Goal: Check status

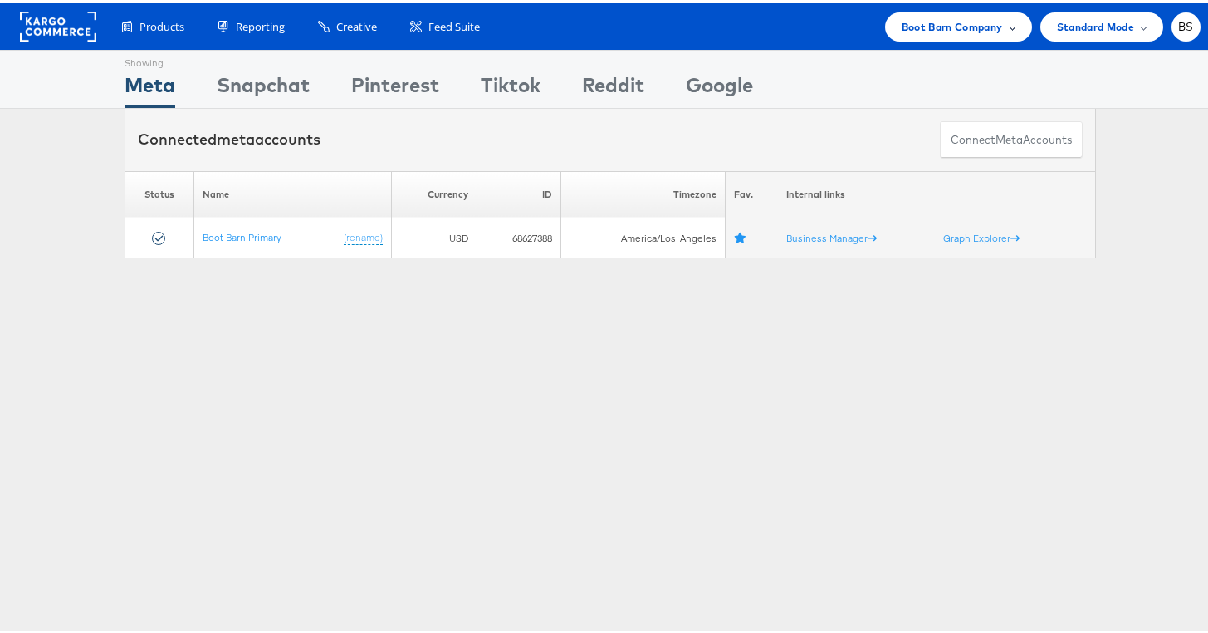
click at [937, 22] on span "Boot Barn Company" at bounding box center [952, 23] width 101 height 17
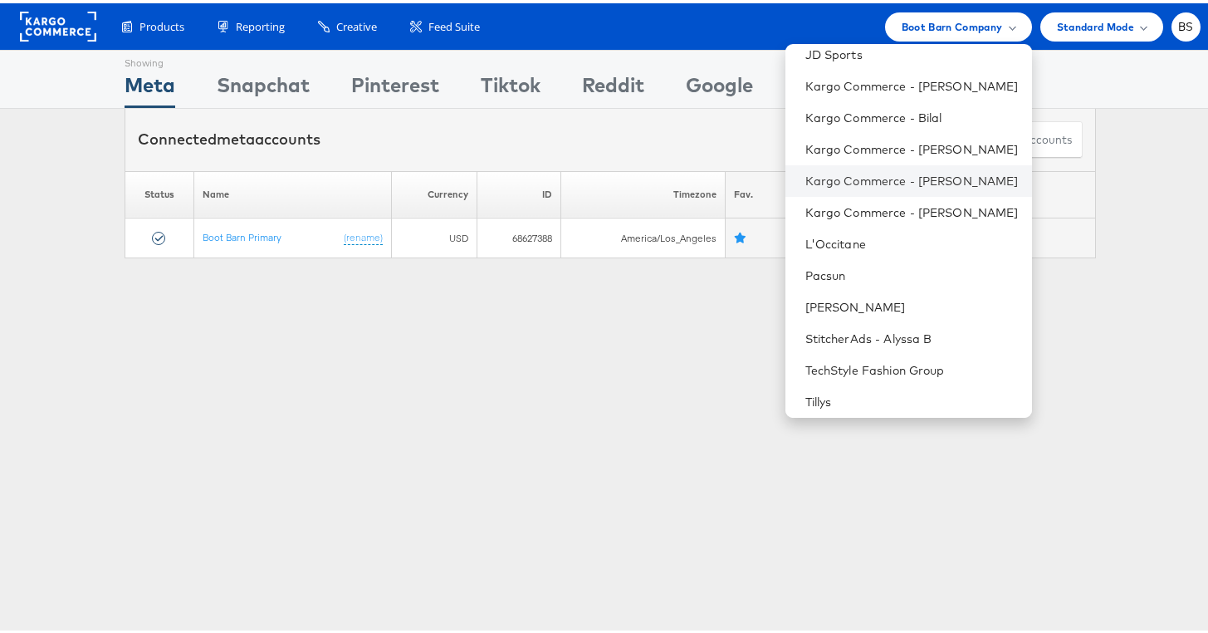
scroll to position [137, 0]
click at [835, 399] on link "Tillys" at bounding box center [912, 397] width 213 height 17
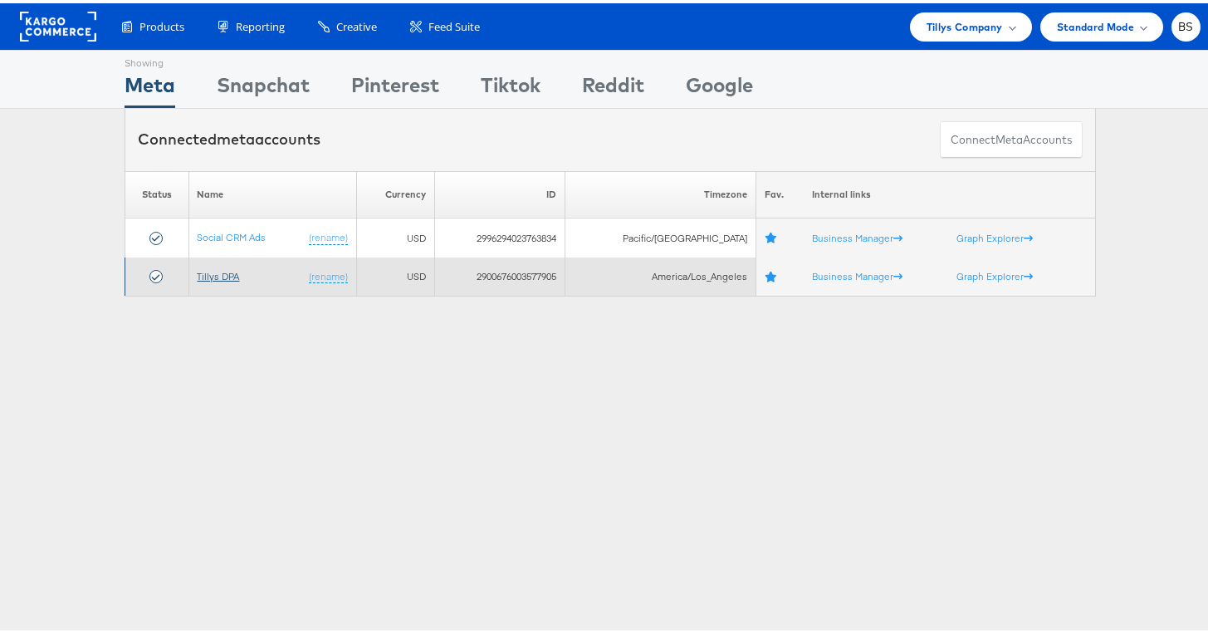
click at [222, 270] on link "Tillys DPA" at bounding box center [219, 273] width 42 height 12
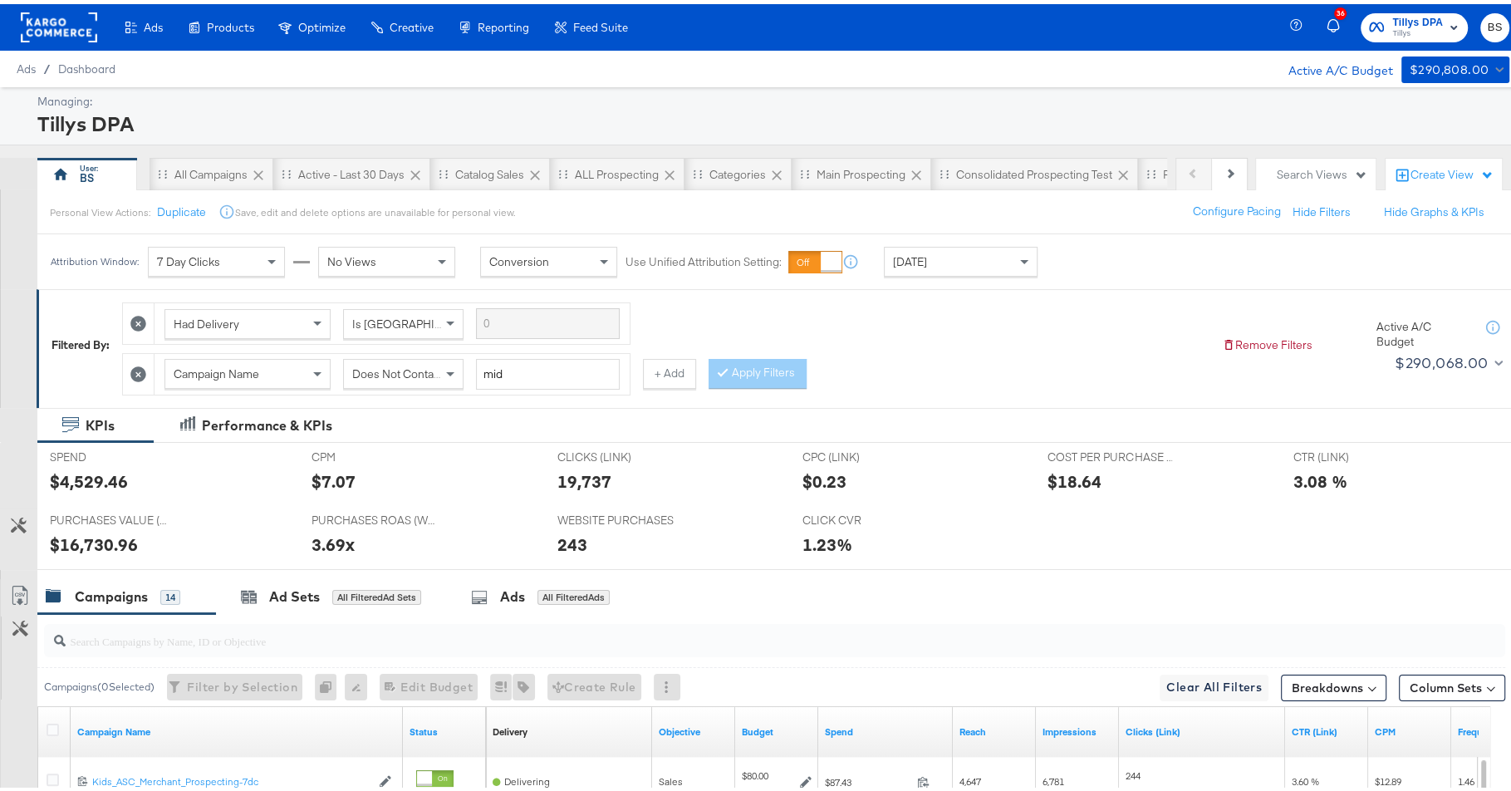
click at [952, 261] on div "[DATE]" at bounding box center [960, 257] width 152 height 28
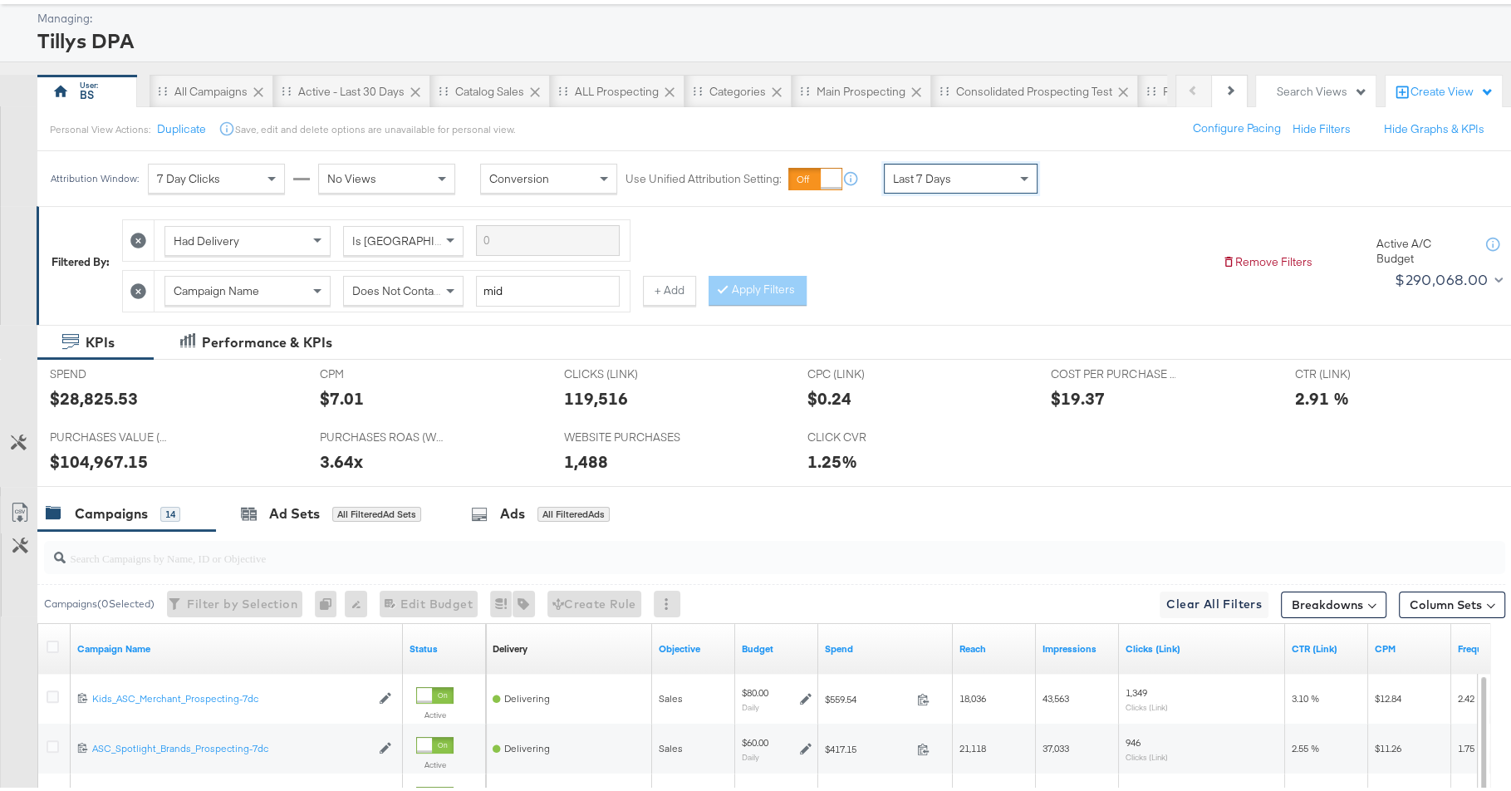
scroll to position [84, 0]
click at [400, 550] on input "search" at bounding box center [719, 546] width 1306 height 32
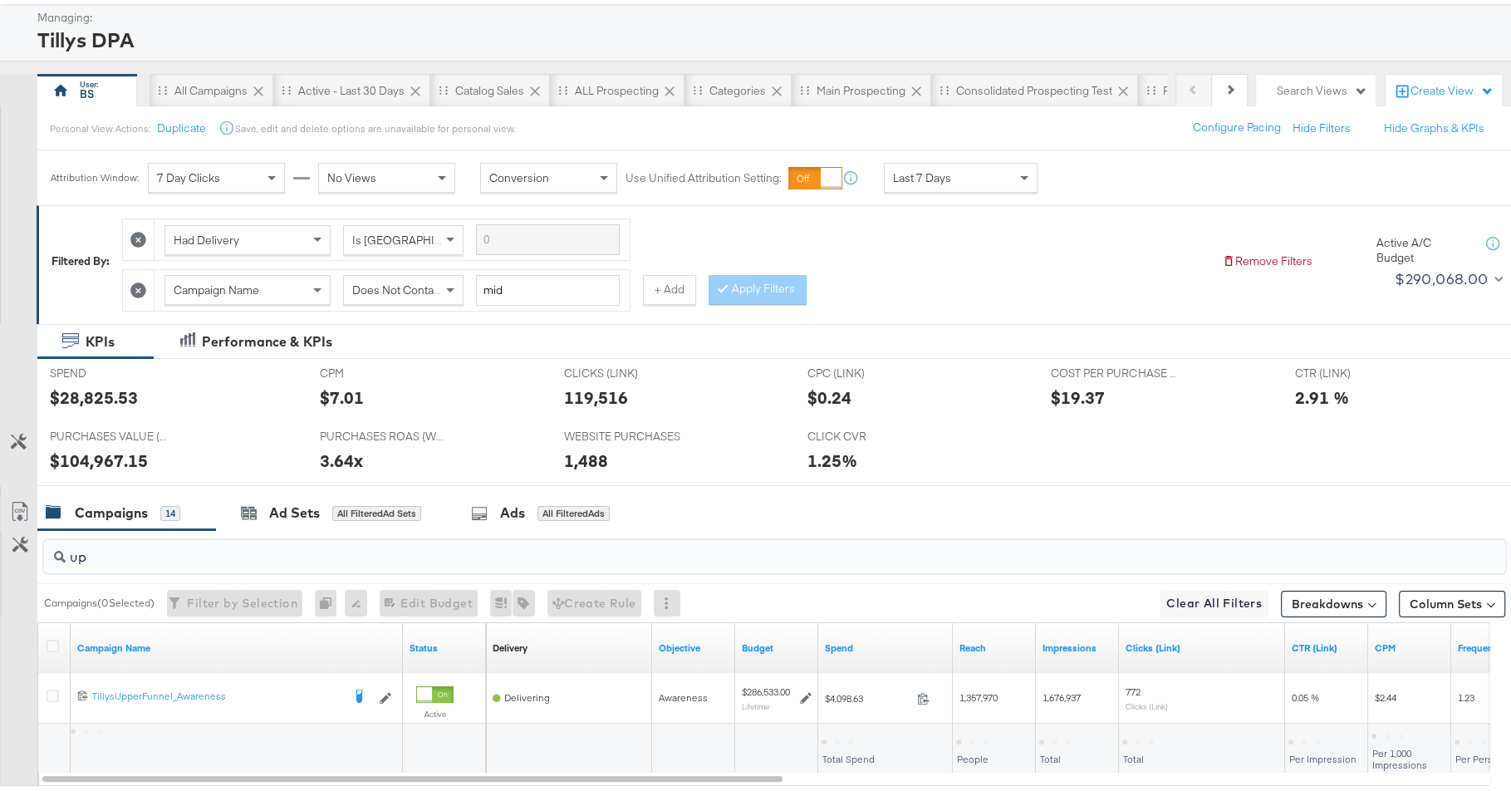
type input "u"
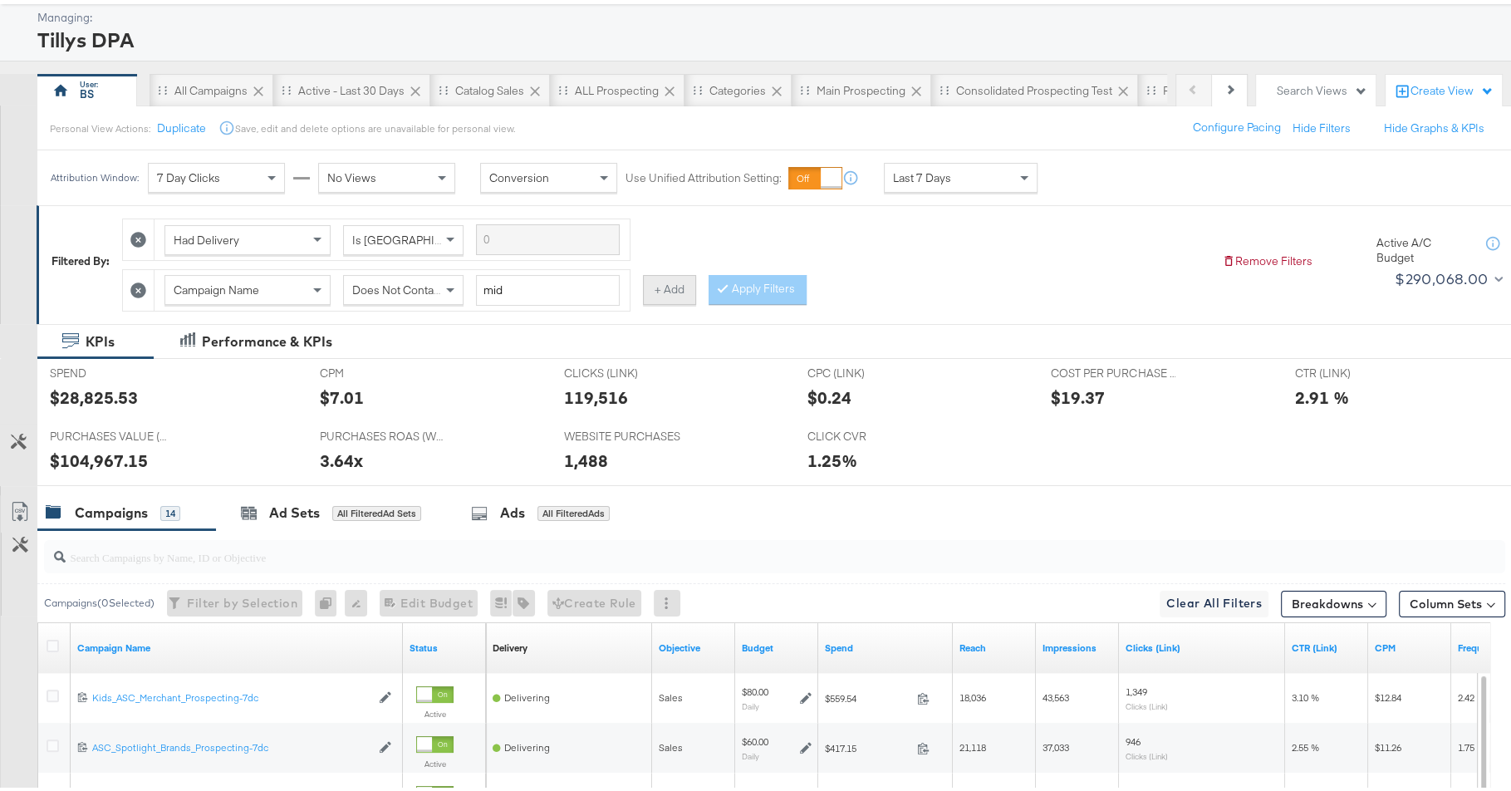
click at [664, 284] on button "+ Add" at bounding box center [669, 286] width 53 height 30
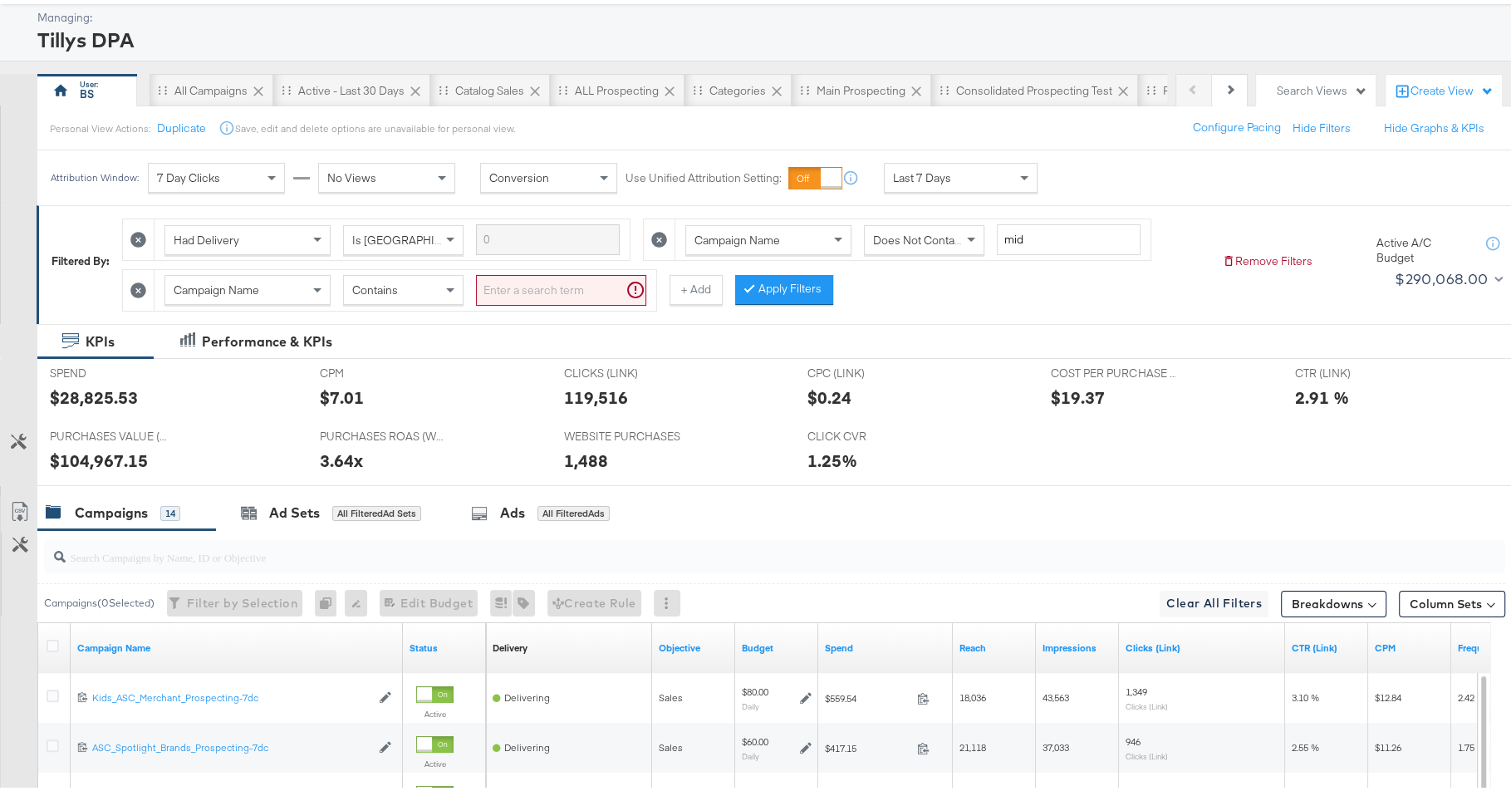
click at [381, 289] on div "Contains" at bounding box center [403, 286] width 119 height 28
click at [485, 294] on input "search" at bounding box center [561, 286] width 170 height 31
type input "upper"
click at [744, 282] on button "Apply Filters" at bounding box center [757, 286] width 98 height 30
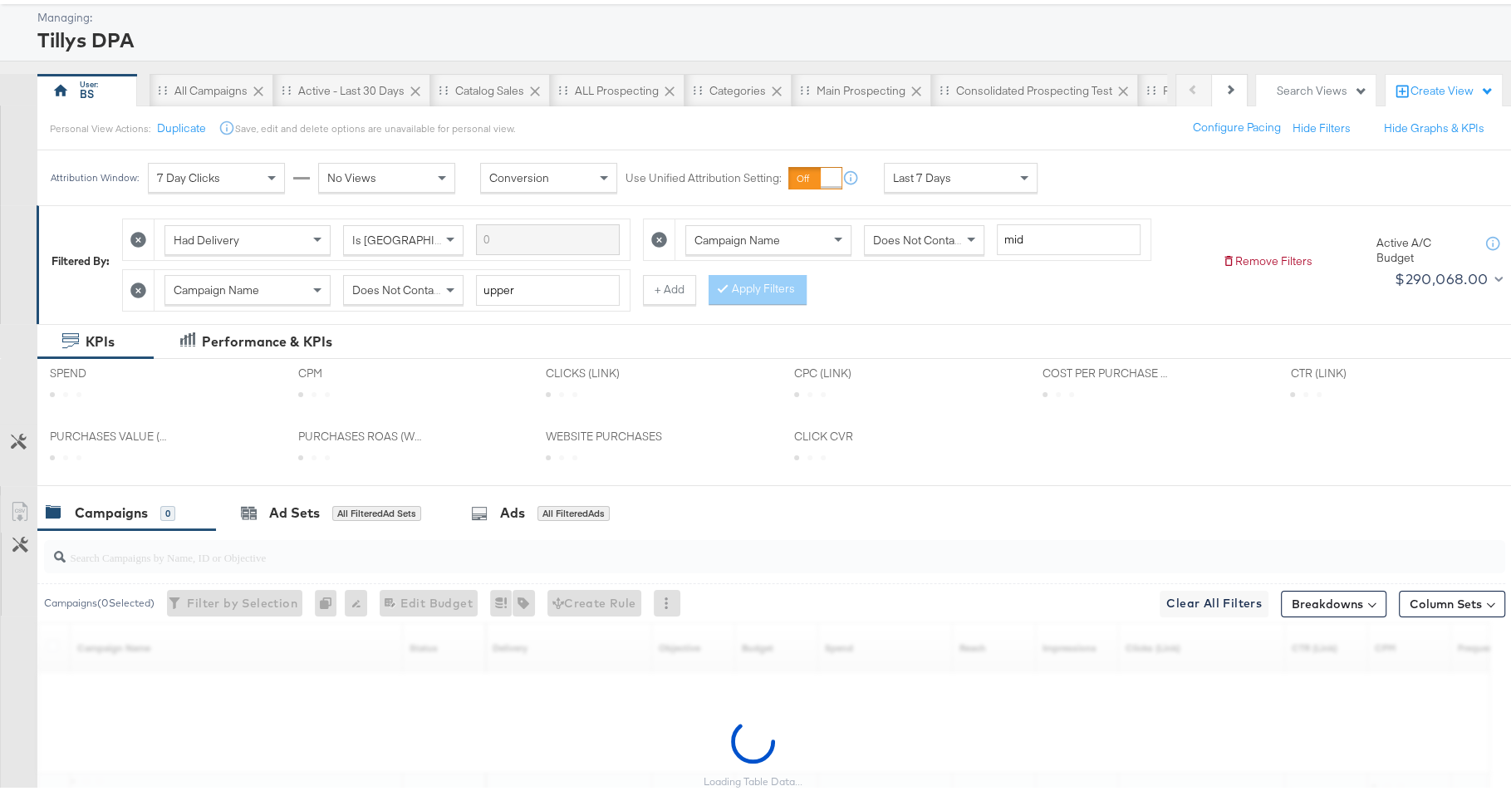
click at [993, 321] on div "KPIs Performance & KPIs" at bounding box center [763, 337] width 1526 height 35
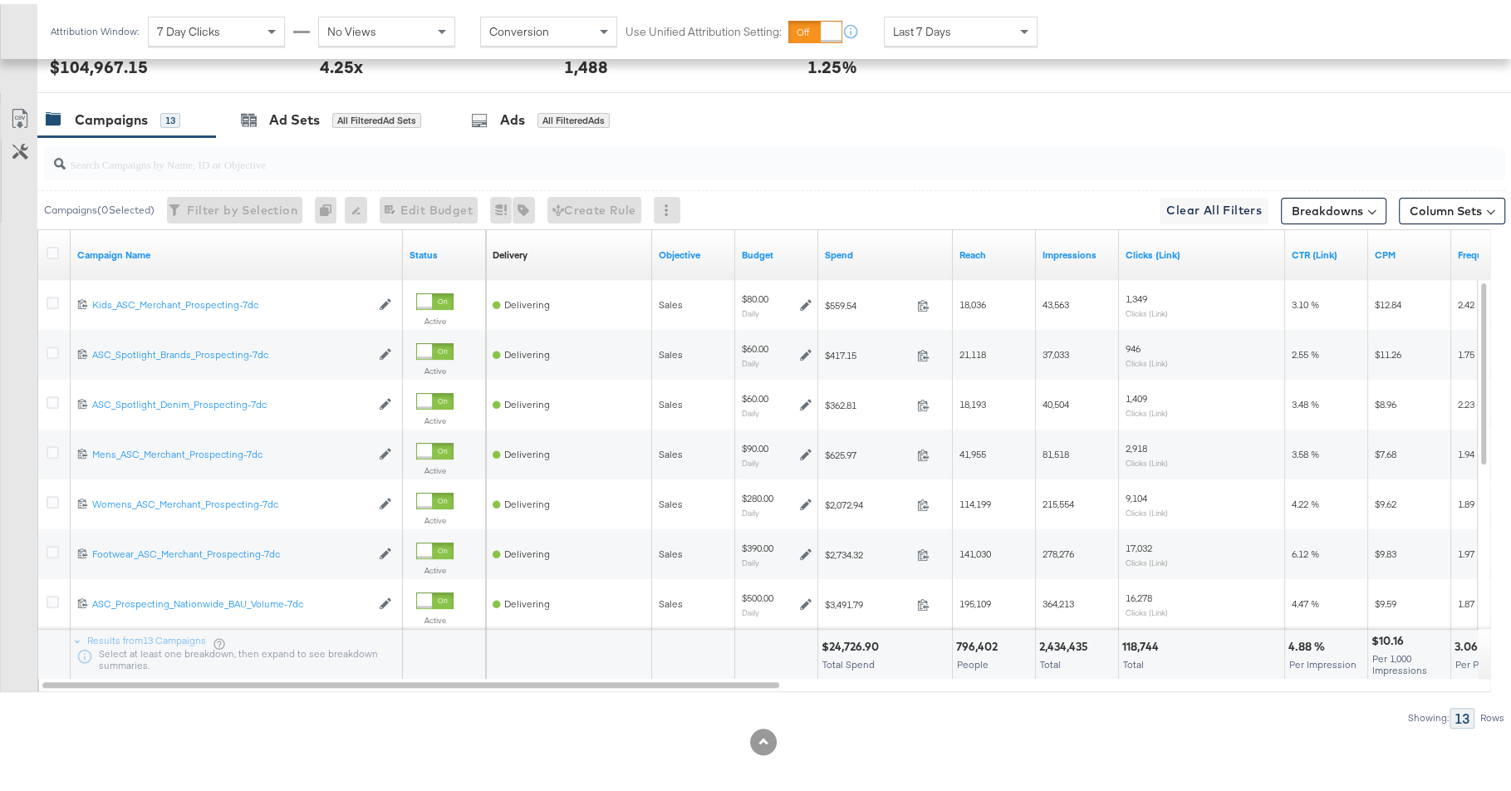
scroll to position [433, 0]
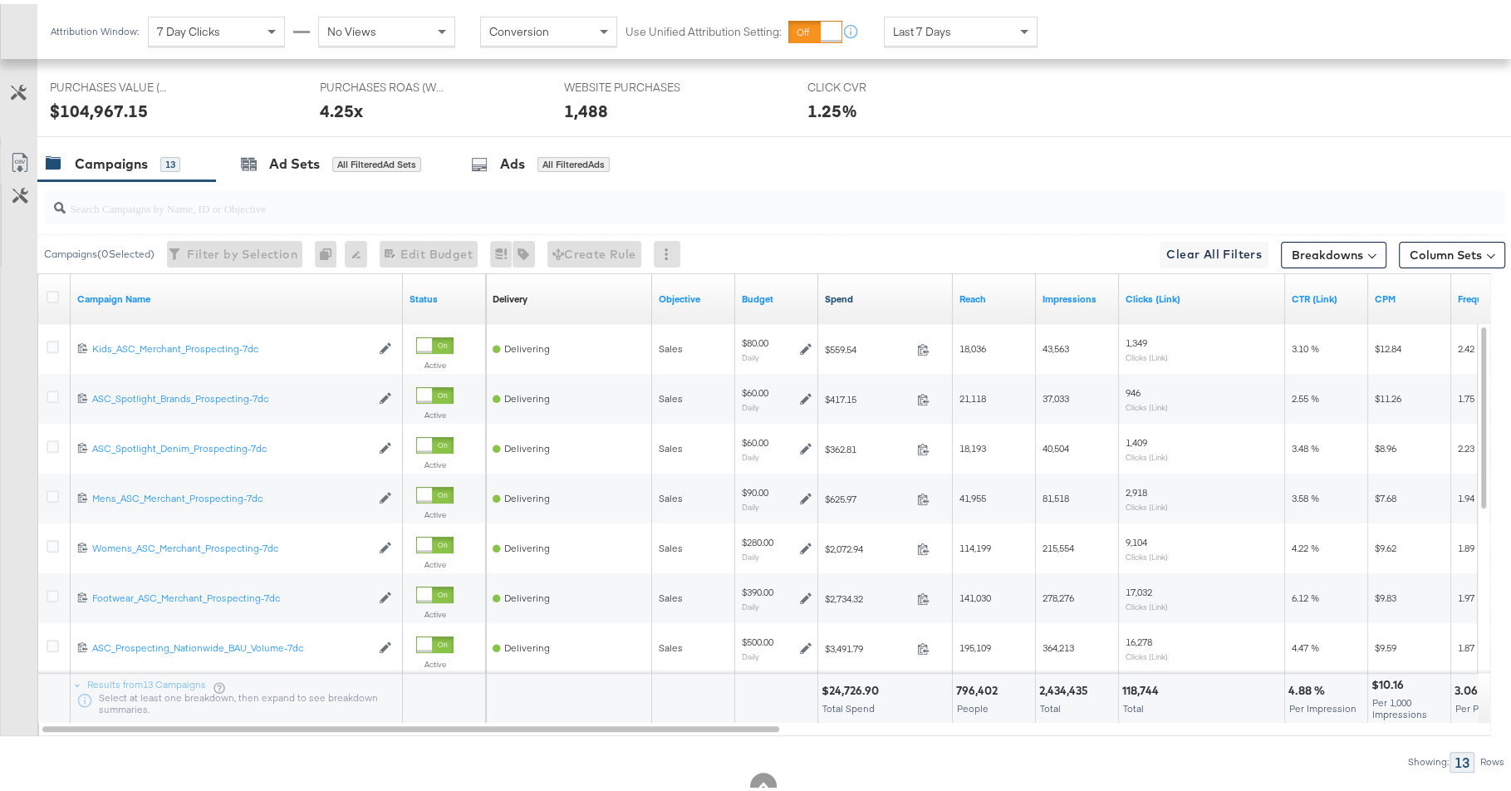
click at [836, 295] on link "Spend" at bounding box center [885, 294] width 121 height 13
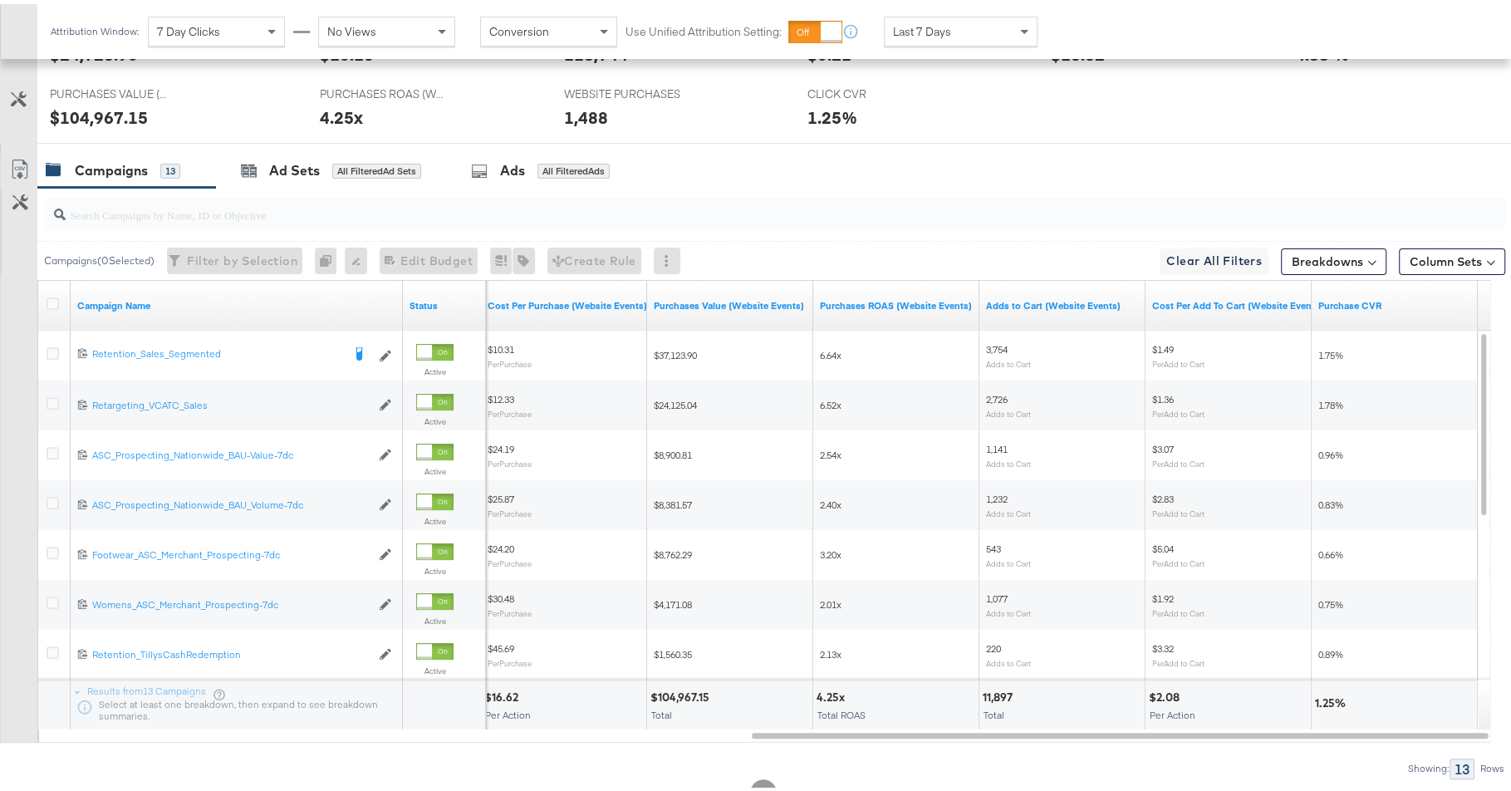
scroll to position [424, 0]
click at [723, 212] on input "search" at bounding box center [719, 205] width 1306 height 32
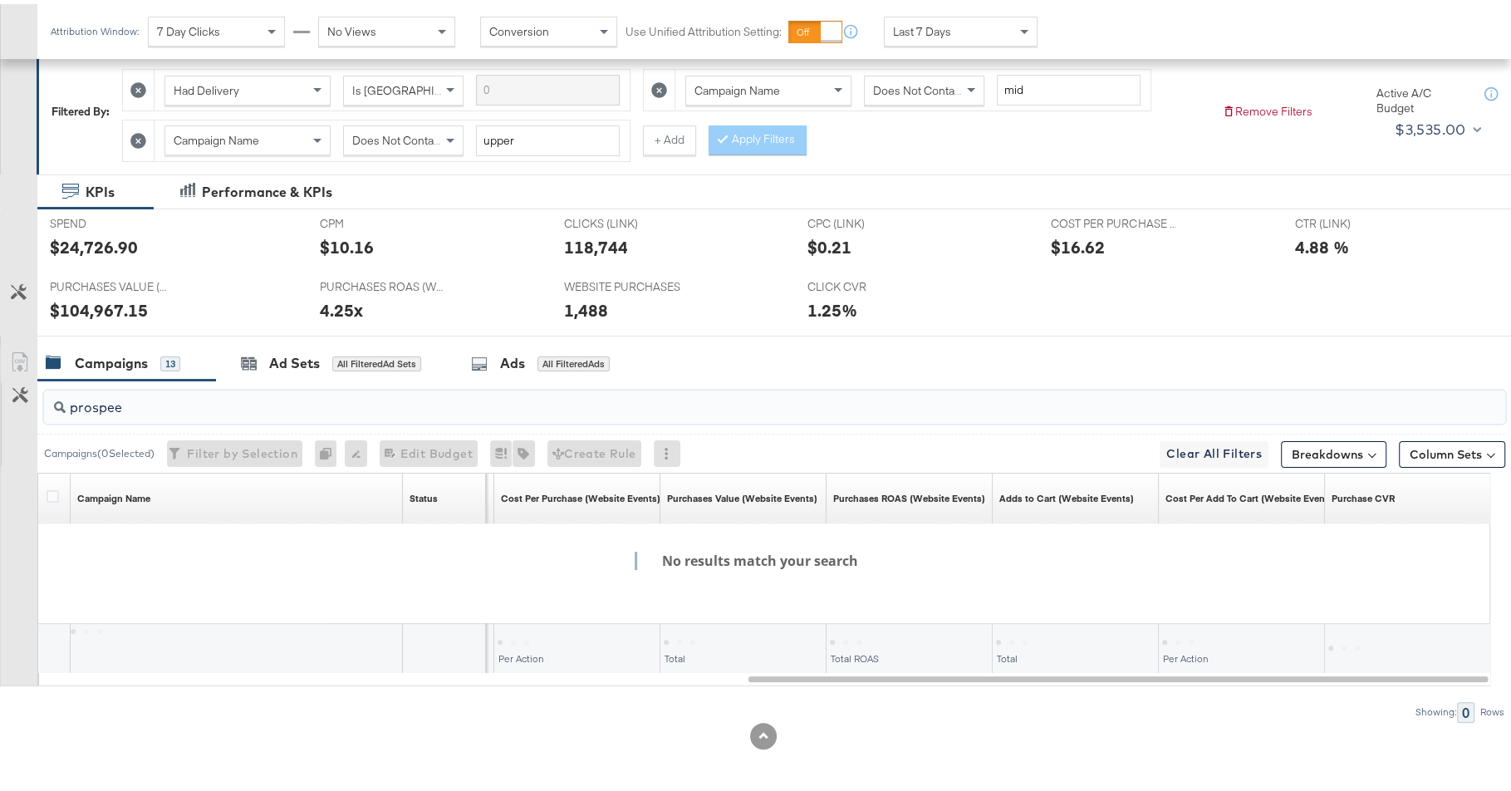
scroll to position [228, 0]
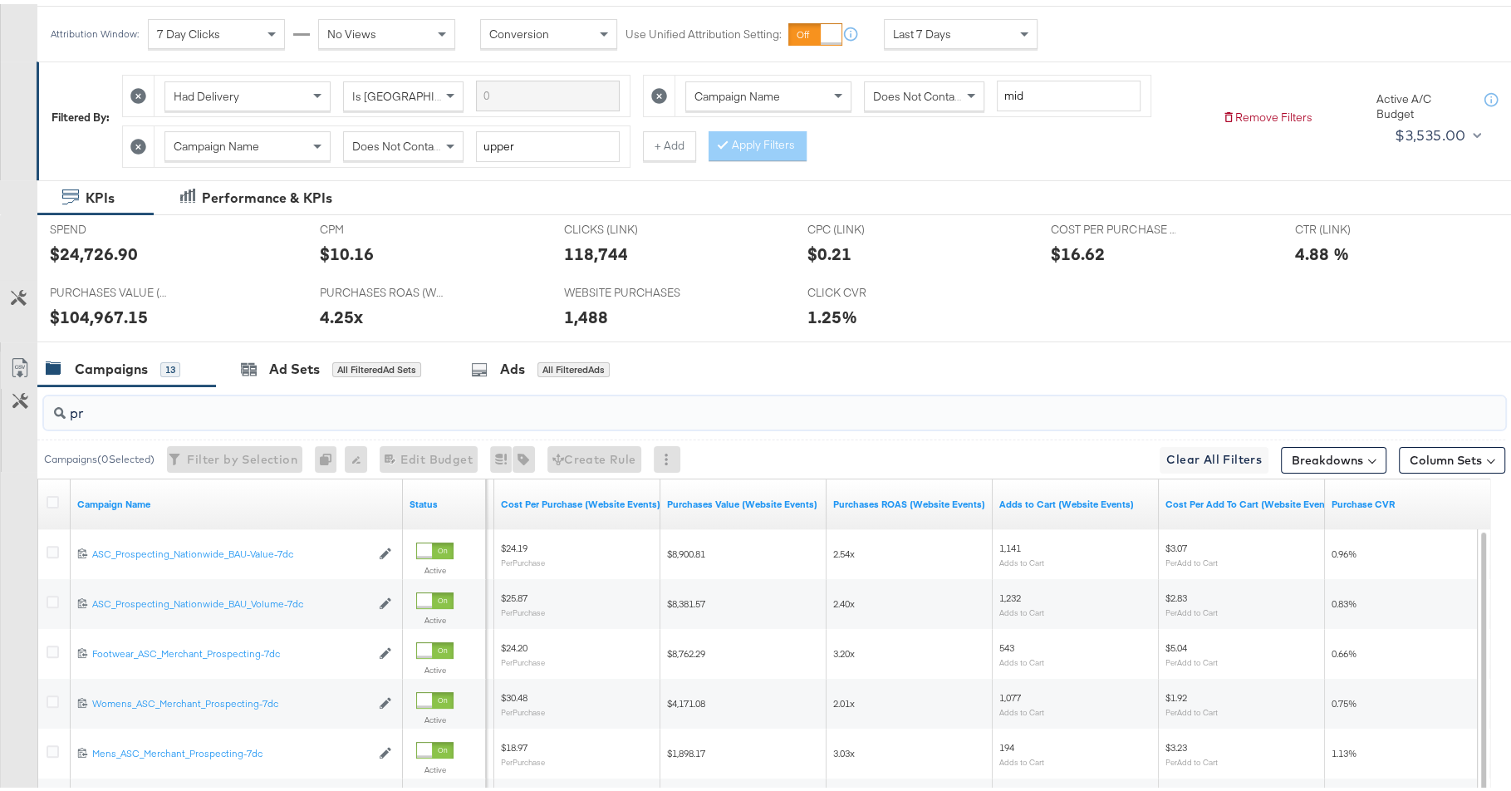
type input "p"
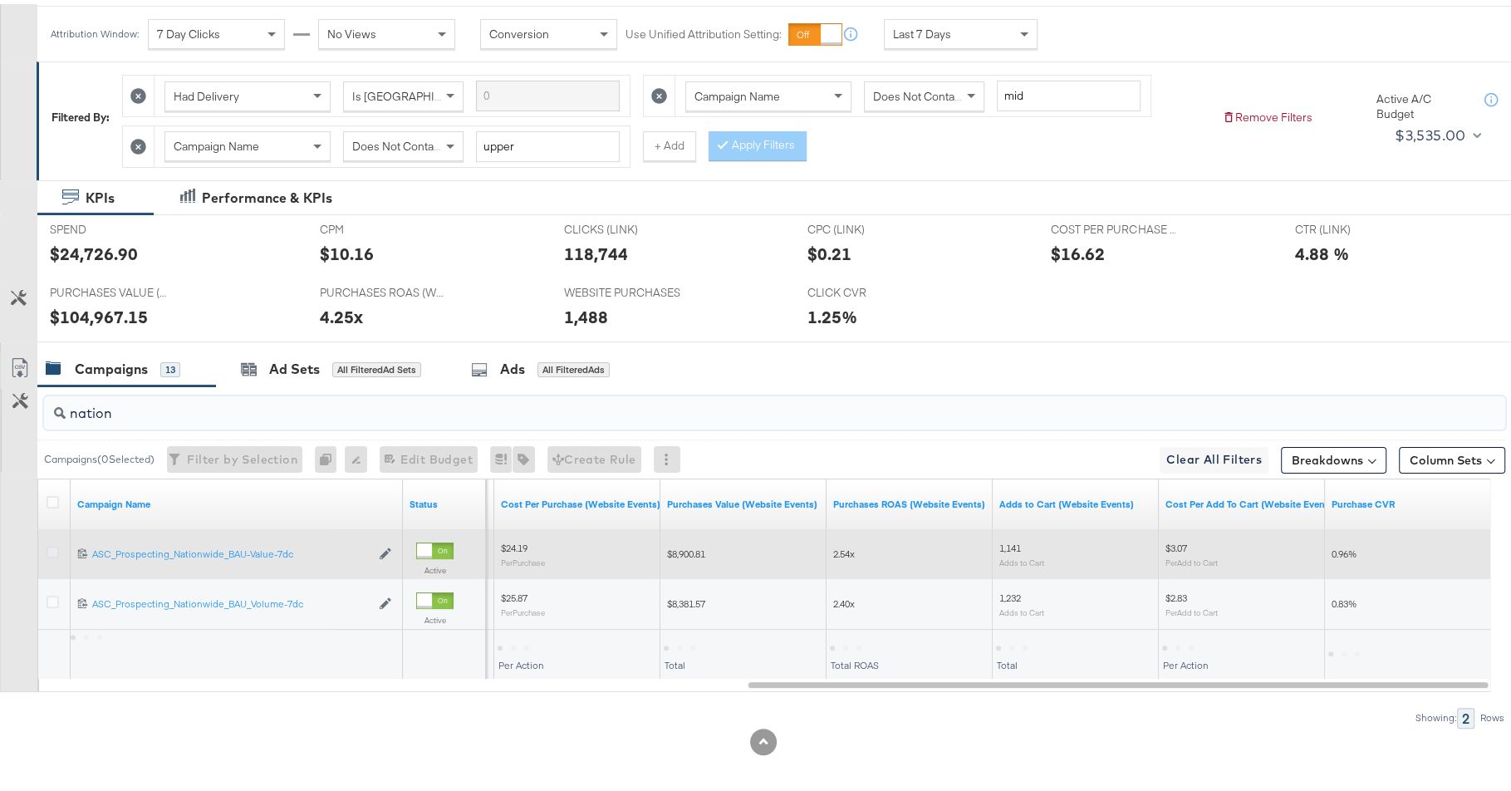
type input "nation"
click at [48, 545] on icon at bounding box center [53, 547] width 12 height 12
click at [0, 0] on input "checkbox" at bounding box center [0, 0] width 0 height 0
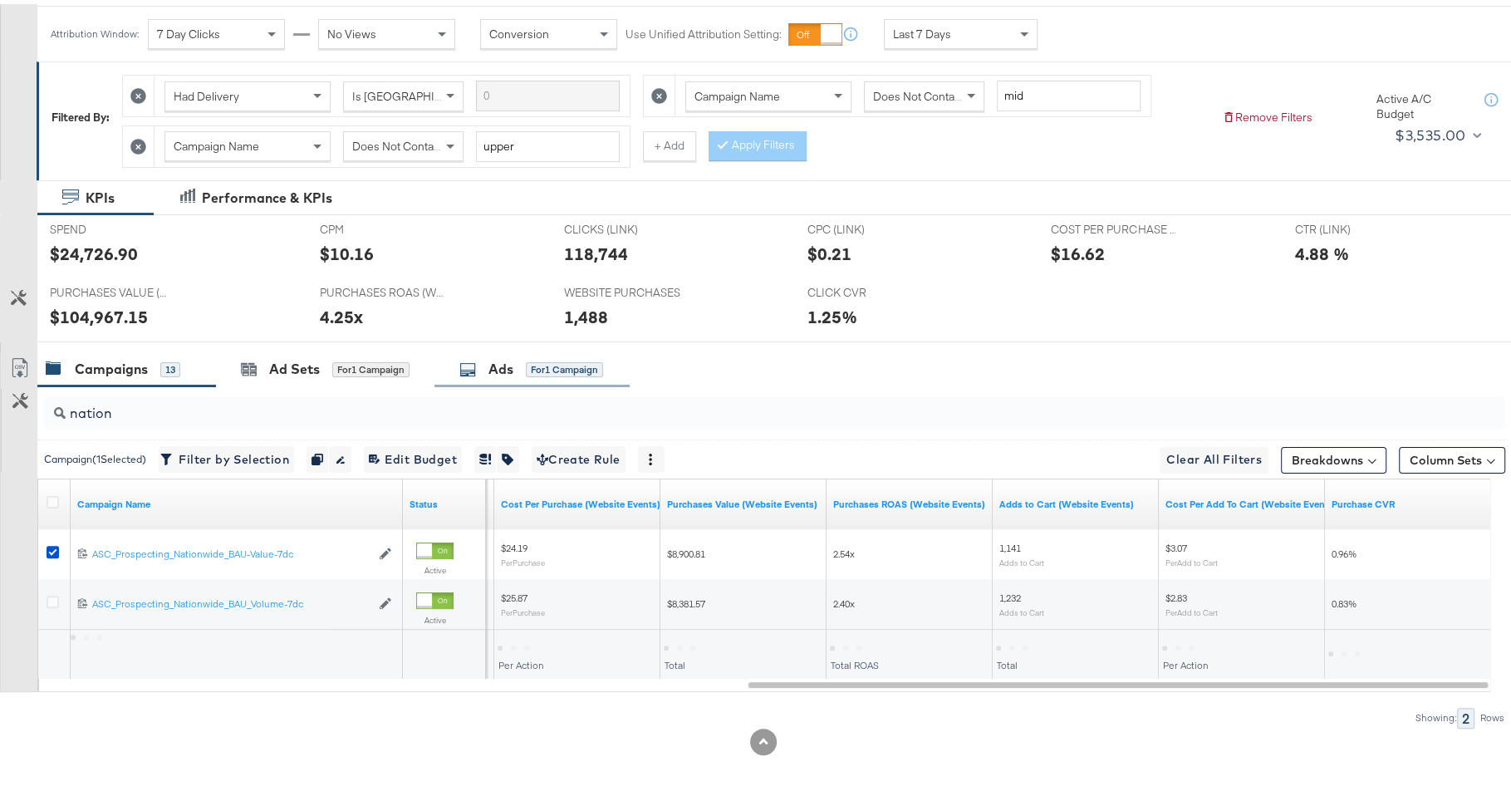
click at [506, 355] on div "Ads" at bounding box center [500, 364] width 25 height 19
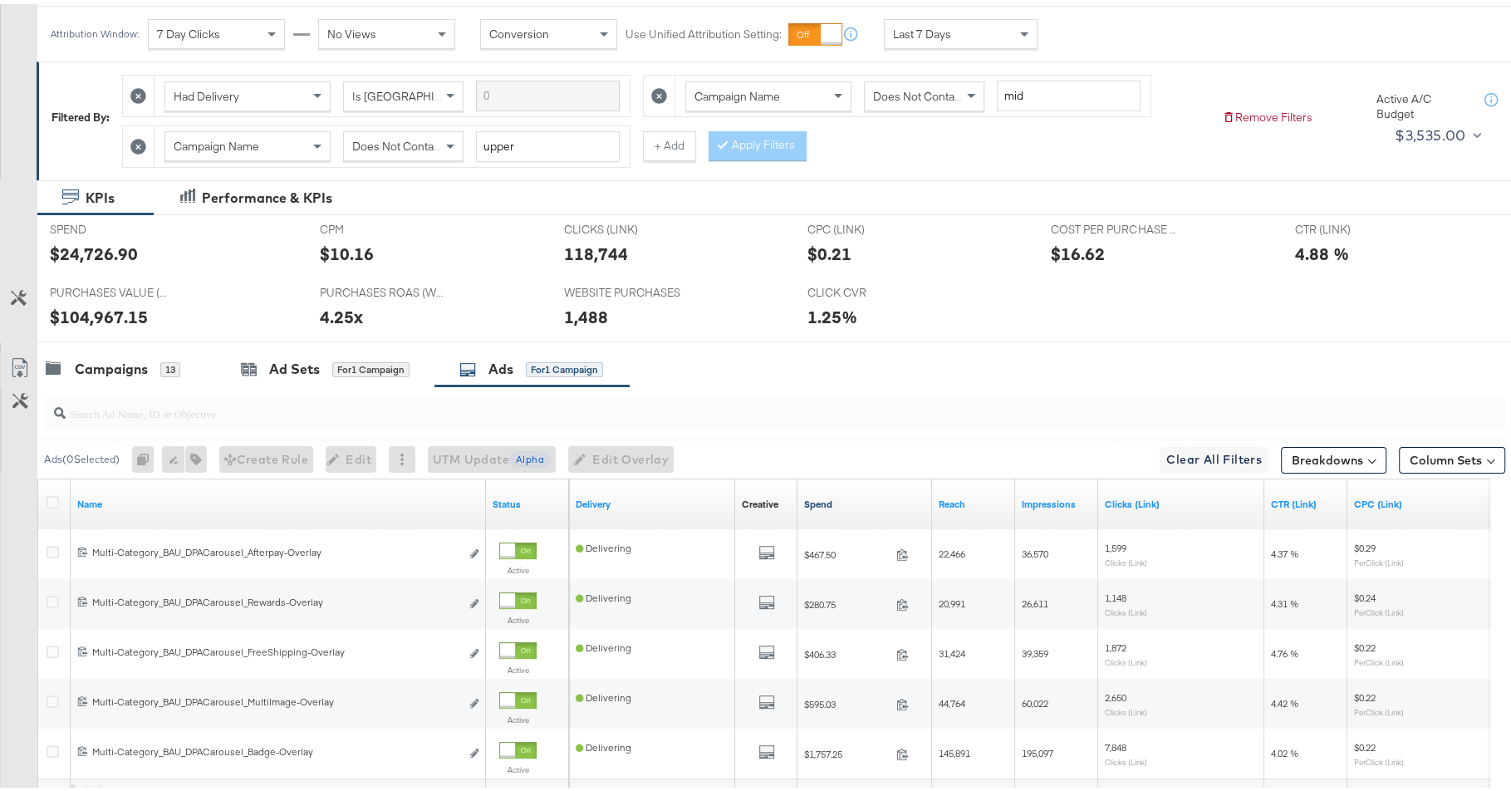
click at [823, 495] on link "Spend" at bounding box center [864, 499] width 121 height 13
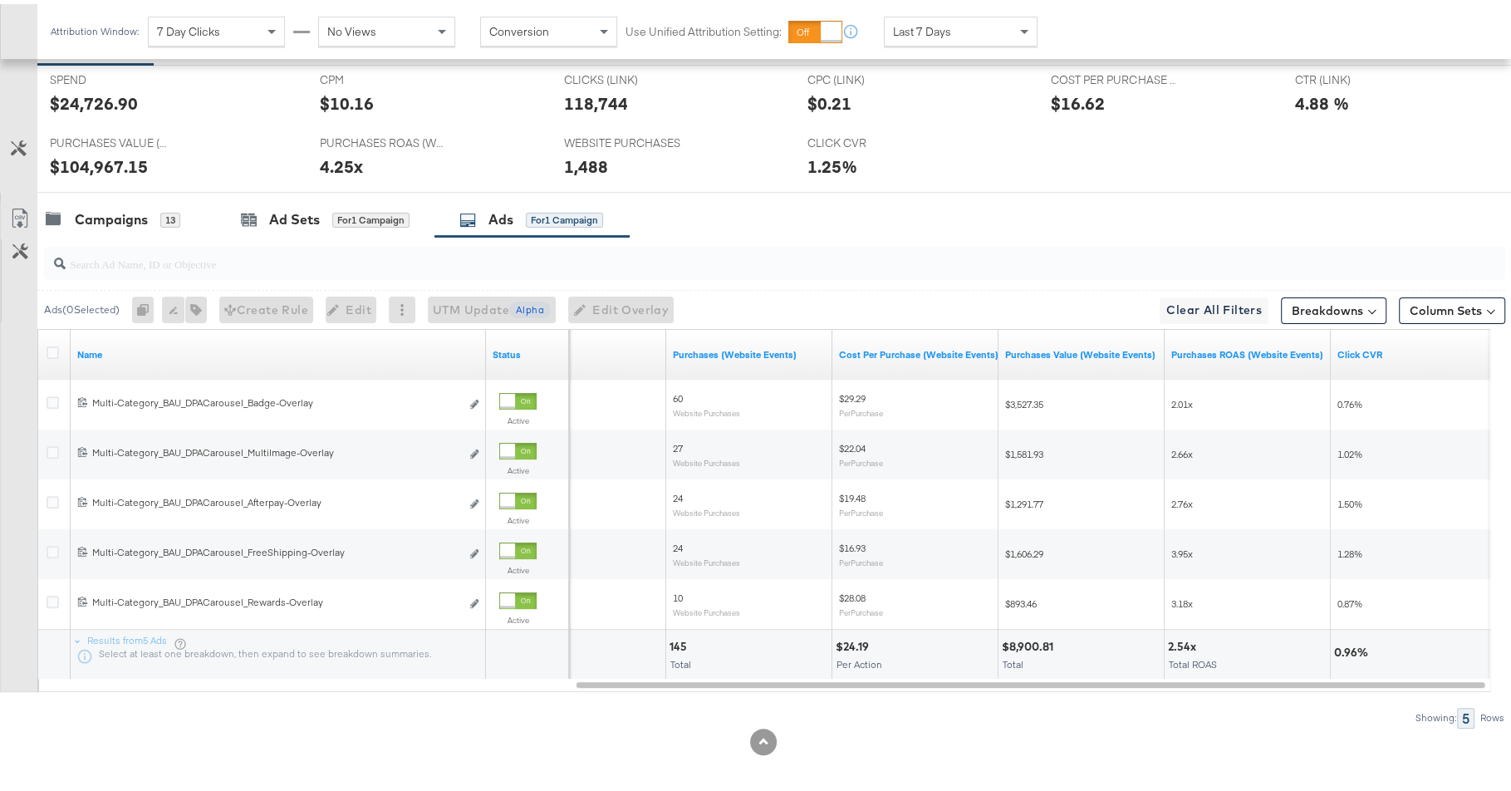
scroll to position [336, 0]
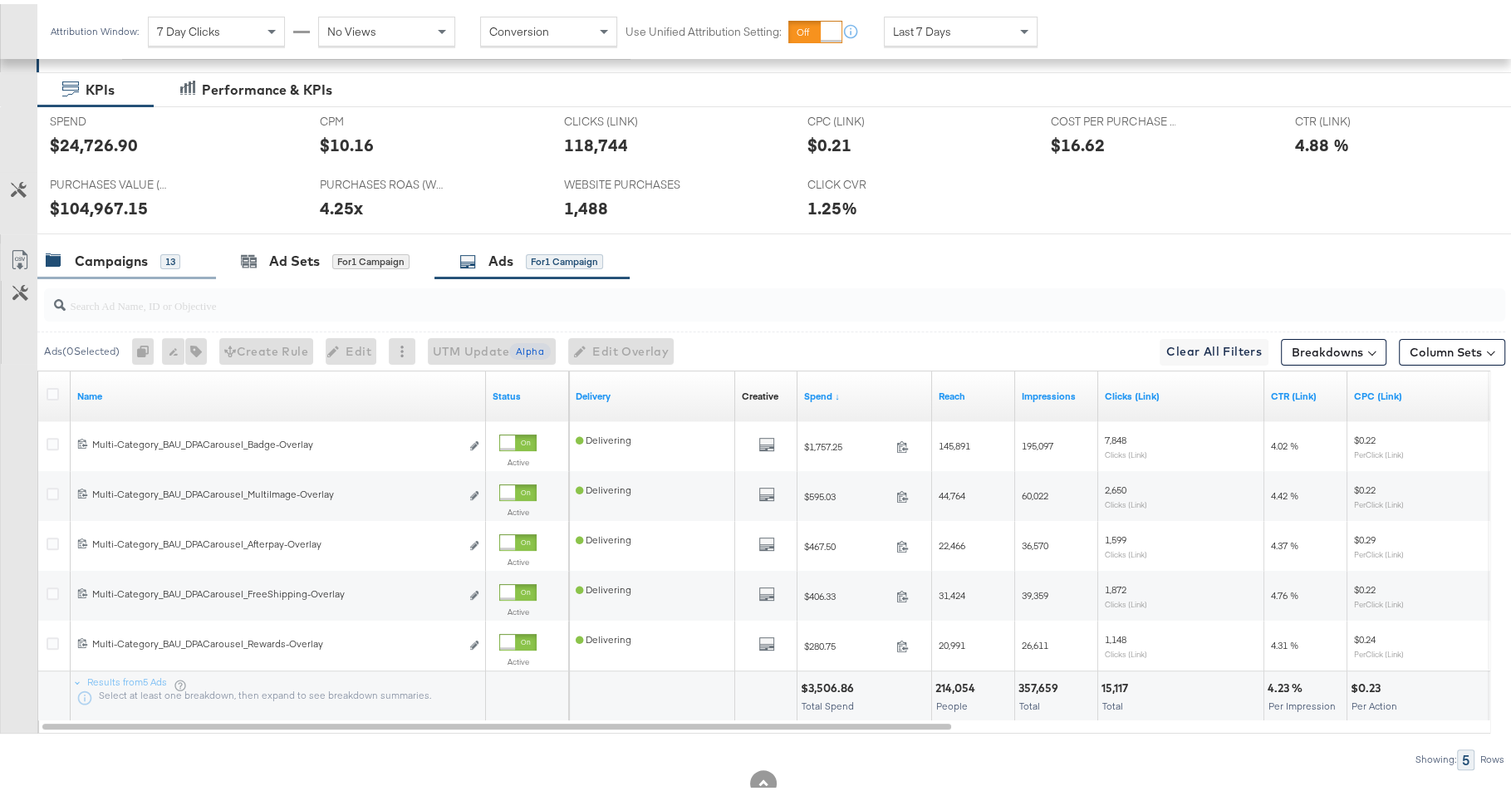
click at [93, 257] on div "Campaigns" at bounding box center [111, 256] width 73 height 19
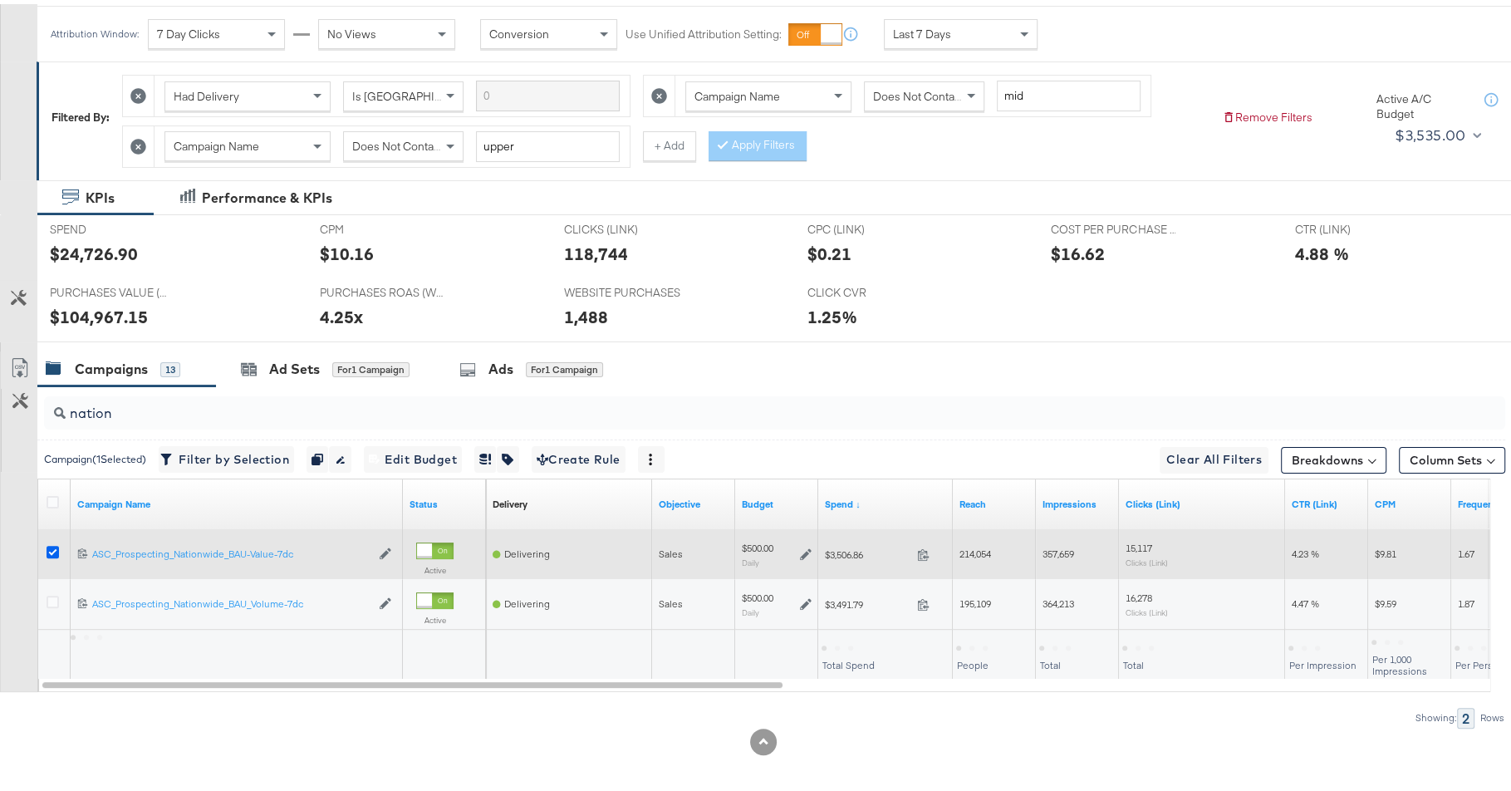
click at [48, 541] on icon at bounding box center [53, 547] width 12 height 12
click at [0, 0] on input "checkbox" at bounding box center [0, 0] width 0 height 0
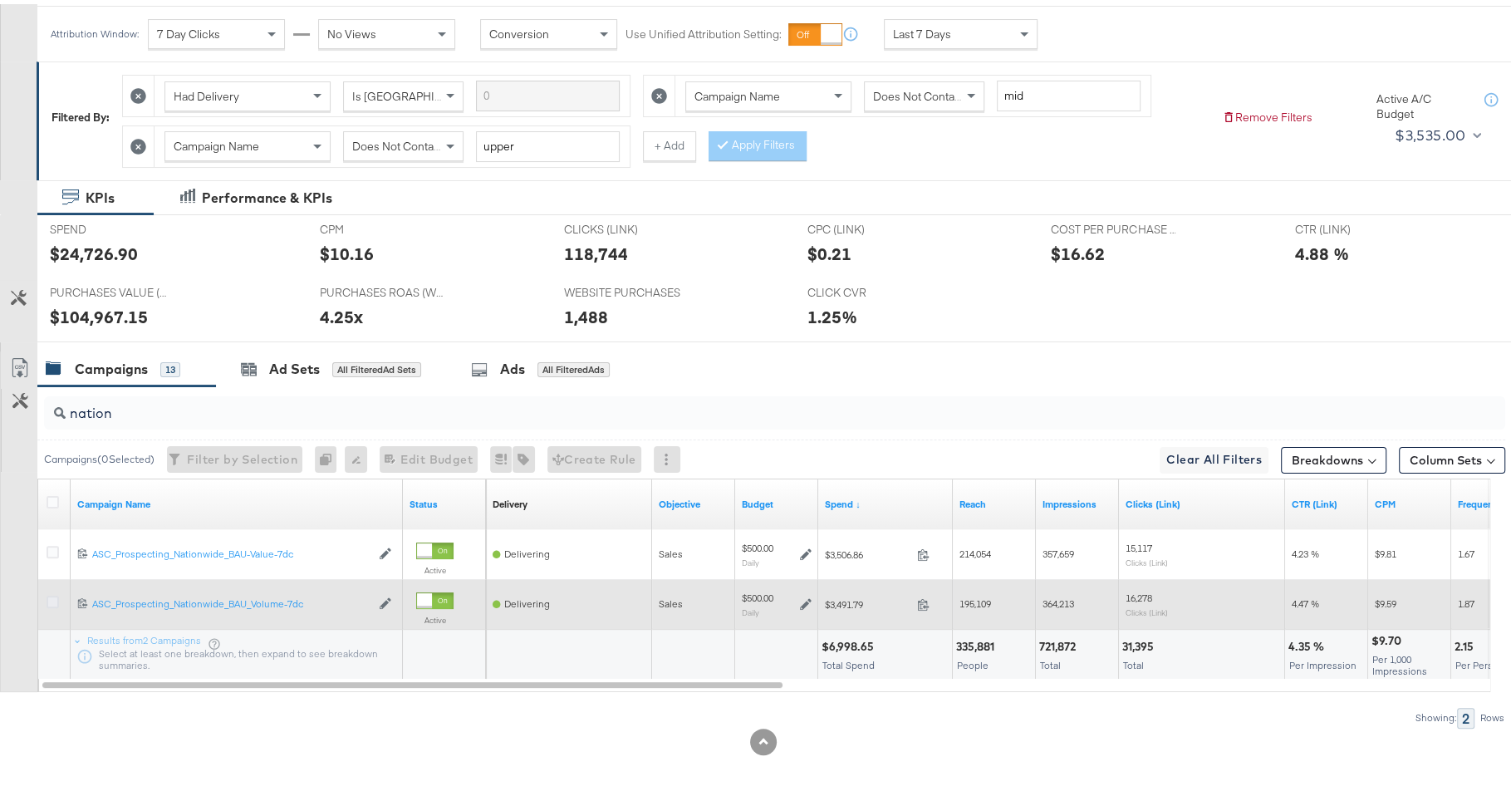
click at [51, 591] on icon at bounding box center [53, 597] width 12 height 12
click at [0, 0] on input "checkbox" at bounding box center [0, 0] width 0 height 0
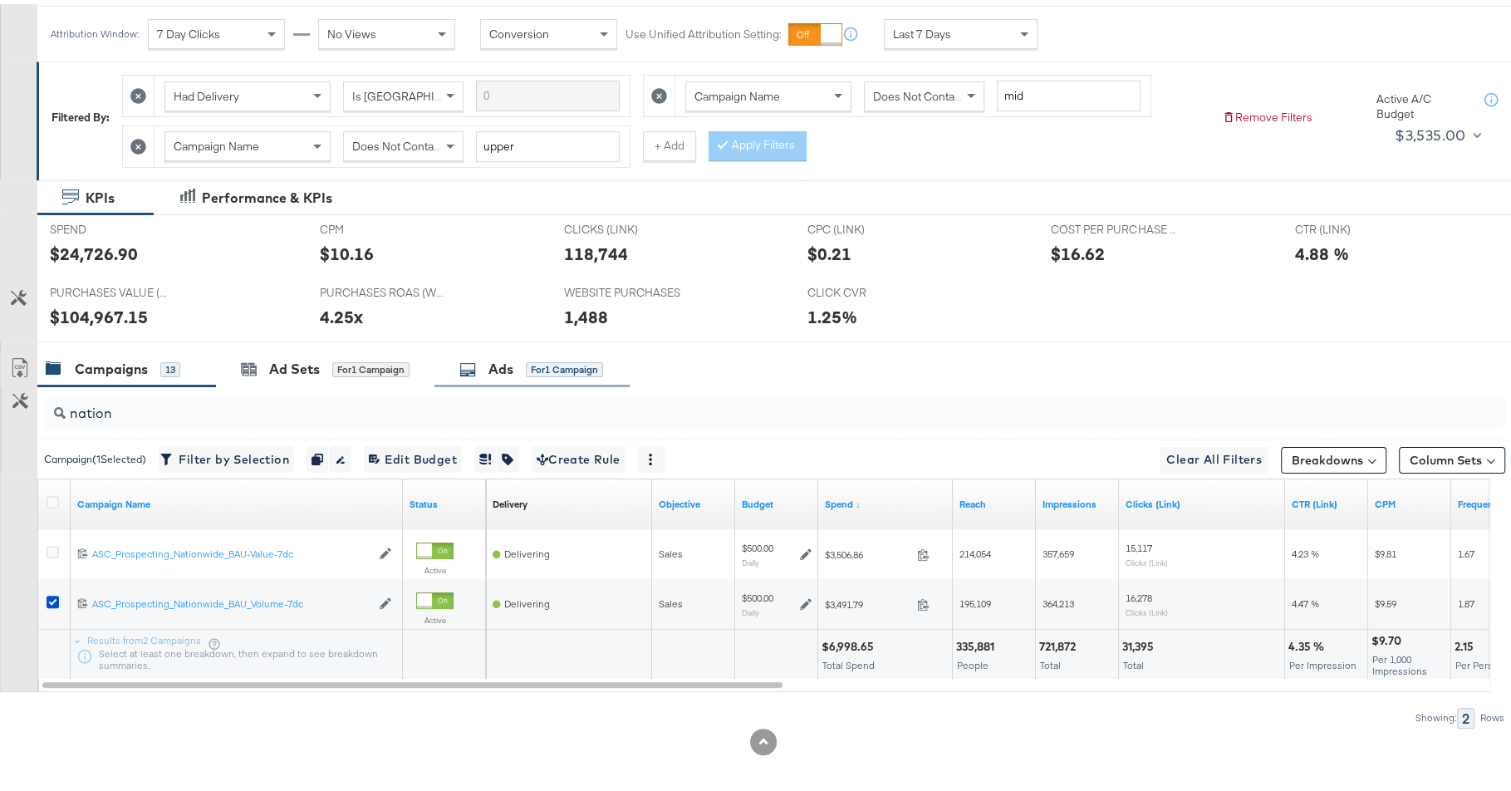
click at [523, 355] on div "Ads for 1 Campaign" at bounding box center [531, 364] width 144 height 19
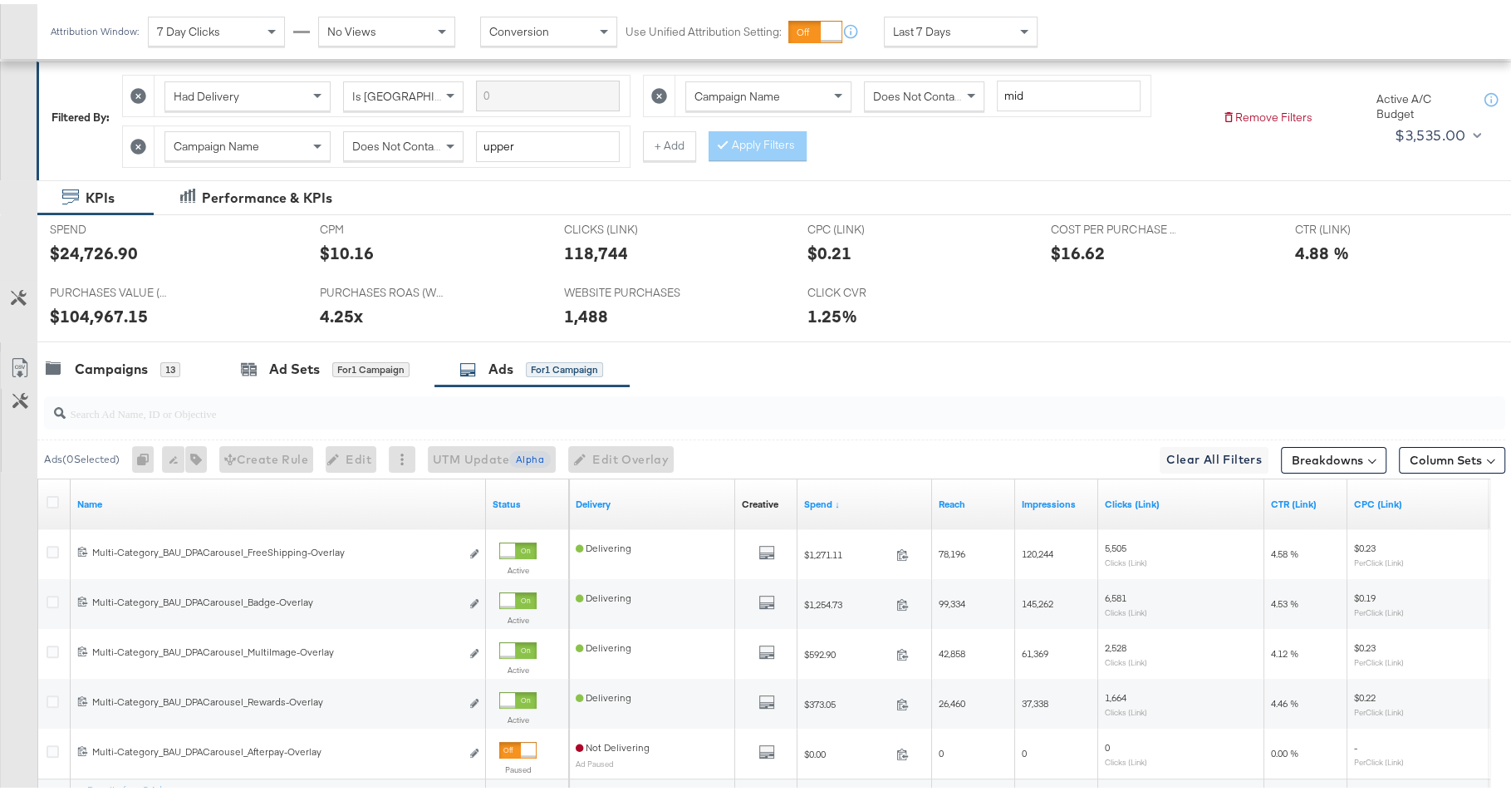
scroll to position [377, 0]
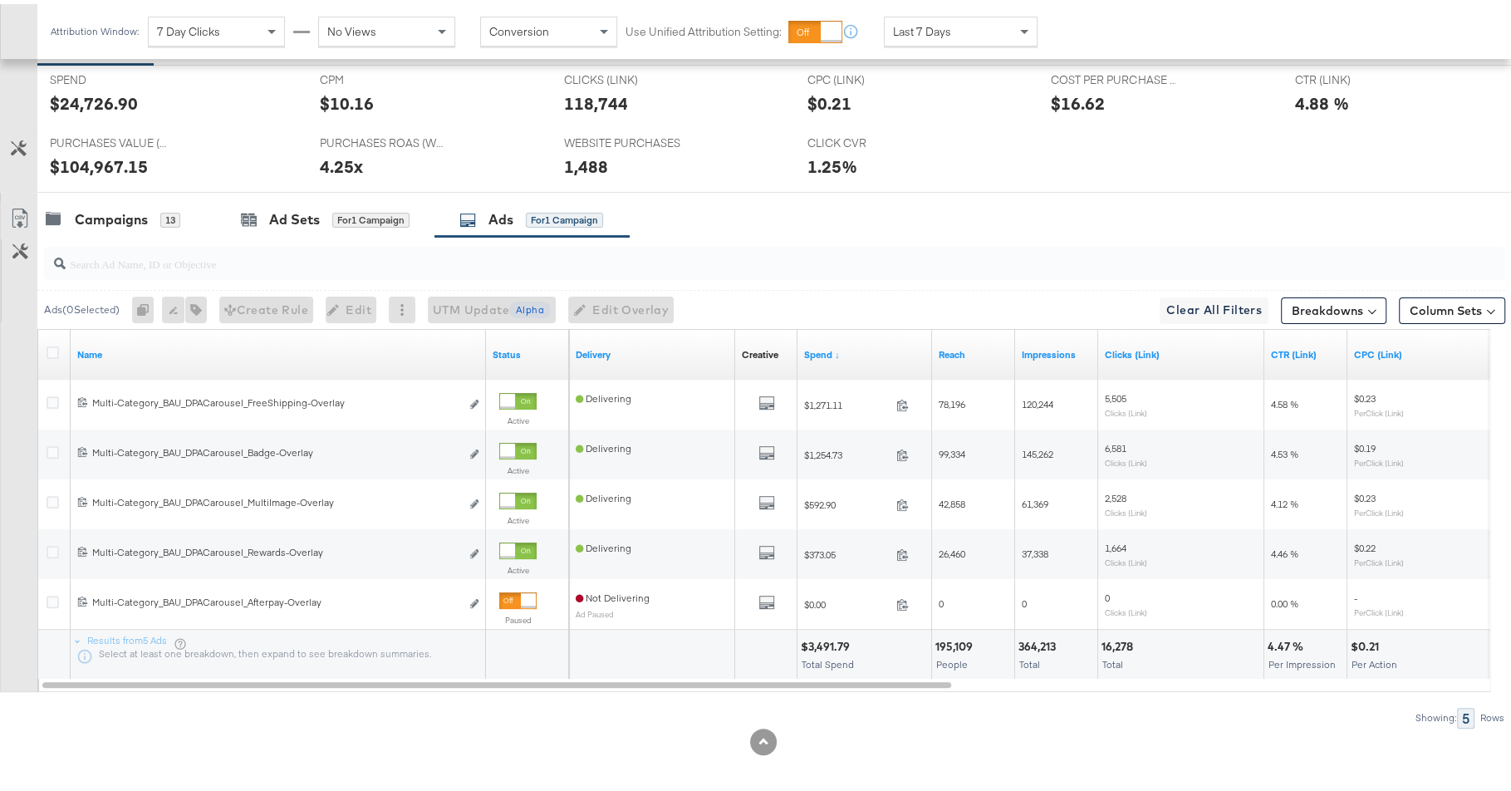
click at [120, 189] on div at bounding box center [800, 189] width 1526 height 1
click at [120, 206] on div "Campaigns" at bounding box center [111, 215] width 73 height 19
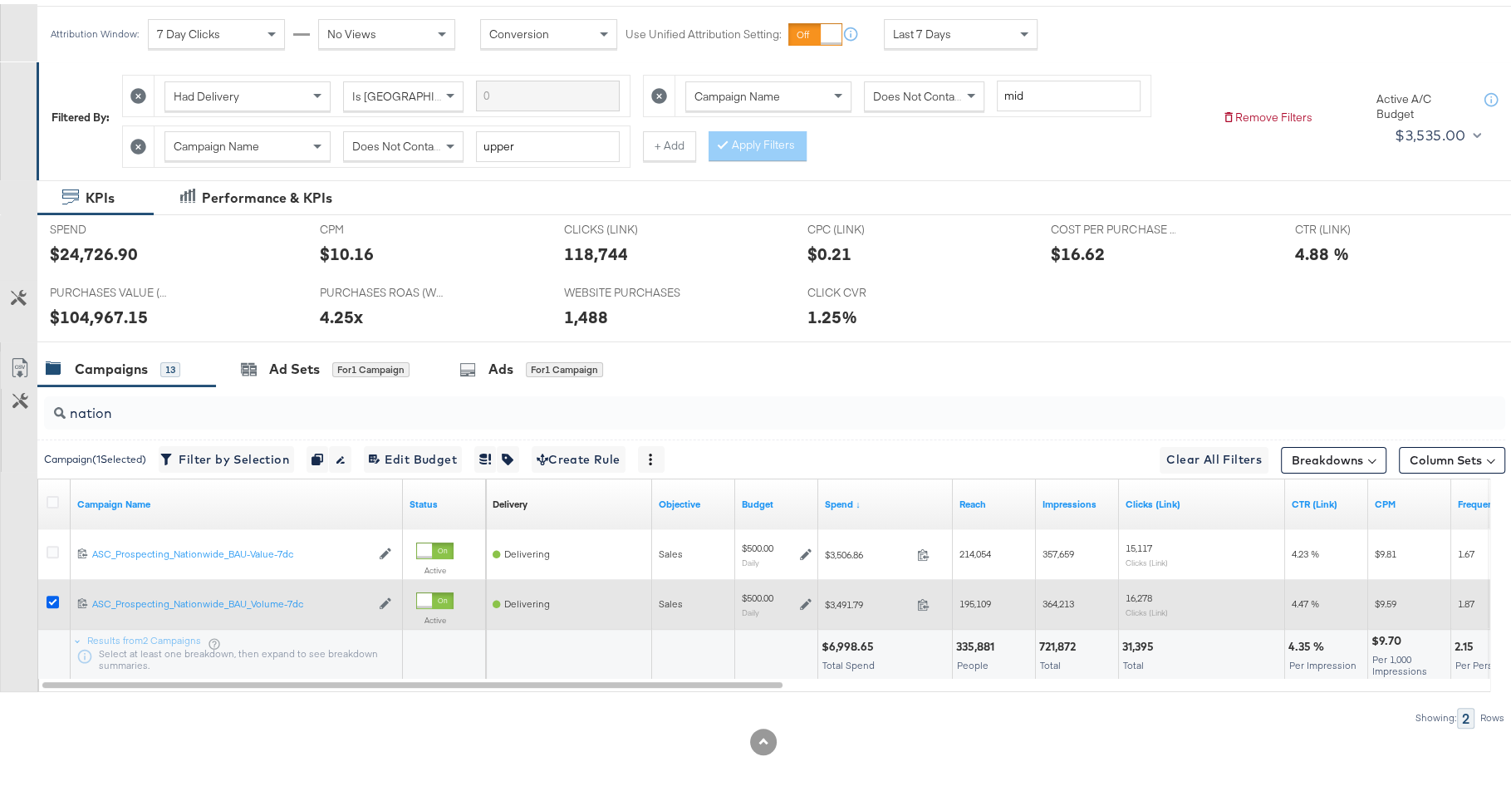
click at [51, 593] on icon at bounding box center [53, 597] width 12 height 12
click at [0, 0] on input "checkbox" at bounding box center [0, 0] width 0 height 0
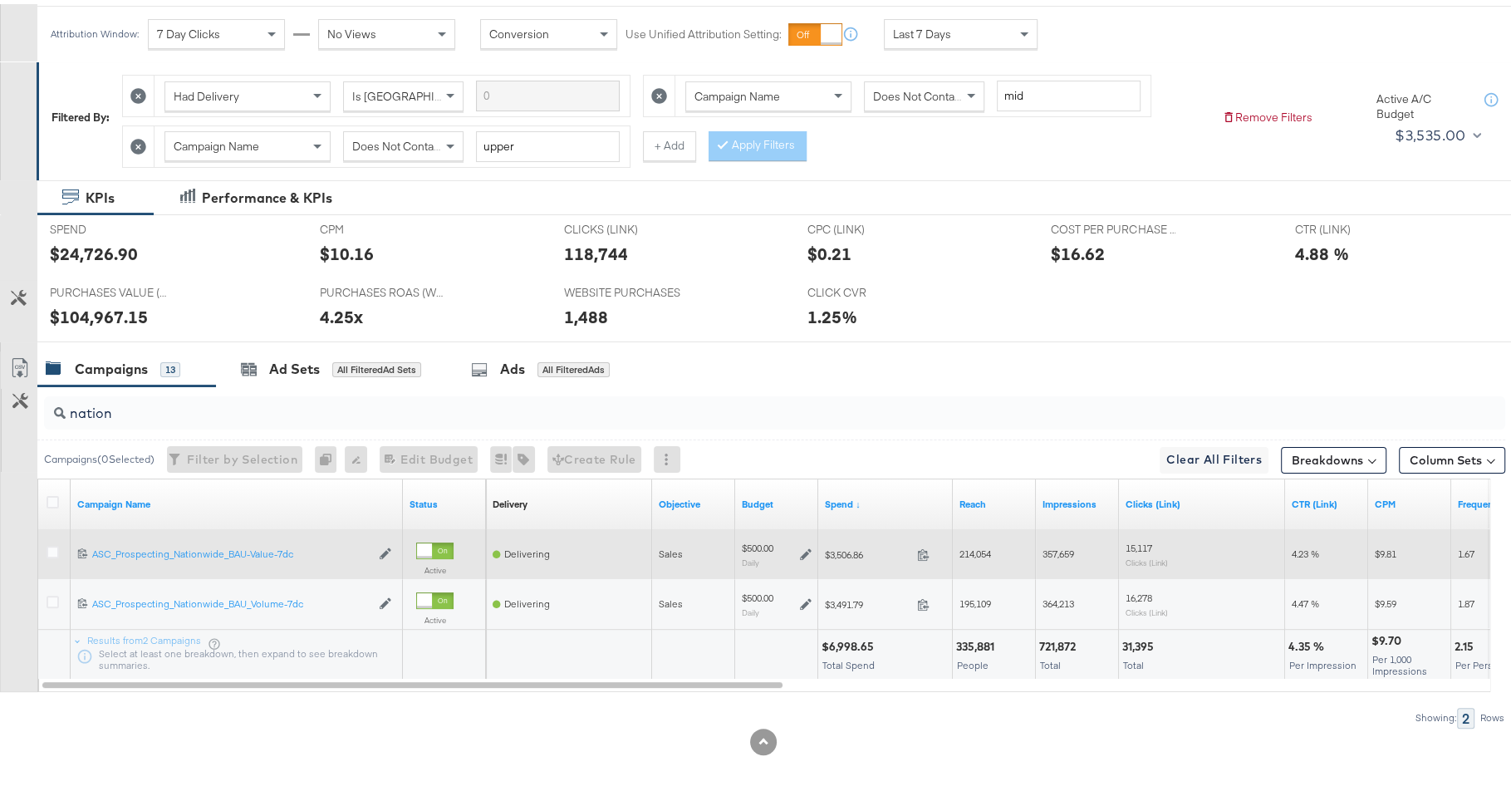
click at [51, 551] on div at bounding box center [55, 549] width 17 height 17
click at [51, 546] on icon at bounding box center [53, 547] width 12 height 12
click at [0, 0] on input "checkbox" at bounding box center [0, 0] width 0 height 0
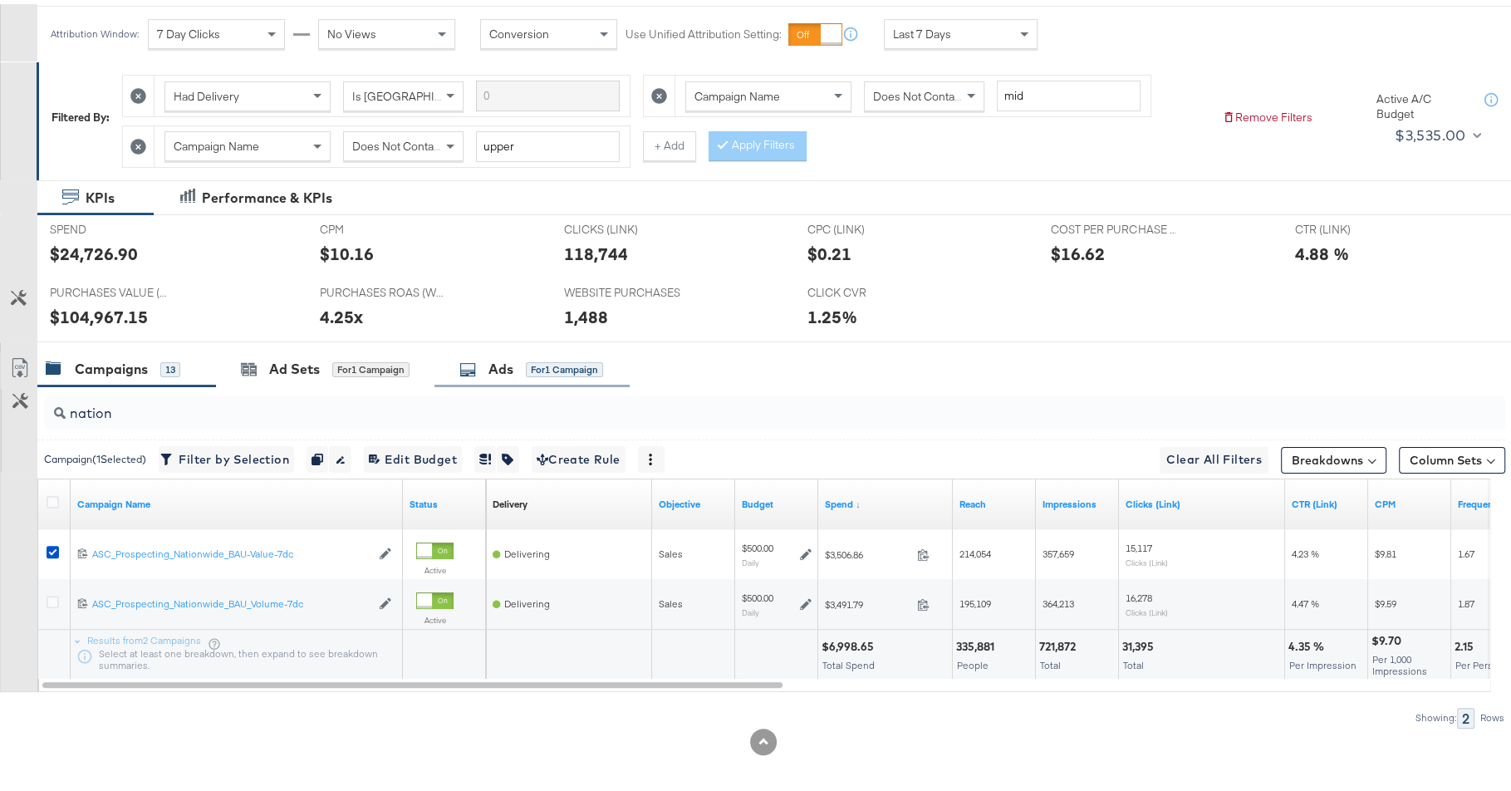
click at [510, 365] on div "Ads" at bounding box center [500, 364] width 25 height 19
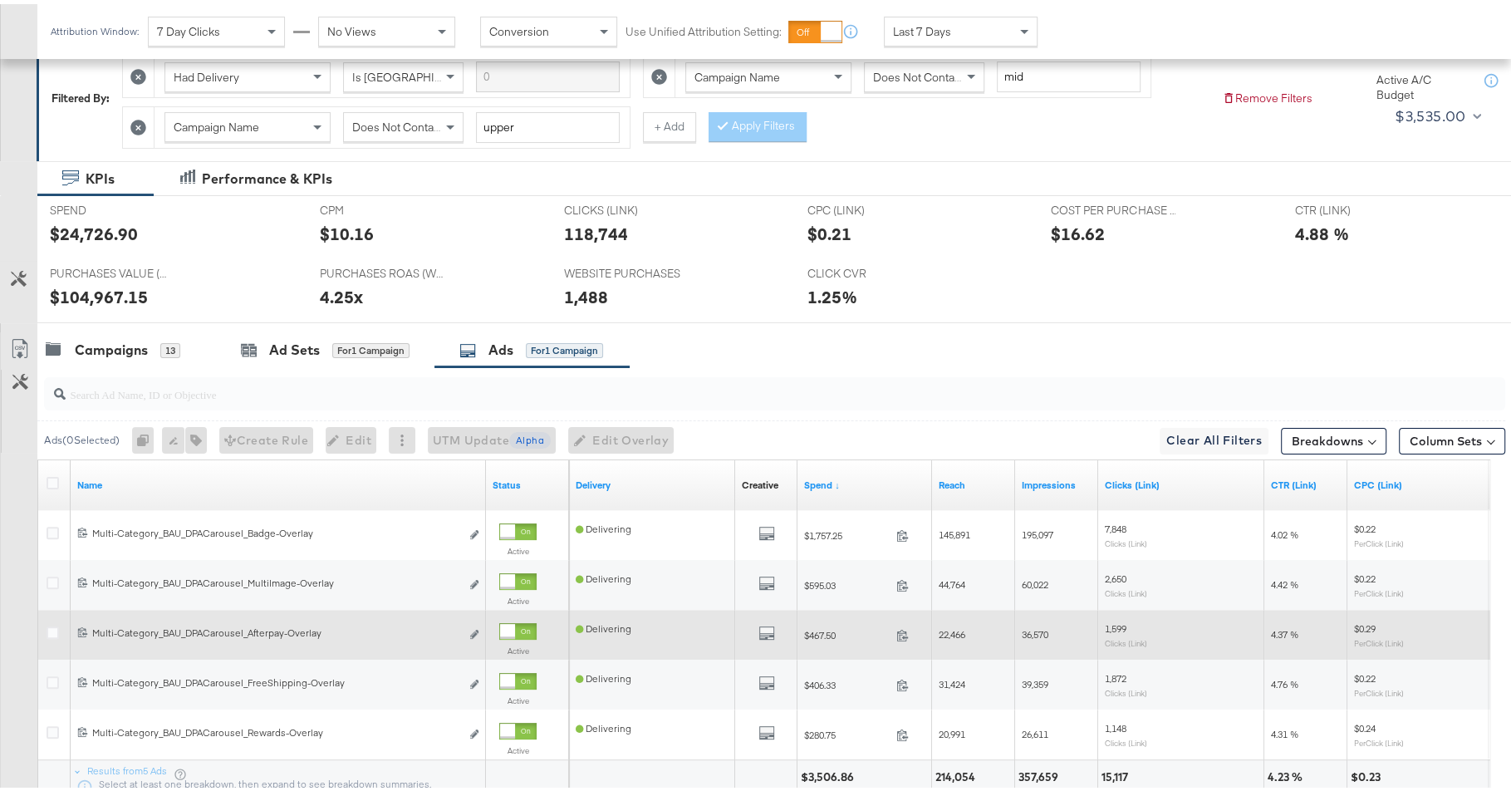
scroll to position [377, 0]
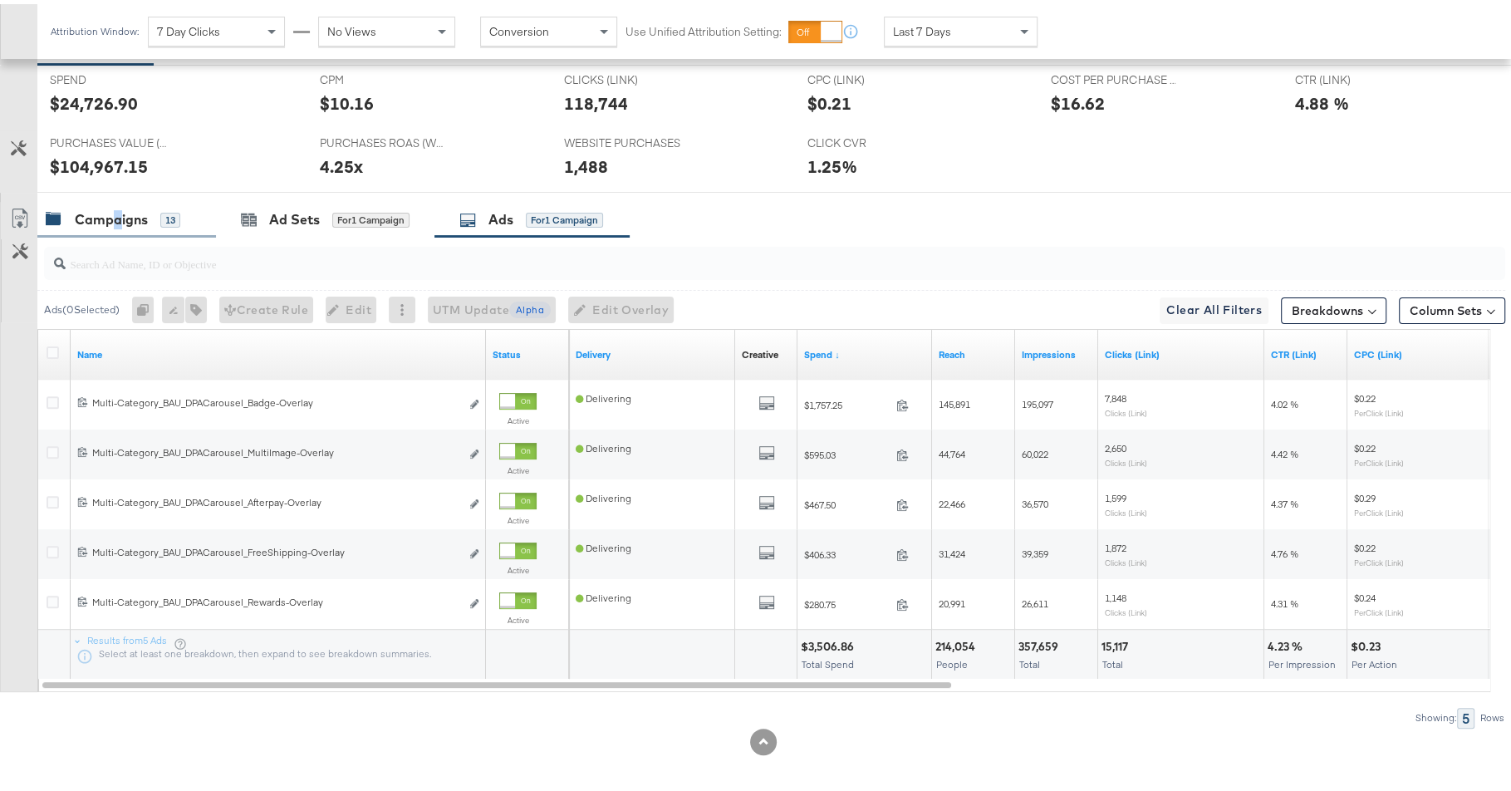
click at [116, 217] on div "Campaigns" at bounding box center [111, 215] width 73 height 19
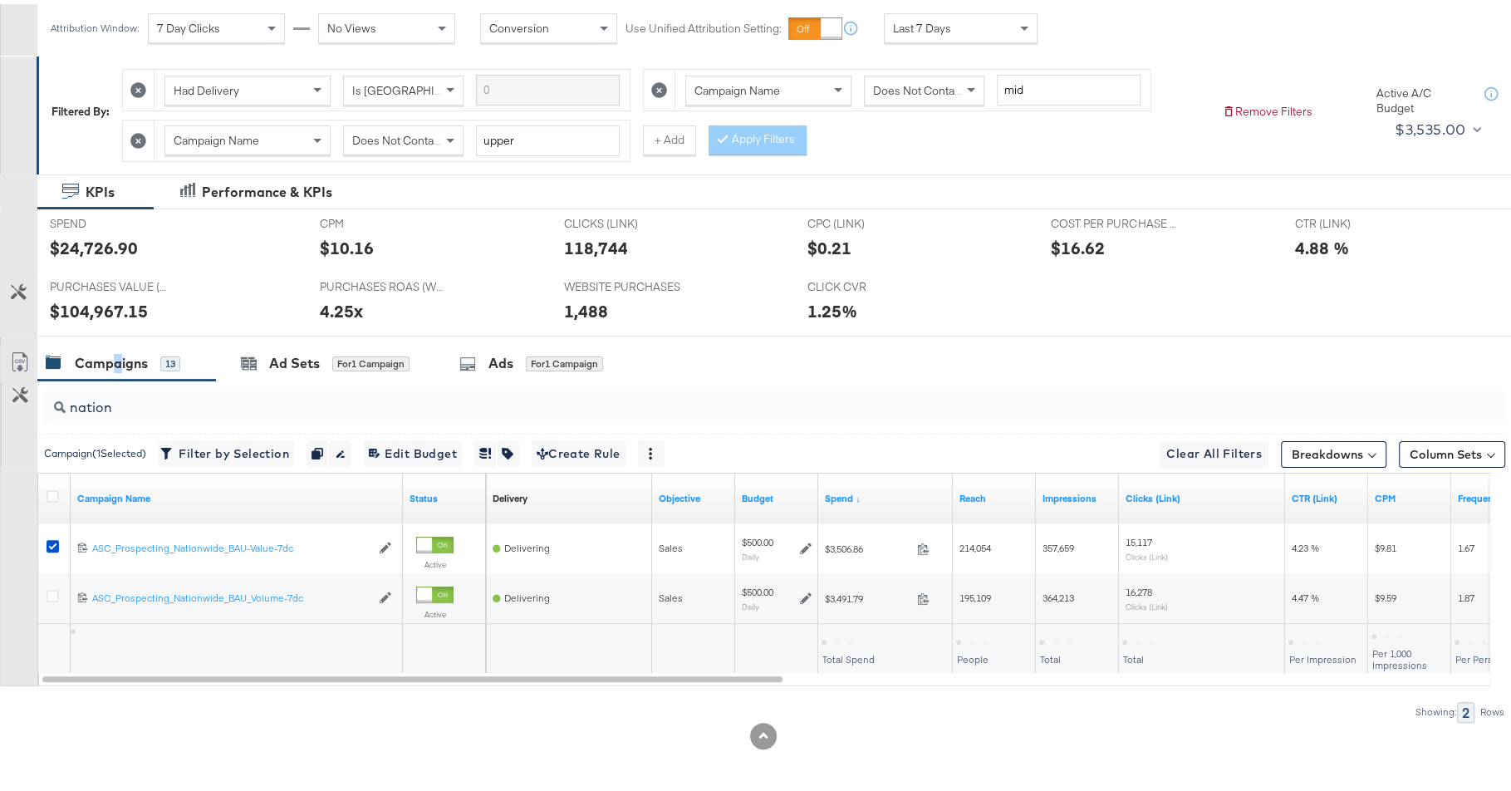
scroll to position [228, 0]
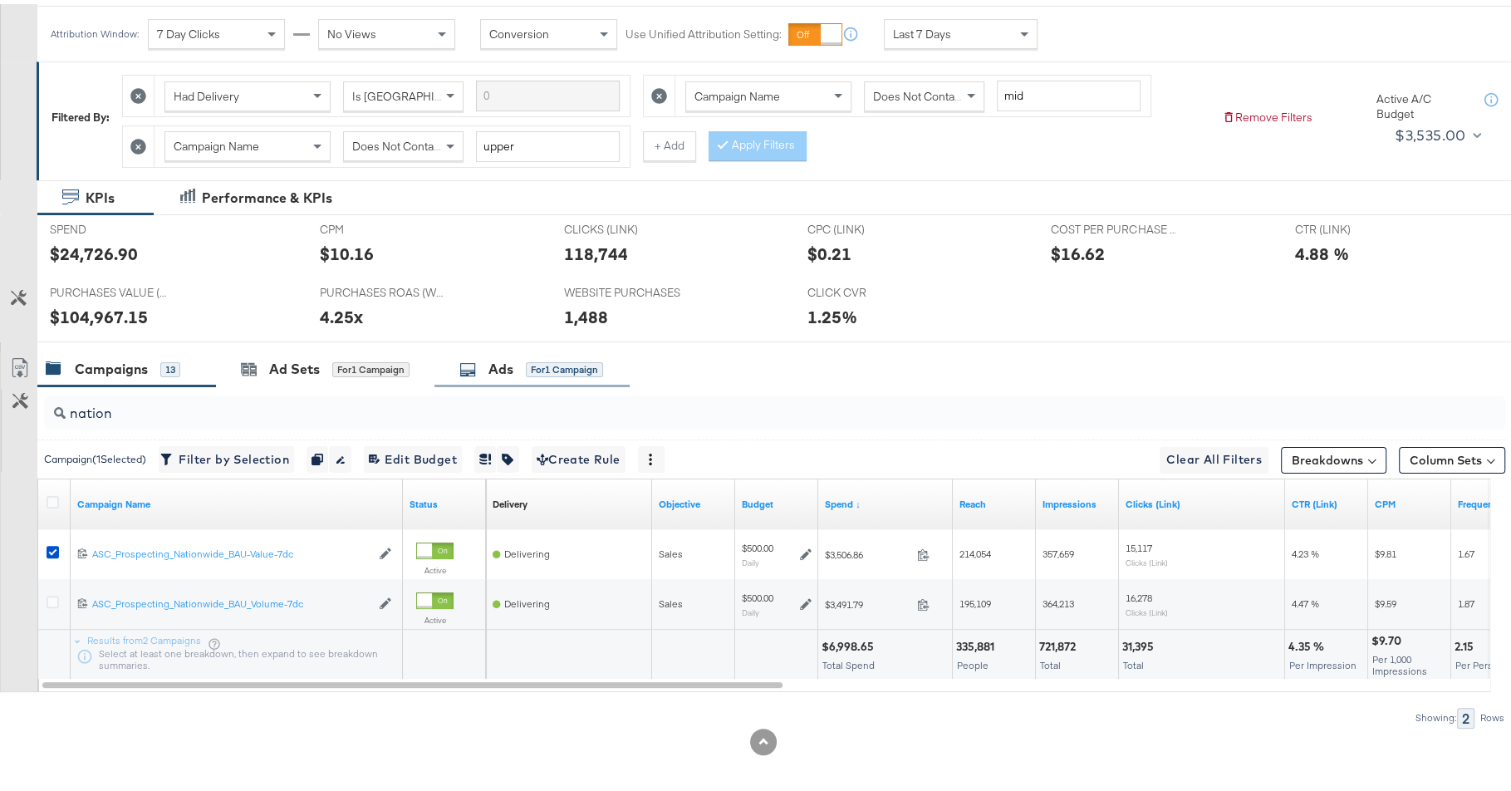
click at [566, 358] on div "for 1 Campaign" at bounding box center [564, 365] width 77 height 15
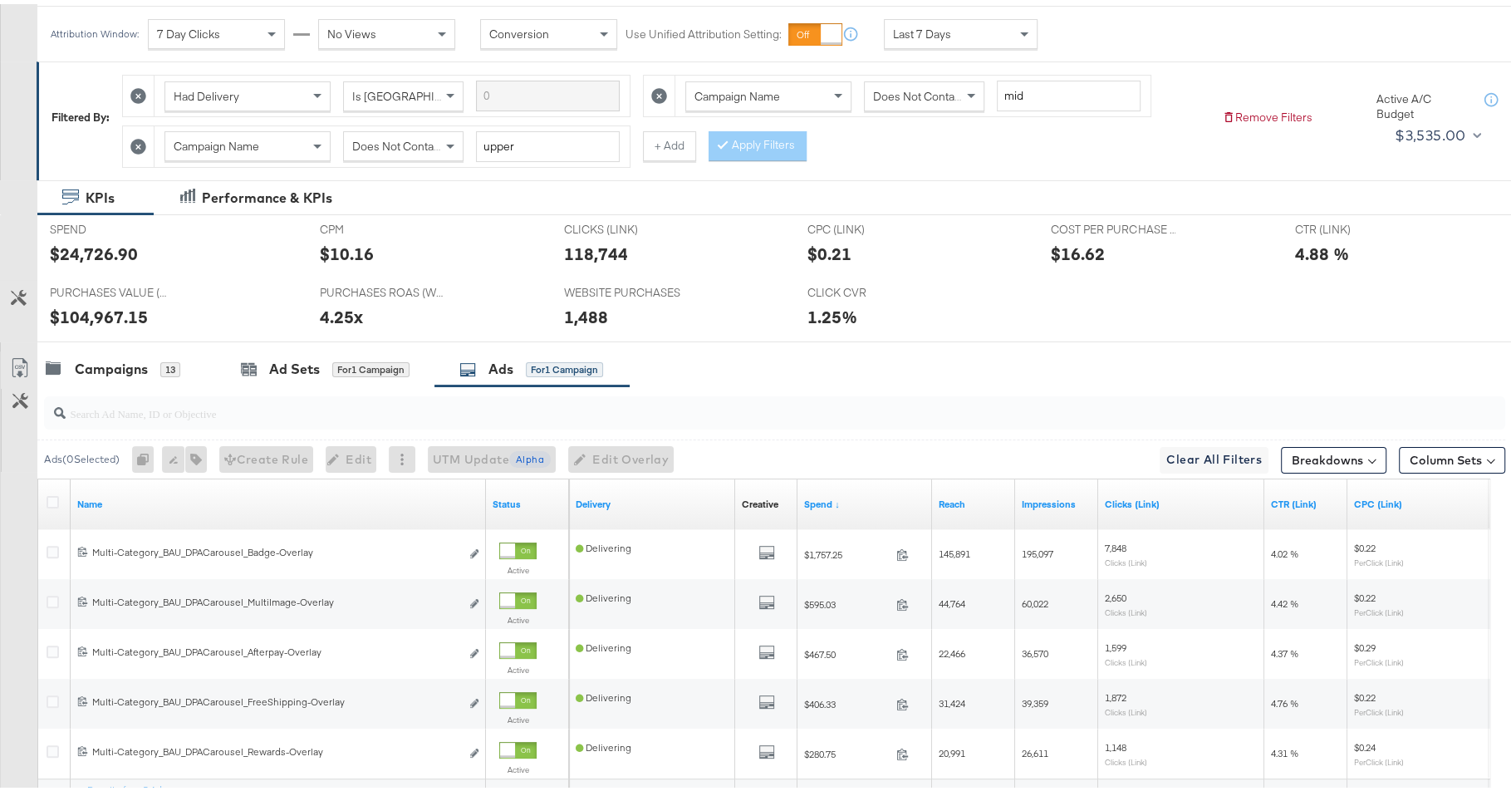
click at [152, 339] on div at bounding box center [763, 344] width 1526 height 13
click at [144, 360] on div "Campaigns" at bounding box center [111, 364] width 73 height 19
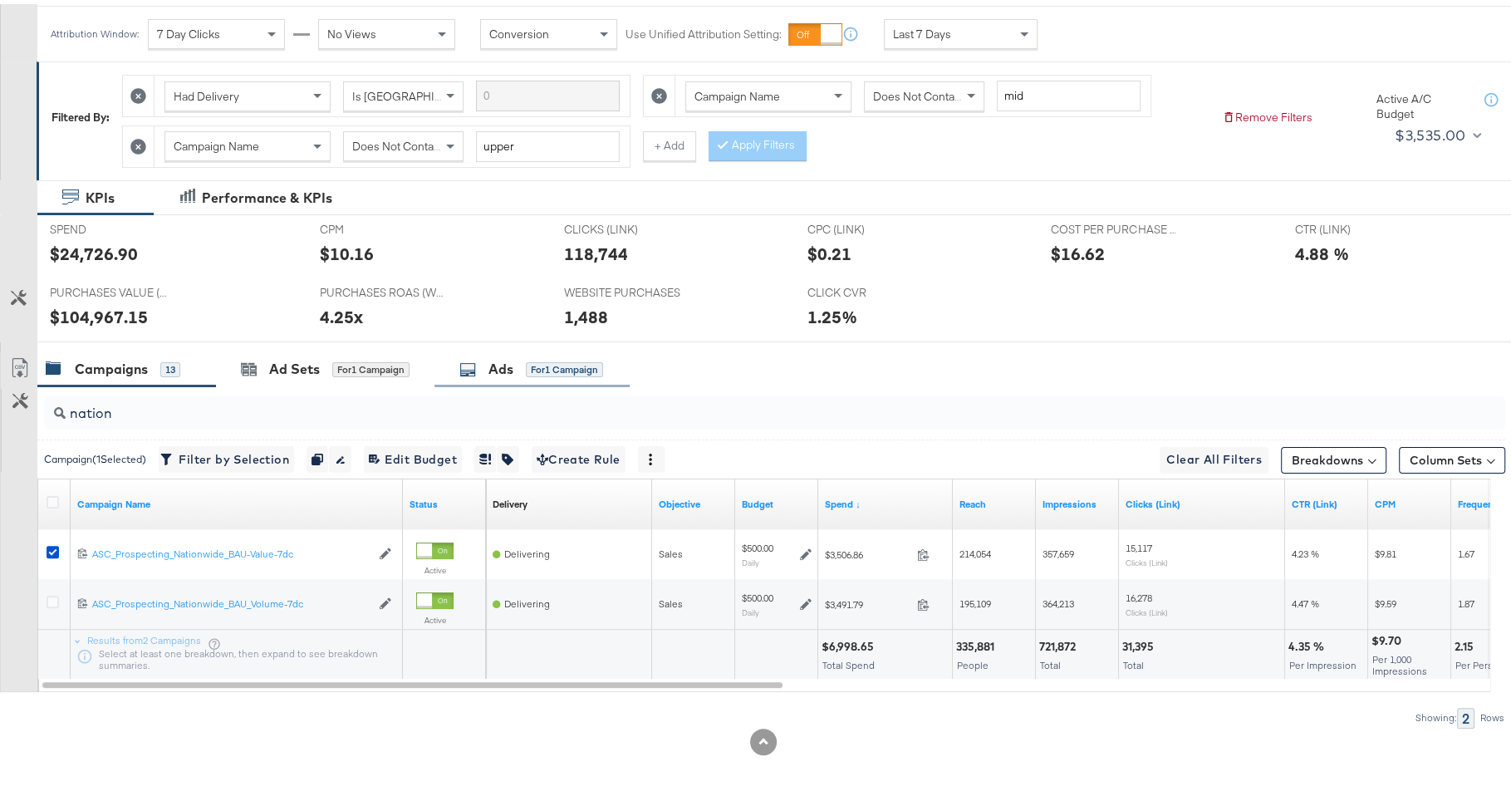
click at [485, 368] on div "Ads for 1 Campaign" at bounding box center [531, 364] width 144 height 19
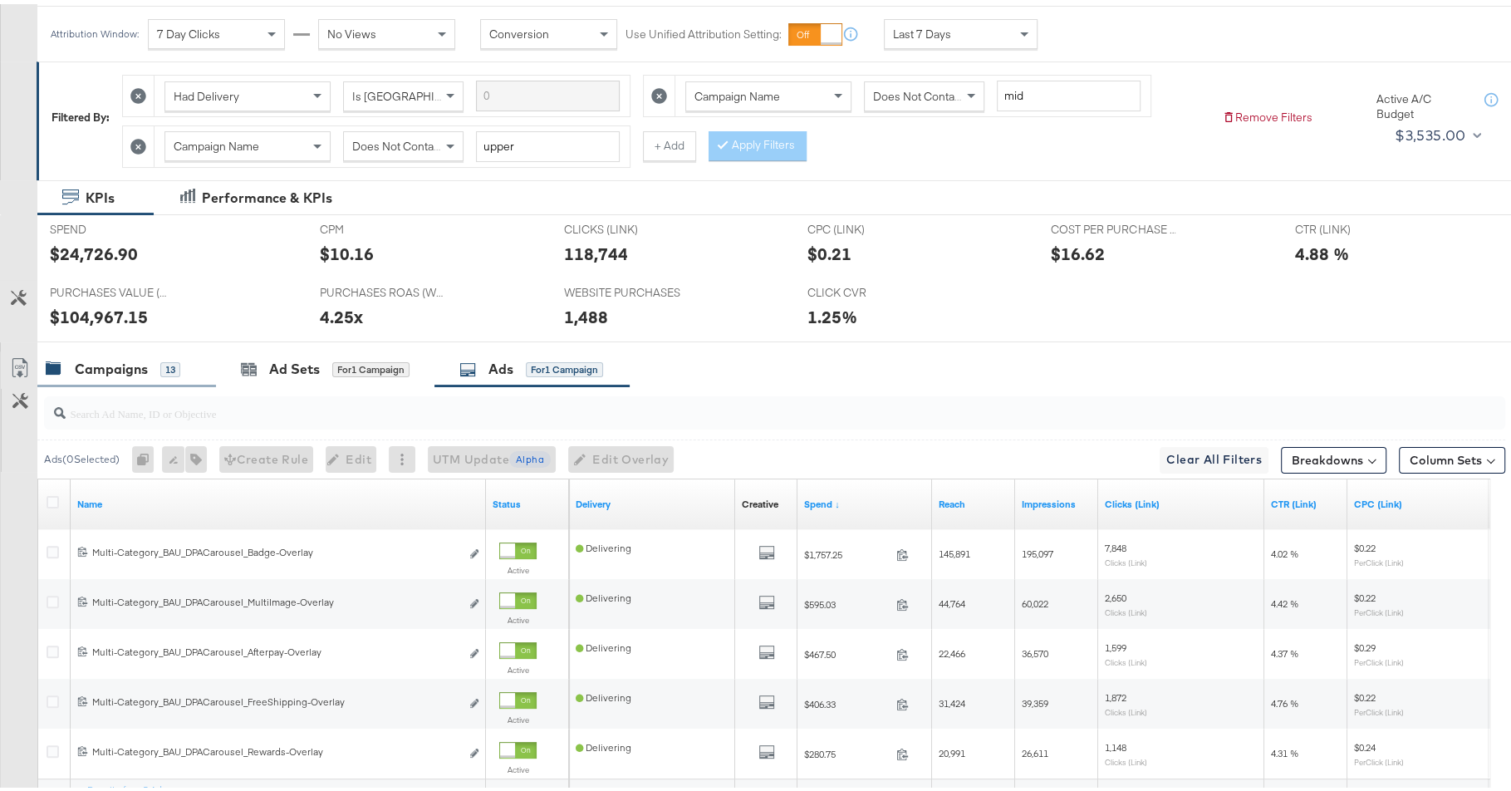
click at [150, 358] on div "Campaigns 13" at bounding box center [113, 364] width 135 height 19
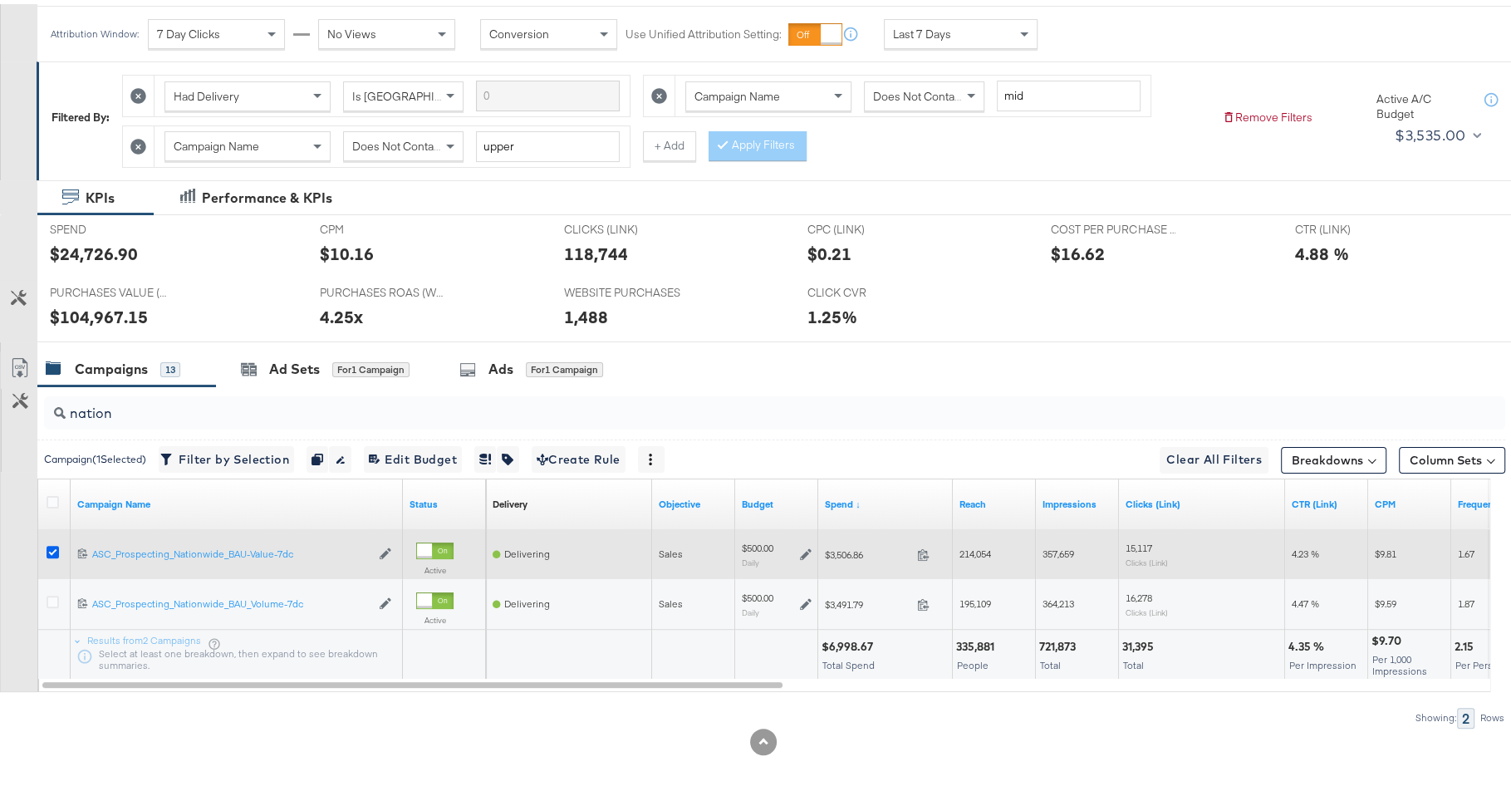
click at [53, 546] on icon at bounding box center [53, 547] width 12 height 12
click at [0, 0] on input "checkbox" at bounding box center [0, 0] width 0 height 0
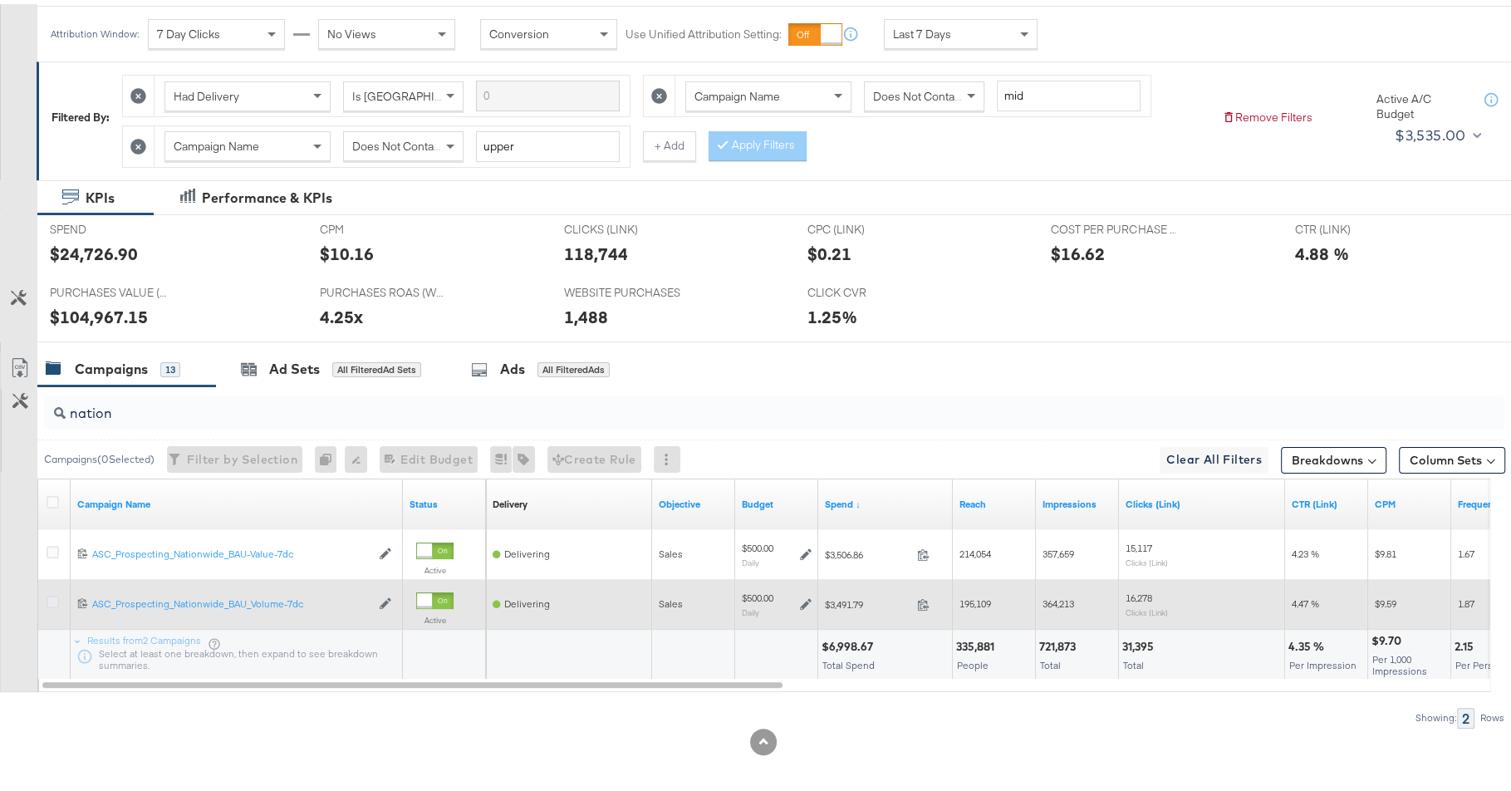
click at [56, 591] on icon at bounding box center [53, 597] width 12 height 12
click at [0, 0] on input "checkbox" at bounding box center [0, 0] width 0 height 0
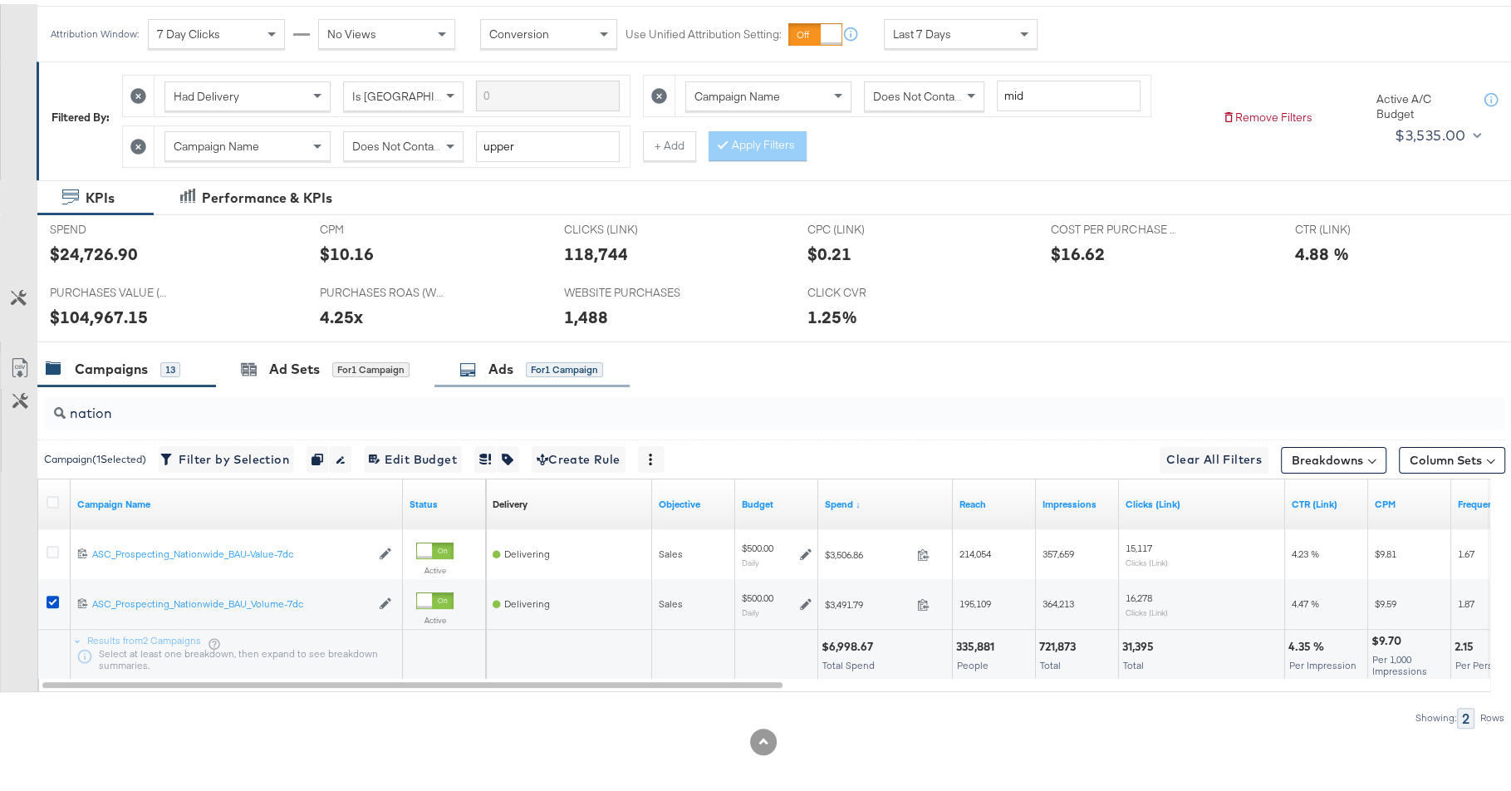
click at [462, 375] on div "Ads for 1 Campaign" at bounding box center [531, 365] width 195 height 36
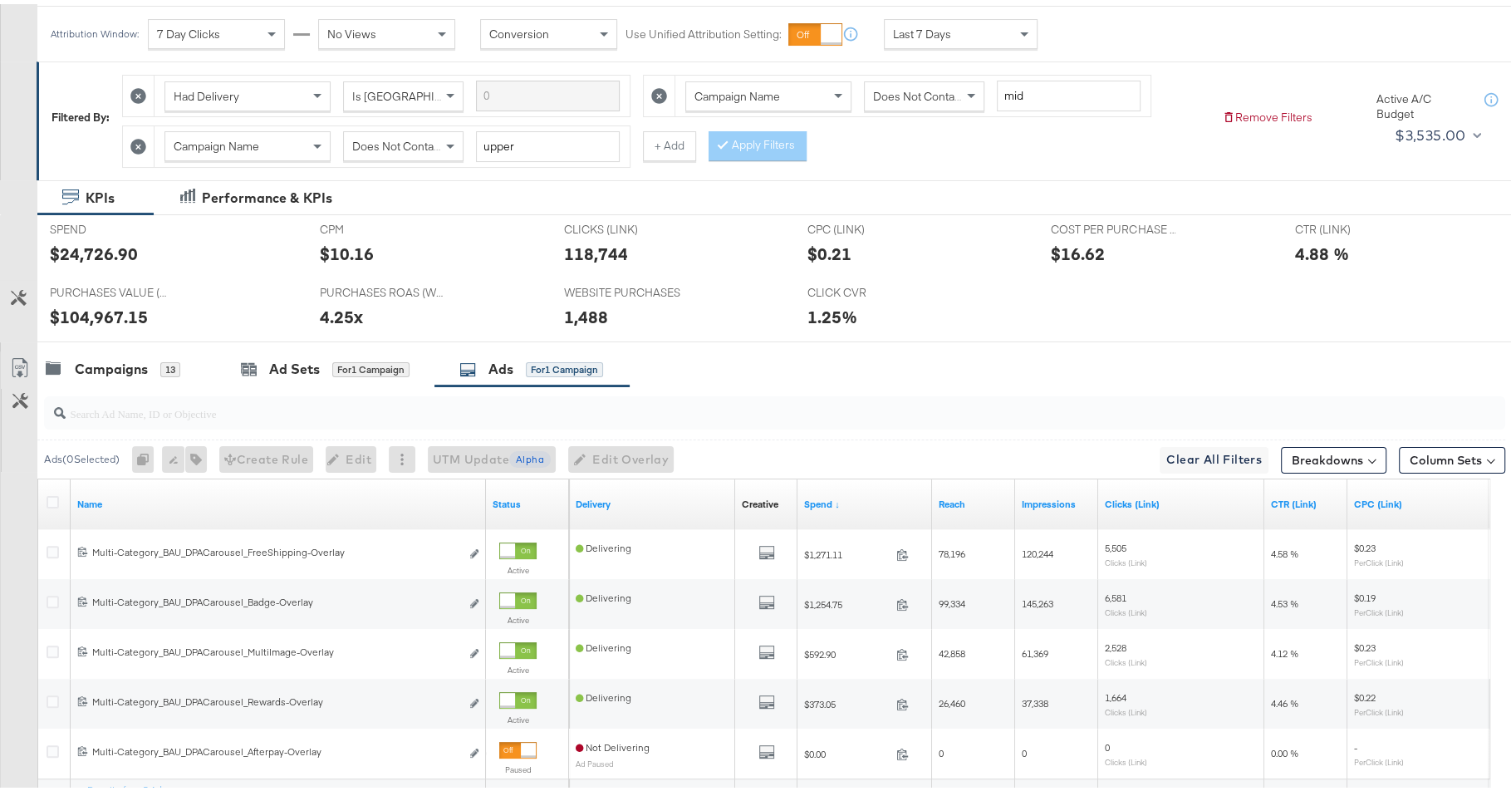
click at [137, 338] on div at bounding box center [763, 344] width 1526 height 13
click at [137, 355] on div "Campaigns" at bounding box center [111, 364] width 73 height 19
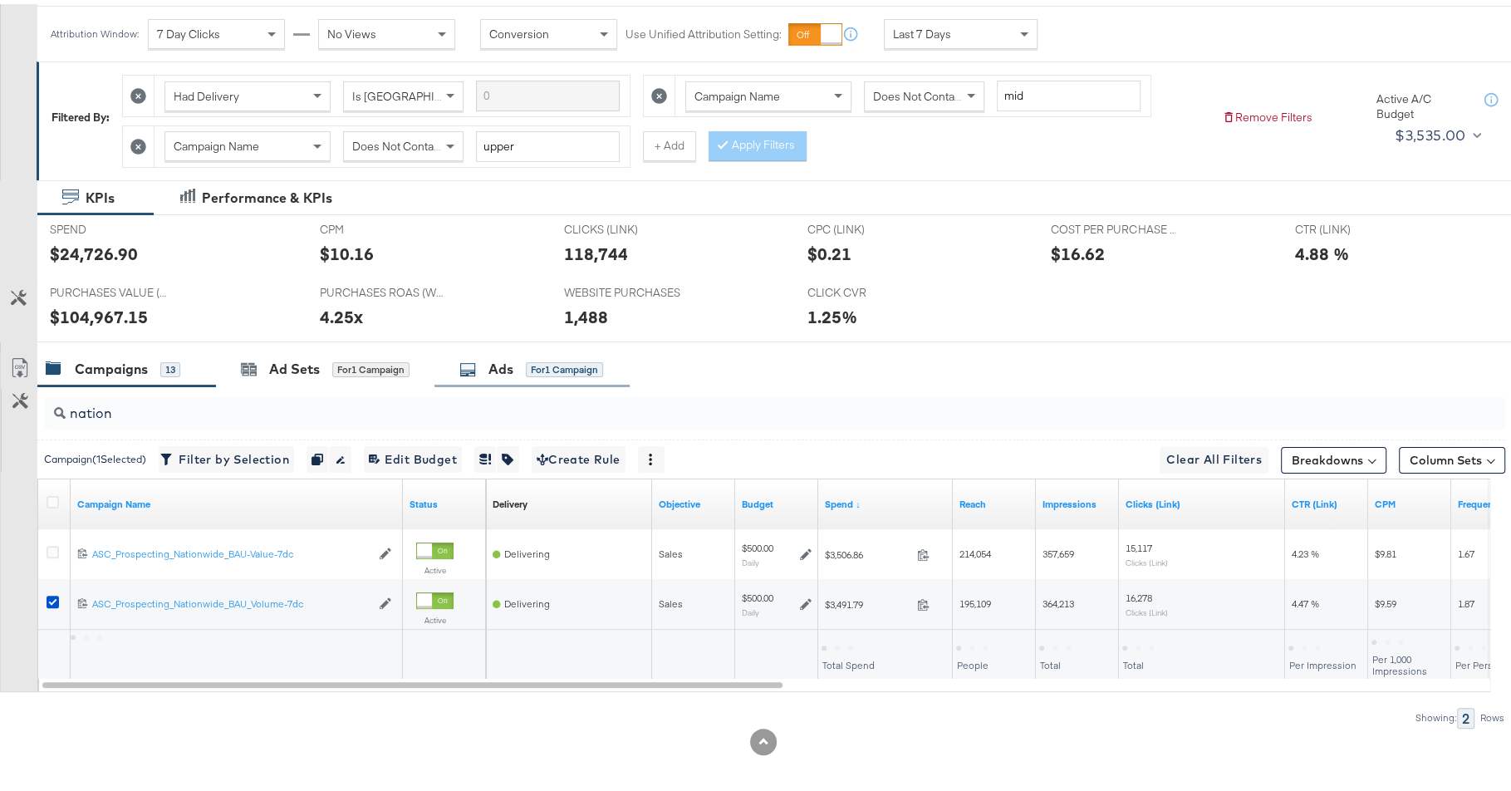
click at [538, 350] on div "Ads for 1 Campaign" at bounding box center [531, 365] width 195 height 36
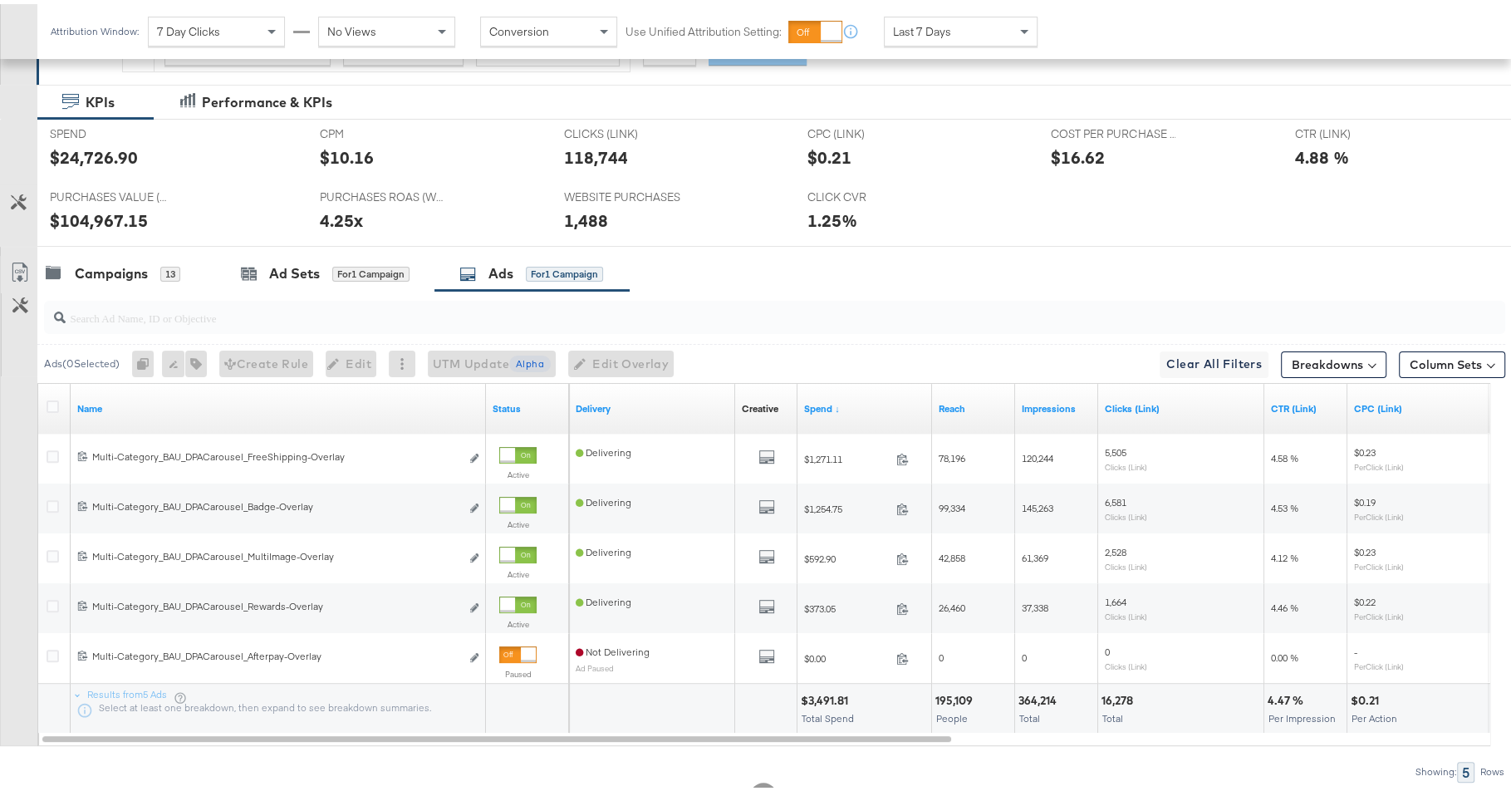
scroll to position [337, 0]
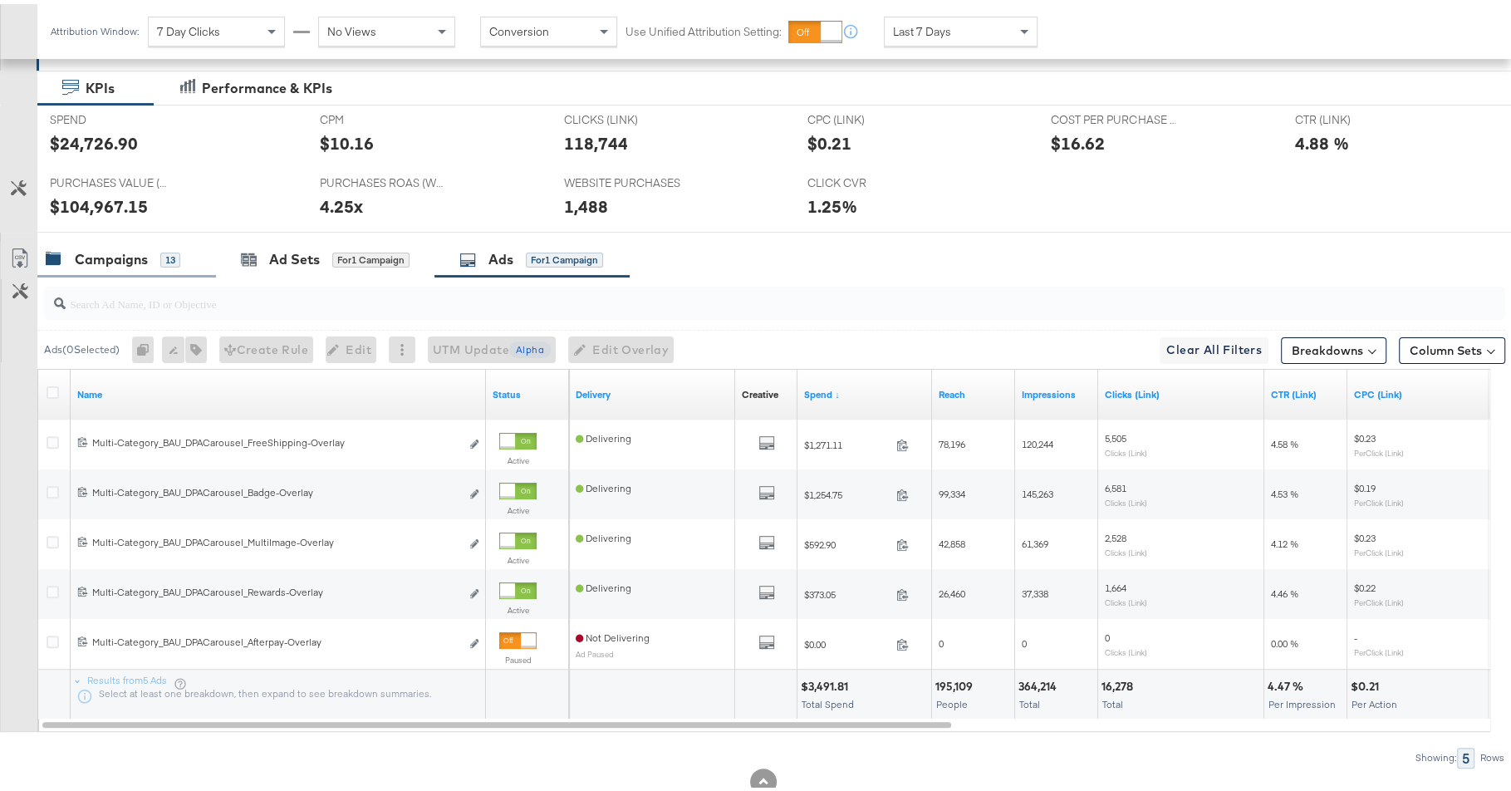
click at [125, 246] on div "Campaigns" at bounding box center [111, 255] width 73 height 19
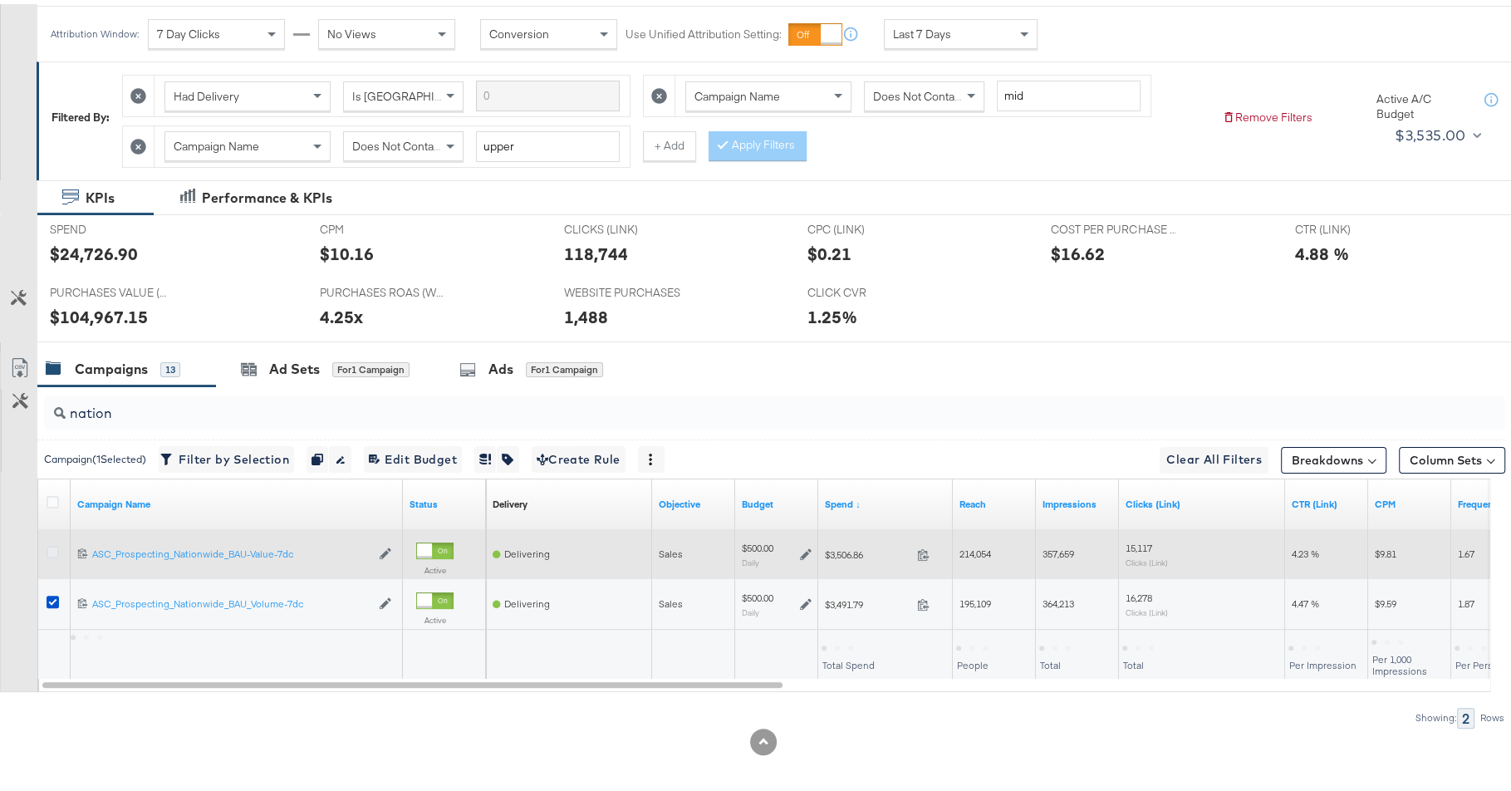
click at [53, 543] on icon at bounding box center [53, 547] width 12 height 12
click at [0, 0] on input "checkbox" at bounding box center [0, 0] width 0 height 0
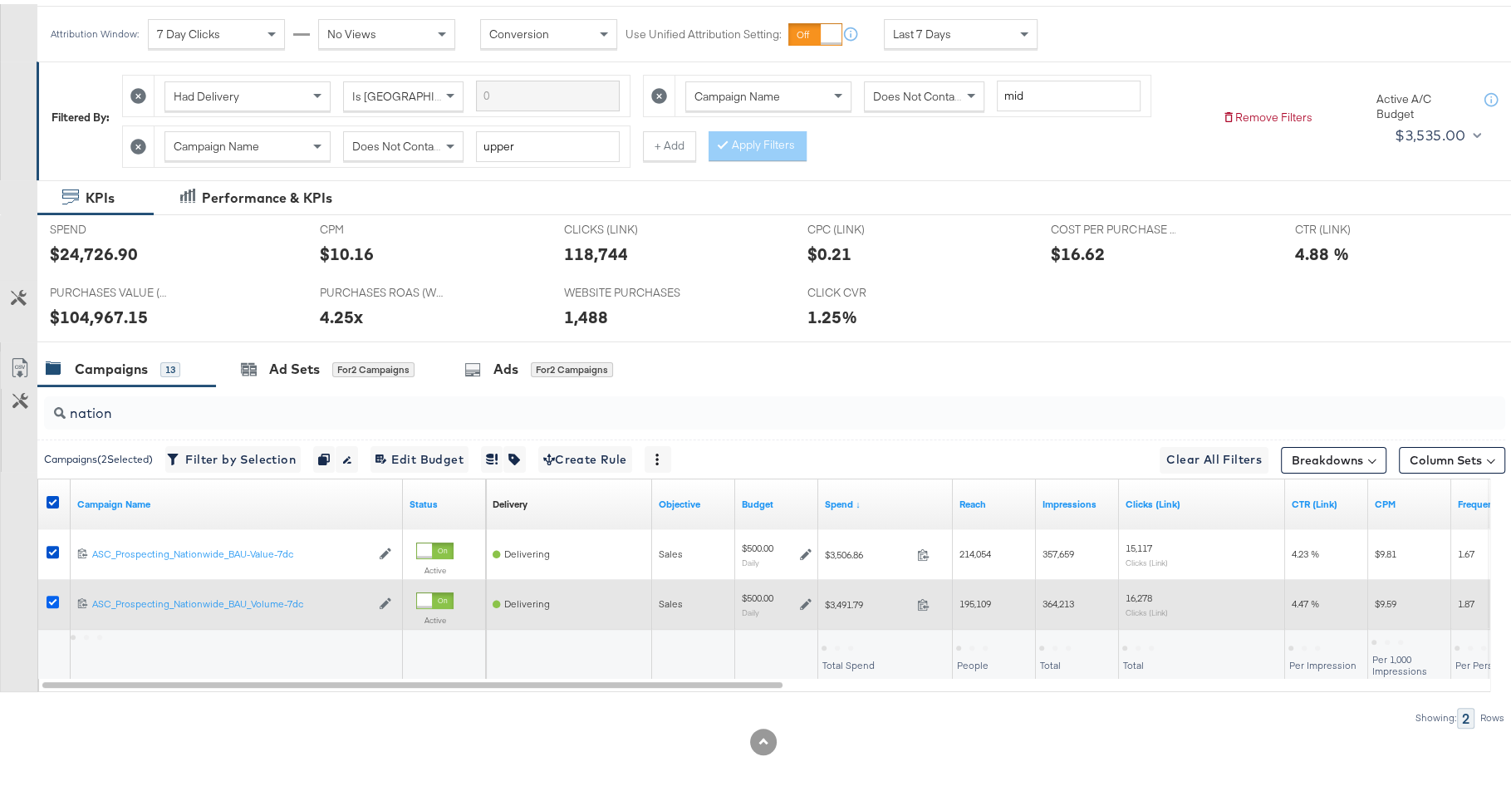
click at [52, 591] on icon at bounding box center [53, 597] width 12 height 12
click at [0, 0] on input "checkbox" at bounding box center [0, 0] width 0 height 0
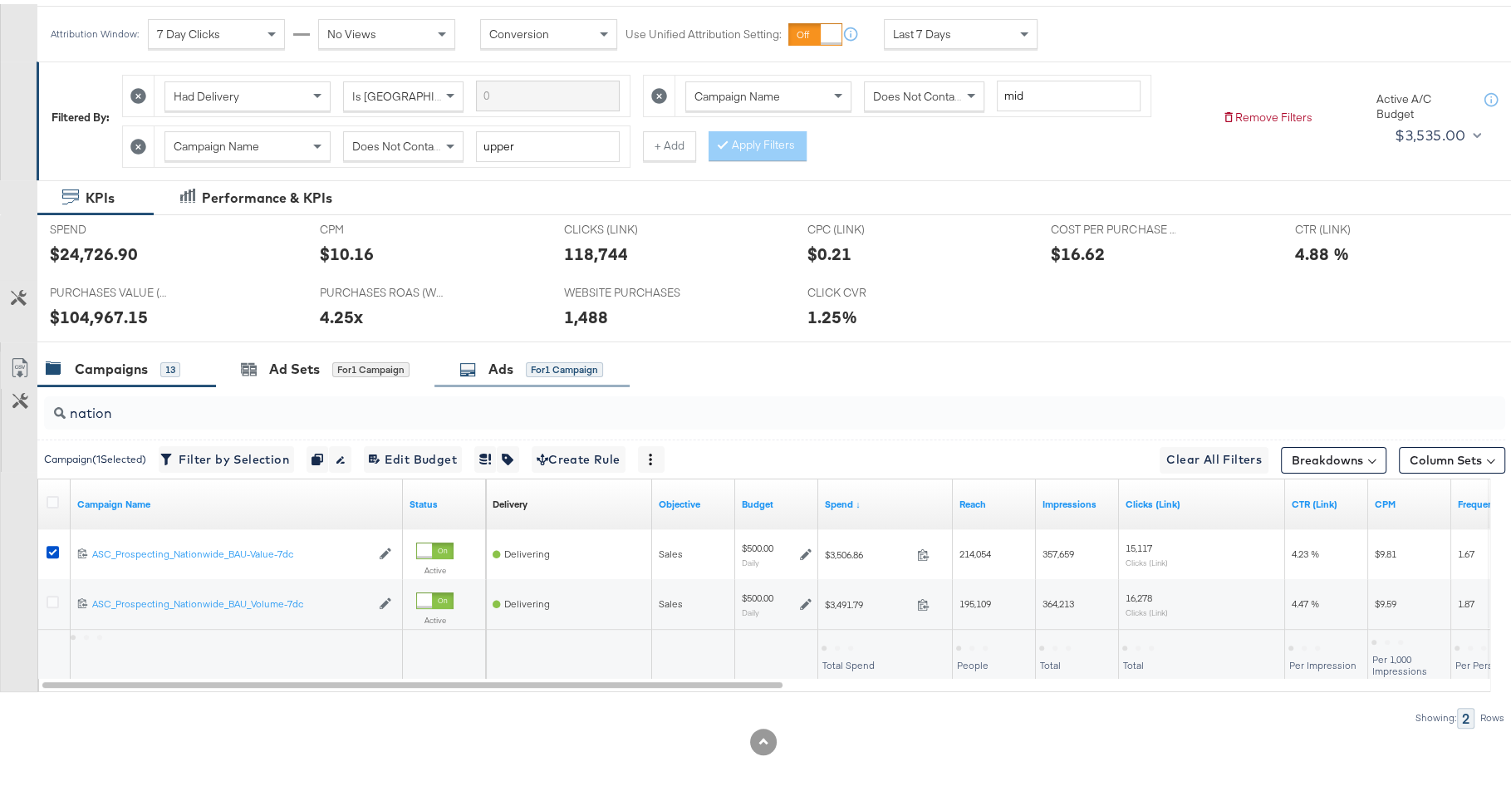
click at [515, 355] on div "Ads for 1 Campaign" at bounding box center [531, 364] width 144 height 19
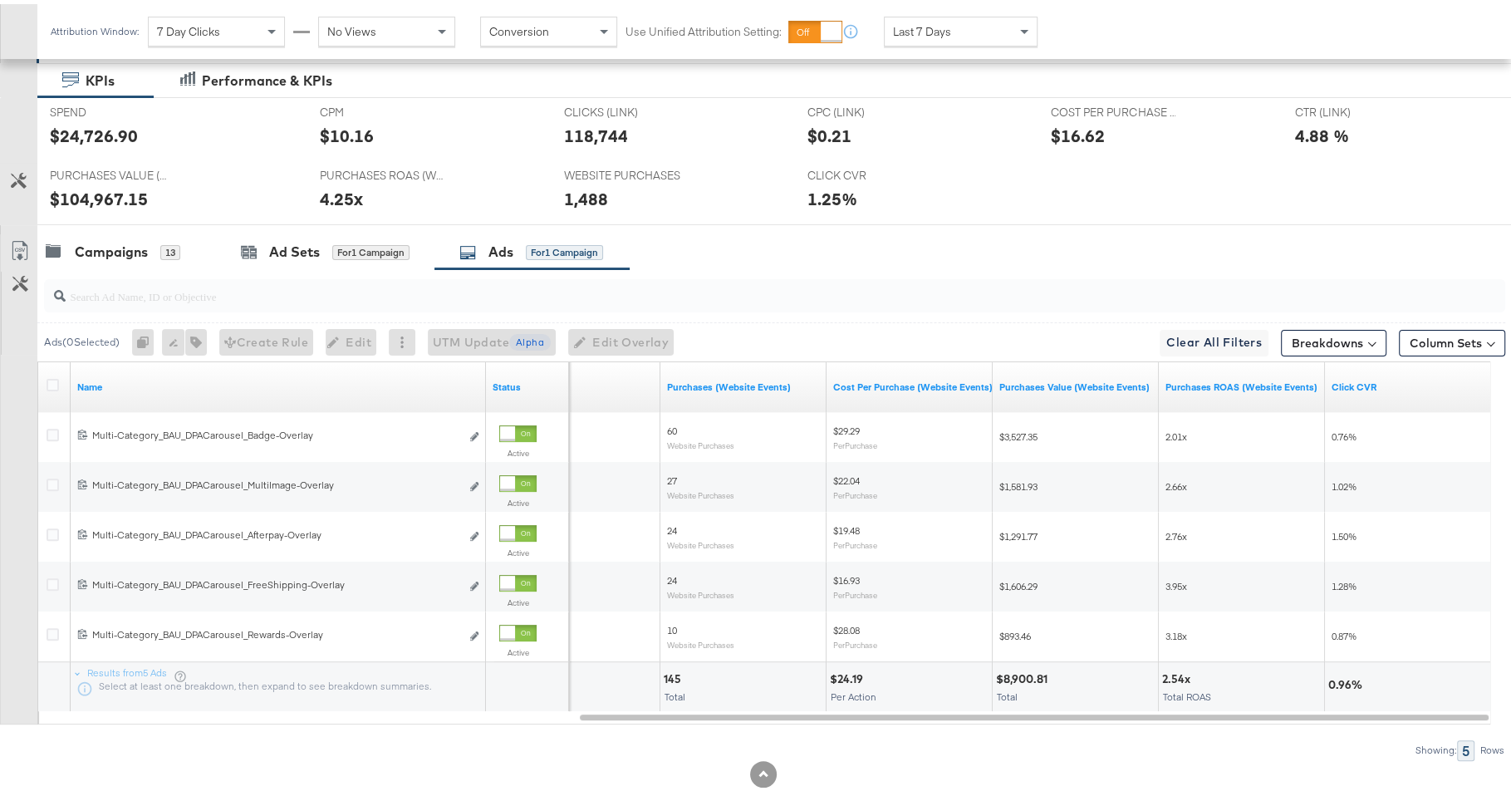
scroll to position [347, 0]
click at [150, 228] on div "Campaigns 13" at bounding box center [126, 246] width 179 height 36
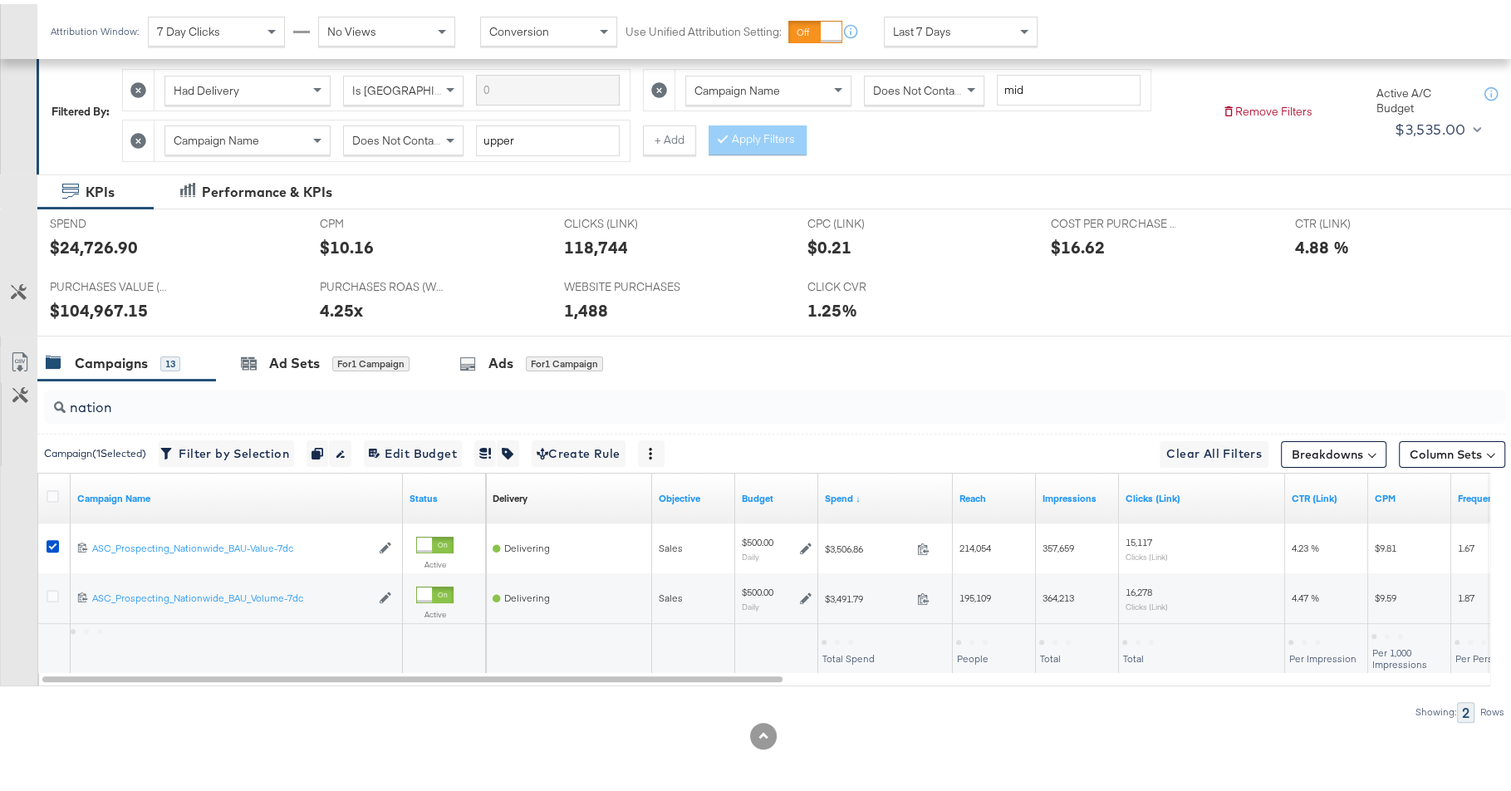
scroll to position [228, 0]
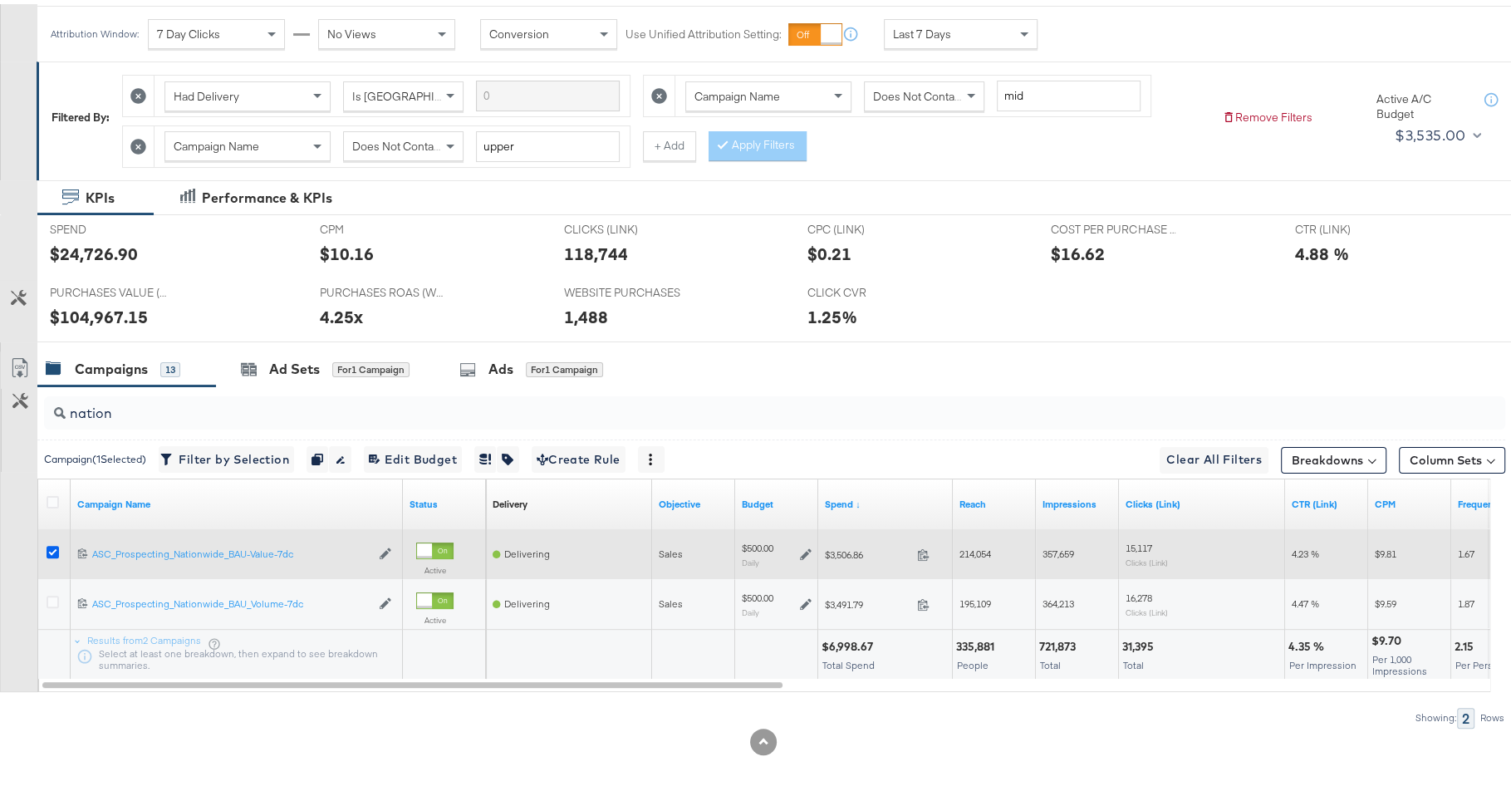
click at [51, 541] on icon at bounding box center [53, 547] width 12 height 12
click at [0, 0] on input "checkbox" at bounding box center [0, 0] width 0 height 0
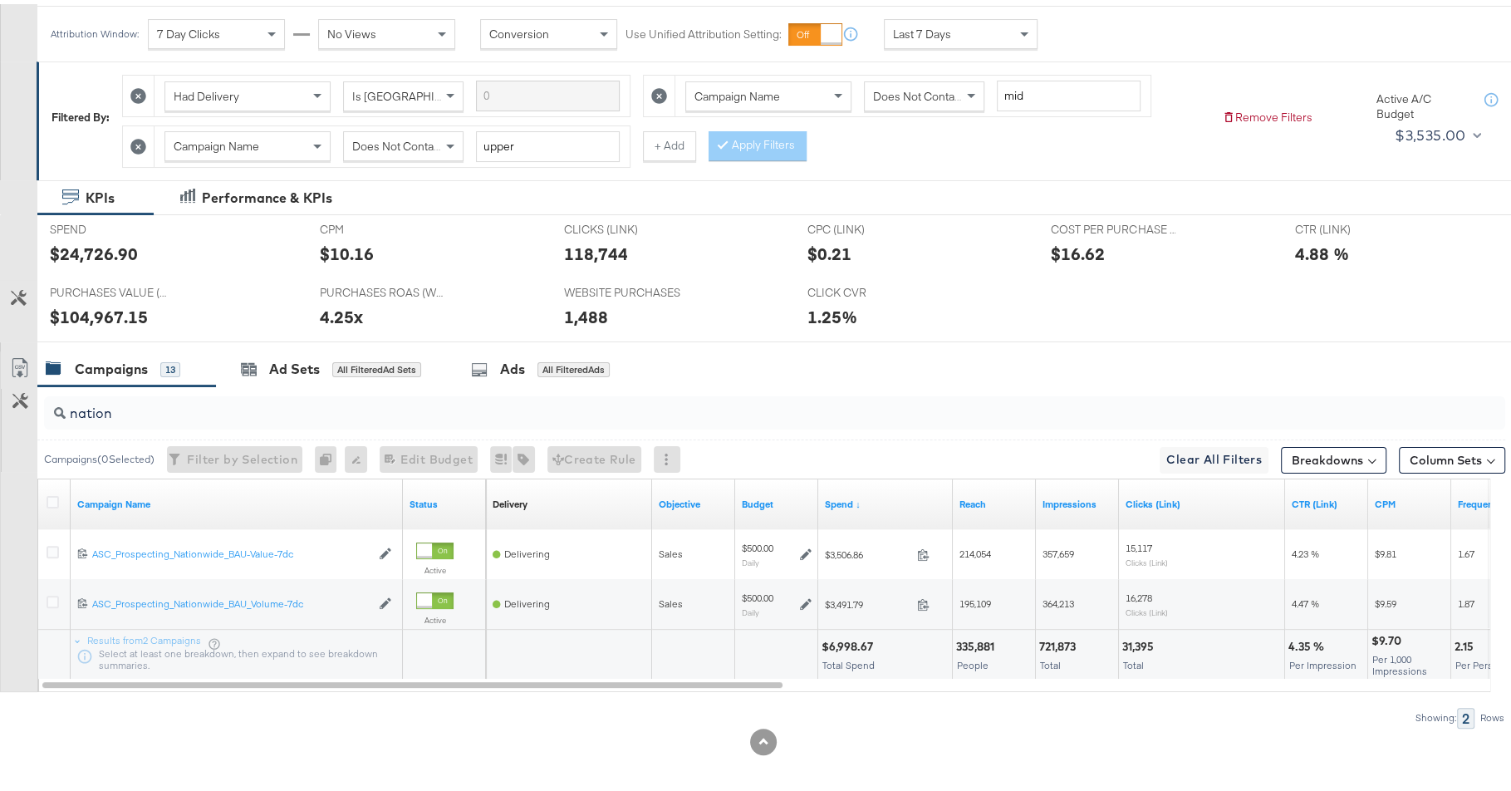
click at [175, 410] on input "nation" at bounding box center [719, 402] width 1306 height 32
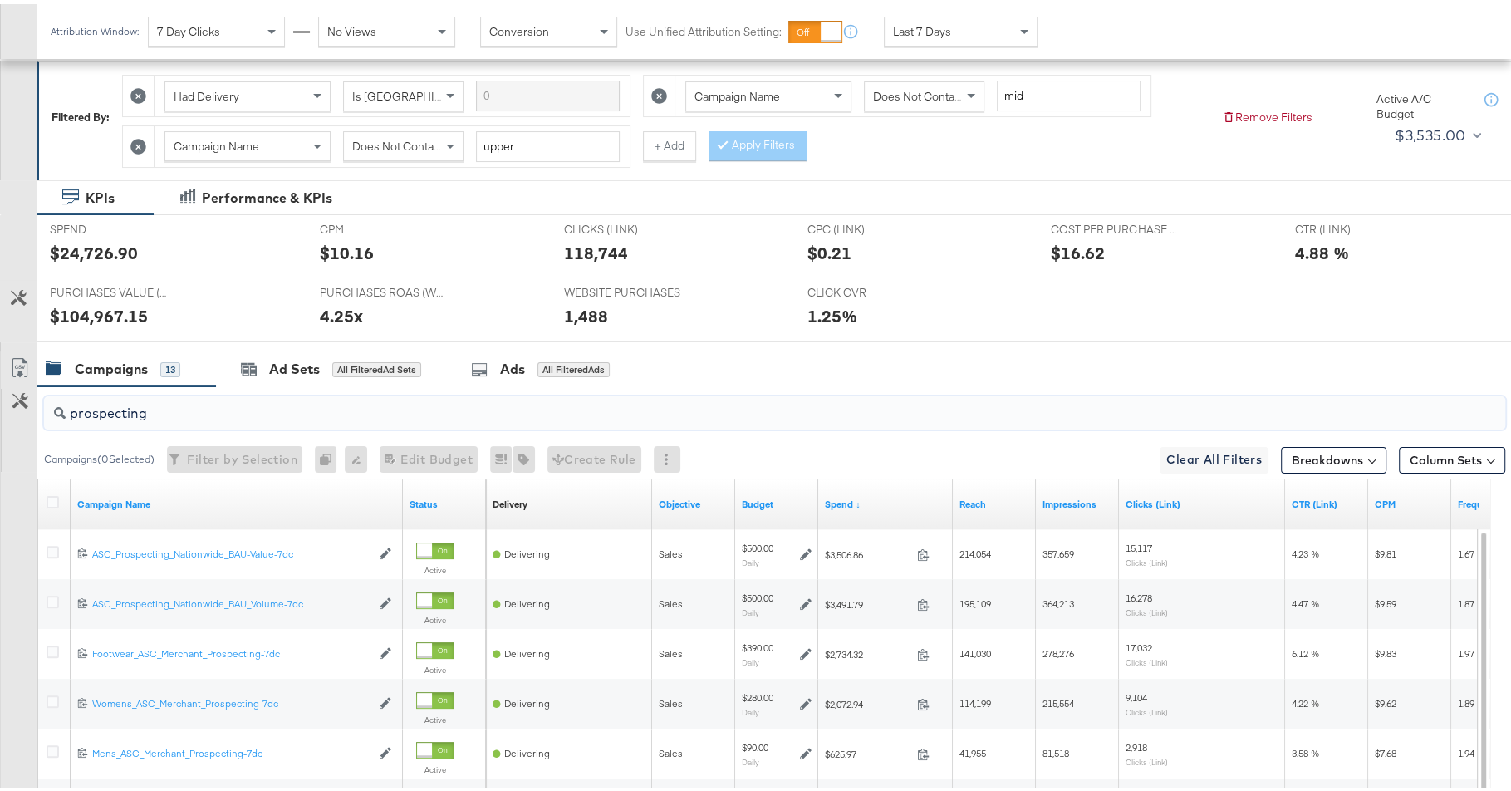
scroll to position [348, 0]
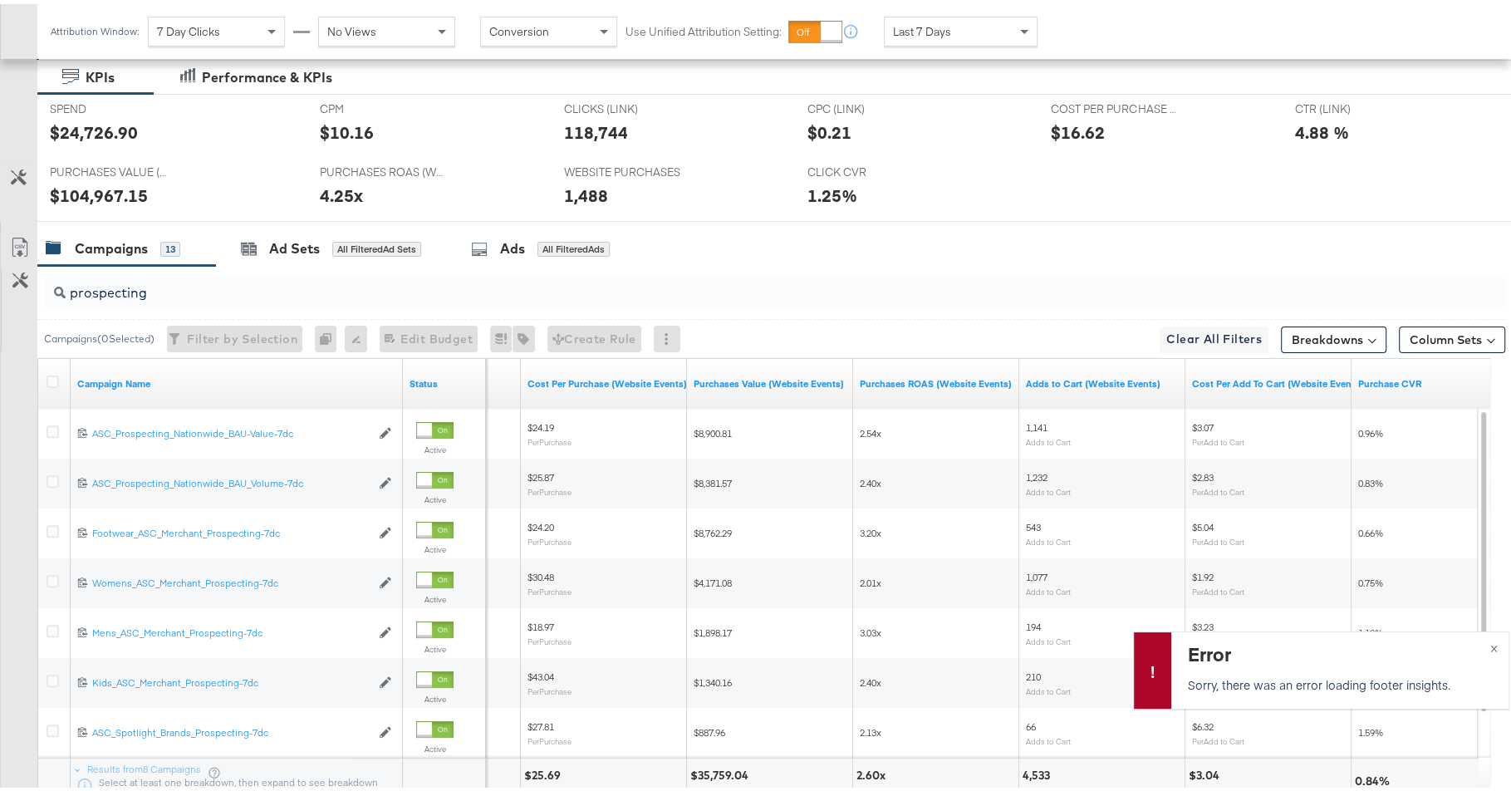
click at [321, 277] on input "prospecting" at bounding box center [719, 282] width 1306 height 32
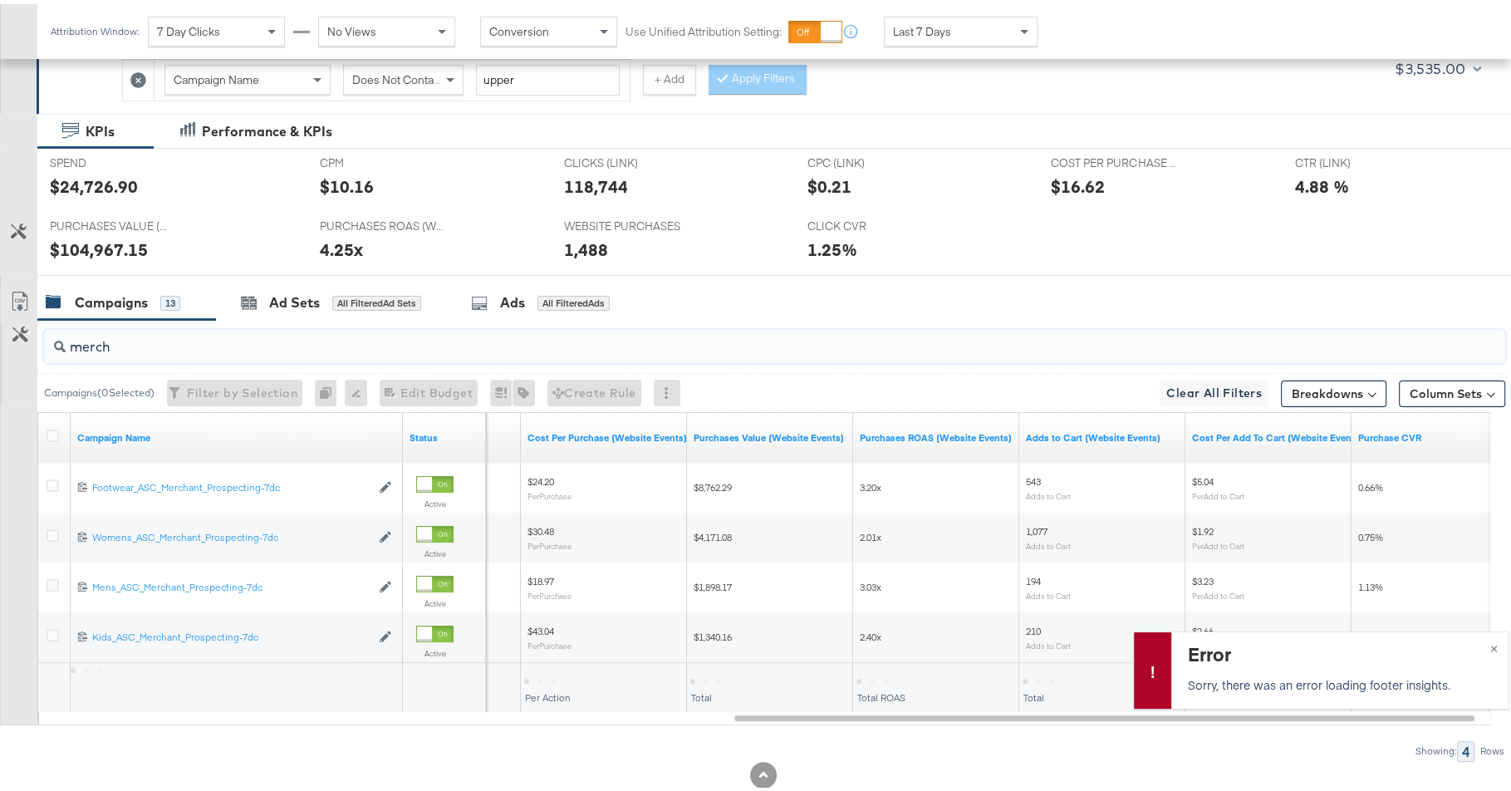
scroll to position [310, 0]
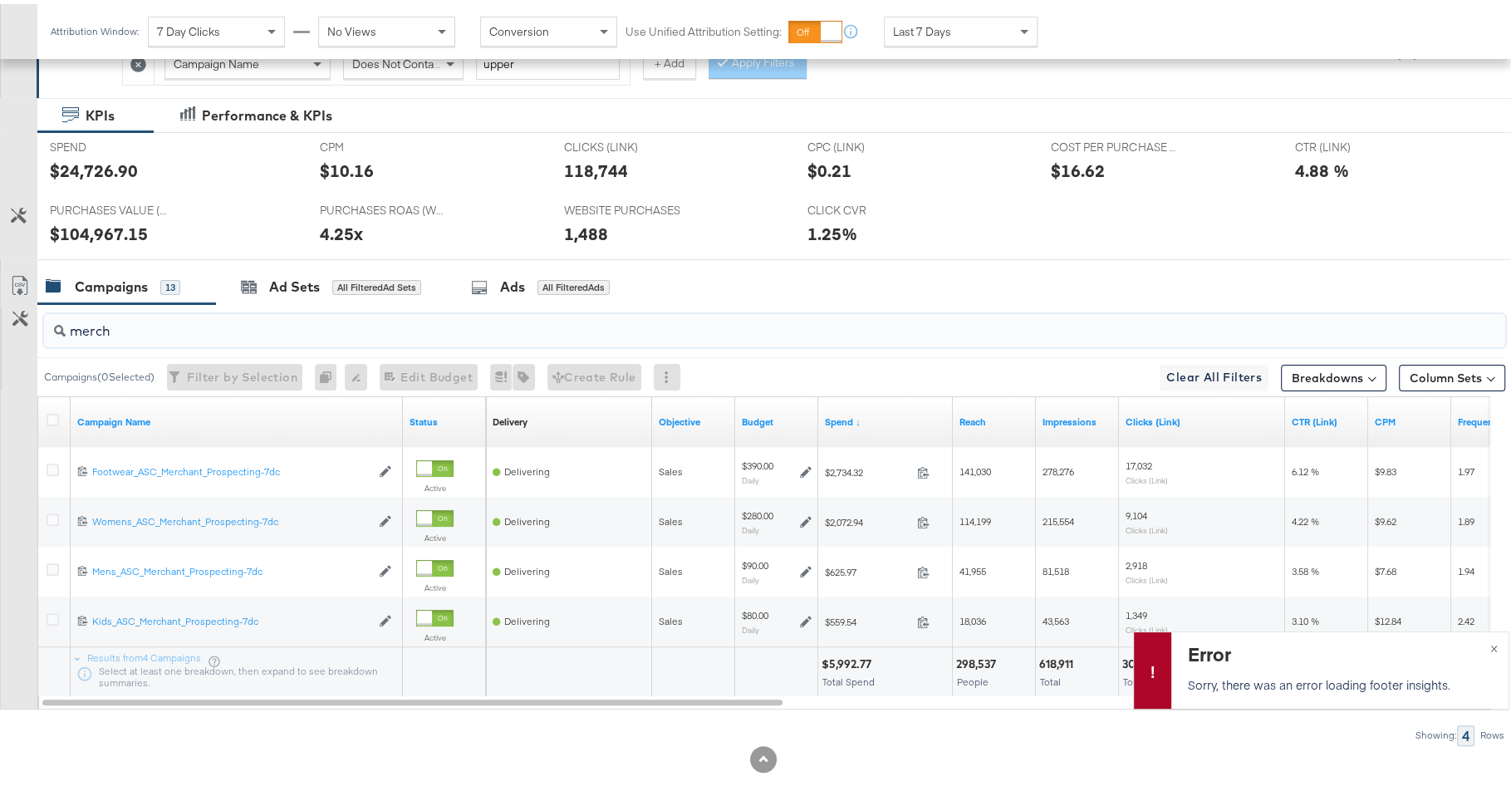
click at [847, 330] on input "merch" at bounding box center [719, 320] width 1306 height 32
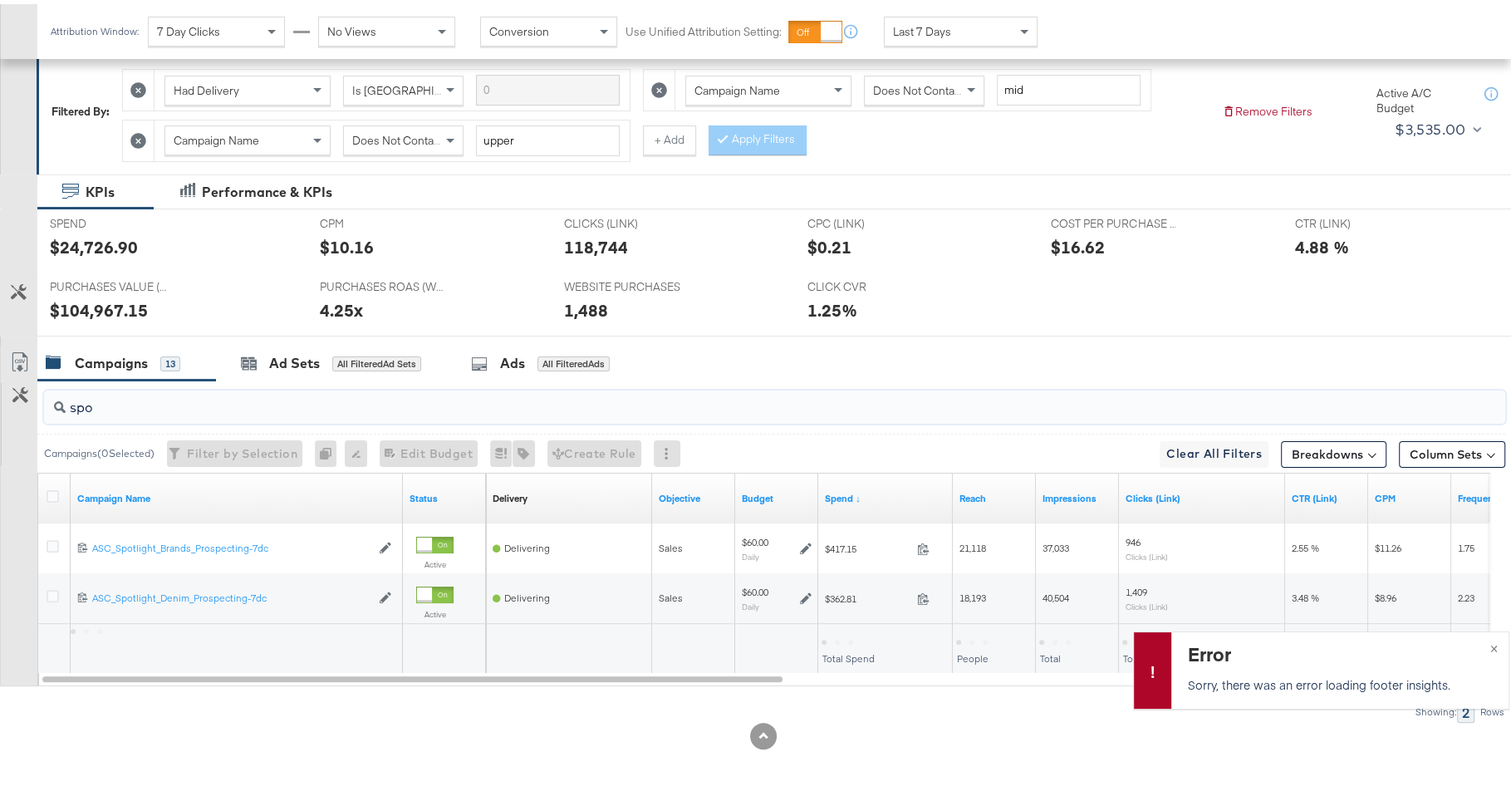
scroll to position [228, 0]
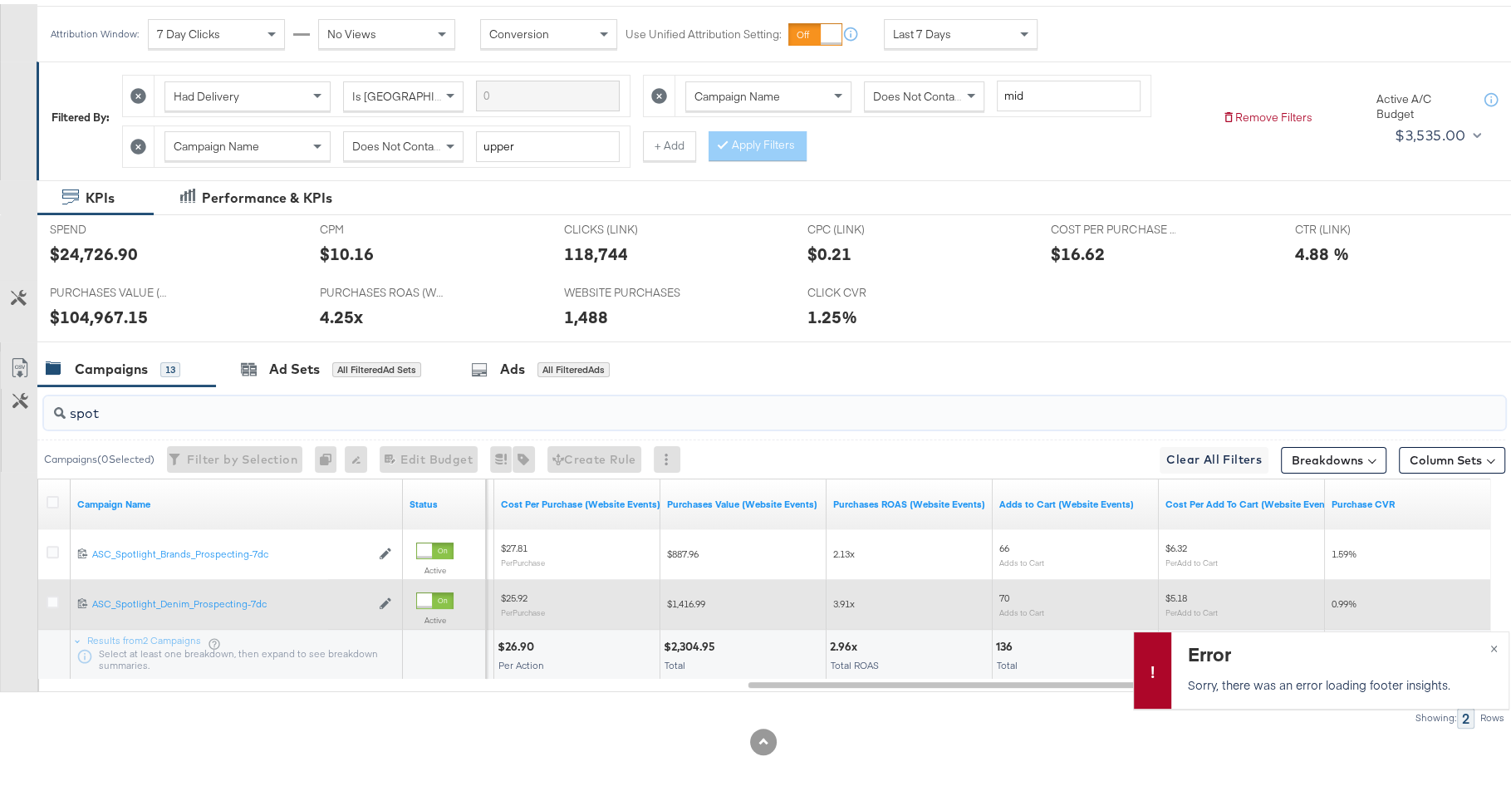
type input "spot"
click at [59, 594] on div at bounding box center [55, 599] width 17 height 17
click at [54, 591] on icon at bounding box center [53, 597] width 12 height 12
click at [0, 0] on input "checkbox" at bounding box center [0, 0] width 0 height 0
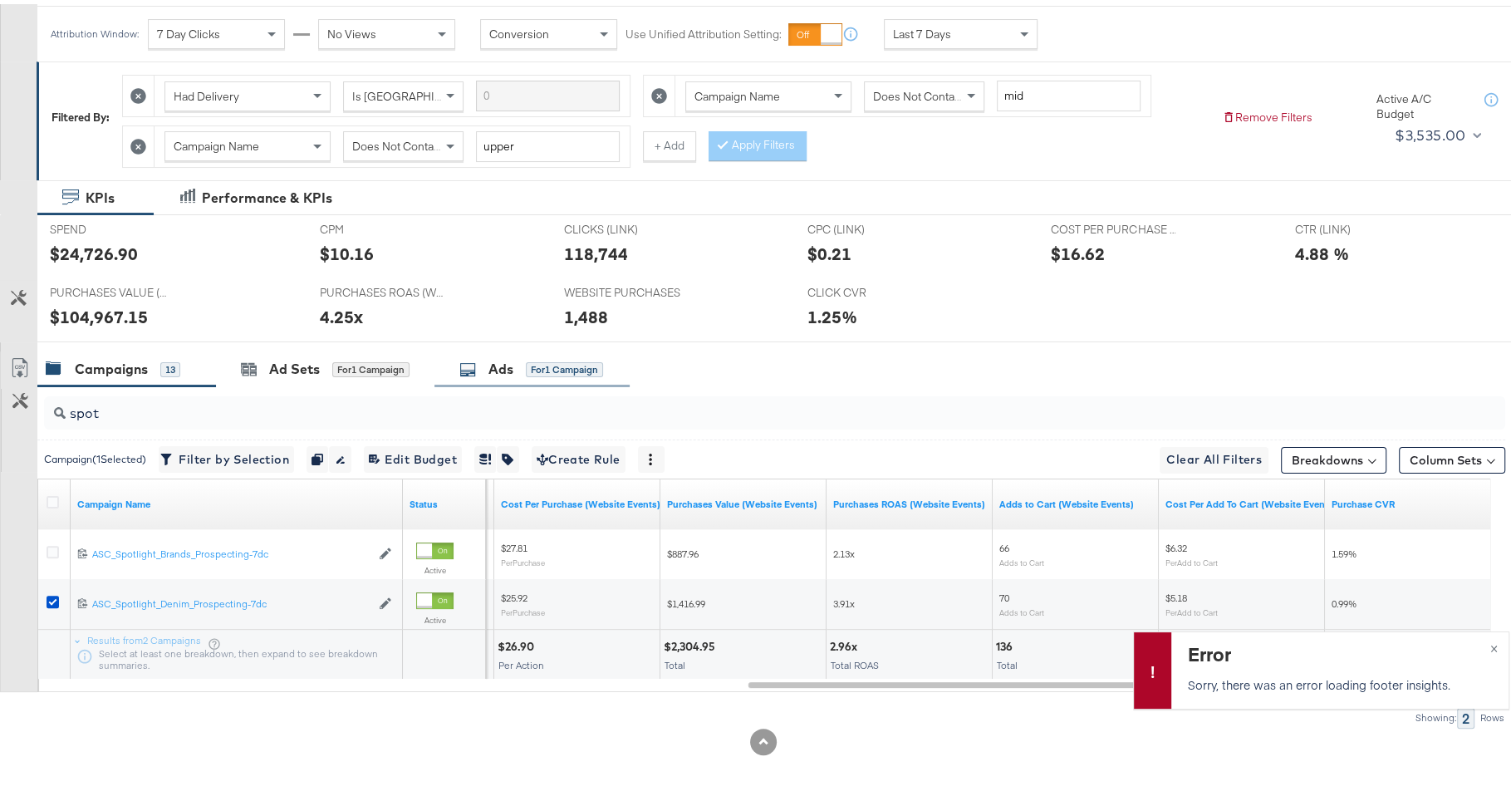
click at [505, 364] on div "Ads" at bounding box center [500, 364] width 25 height 19
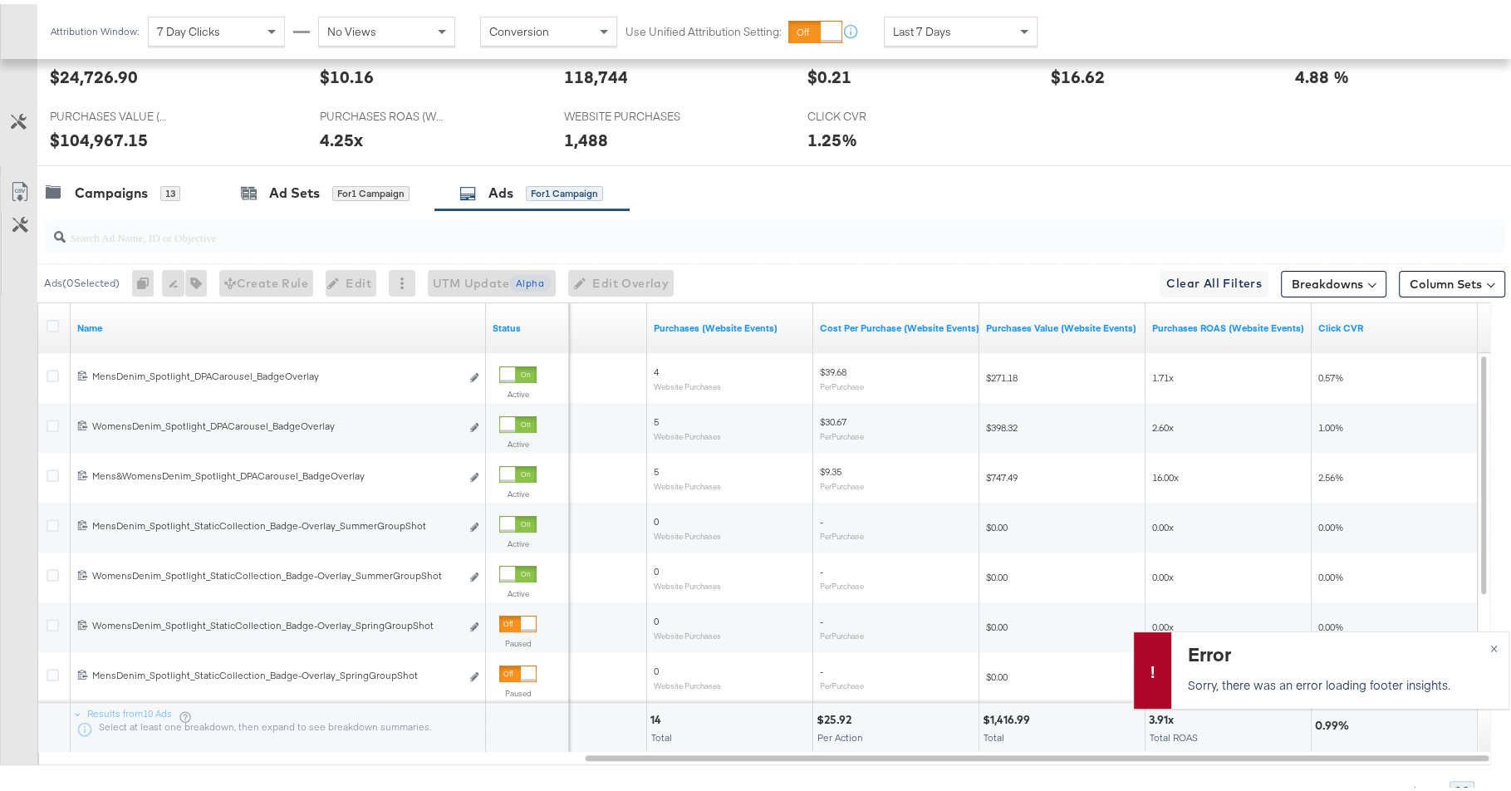
scroll to position [397, 0]
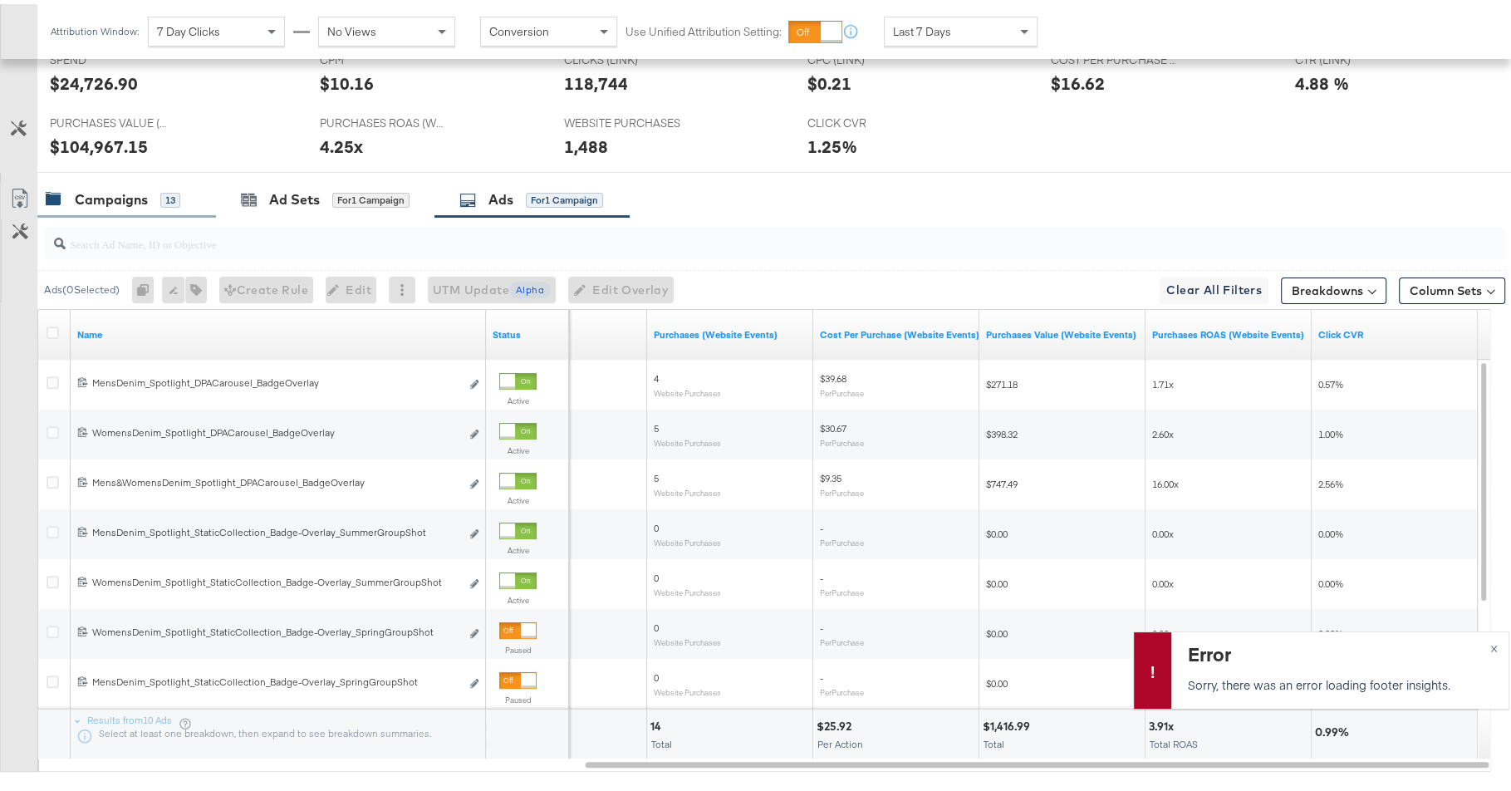
click at [98, 179] on div "Campaigns 13" at bounding box center [126, 196] width 179 height 36
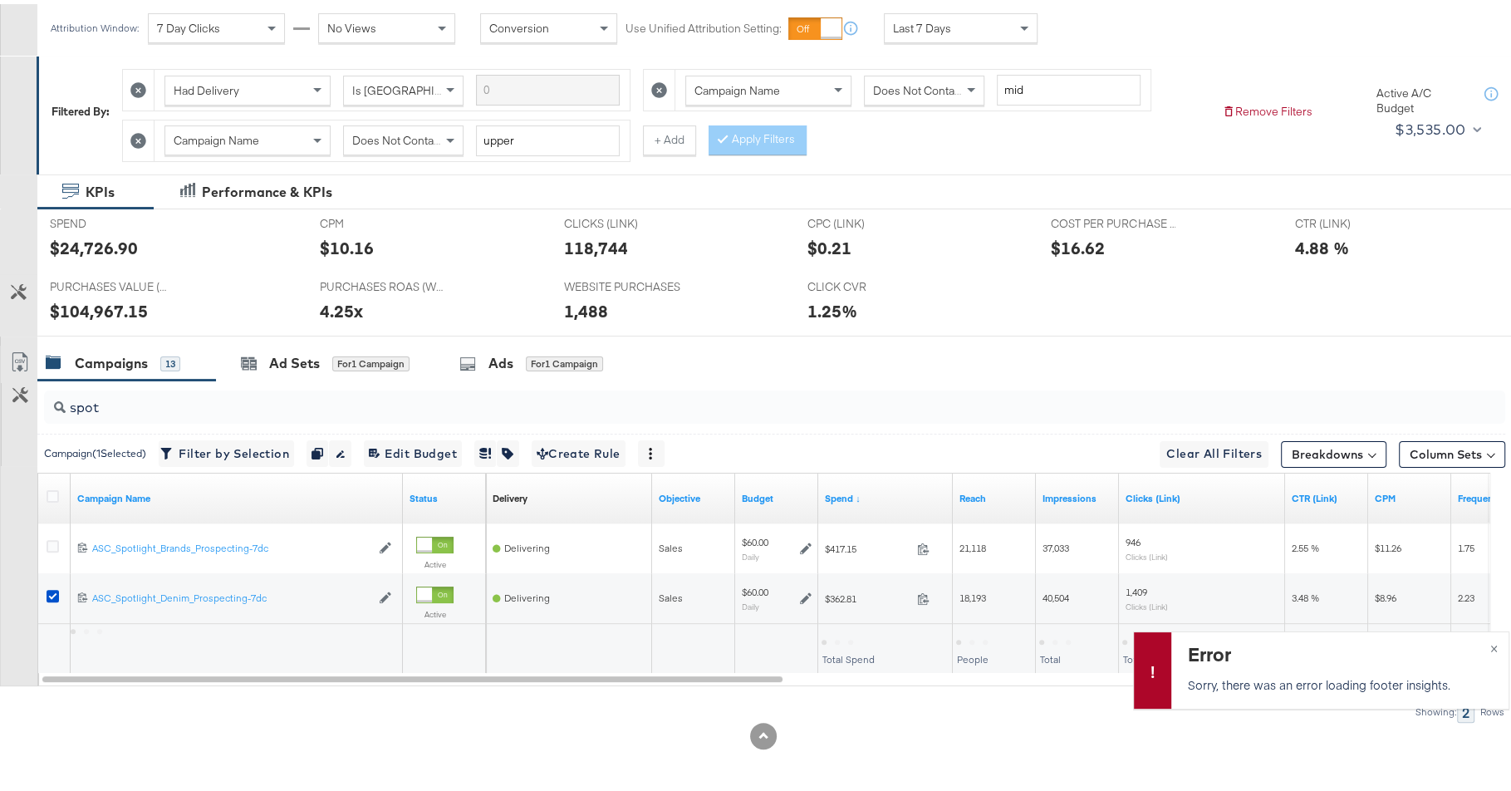
scroll to position [228, 0]
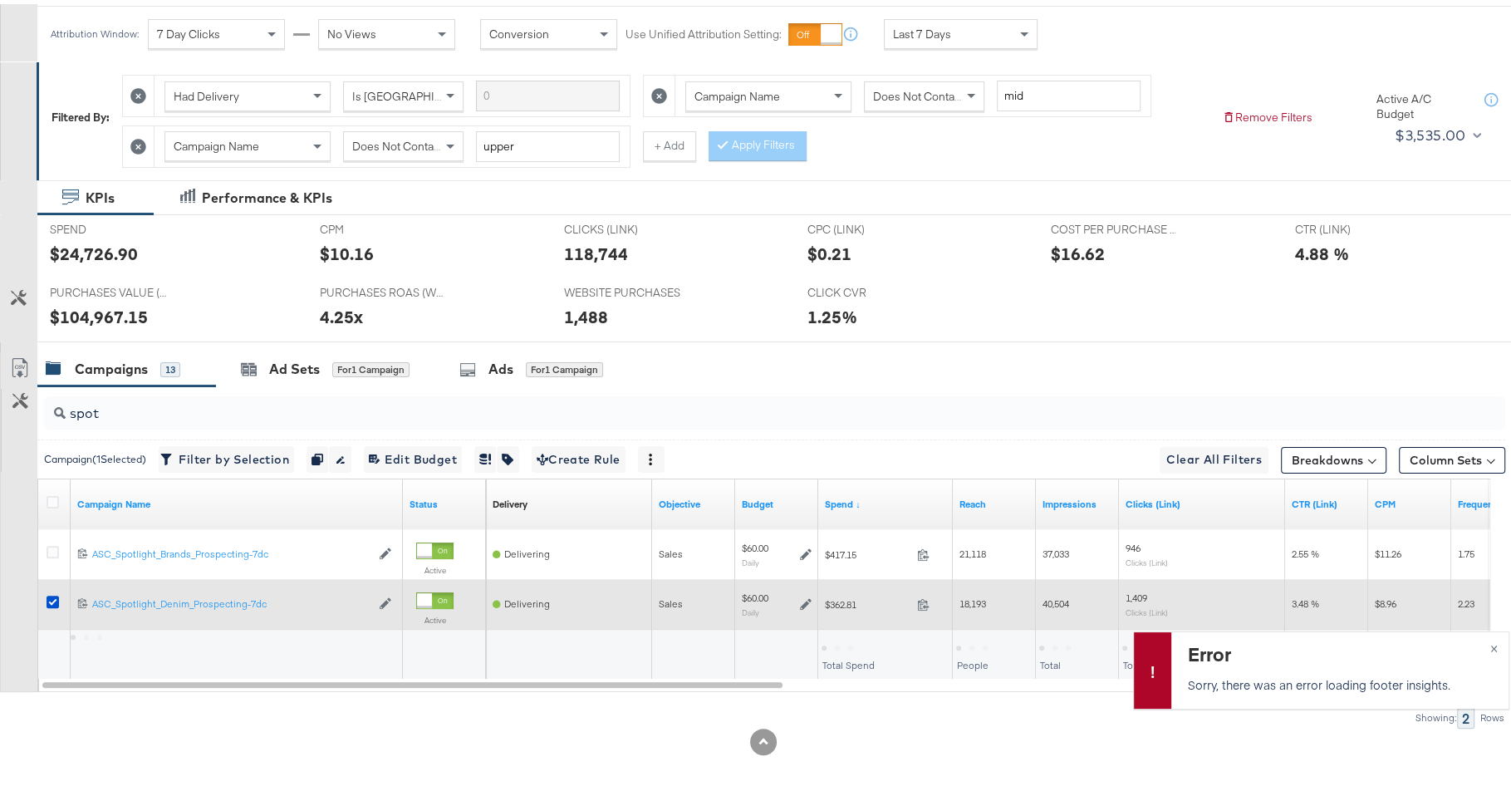
click at [45, 606] on div at bounding box center [55, 600] width 31 height 30
click at [48, 591] on icon at bounding box center [53, 597] width 12 height 12
click at [0, 0] on input "checkbox" at bounding box center [0, 0] width 0 height 0
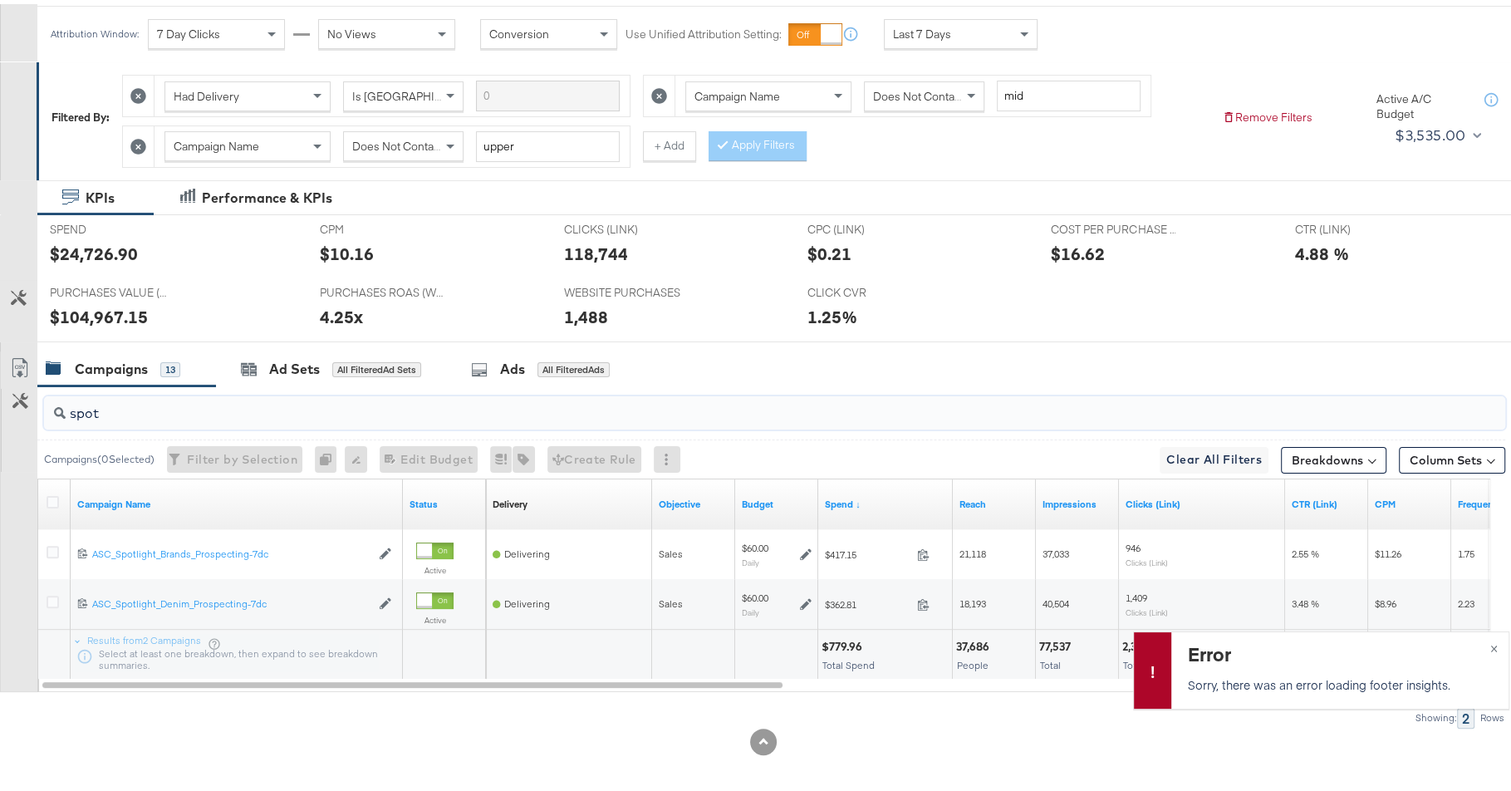
click at [152, 406] on input "spot" at bounding box center [719, 402] width 1306 height 32
click at [180, 405] on input "natio" at bounding box center [719, 402] width 1306 height 32
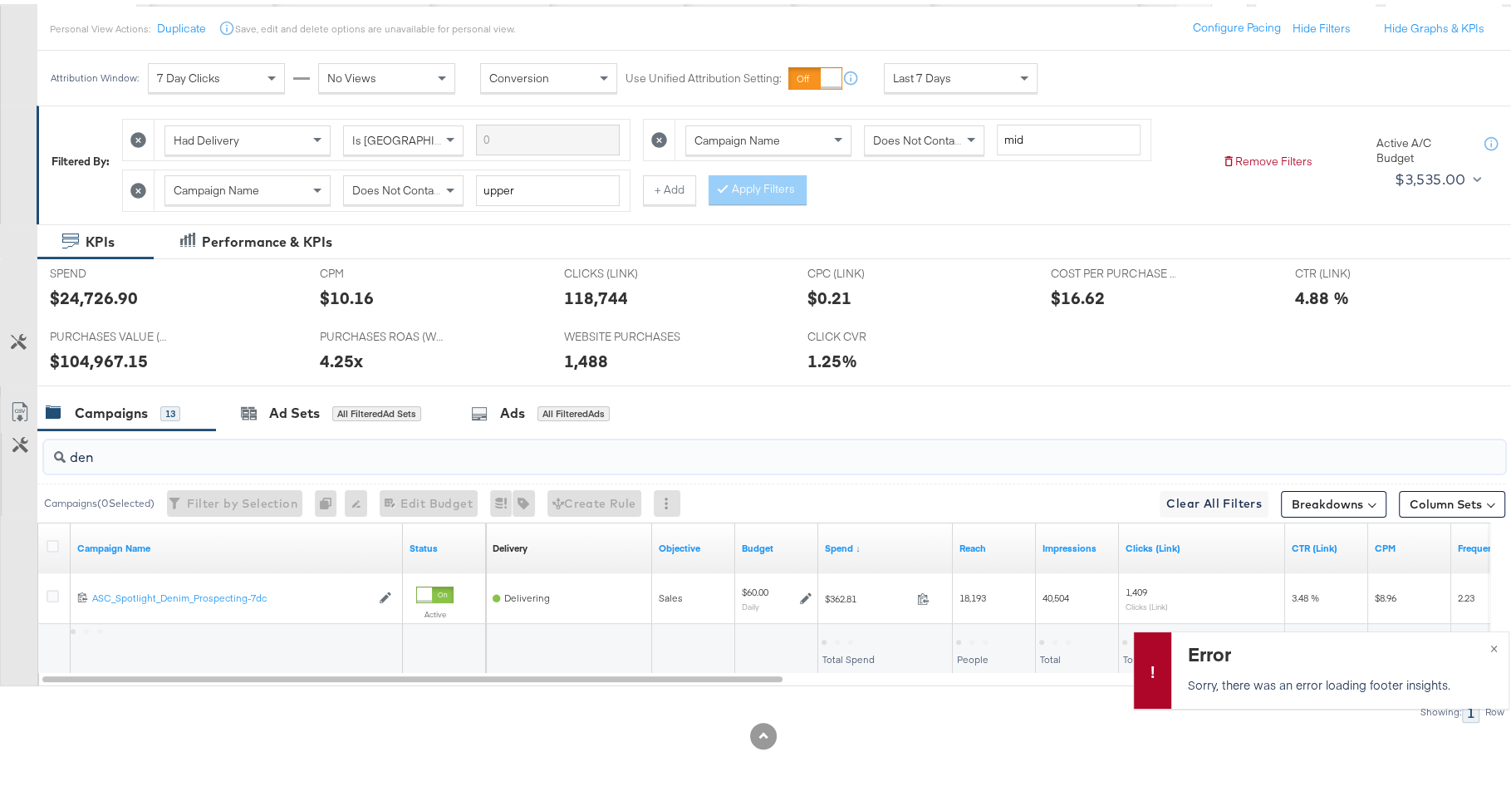
scroll to position [178, 0]
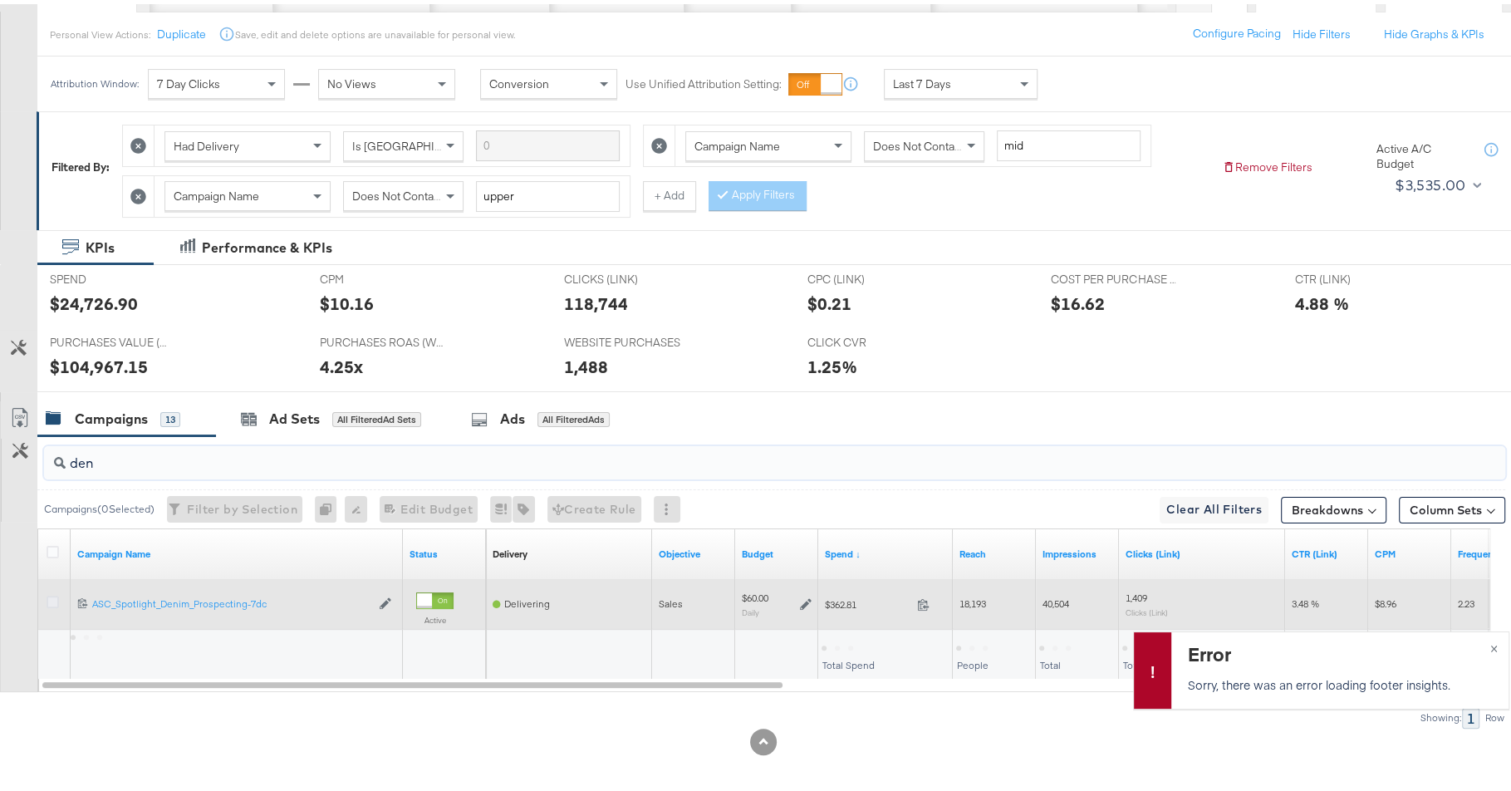
type input "den"
click at [52, 591] on icon at bounding box center [53, 597] width 12 height 12
click at [0, 0] on input "checkbox" at bounding box center [0, 0] width 0 height 0
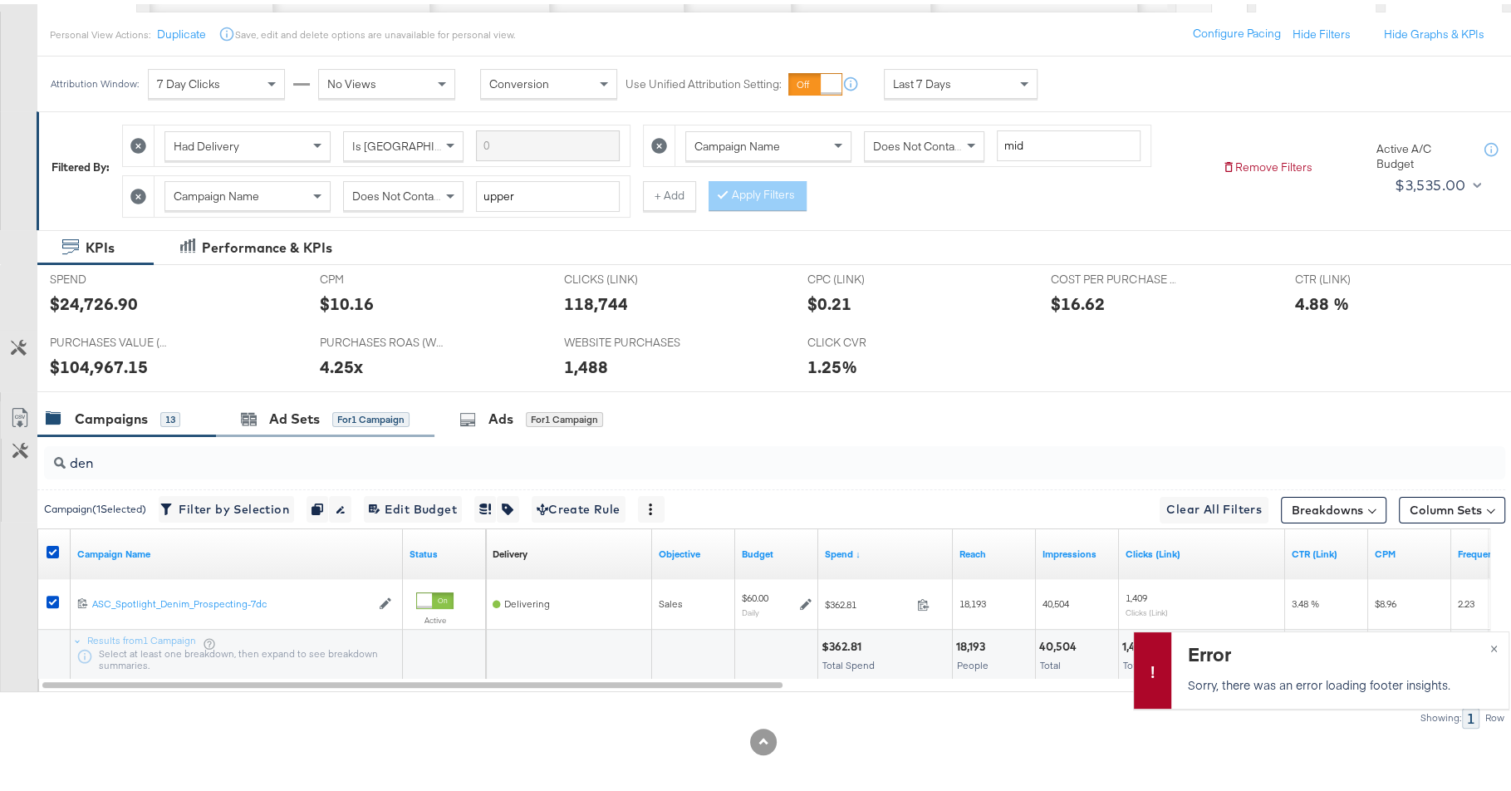
click at [298, 425] on div "Ad Sets for 1 Campaign" at bounding box center [325, 415] width 218 height 36
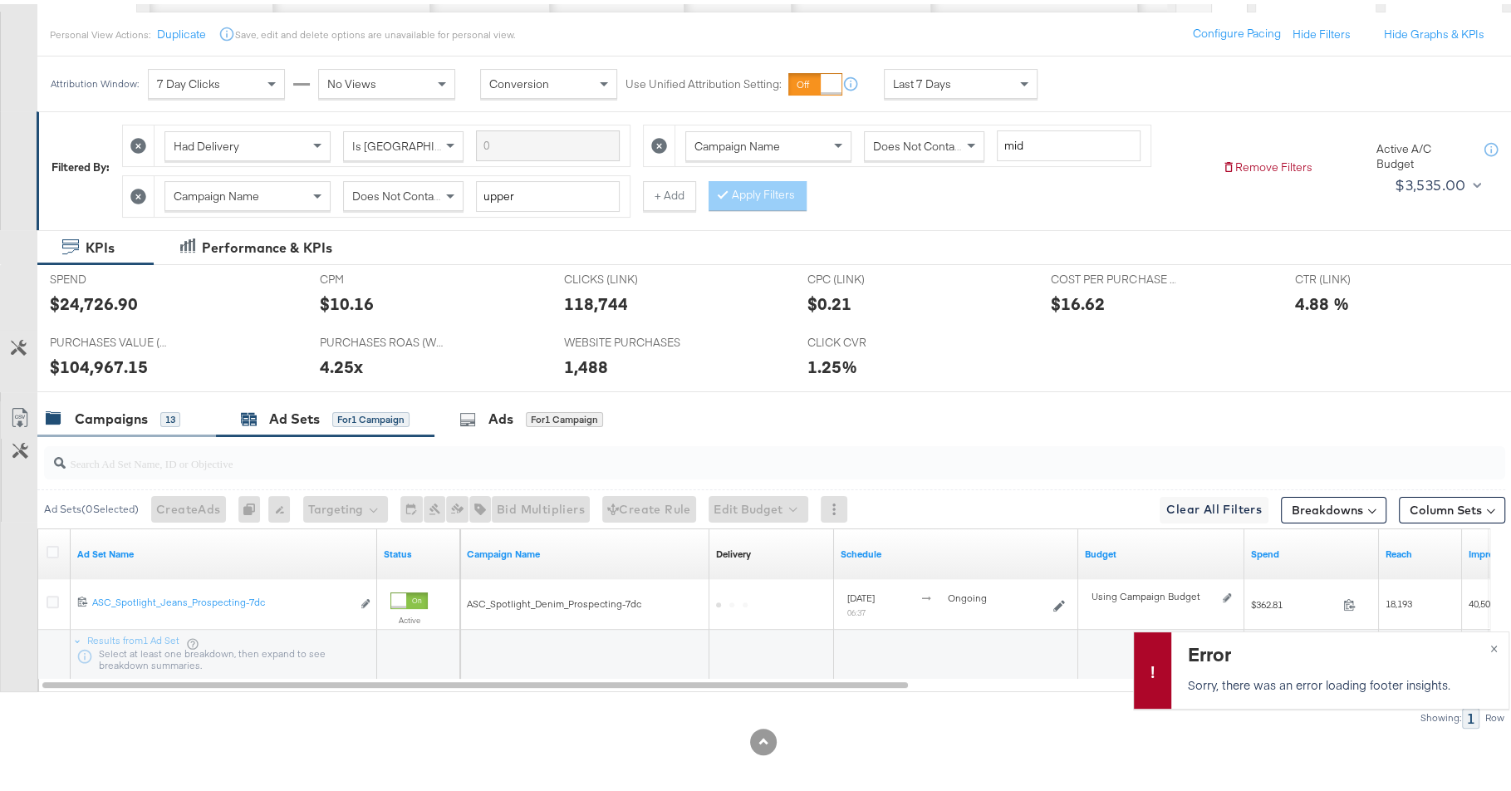
click at [142, 426] on div "Campaigns 13" at bounding box center [126, 415] width 179 height 36
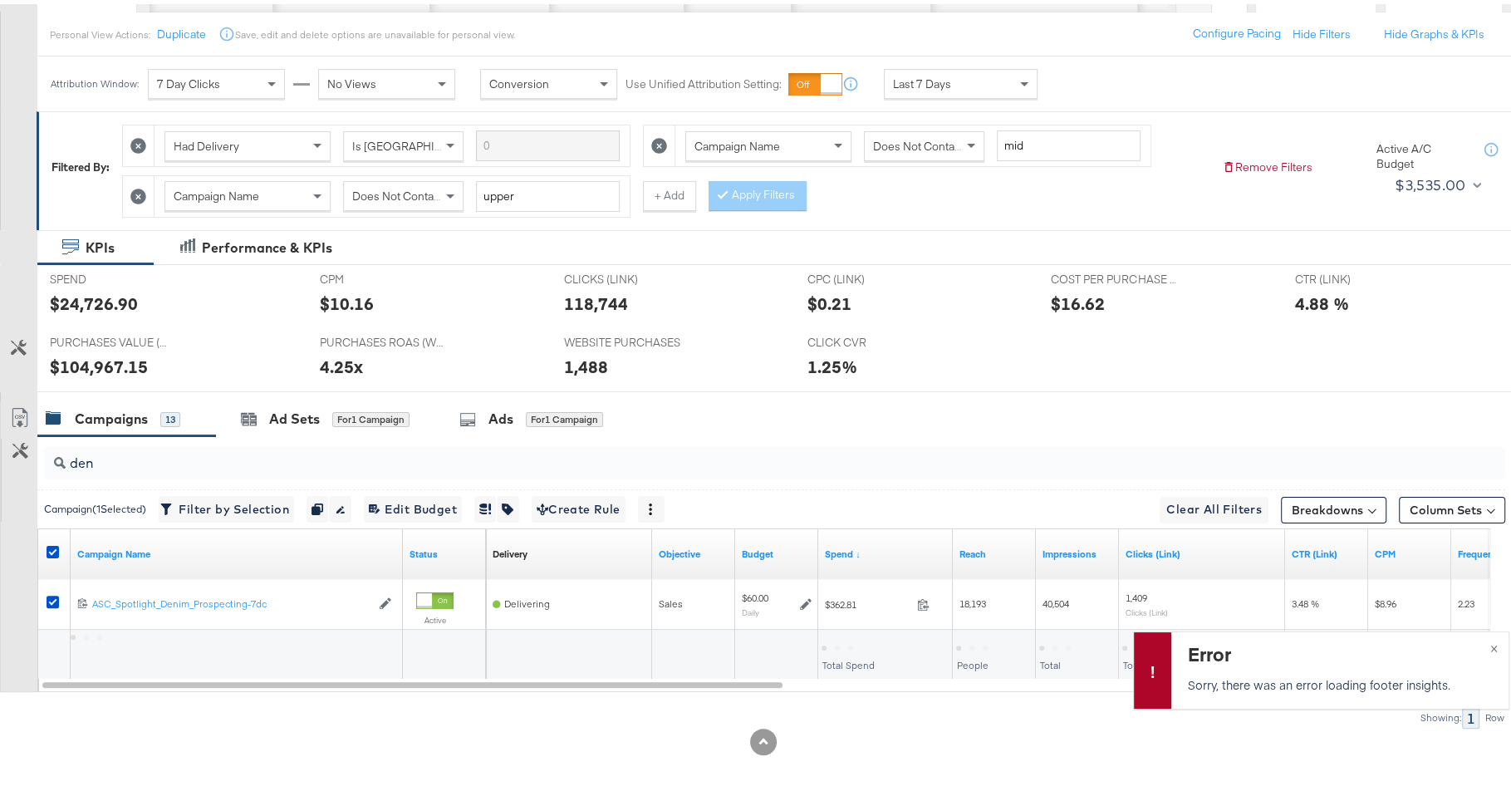
click at [142, 467] on div "den" at bounding box center [774, 458] width 1461 height 33
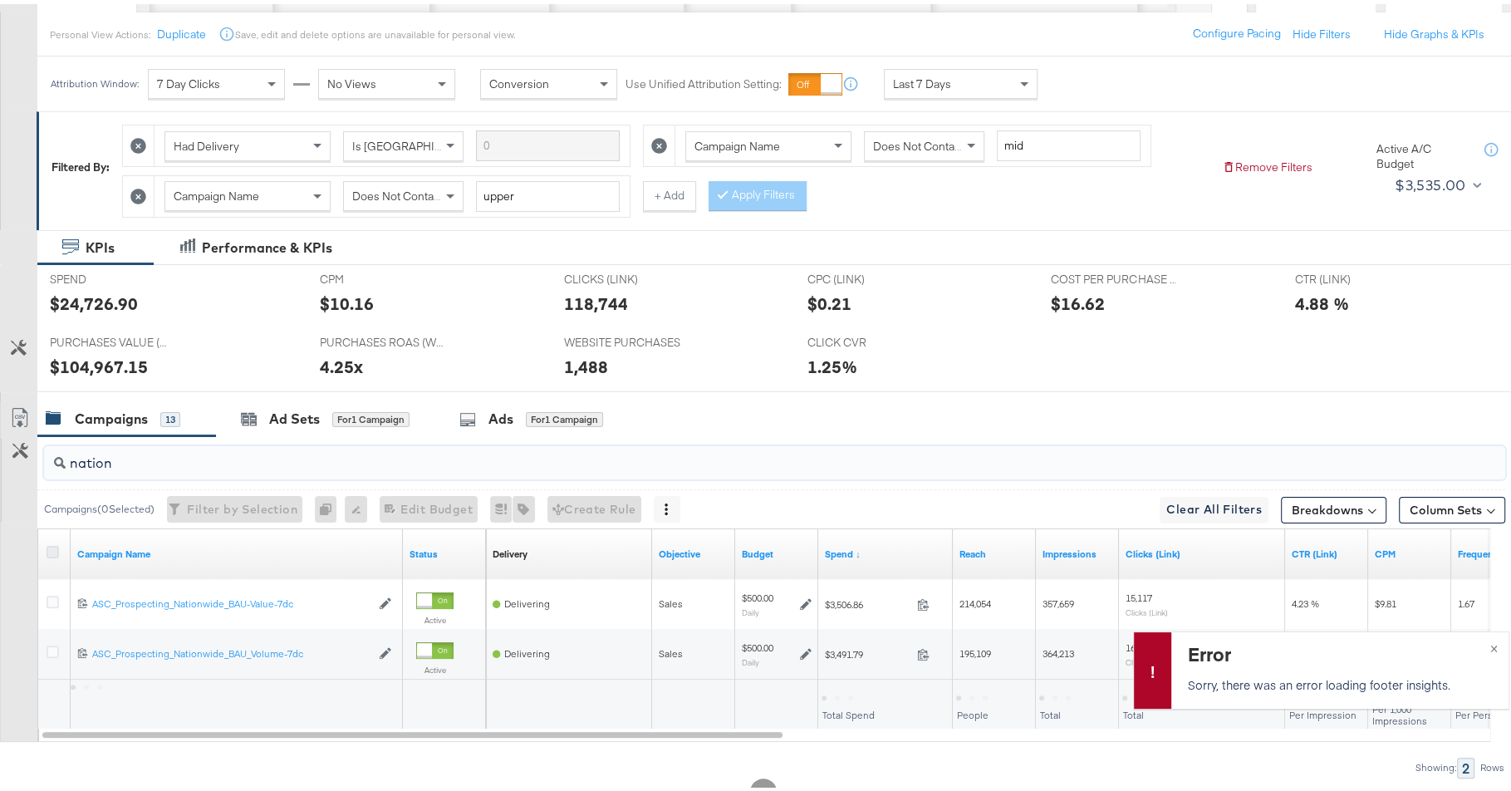
type input "nation"
click at [51, 541] on icon at bounding box center [53, 547] width 12 height 12
click at [0, 0] on input "checkbox" at bounding box center [0, 0] width 0 height 0
click at [51, 541] on icon at bounding box center [53, 547] width 12 height 12
click at [0, 0] on input "checkbox" at bounding box center [0, 0] width 0 height 0
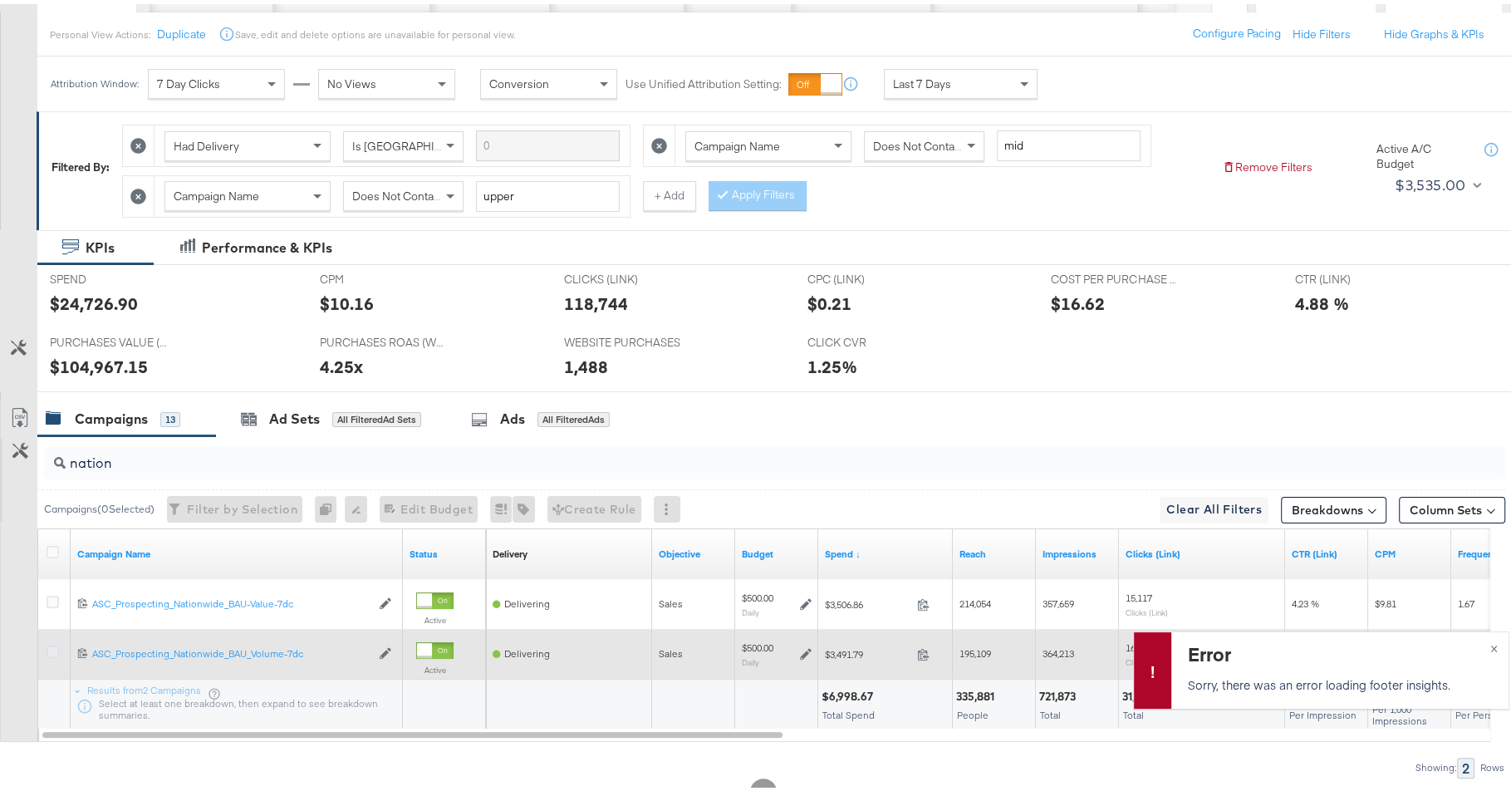
click at [51, 646] on icon at bounding box center [53, 647] width 12 height 12
click at [0, 0] on input "checkbox" at bounding box center [0, 0] width 0 height 0
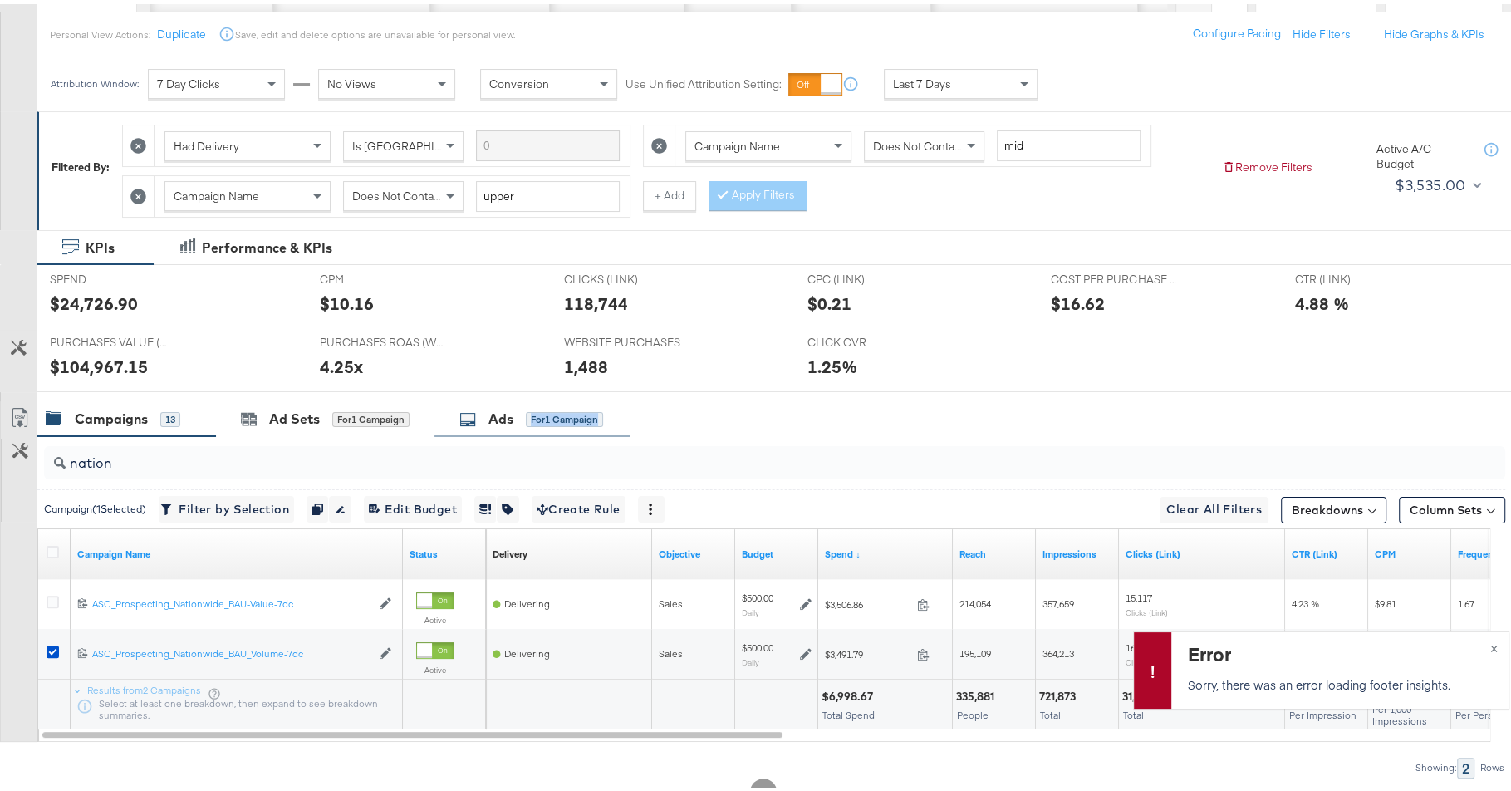
click at [524, 417] on div "Ads for 1 Campaign" at bounding box center [531, 414] width 144 height 19
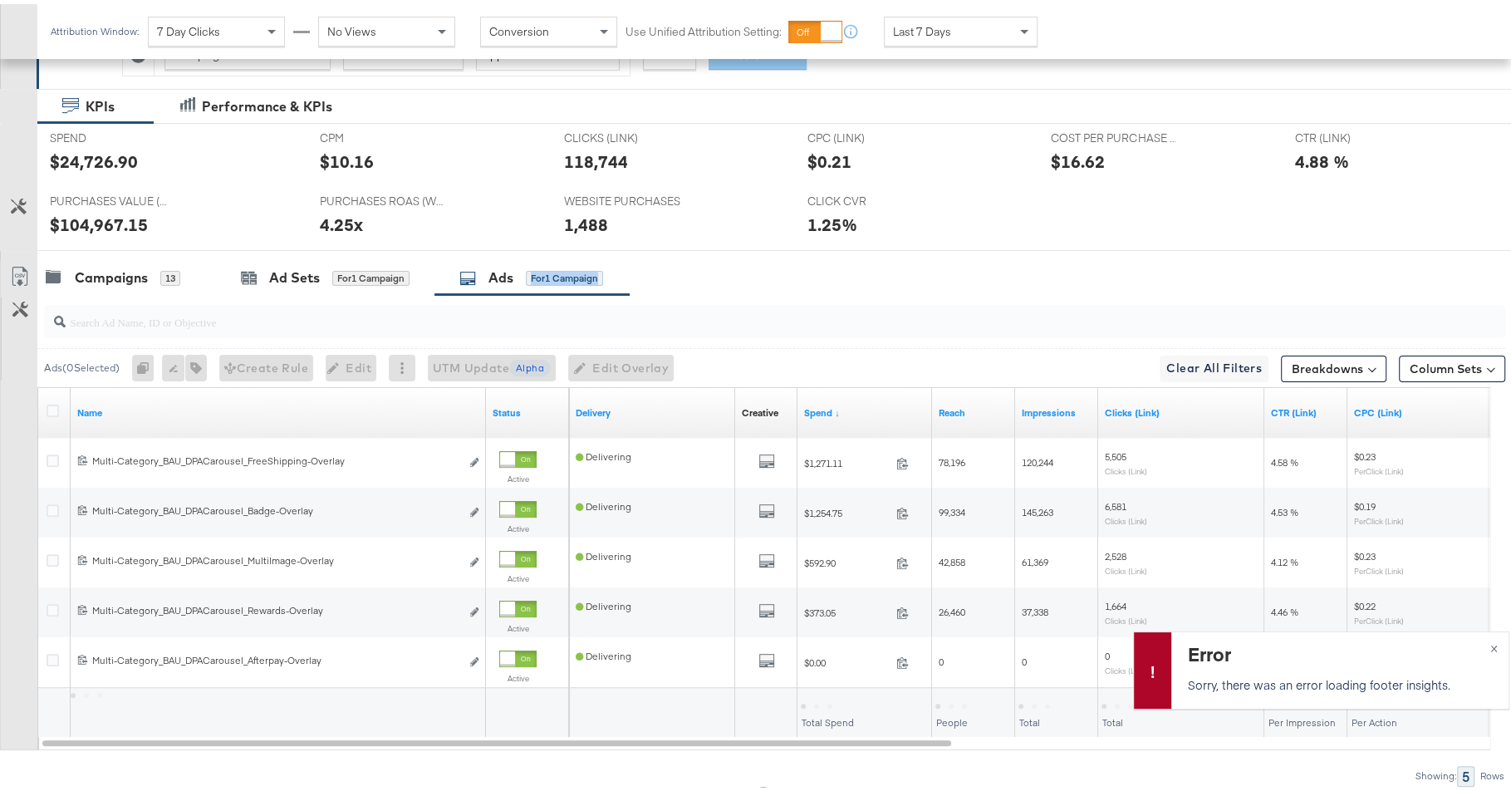
scroll to position [377, 0]
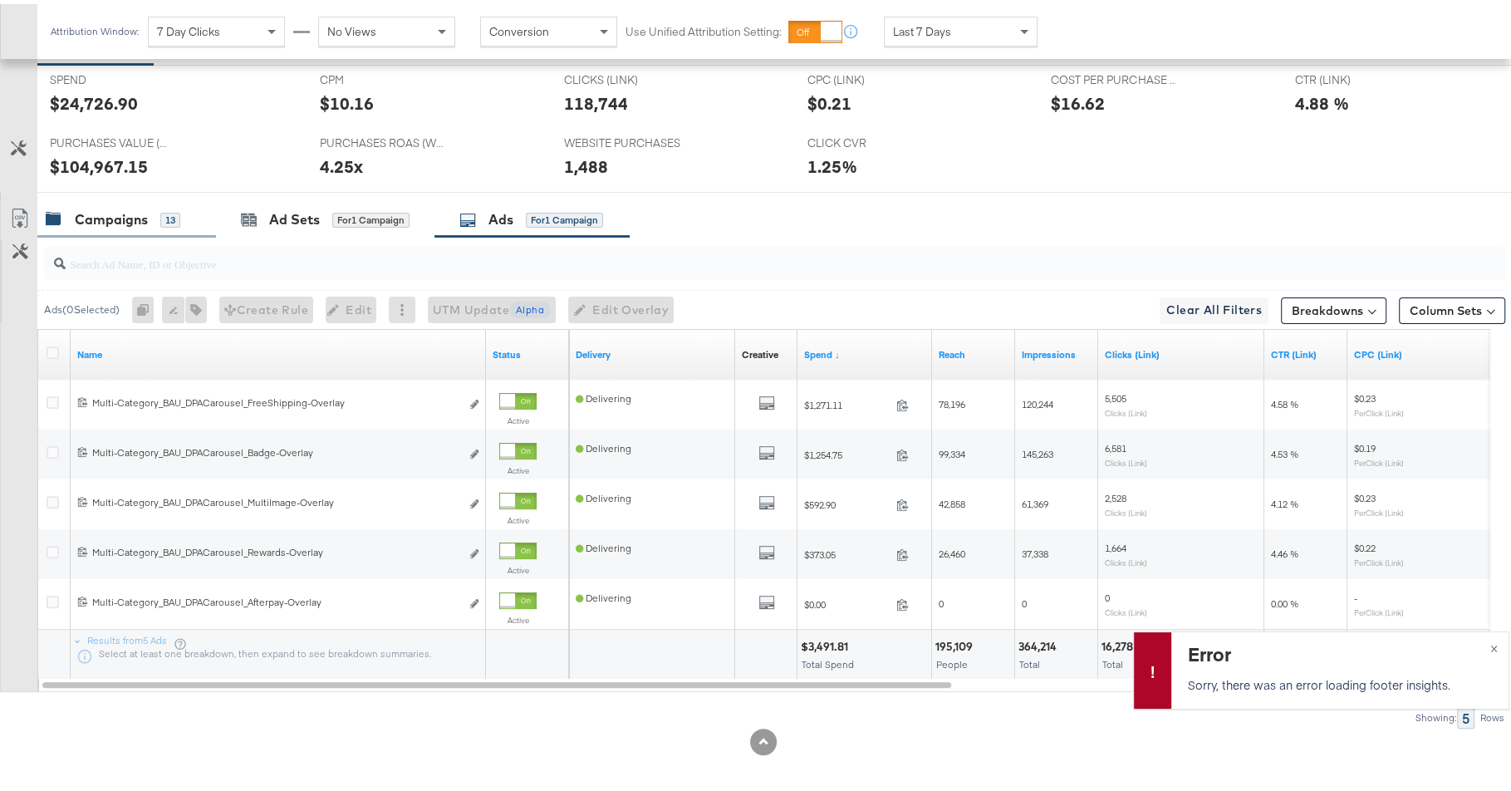
click at [154, 228] on div "Campaigns 13" at bounding box center [126, 216] width 179 height 36
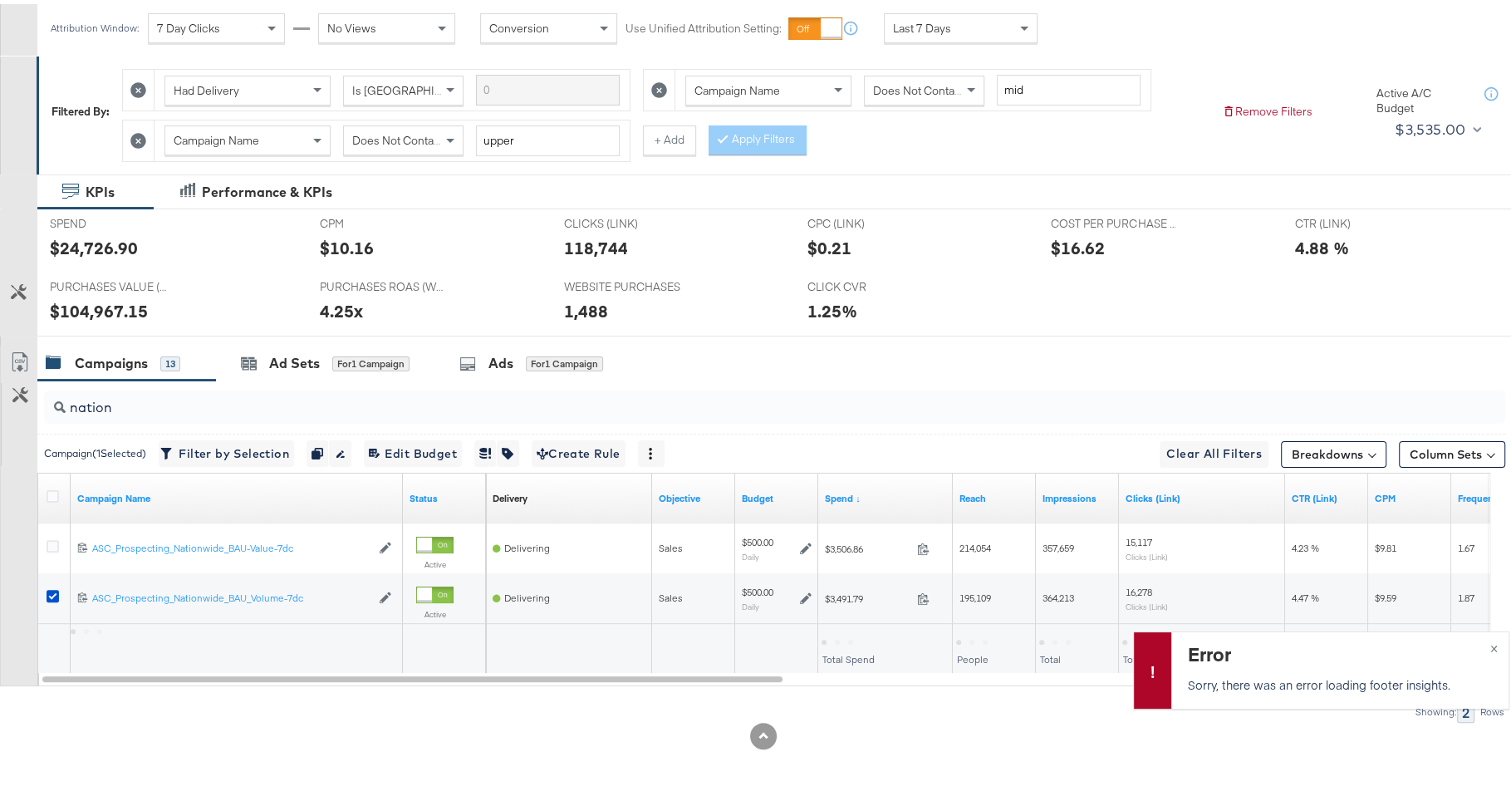
scroll to position [228, 0]
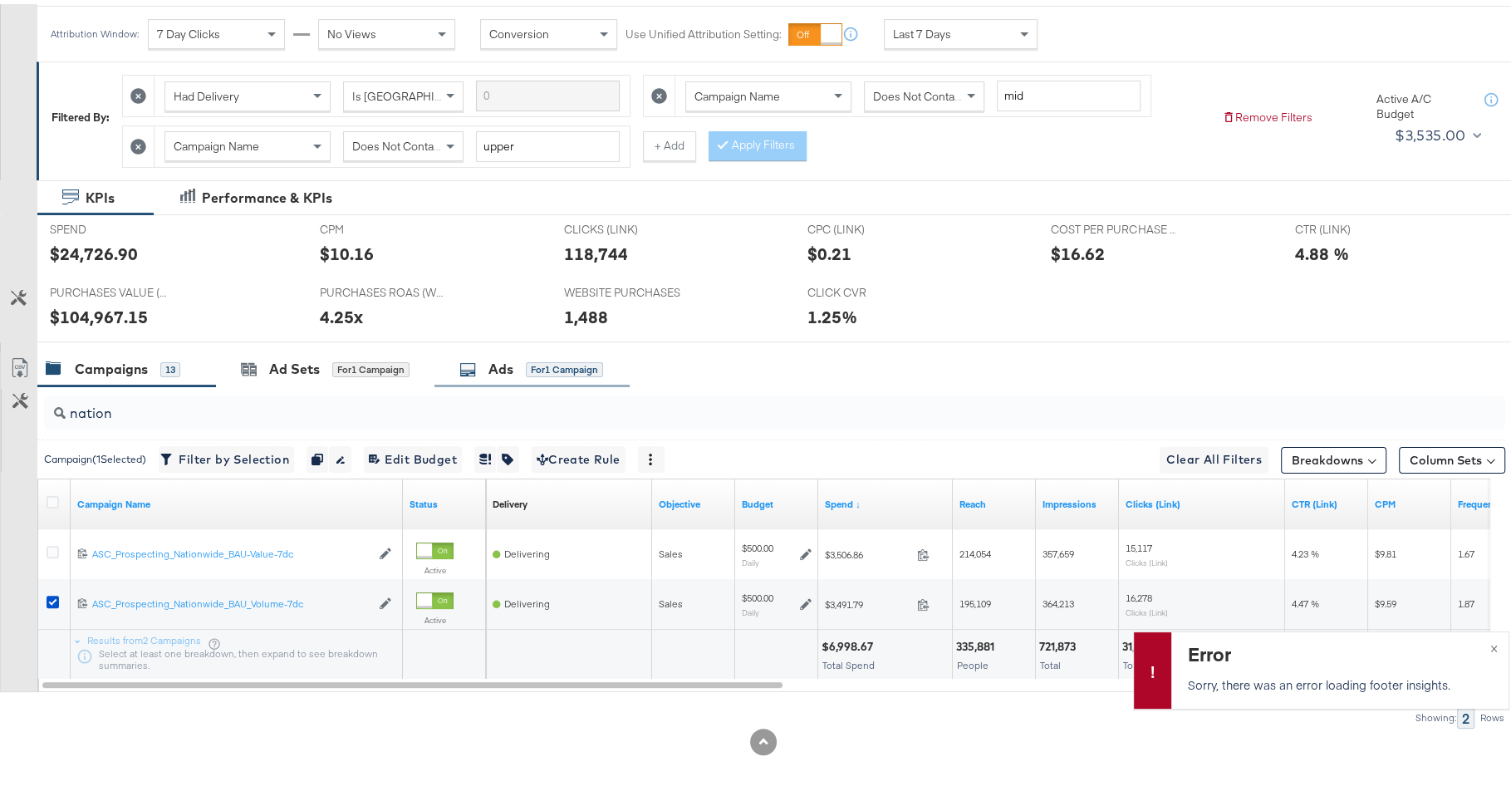
click at [553, 367] on div "Ads for 1 Campaign" at bounding box center [531, 364] width 144 height 19
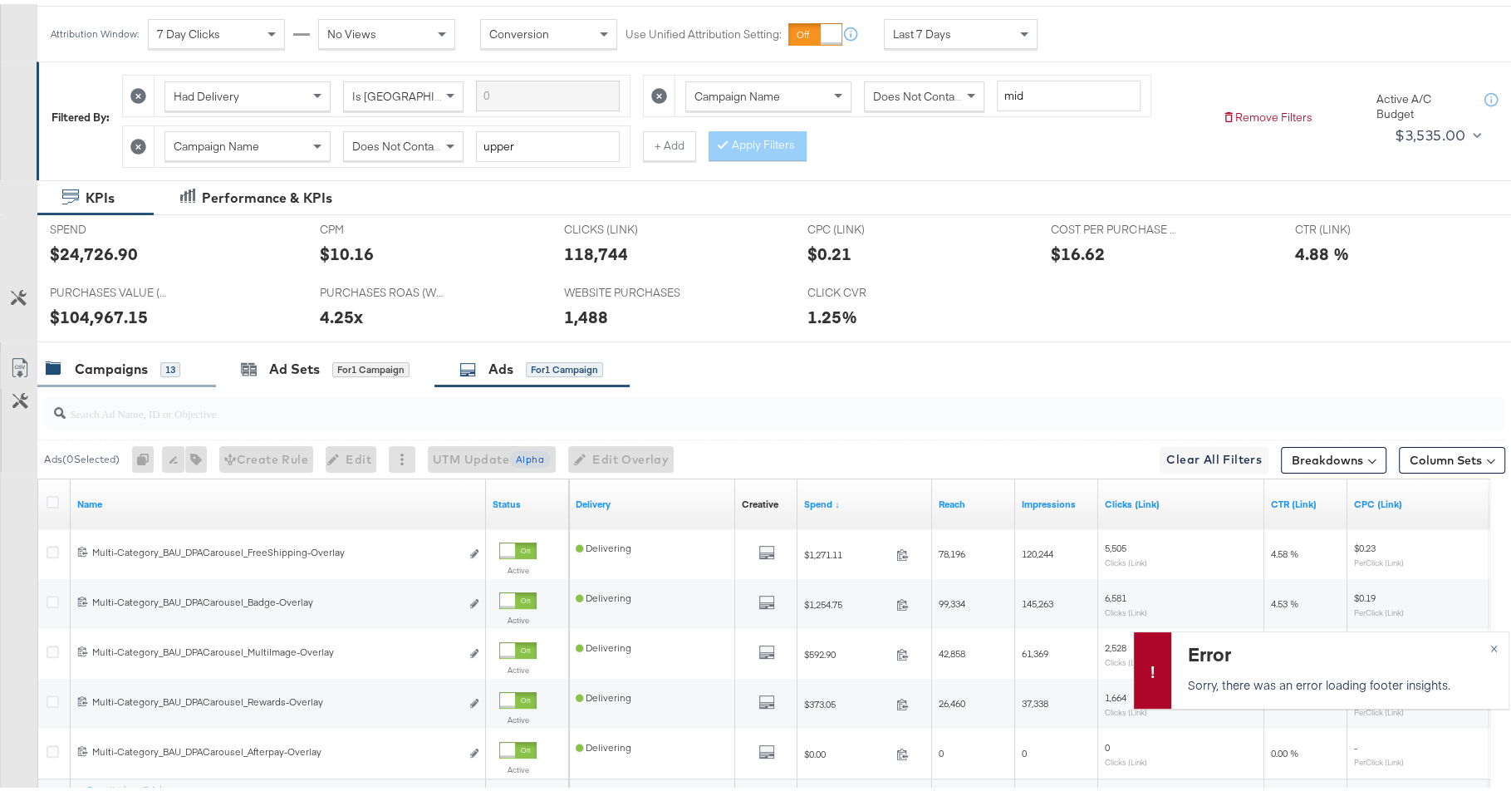
click at [115, 364] on div "Campaigns" at bounding box center [111, 364] width 73 height 19
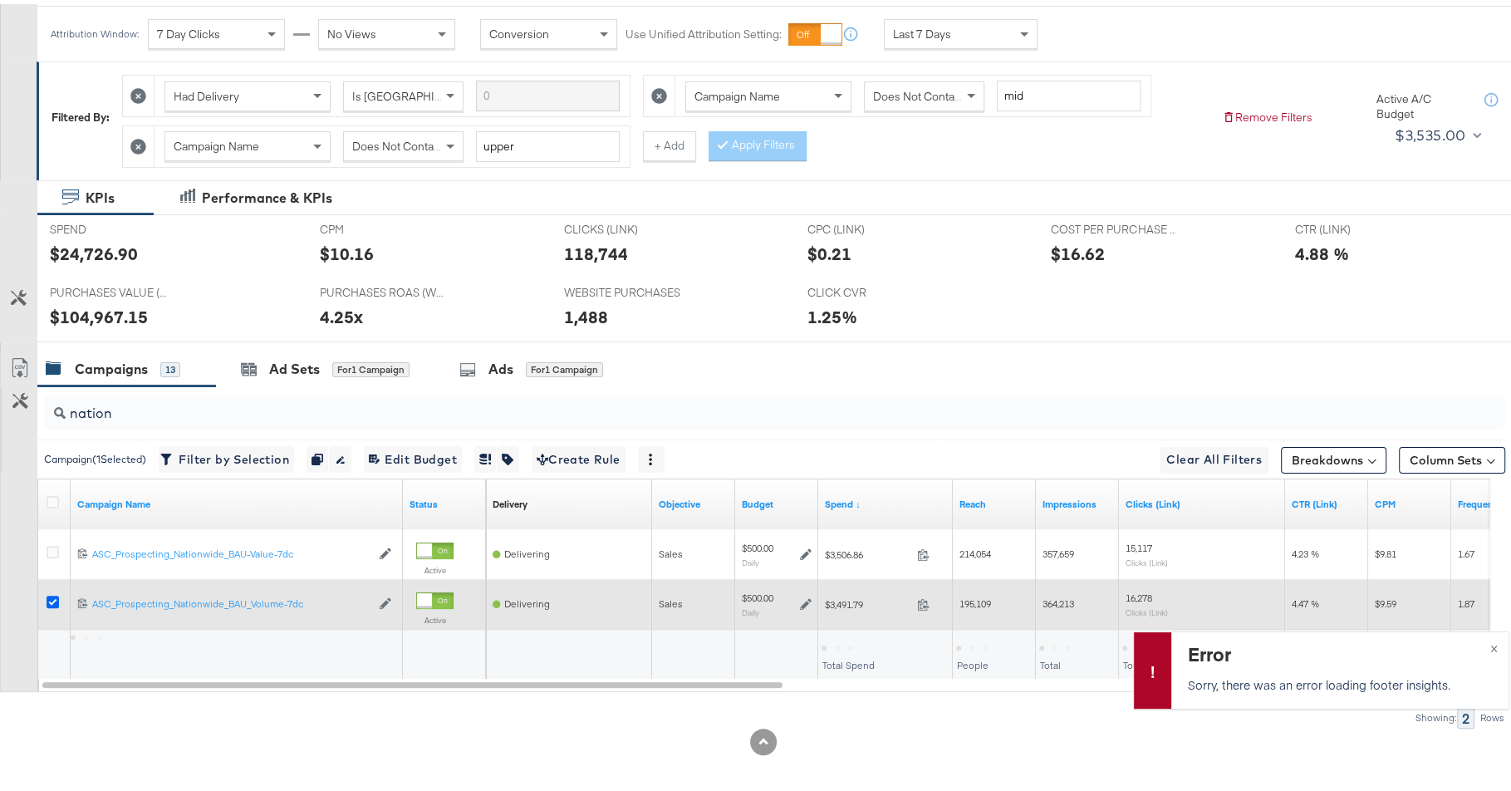
click at [56, 598] on icon at bounding box center [53, 597] width 12 height 12
click at [0, 0] on input "checkbox" at bounding box center [0, 0] width 0 height 0
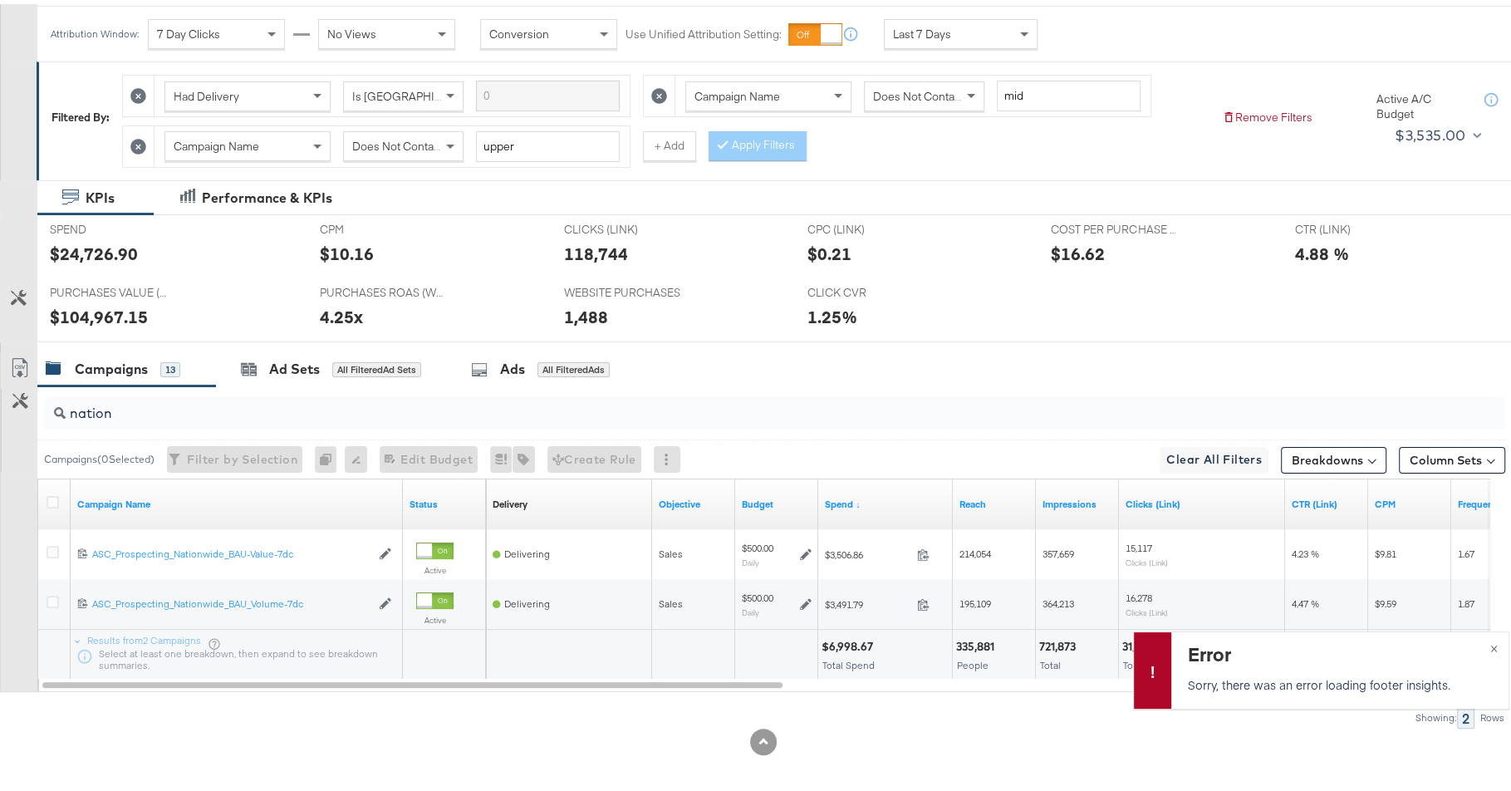
click at [149, 410] on input "nation" at bounding box center [719, 402] width 1306 height 32
click at [149, 414] on div "nation" at bounding box center [774, 408] width 1461 height 33
click at [156, 405] on input "nation" at bounding box center [719, 402] width 1306 height 32
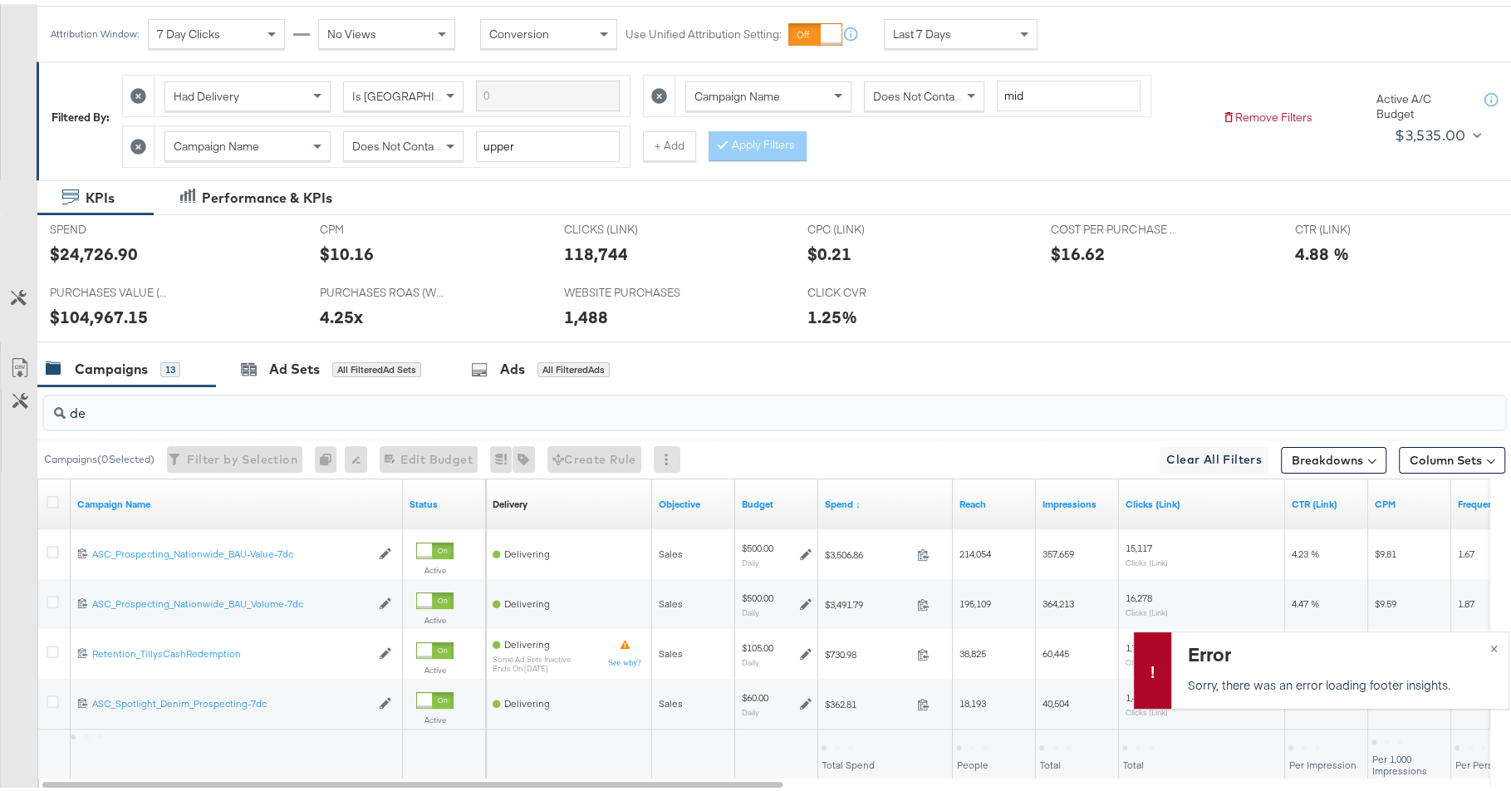
type input "den"
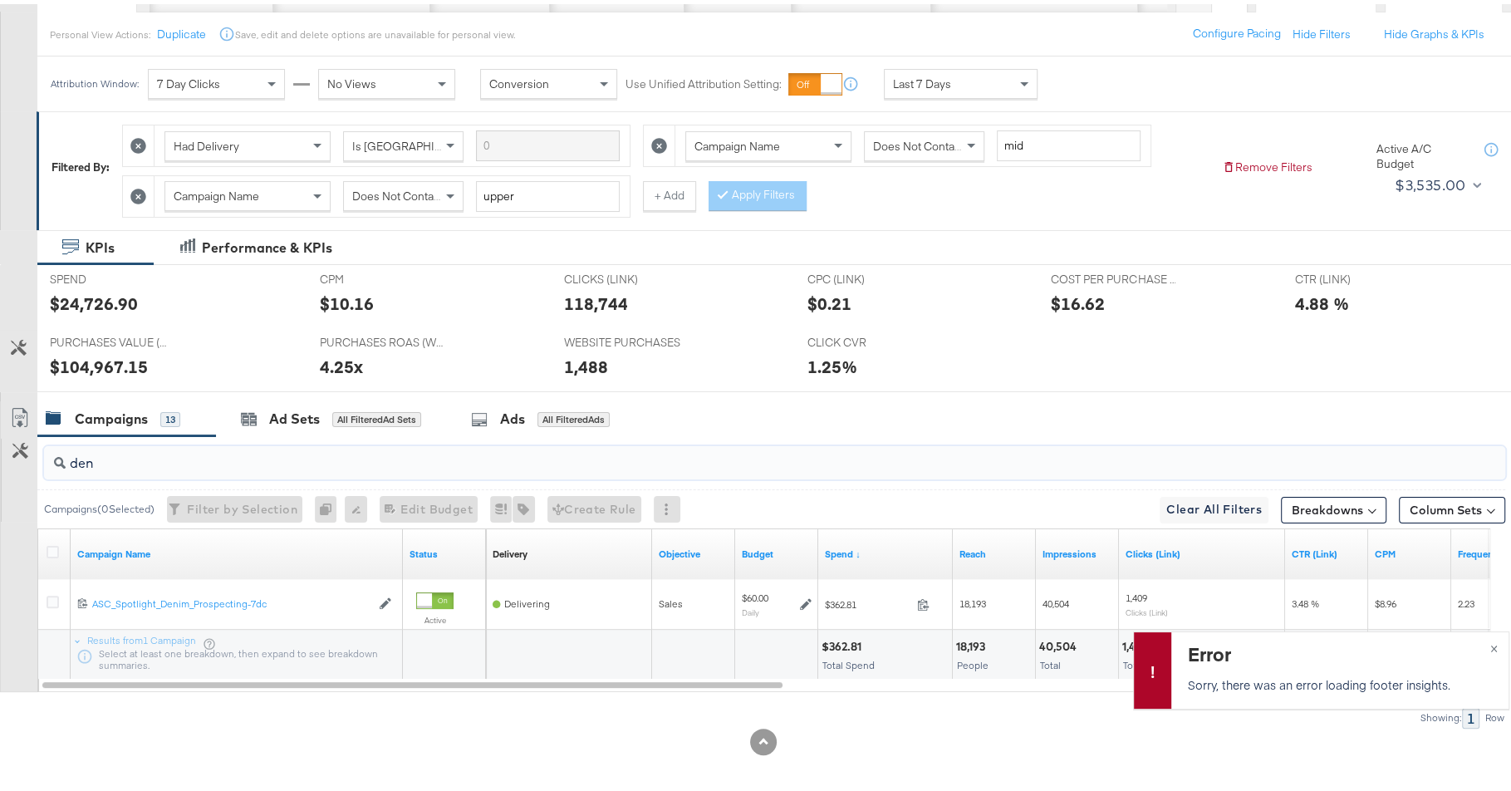
click at [137, 447] on input "den" at bounding box center [719, 452] width 1306 height 32
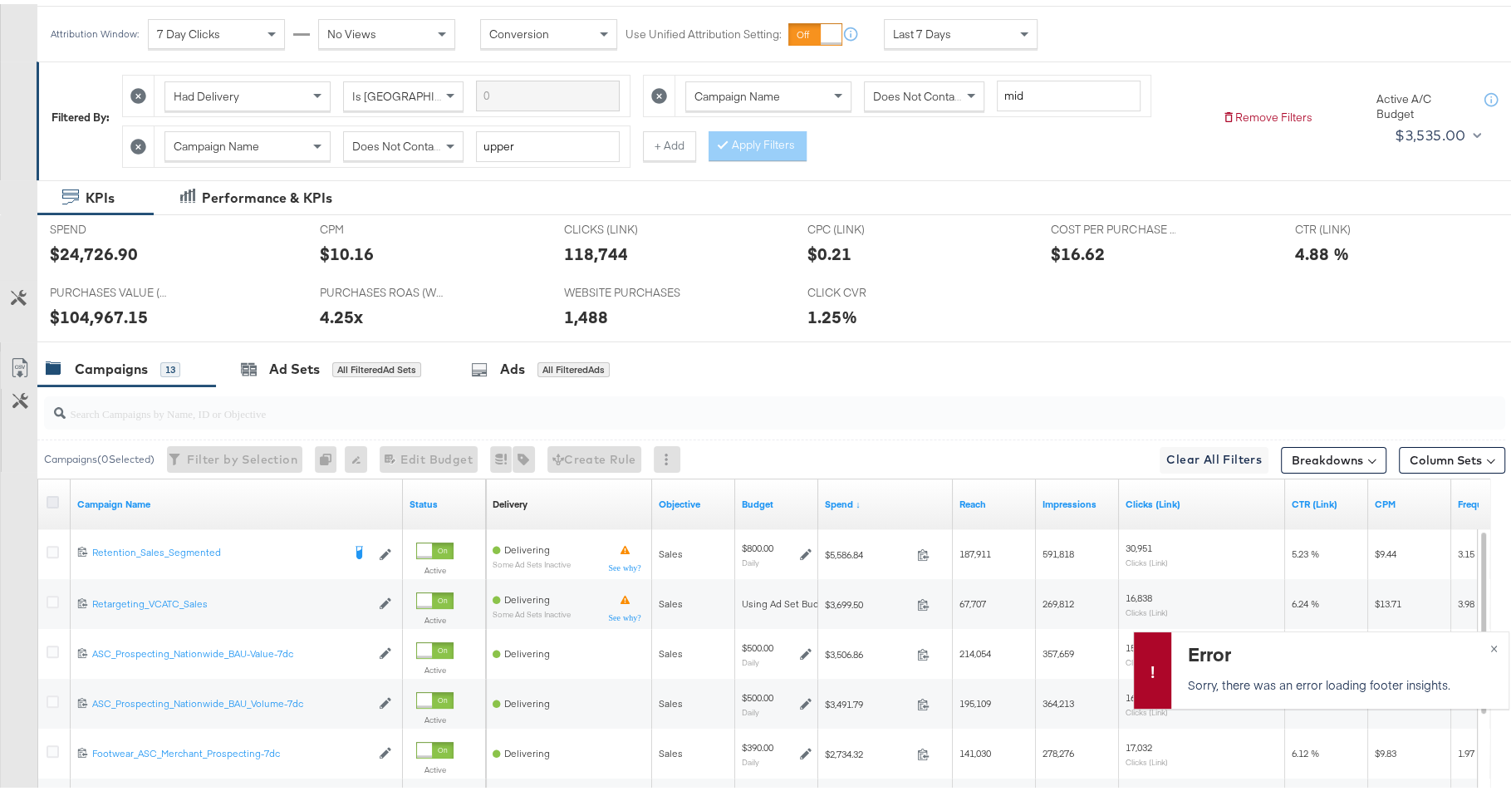
click at [51, 495] on icon at bounding box center [53, 498] width 12 height 12
click at [0, 0] on input "checkbox" at bounding box center [0, 0] width 0 height 0
click at [51, 495] on icon at bounding box center [53, 498] width 12 height 12
click at [0, 0] on input "checkbox" at bounding box center [0, 0] width 0 height 0
click at [159, 402] on input "search" at bounding box center [719, 402] width 1306 height 32
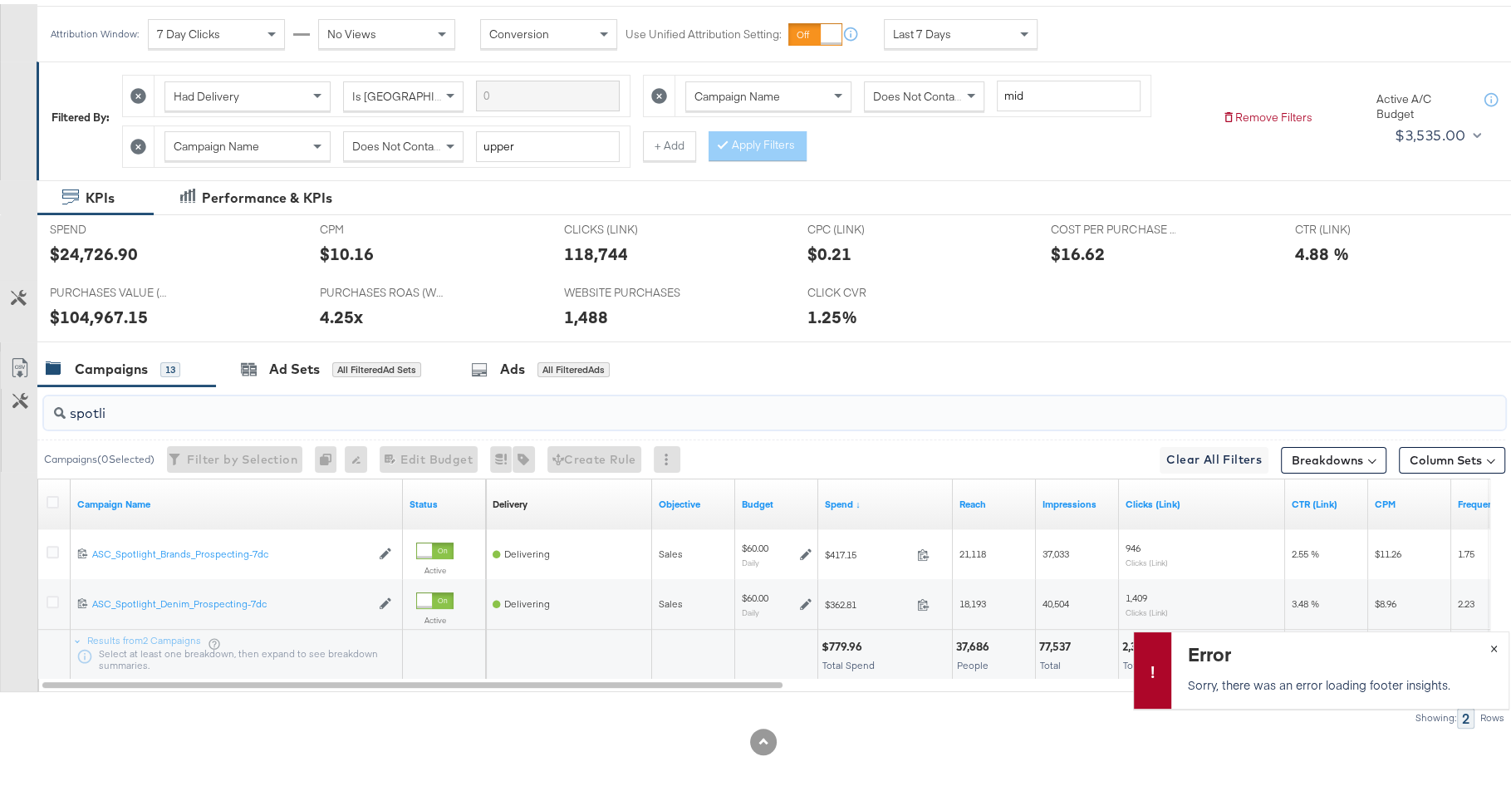
type input "spotli"
click at [1489, 644] on span "×" at bounding box center [1492, 642] width 7 height 19
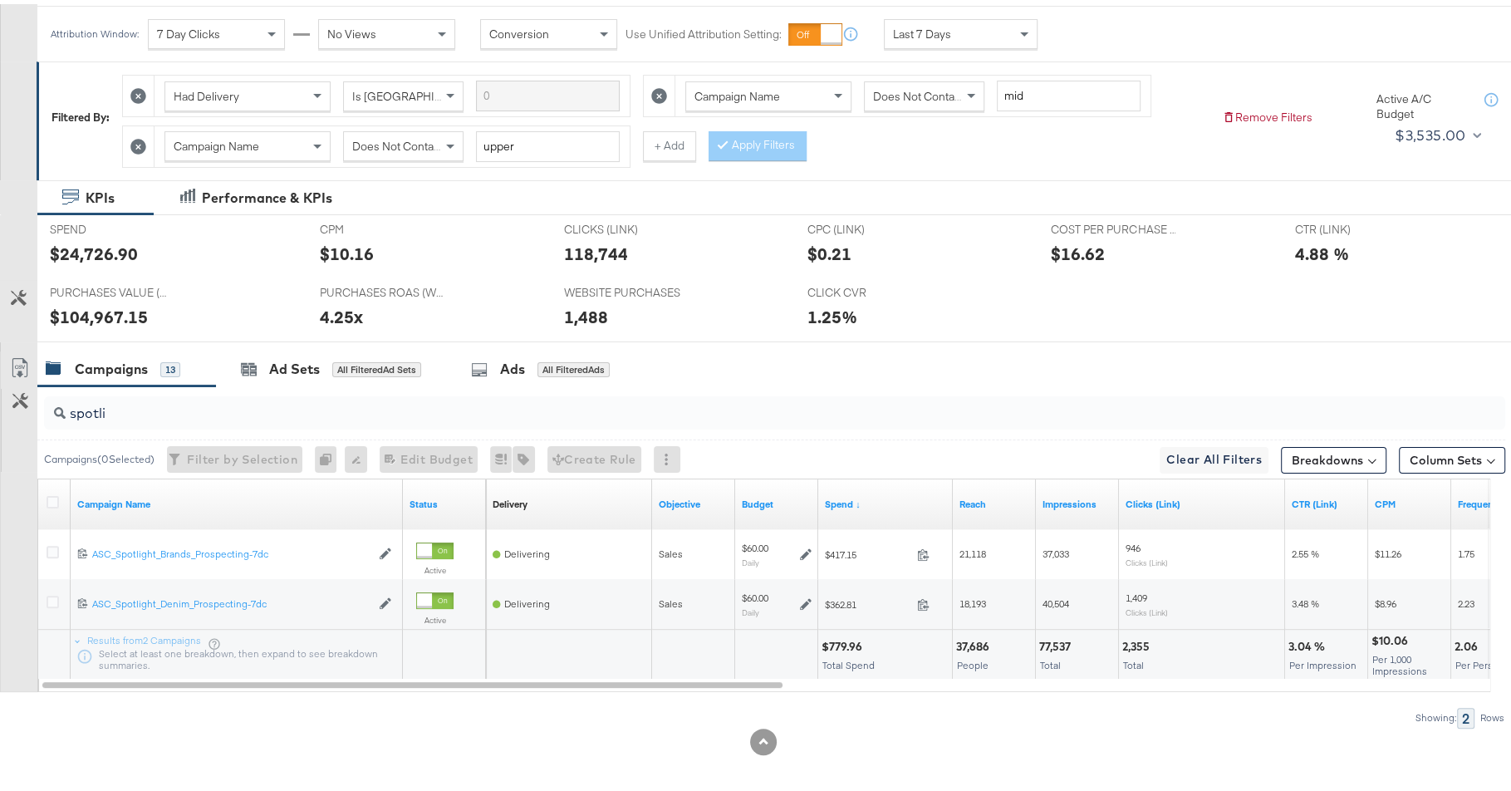
click at [321, 405] on input "spotli" at bounding box center [719, 402] width 1306 height 32
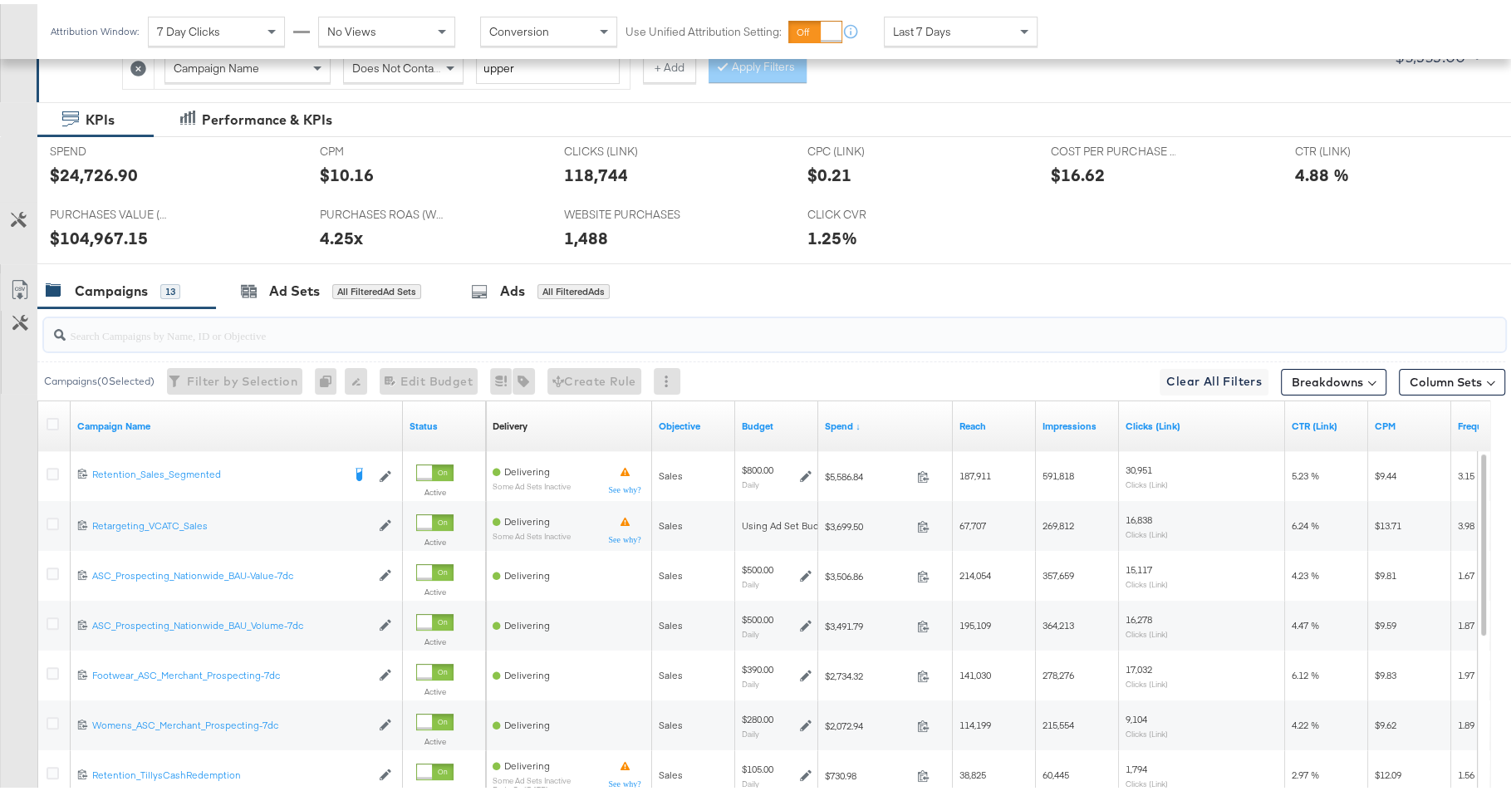
scroll to position [341, 0]
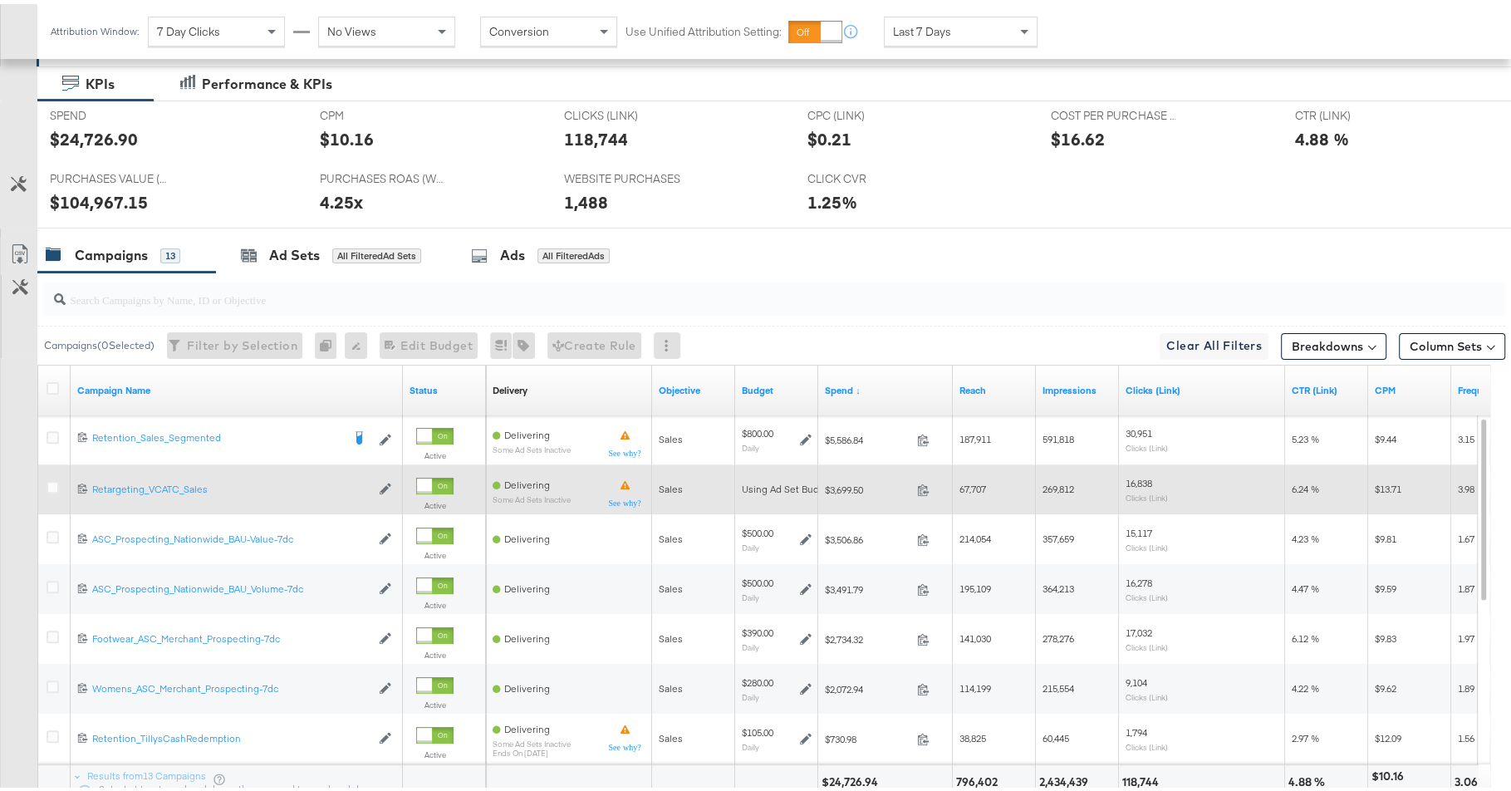
click at [45, 471] on div at bounding box center [55, 485] width 31 height 30
click at [51, 477] on icon at bounding box center [53, 483] width 12 height 12
click at [0, 0] on input "checkbox" at bounding box center [0, 0] width 0 height 0
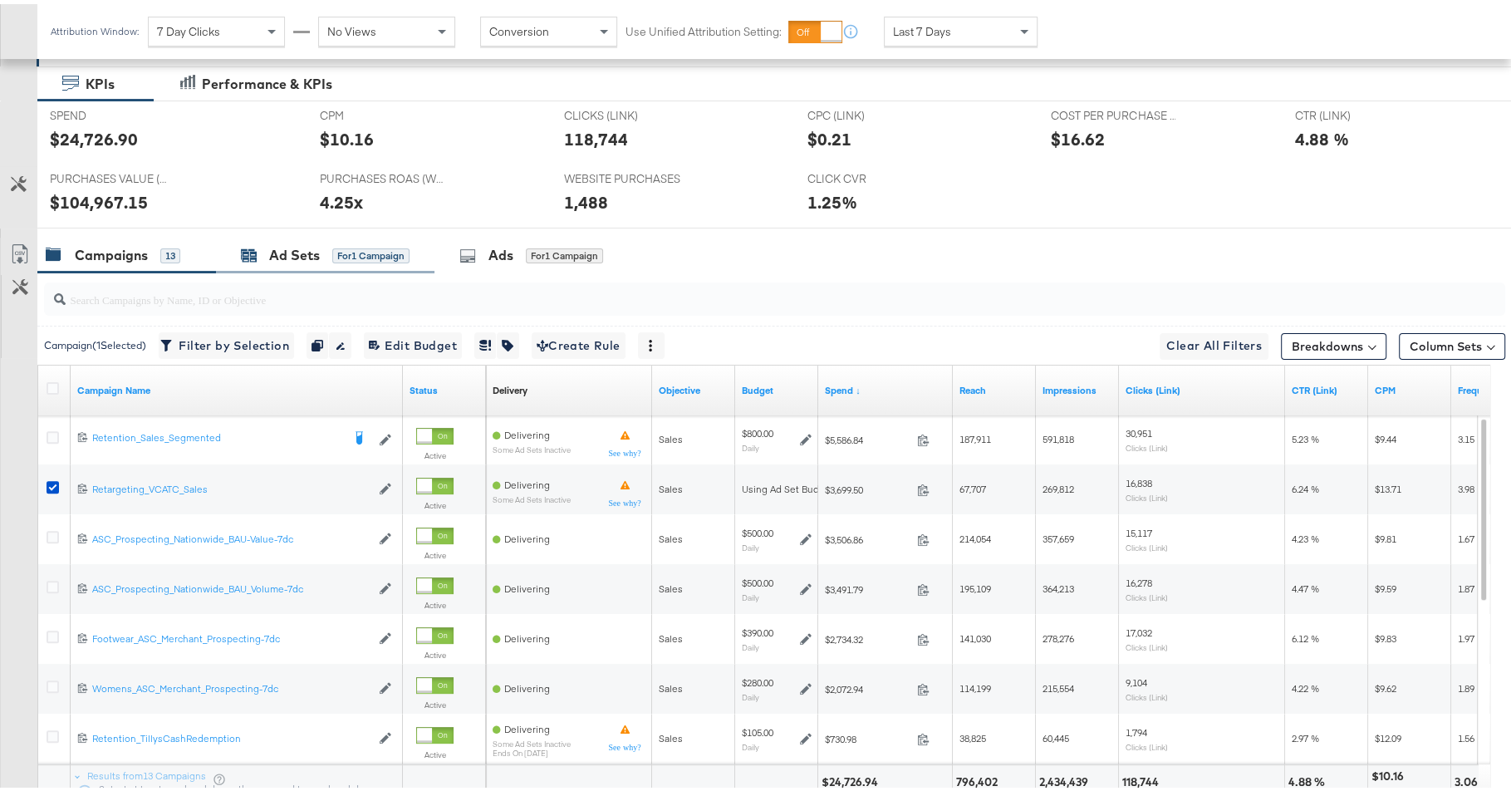
click at [314, 252] on div "Ad Sets" at bounding box center [294, 251] width 51 height 19
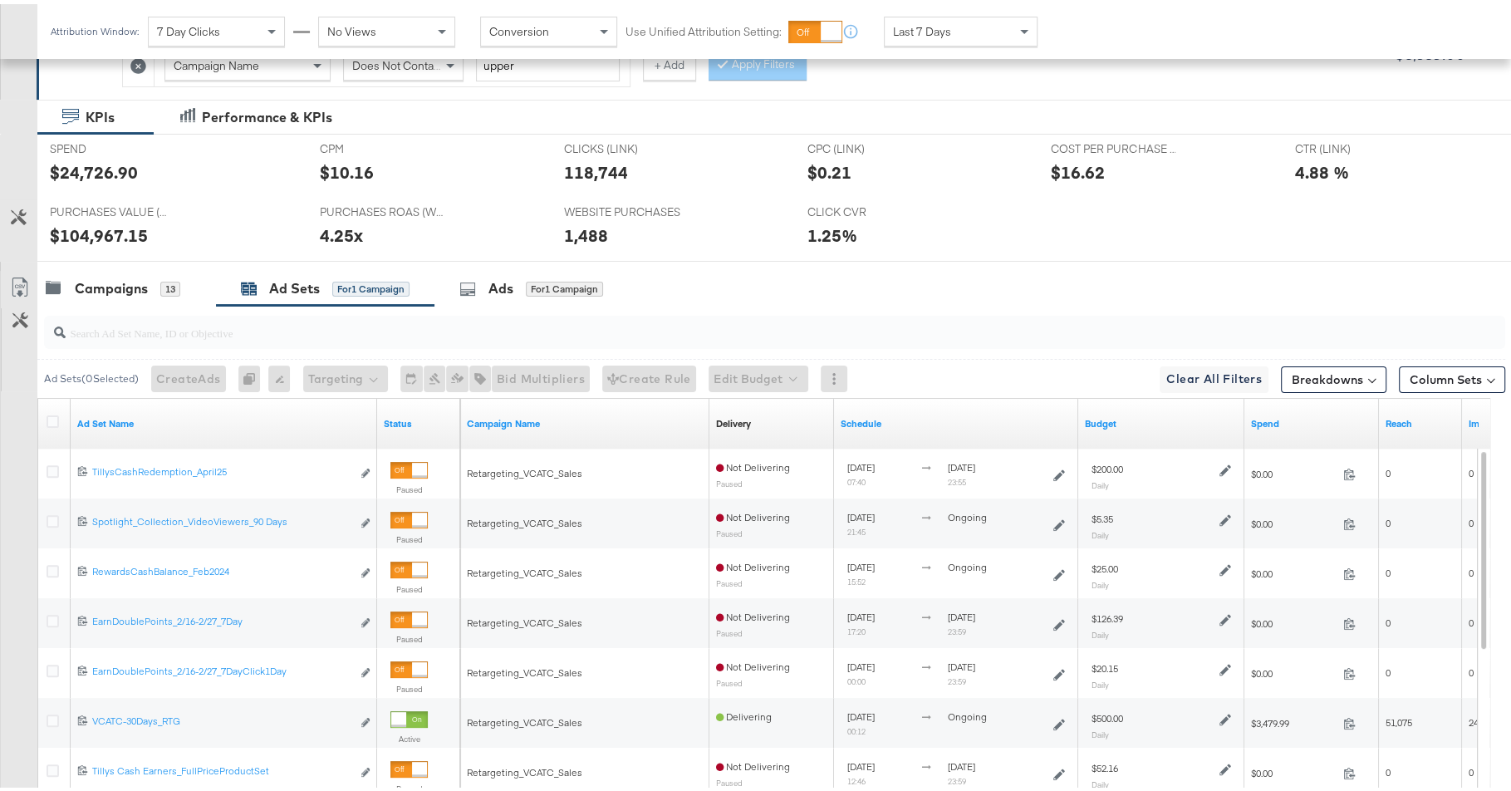
scroll to position [477, 0]
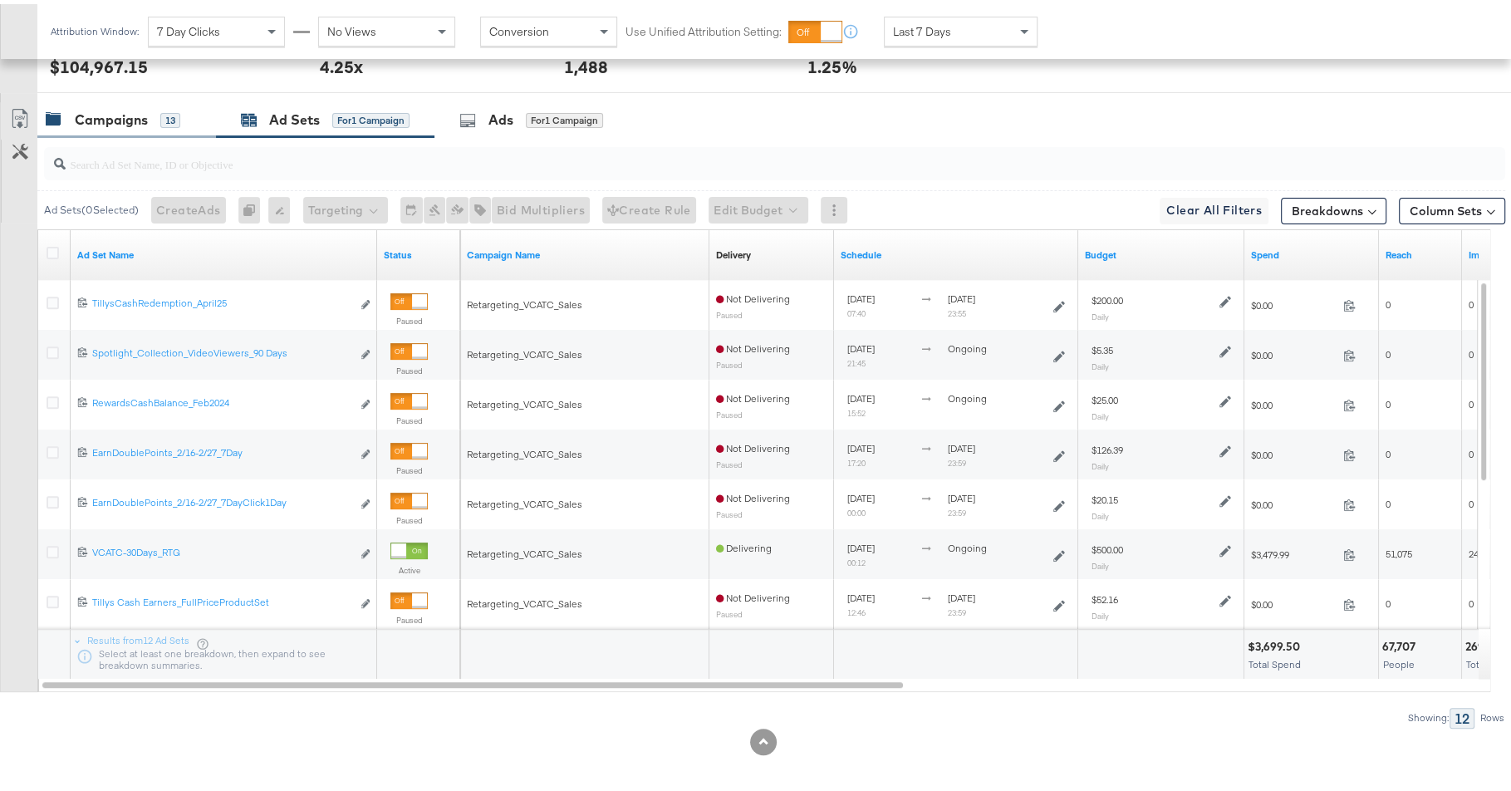
click at [155, 117] on div "Campaigns 13" at bounding box center [113, 115] width 135 height 19
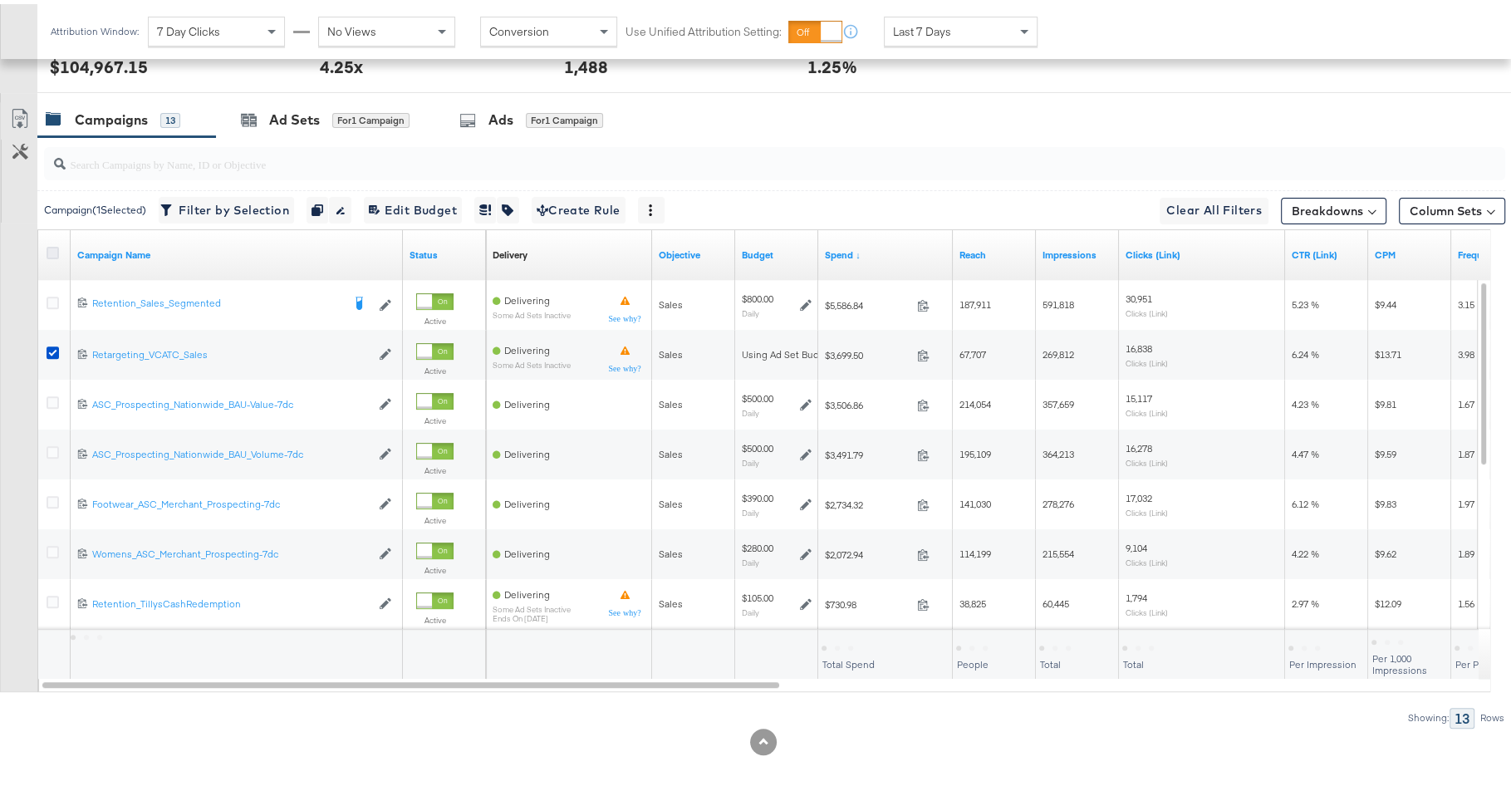
click at [54, 243] on icon at bounding box center [53, 249] width 12 height 12
click at [0, 0] on input "checkbox" at bounding box center [0, 0] width 0 height 0
click at [54, 243] on icon at bounding box center [53, 249] width 12 height 12
click at [0, 0] on input "checkbox" at bounding box center [0, 0] width 0 height 0
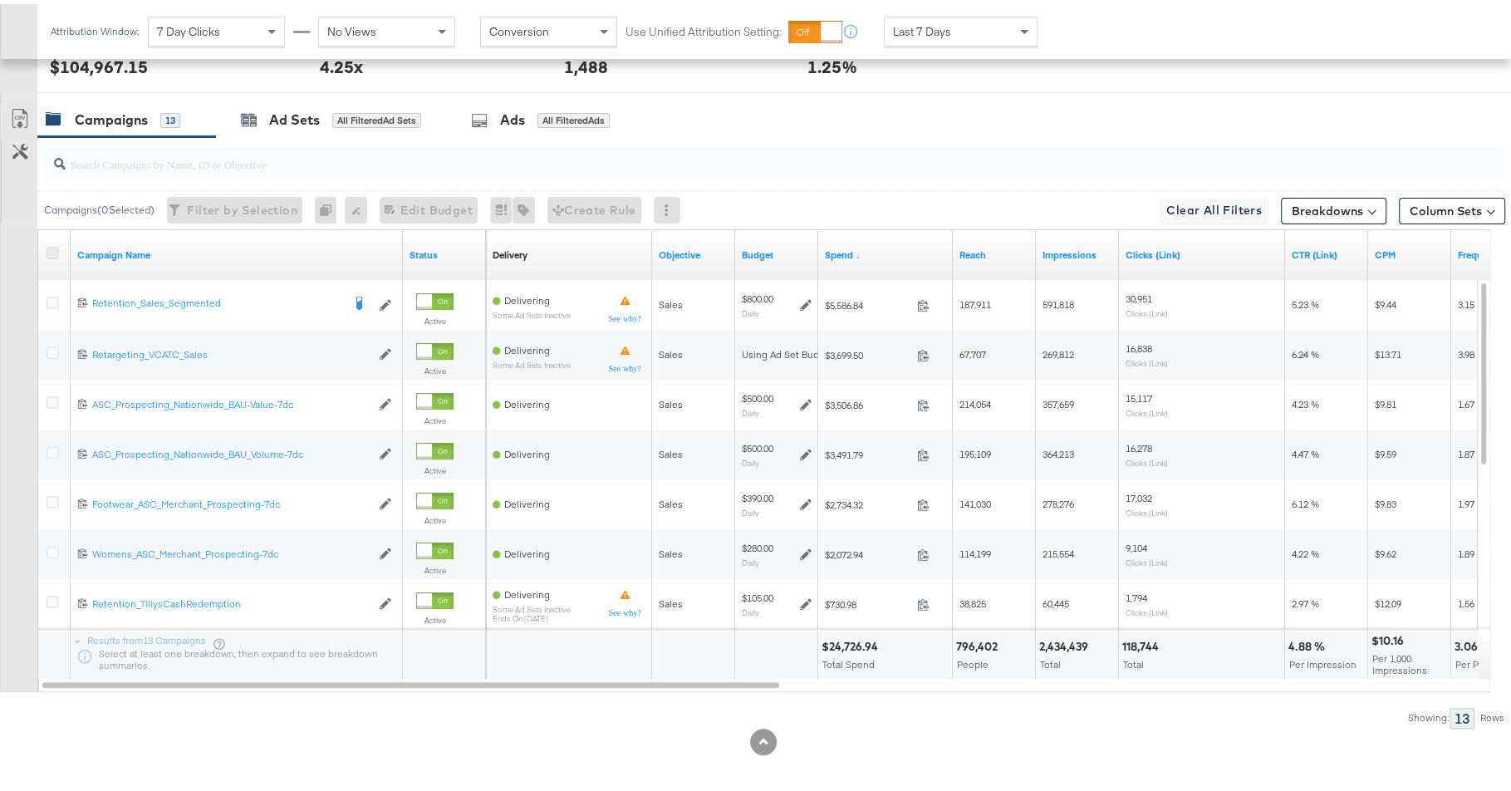
click at [54, 243] on icon at bounding box center [53, 249] width 12 height 12
click at [0, 0] on input "checkbox" at bounding box center [0, 0] width 0 height 0
click at [54, 243] on icon at bounding box center [53, 249] width 12 height 12
click at [0, 0] on input "checkbox" at bounding box center [0, 0] width 0 height 0
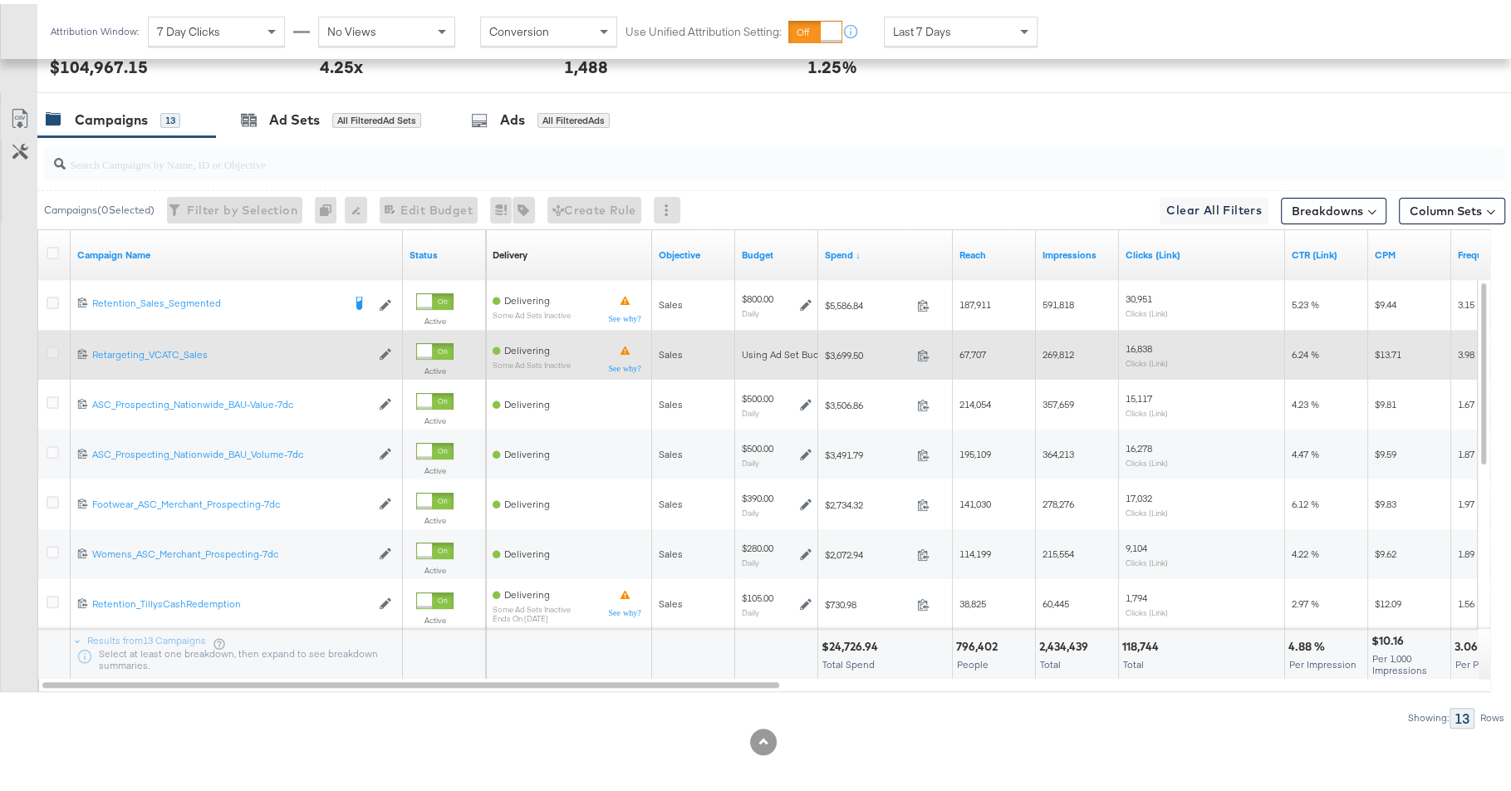
click at [50, 342] on icon at bounding box center [53, 348] width 12 height 12
click at [0, 0] on input "checkbox" at bounding box center [0, 0] width 0 height 0
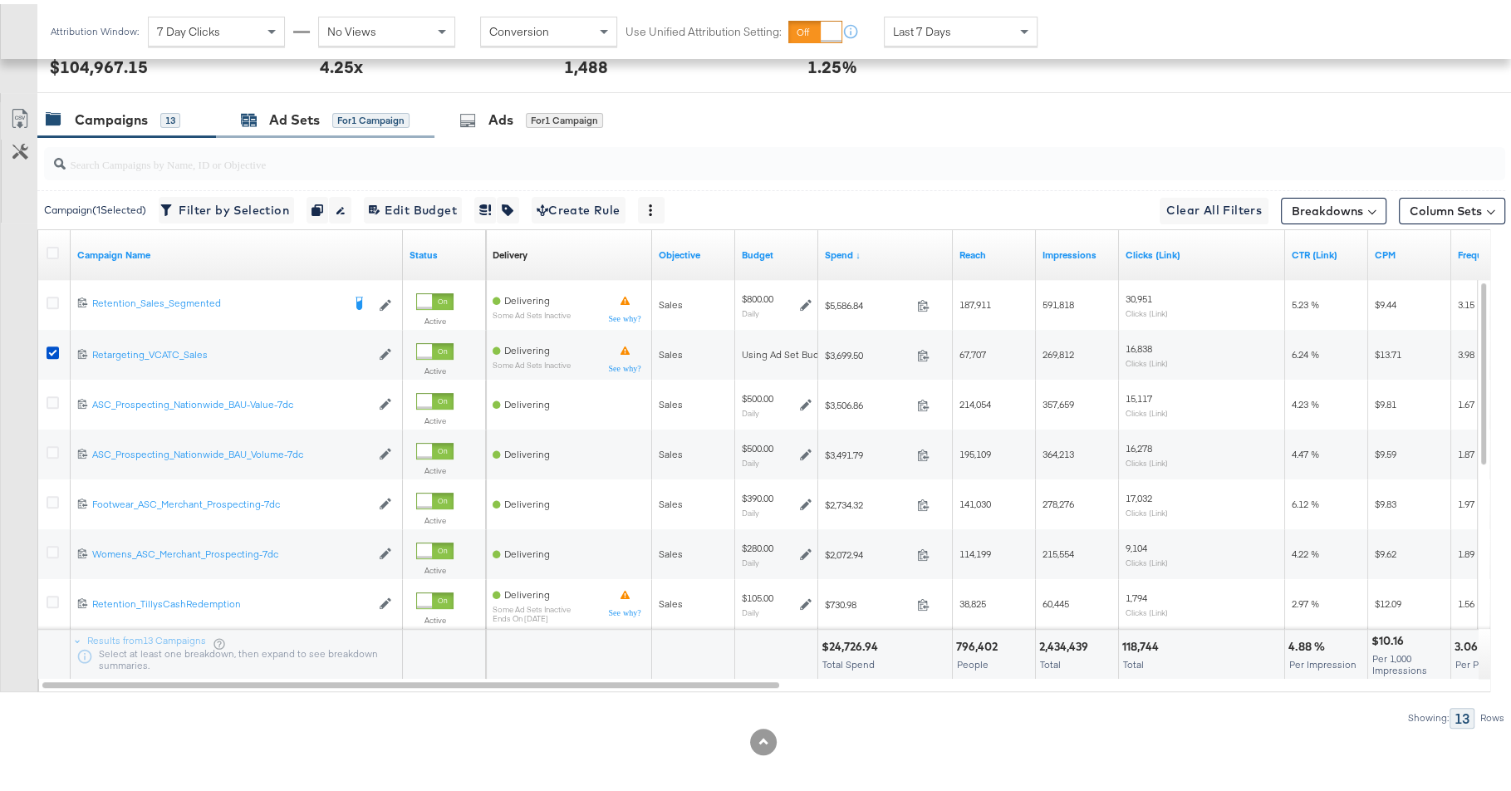
click at [277, 111] on div "Ad Sets" at bounding box center [294, 115] width 51 height 19
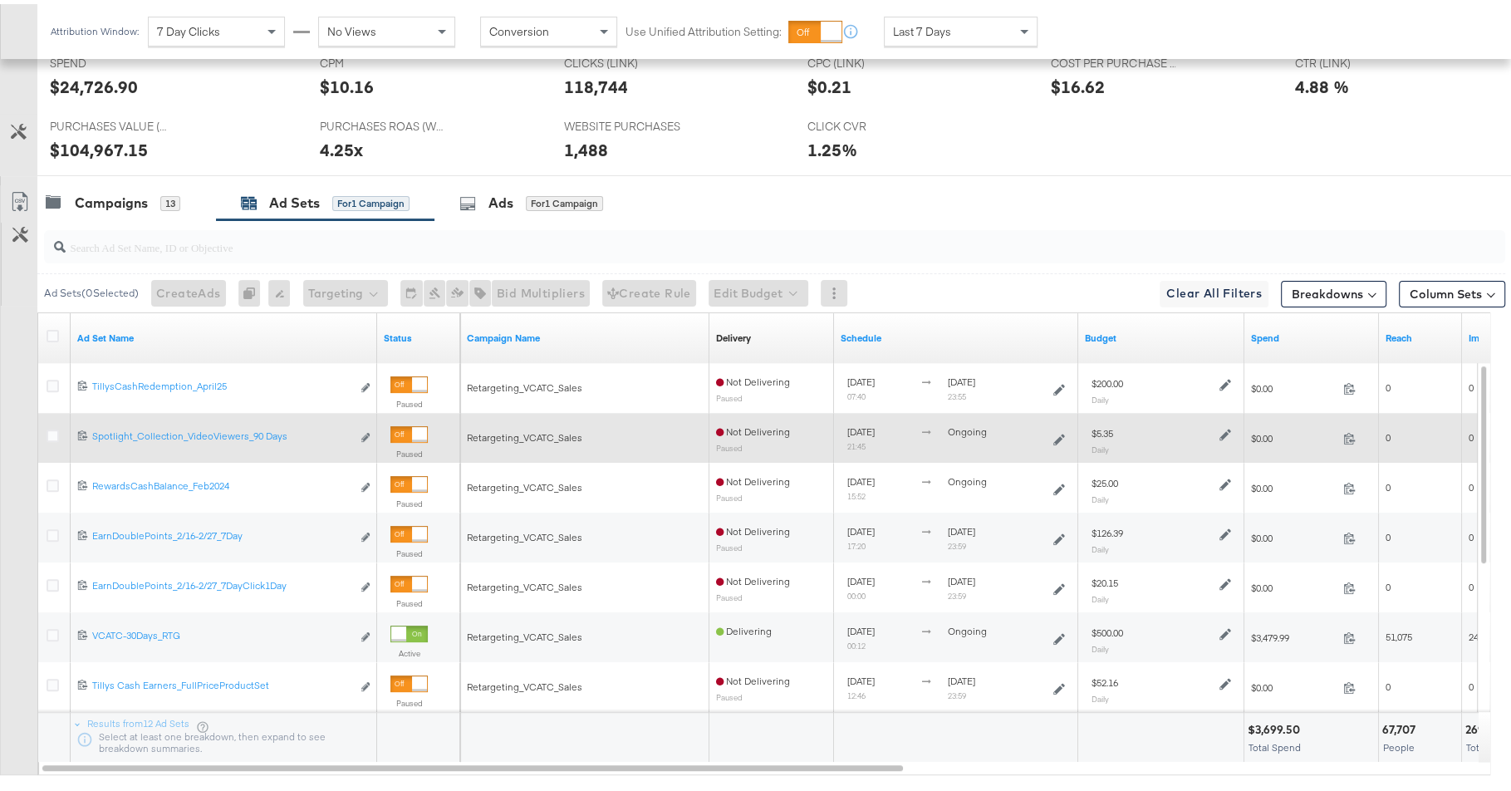
scroll to position [456, 0]
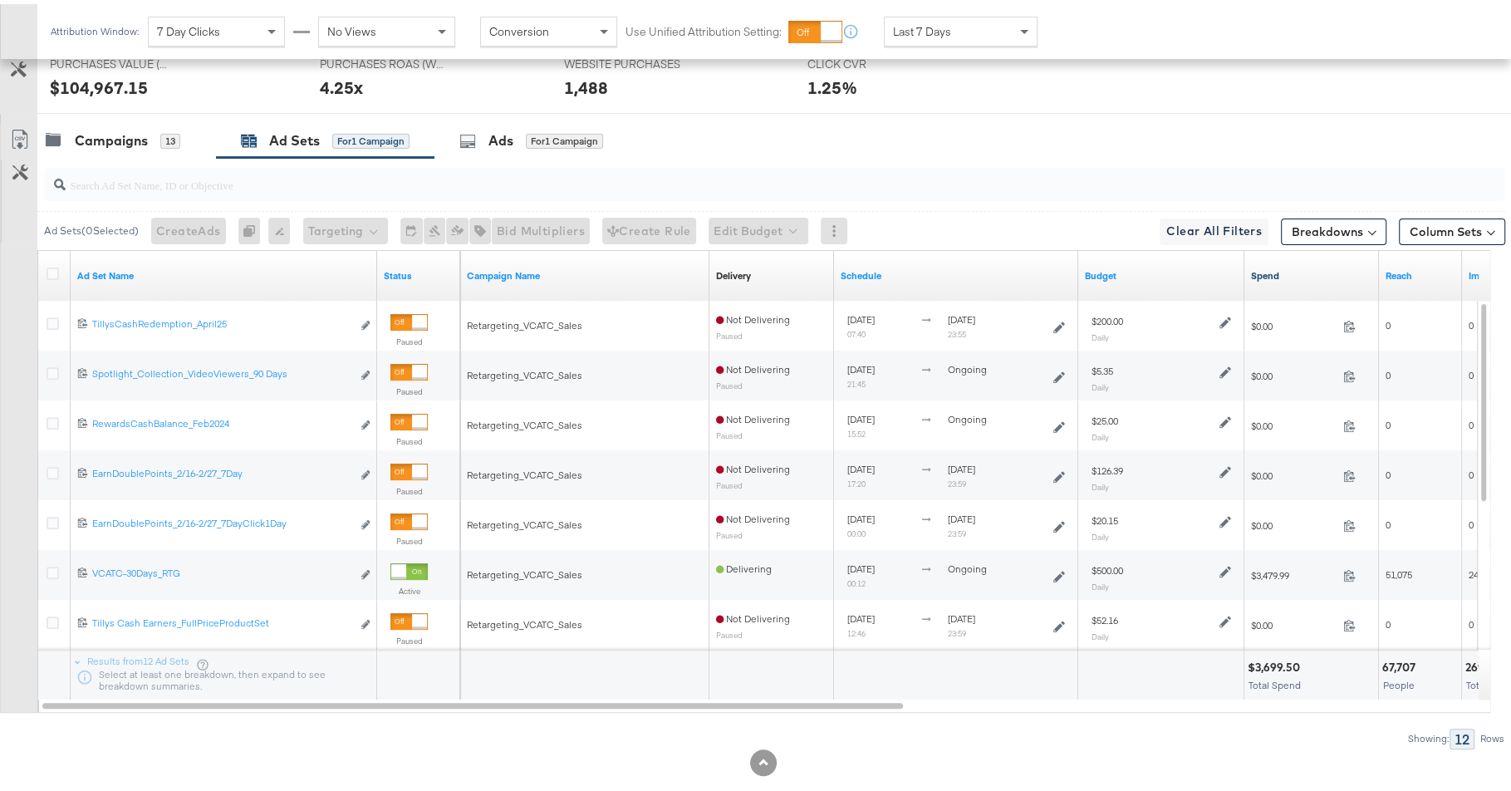
click at [1266, 271] on link "Spend" at bounding box center [1311, 271] width 121 height 13
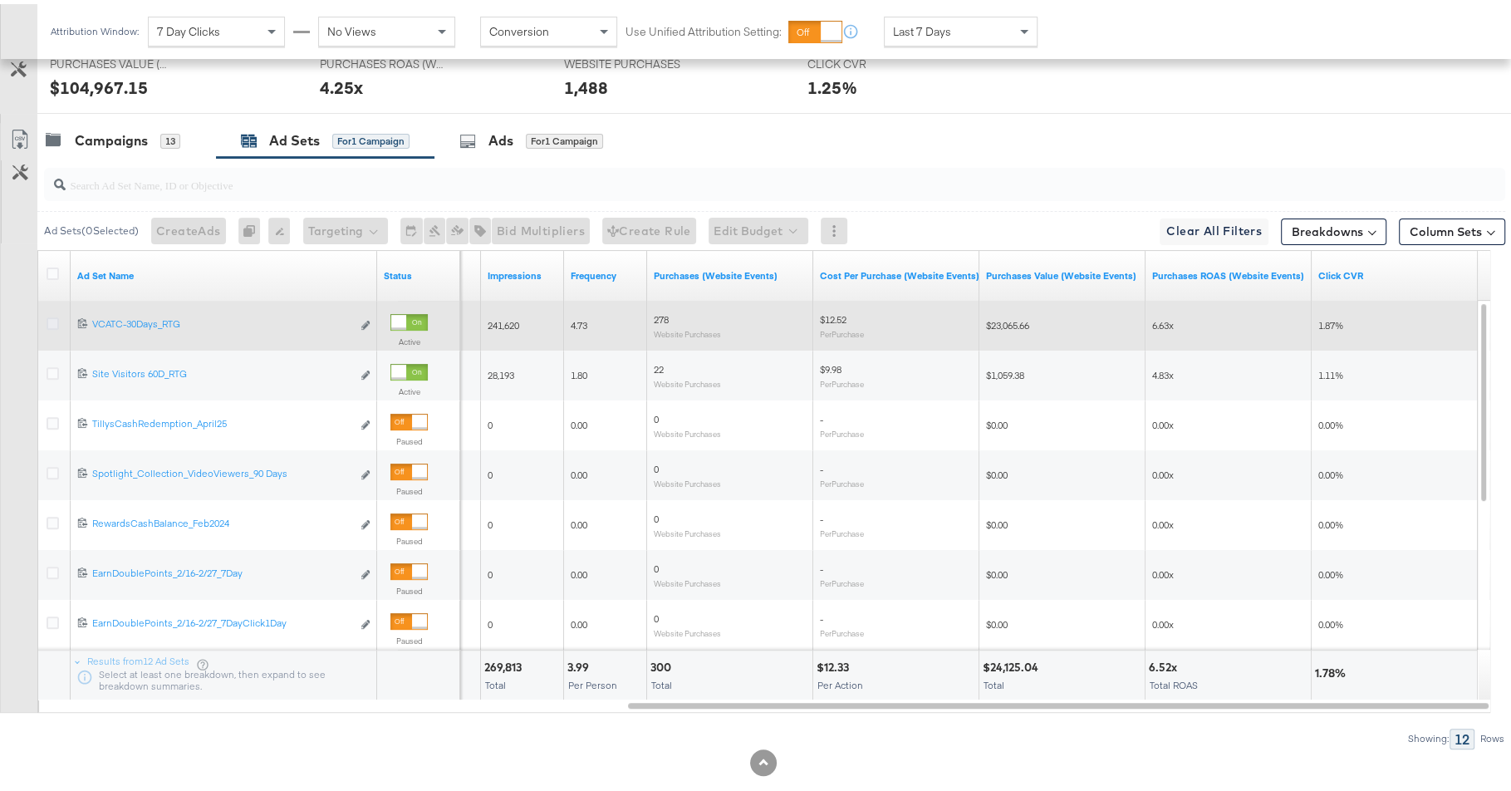
click at [47, 316] on icon at bounding box center [53, 319] width 12 height 12
click at [0, 0] on input "checkbox" at bounding box center [0, 0] width 0 height 0
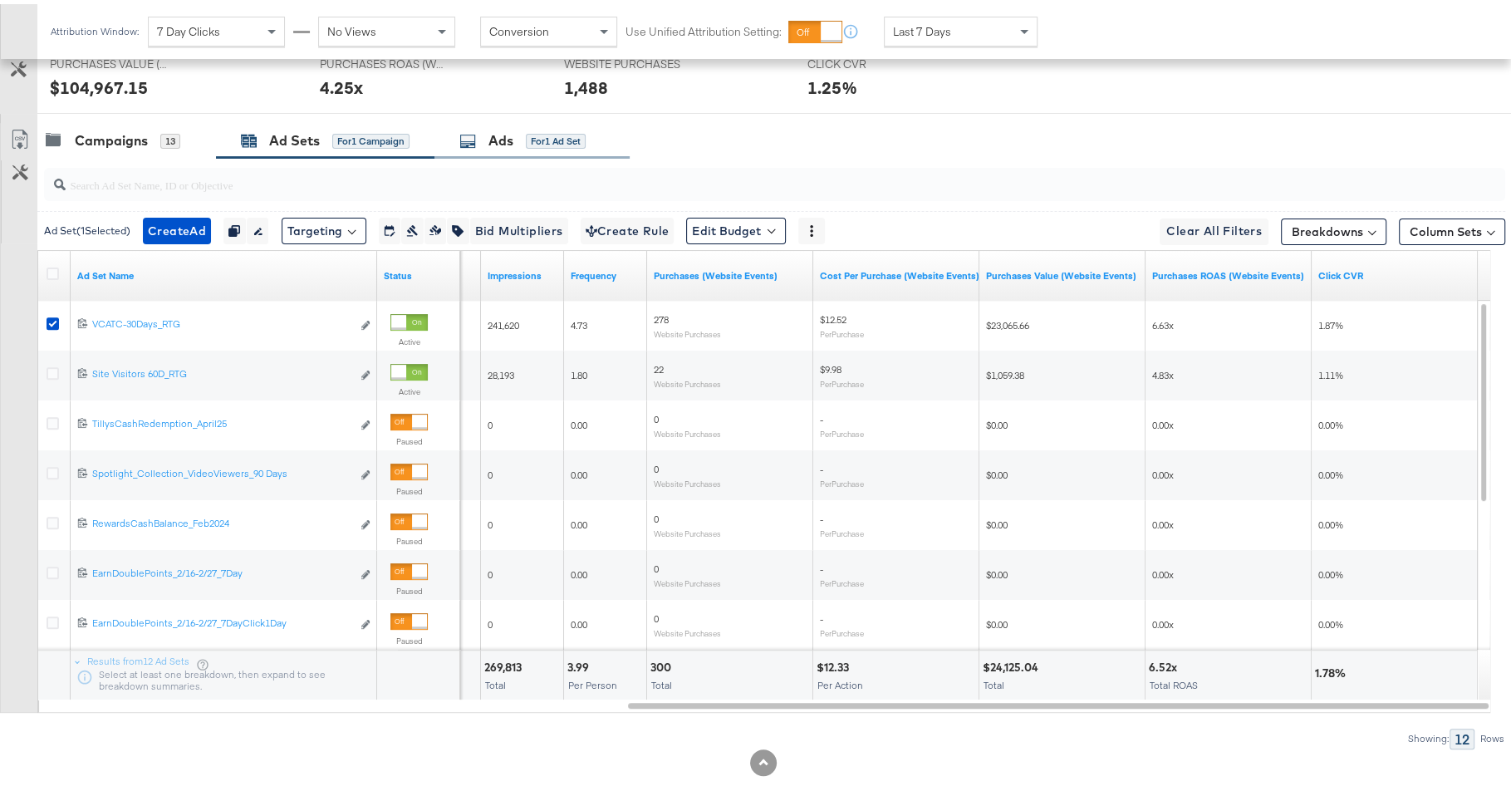
click at [552, 130] on div "for 1 Ad Set" at bounding box center [556, 137] width 60 height 15
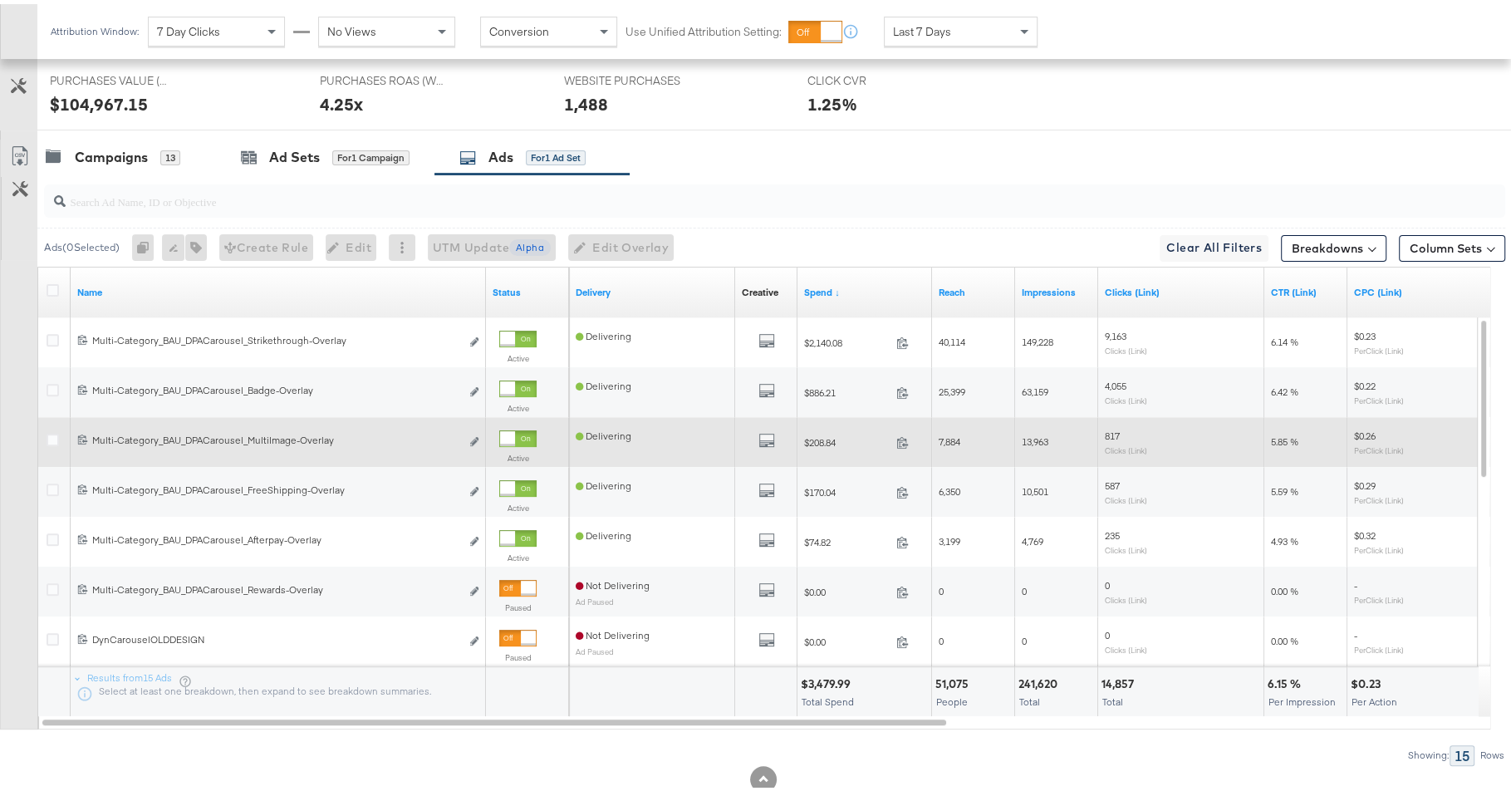
scroll to position [443, 0]
click at [133, 143] on div "Campaigns" at bounding box center [111, 149] width 73 height 19
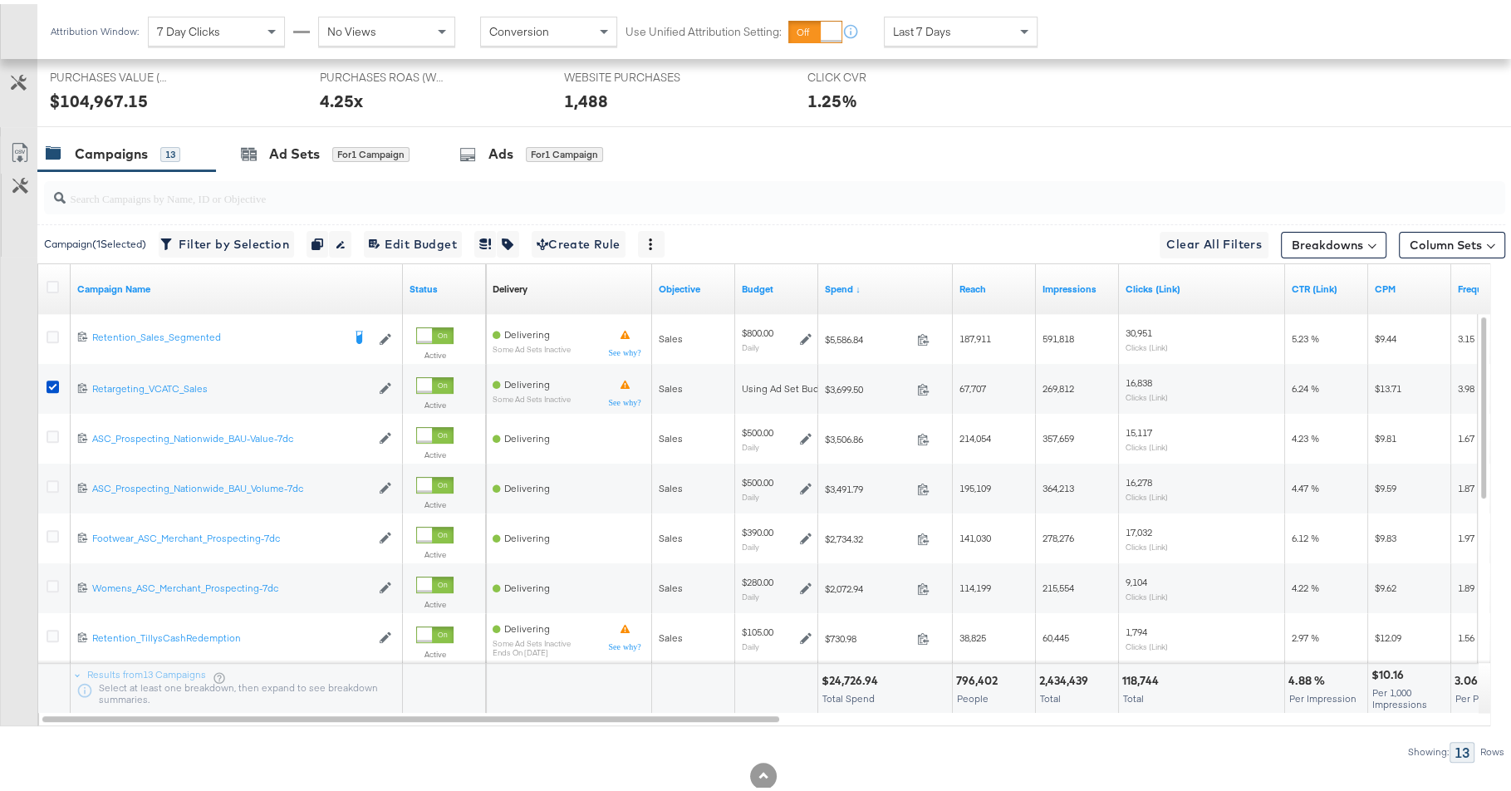
click at [996, 22] on div "Last 7 Days" at bounding box center [960, 27] width 152 height 28
click at [1096, 29] on div "Sep 29th 2025" at bounding box center [1082, 33] width 27 height 13
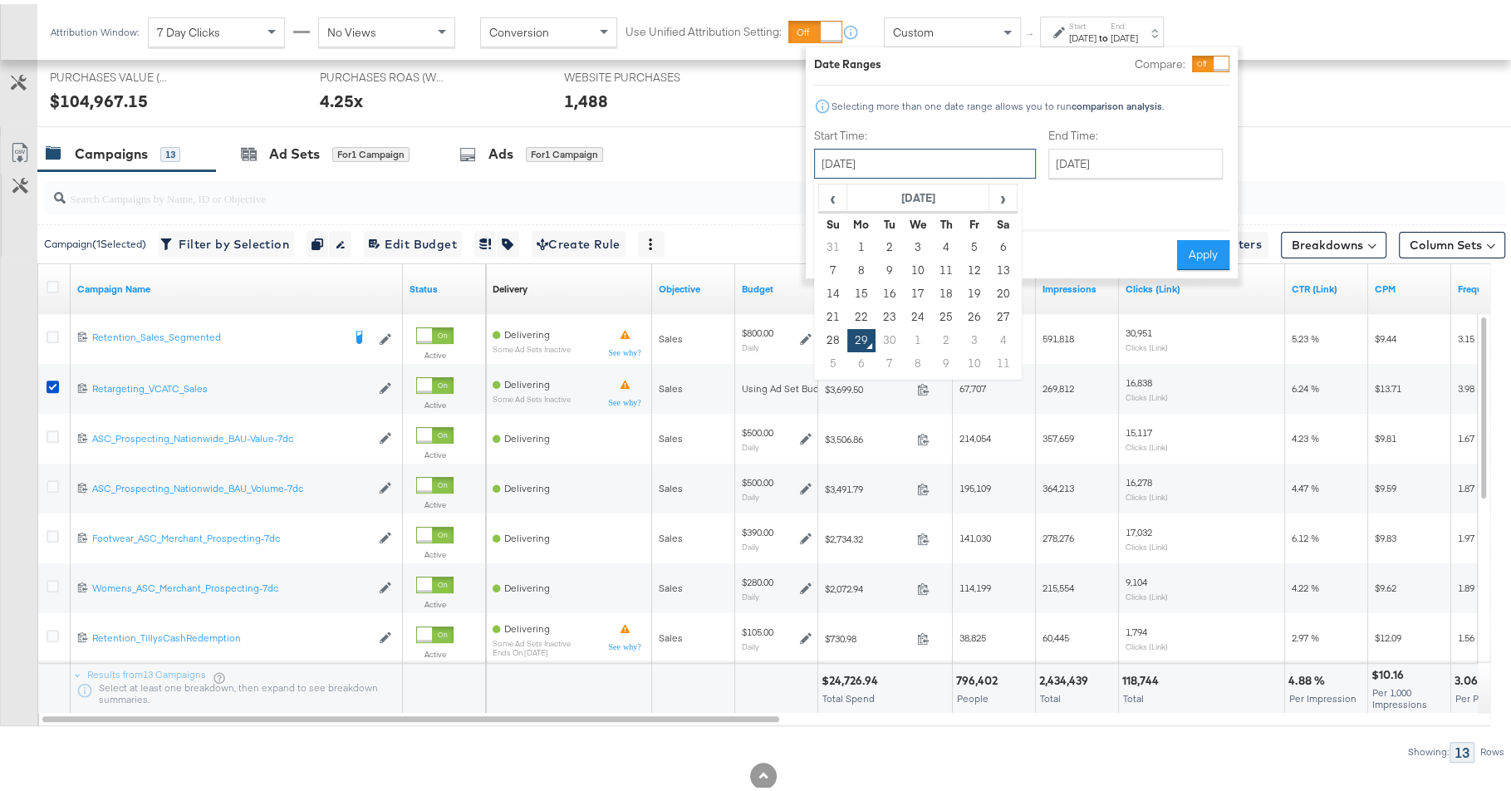
click at [865, 162] on input "September 29th 2025" at bounding box center [925, 160] width 222 height 30
click at [827, 190] on span "‹" at bounding box center [833, 193] width 26 height 25
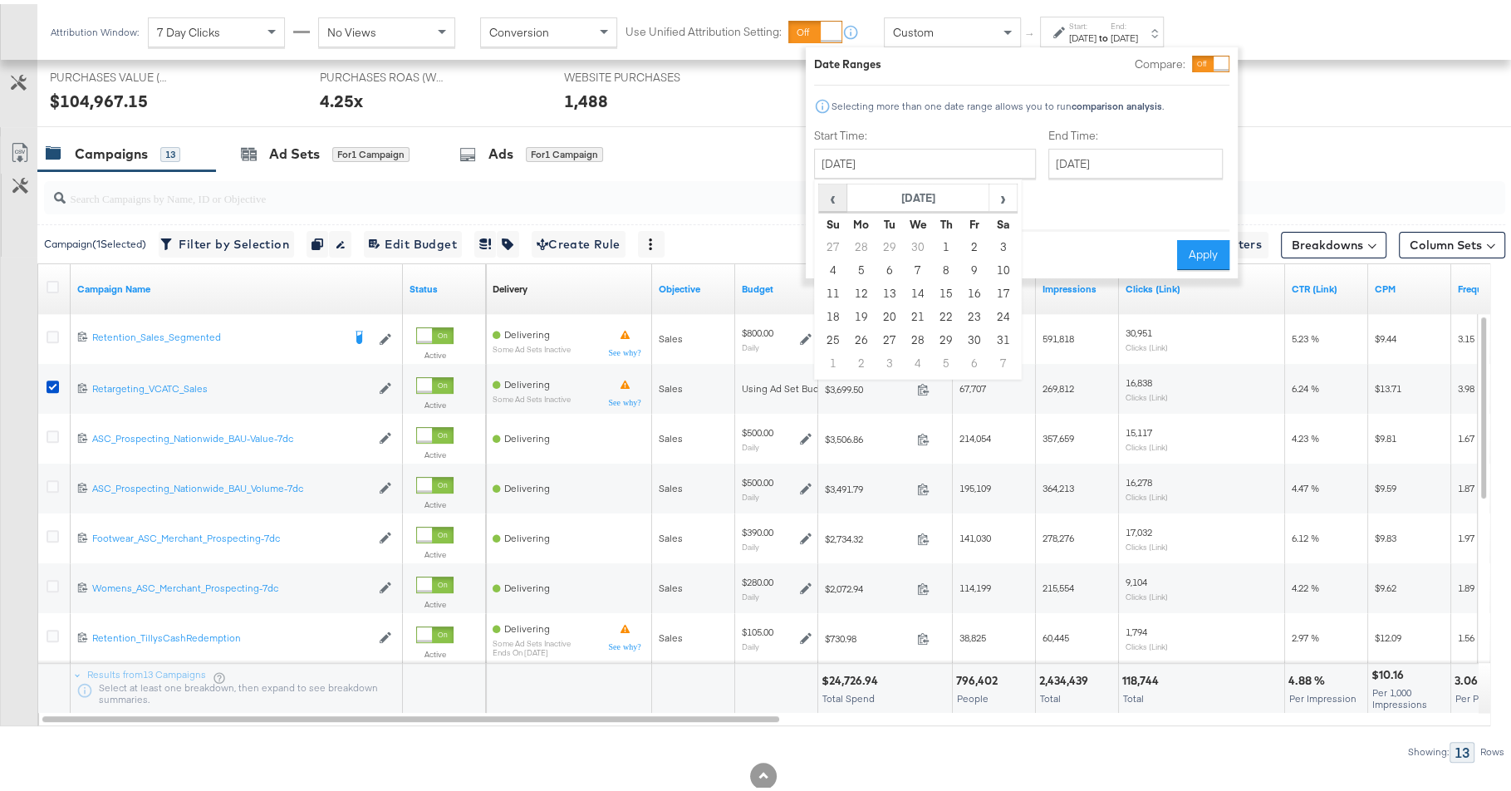
click at [827, 190] on span "‹" at bounding box center [833, 193] width 26 height 25
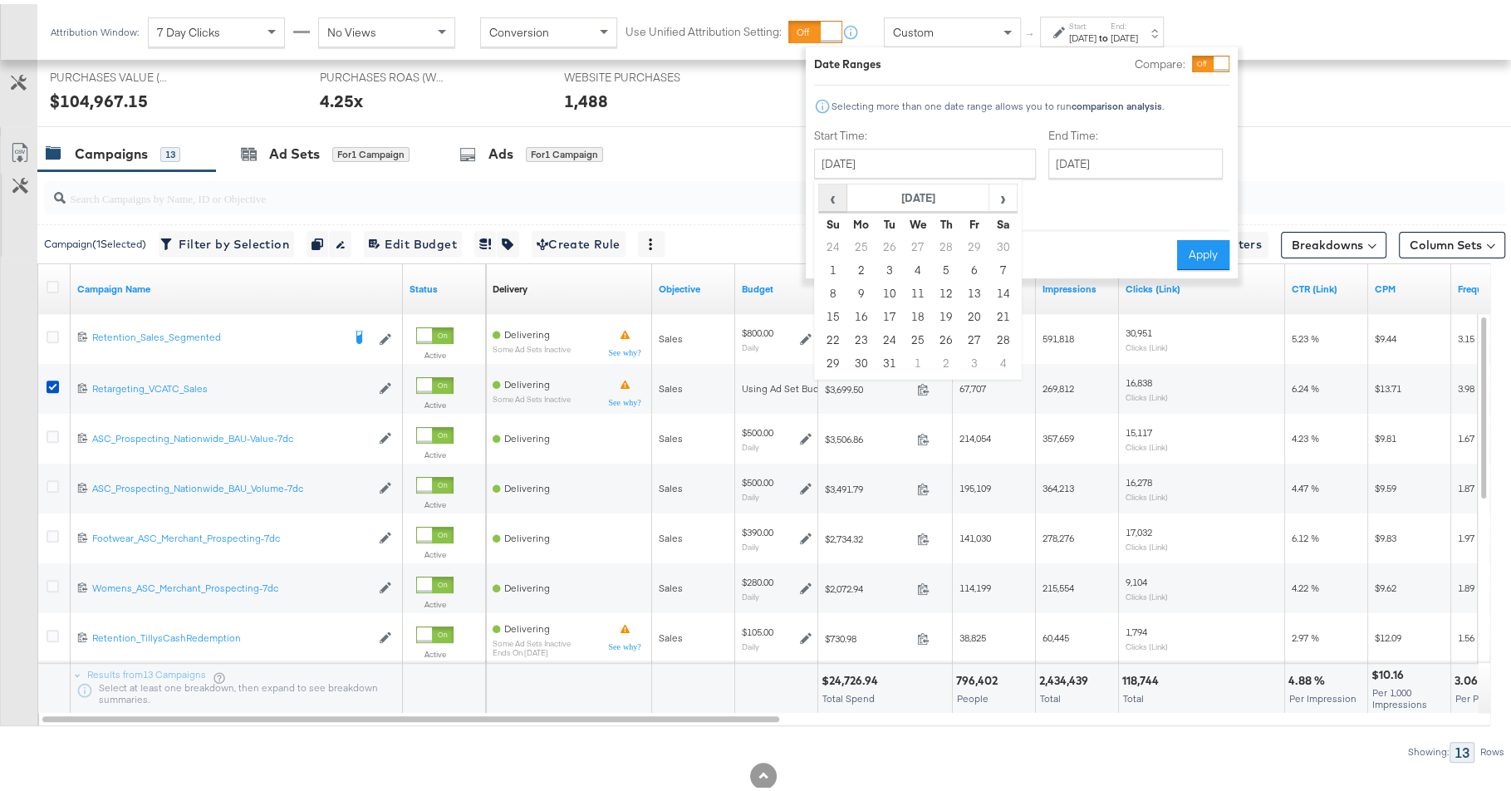
click at [827, 190] on span "‹" at bounding box center [833, 193] width 26 height 25
click at [946, 339] on td "28" at bounding box center [946, 336] width 28 height 23
type input "November 28th 2024"
click at [1054, 154] on input "September 29th 2025" at bounding box center [1136, 160] width 174 height 30
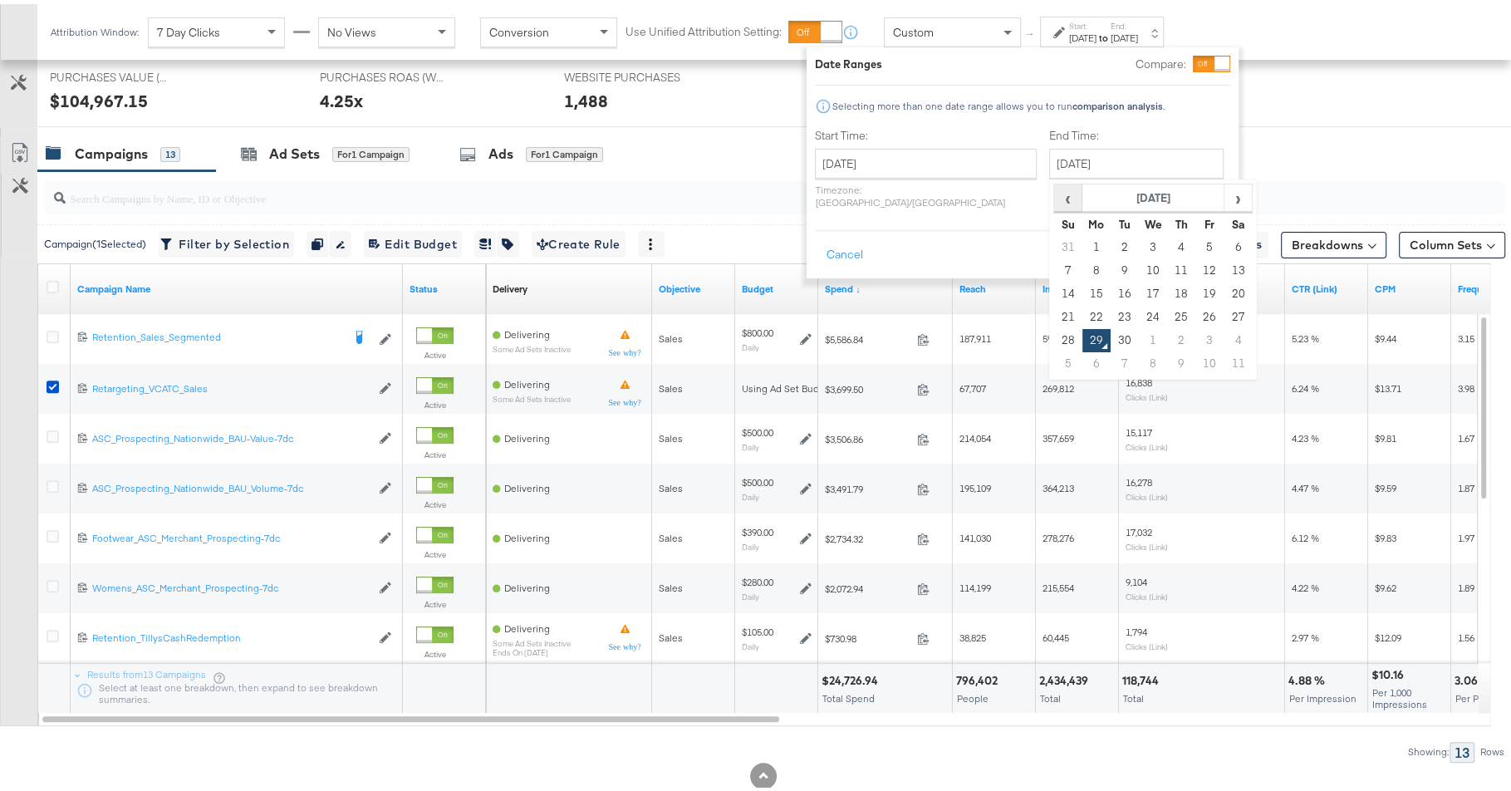
click at [1055, 202] on span "‹" at bounding box center [1068, 193] width 26 height 25
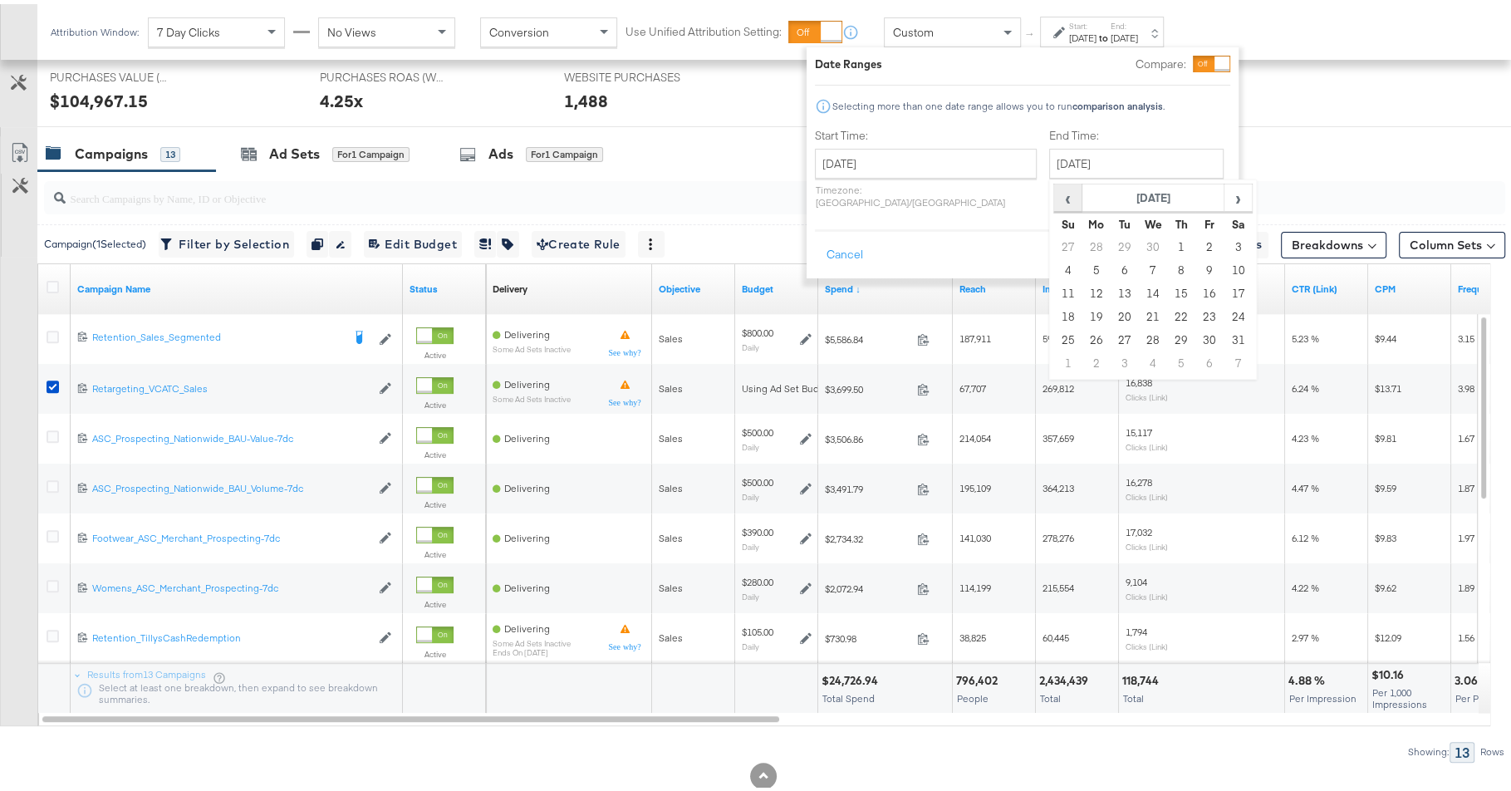
click at [1055, 202] on span "‹" at bounding box center [1068, 193] width 26 height 25
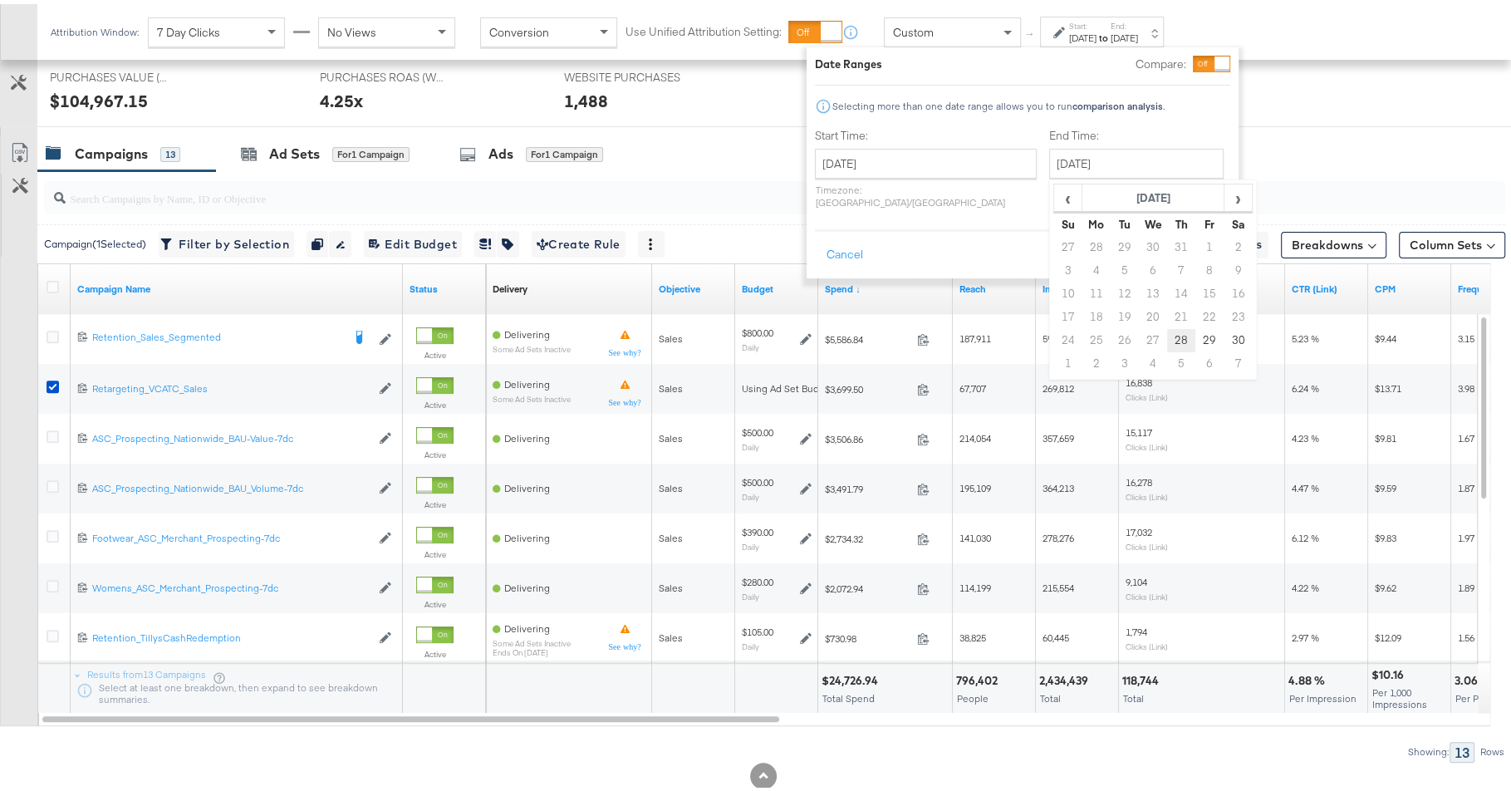
click at [1167, 325] on td "28" at bounding box center [1181, 336] width 28 height 23
type input "November 28th 2024"
click at [1193, 246] on button "Apply" at bounding box center [1204, 251] width 52 height 30
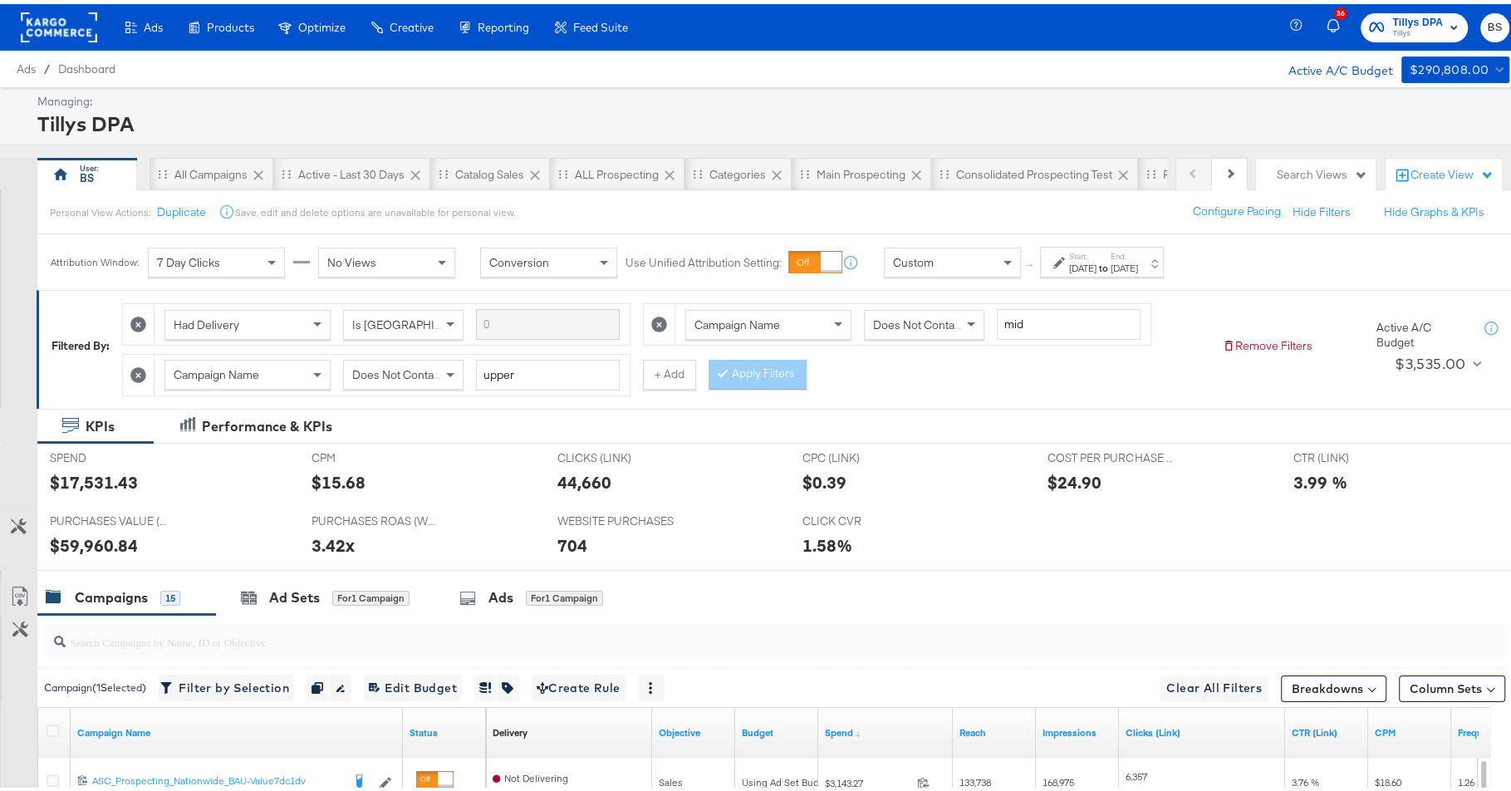
click at [350, 255] on span "No Views" at bounding box center [351, 258] width 49 height 15
click at [553, 113] on div "Tillys DPA" at bounding box center [770, 119] width 1467 height 28
click at [388, 257] on span "1 Day Views" at bounding box center [358, 258] width 63 height 15
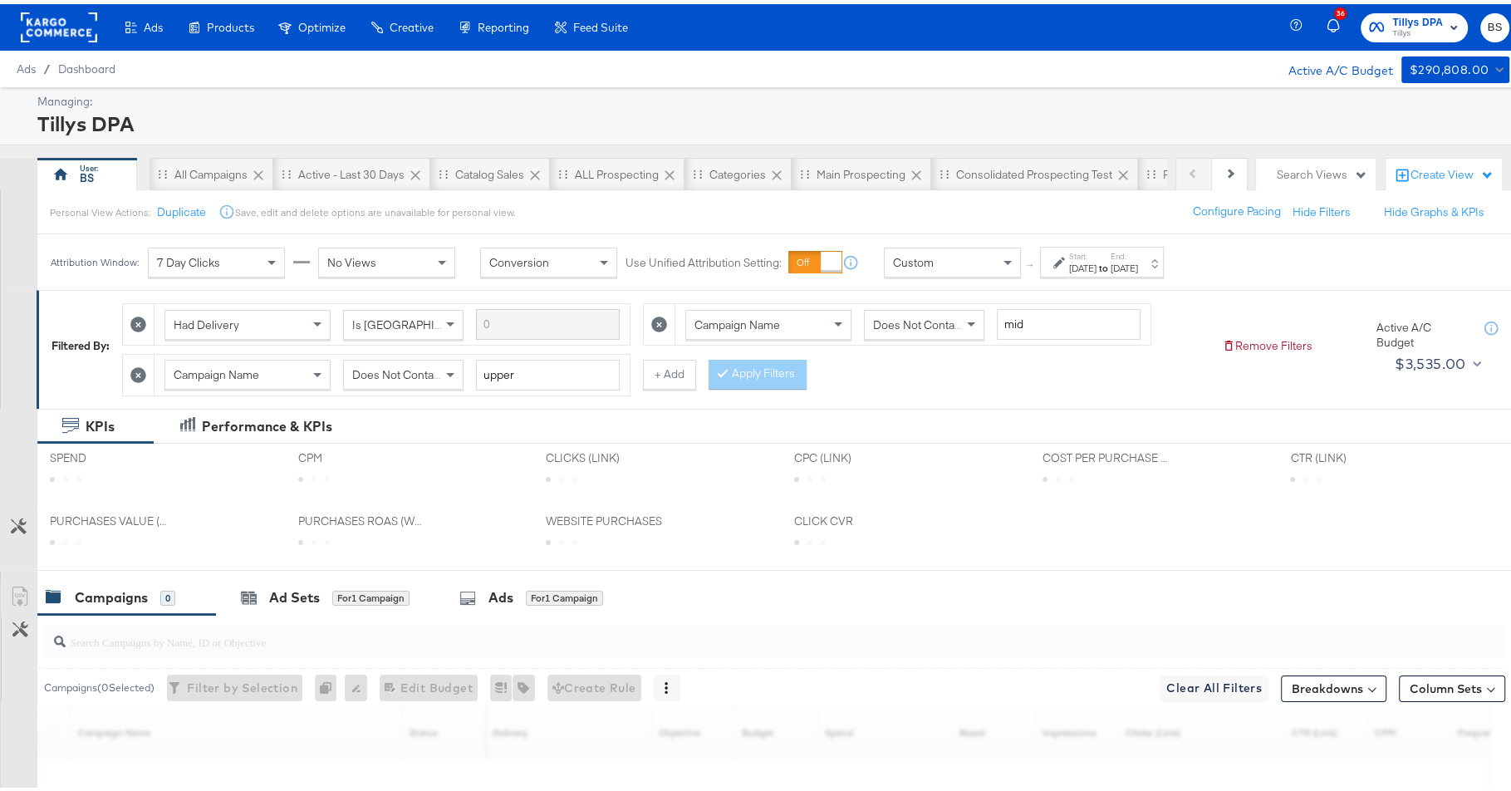
click at [598, 105] on div "Tillys DPA" at bounding box center [770, 119] width 1467 height 28
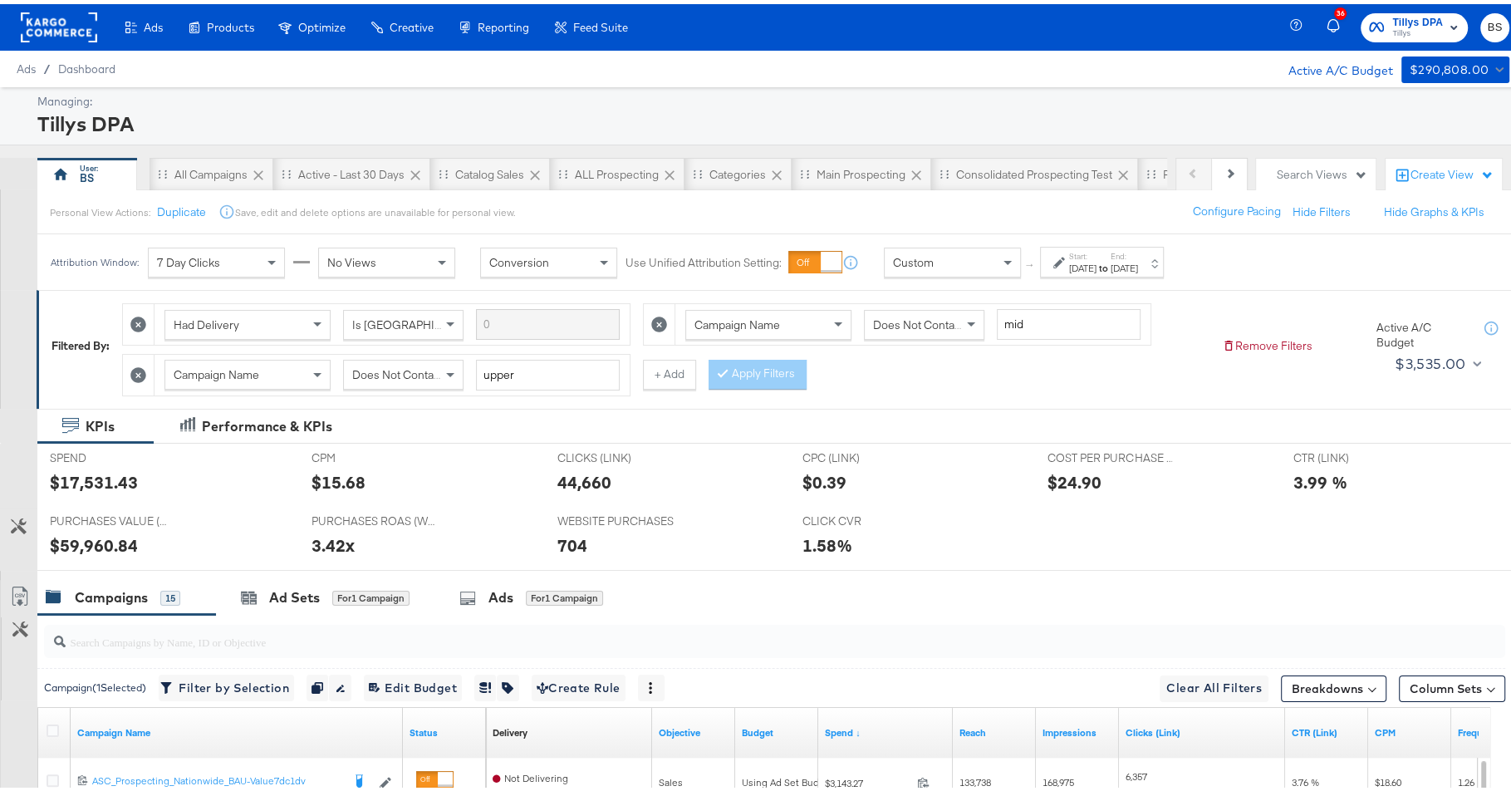
click at [1096, 257] on div "Nov 28th 2024" at bounding box center [1082, 263] width 27 height 13
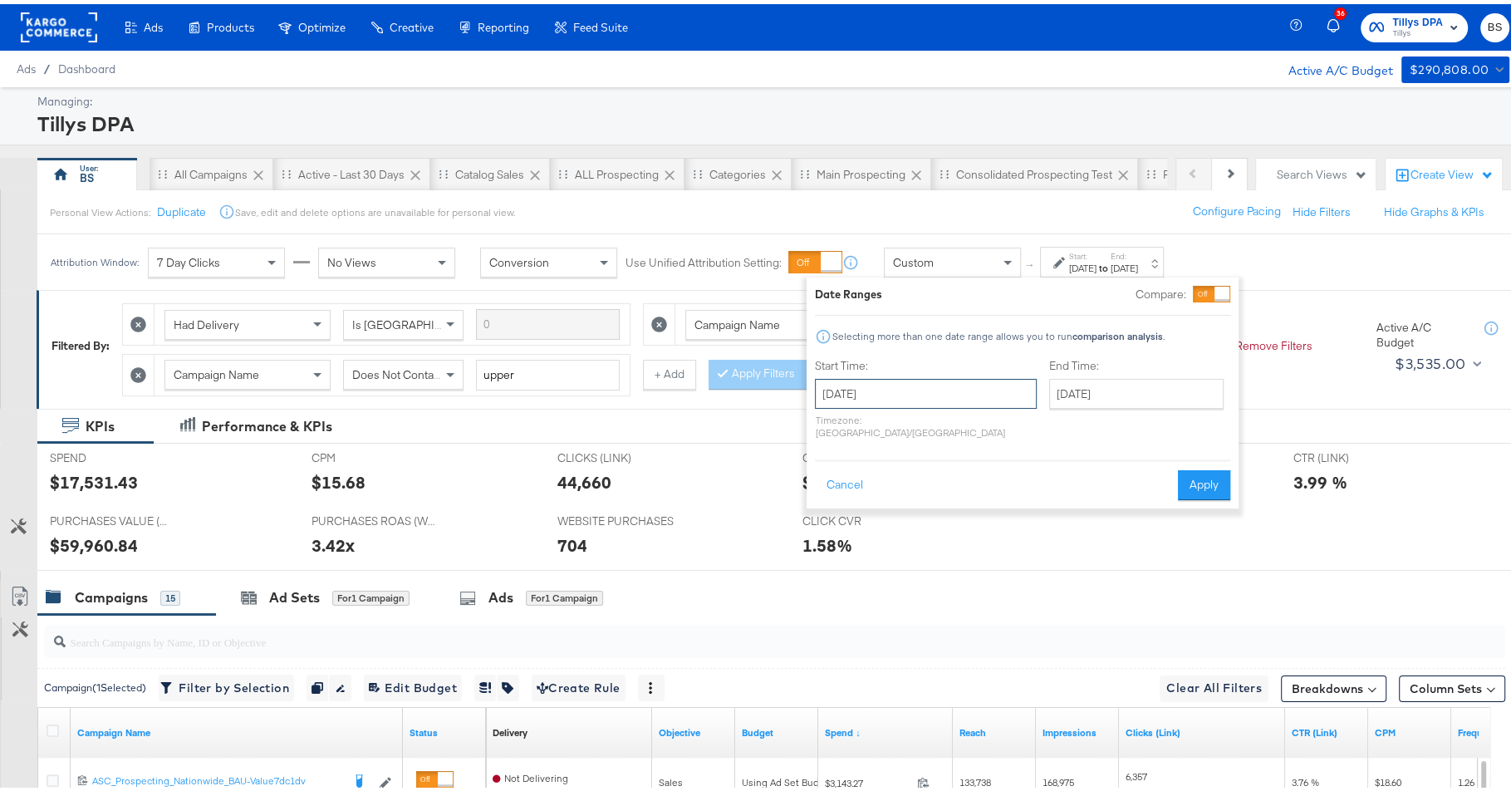
click at [922, 385] on input "November 28th 2024" at bounding box center [926, 390] width 222 height 30
click at [977, 564] on td "29" at bounding box center [975, 566] width 28 height 23
type input "November 29th 2024"
click at [1221, 466] on button "Apply" at bounding box center [1204, 481] width 52 height 30
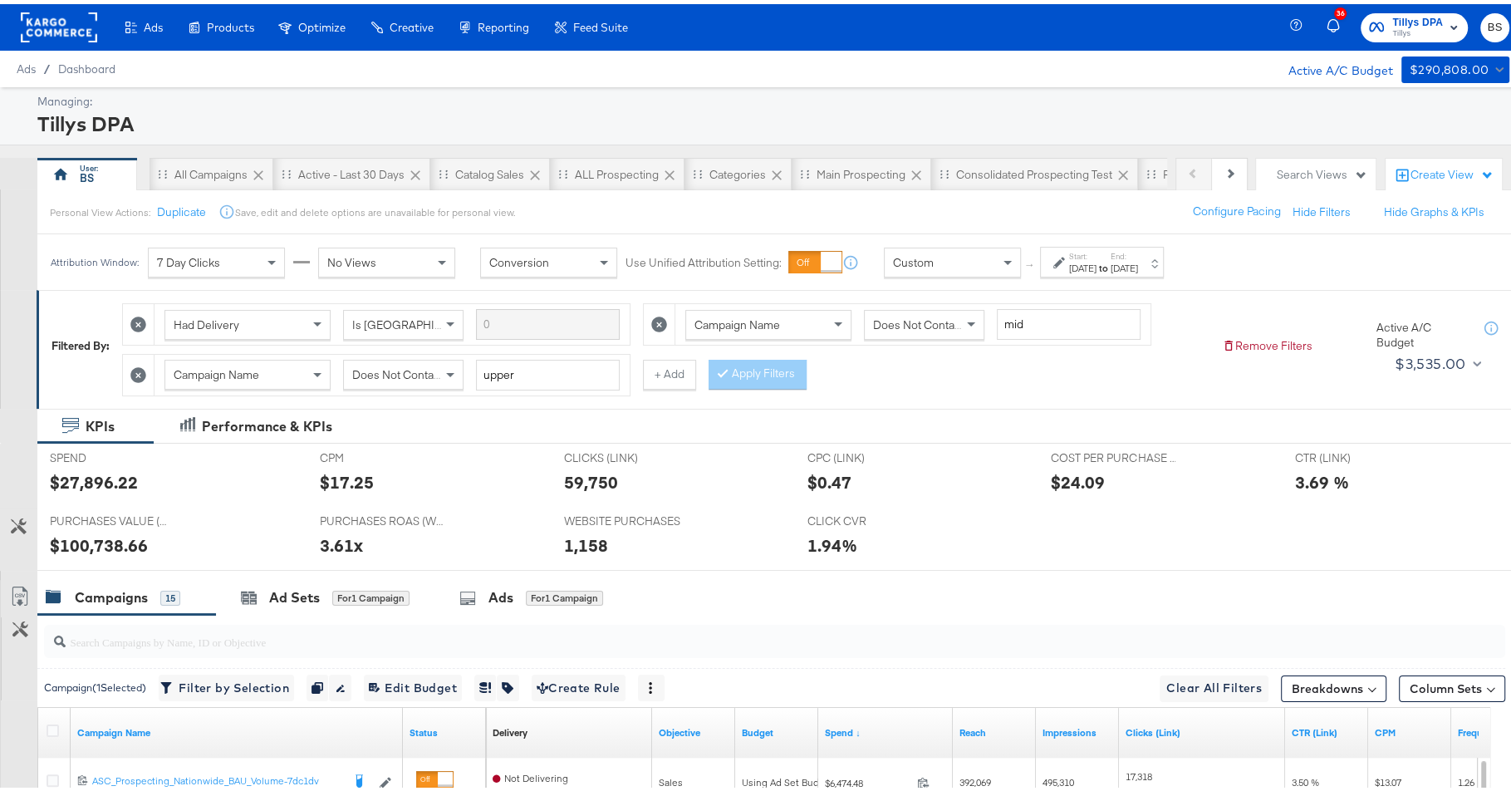
click at [399, 265] on div "No Views" at bounding box center [386, 258] width 135 height 28
click at [218, 256] on span "7 Day Clicks" at bounding box center [188, 258] width 63 height 15
click at [1096, 251] on label "Start:" at bounding box center [1082, 252] width 27 height 11
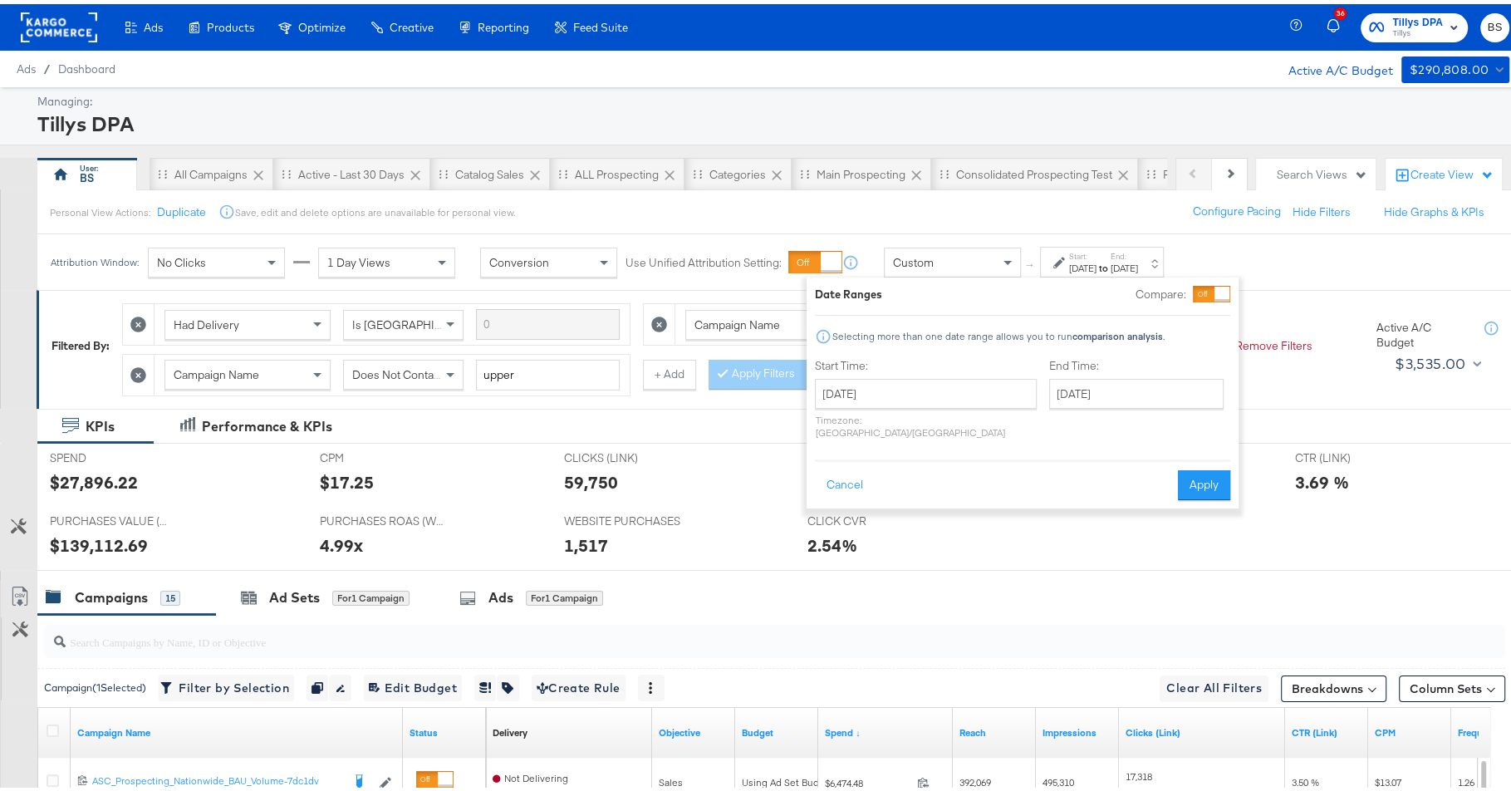
click at [957, 208] on div "Personal View Actions: Duplicate Save, edit and delete options are unavailable …" at bounding box center [781, 207] width 1489 height 45
click at [848, 466] on button "Cancel" at bounding box center [845, 481] width 60 height 30
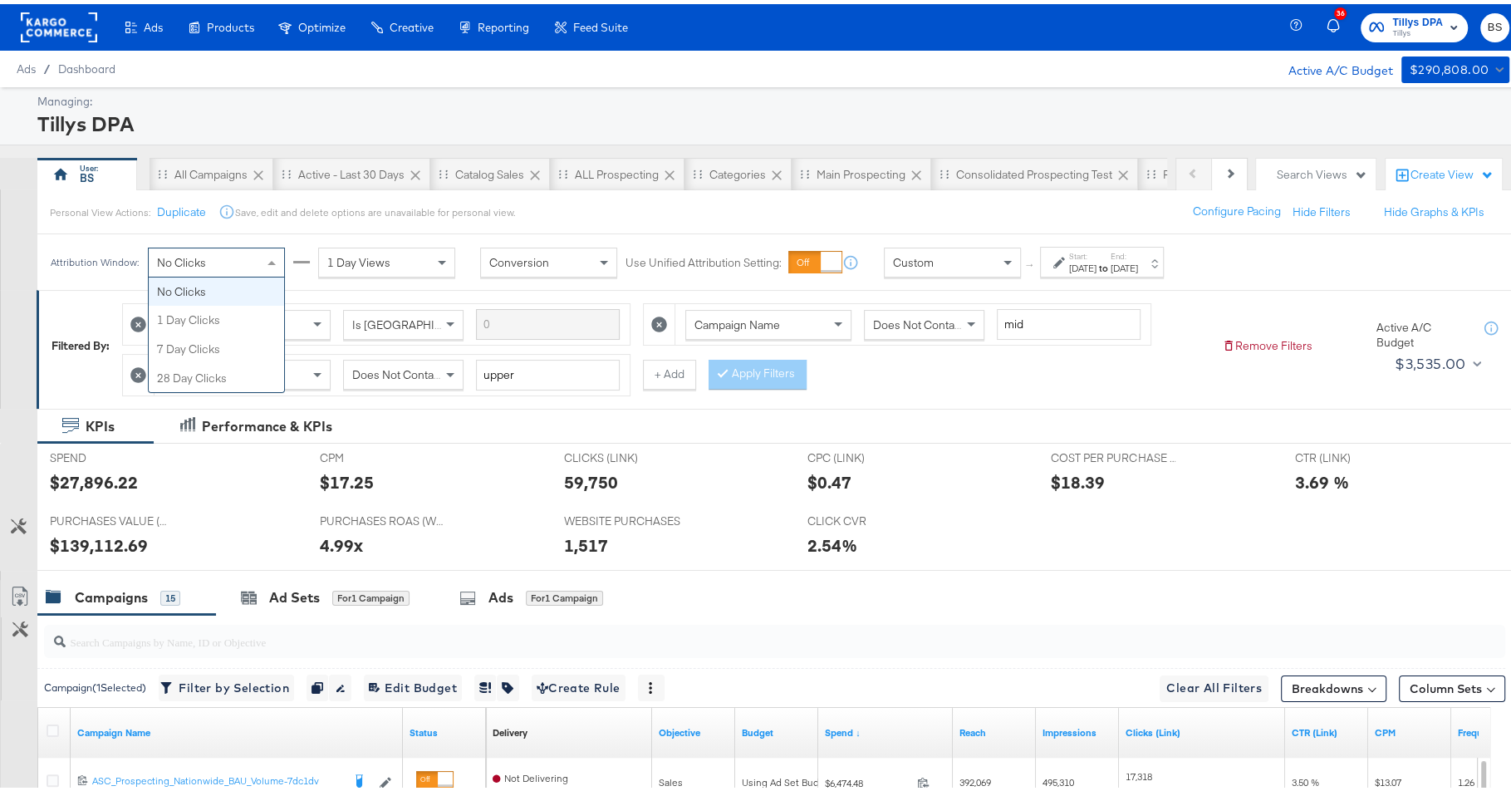
click at [222, 260] on div "No Clicks" at bounding box center [216, 258] width 135 height 28
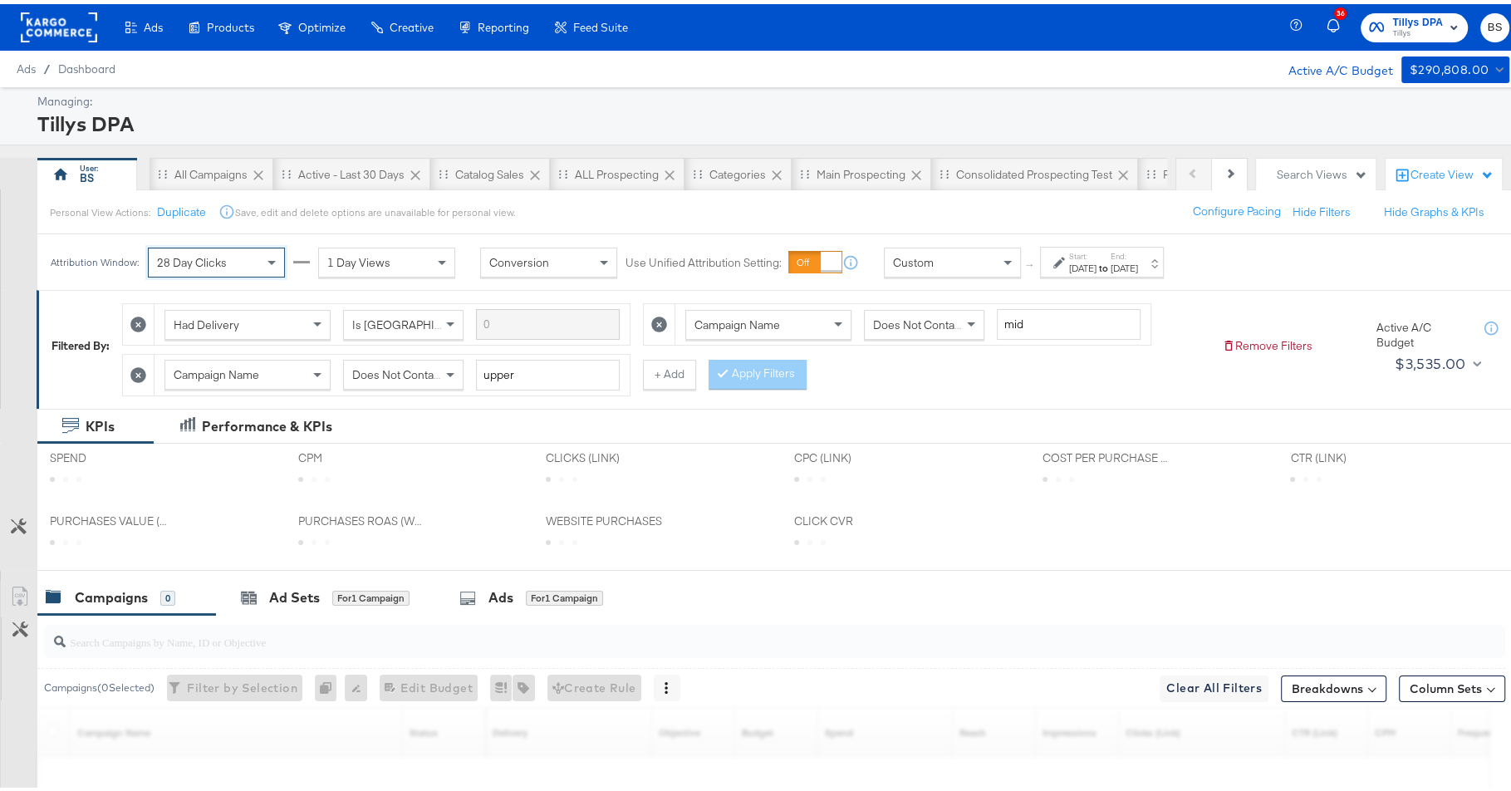
drag, startPoint x: 212, startPoint y: 360, endPoint x: 213, endPoint y: 345, distance: 15.0
click at [228, 257] on div "28 Day Clicks" at bounding box center [216, 258] width 135 height 28
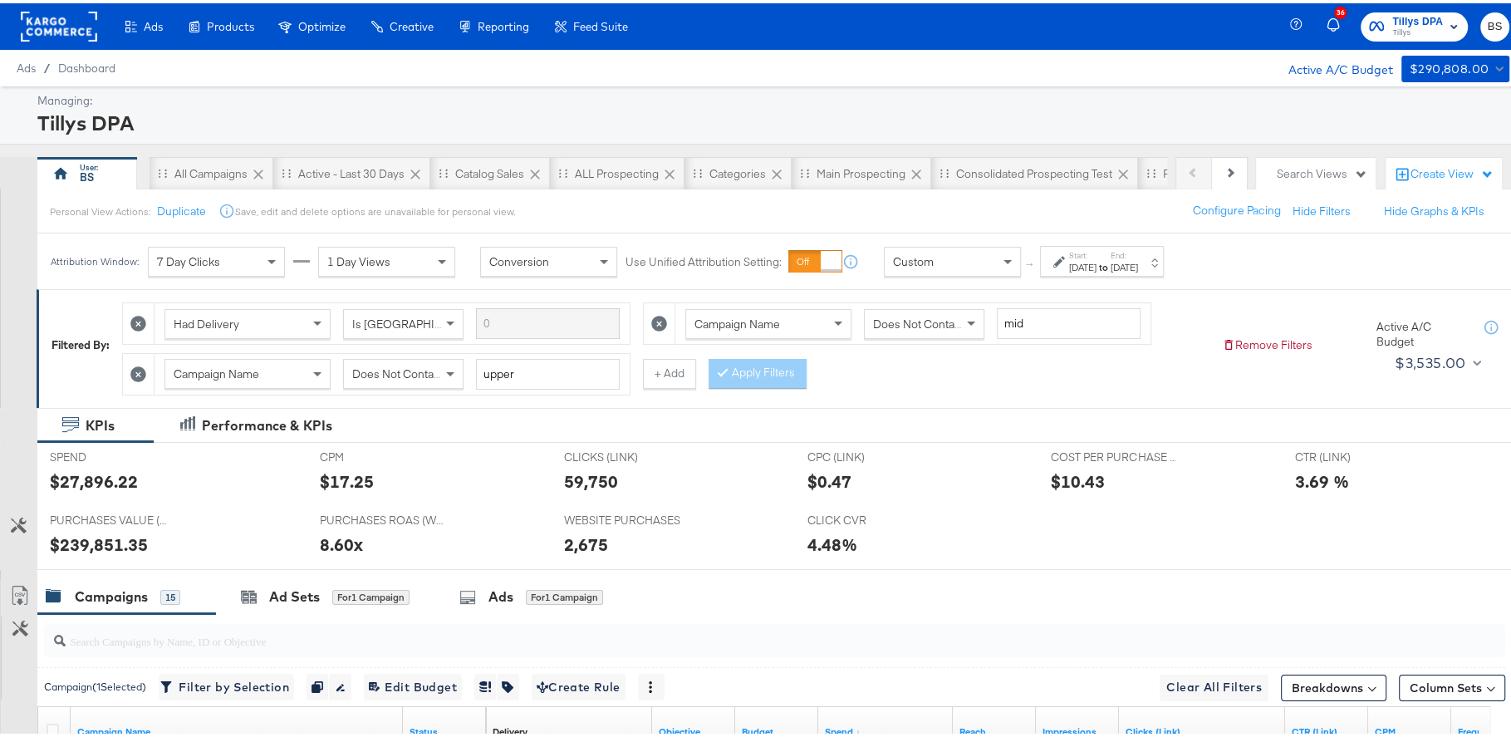
click at [549, 432] on div "KPIs Performance & KPIs" at bounding box center [763, 421] width 1526 height 35
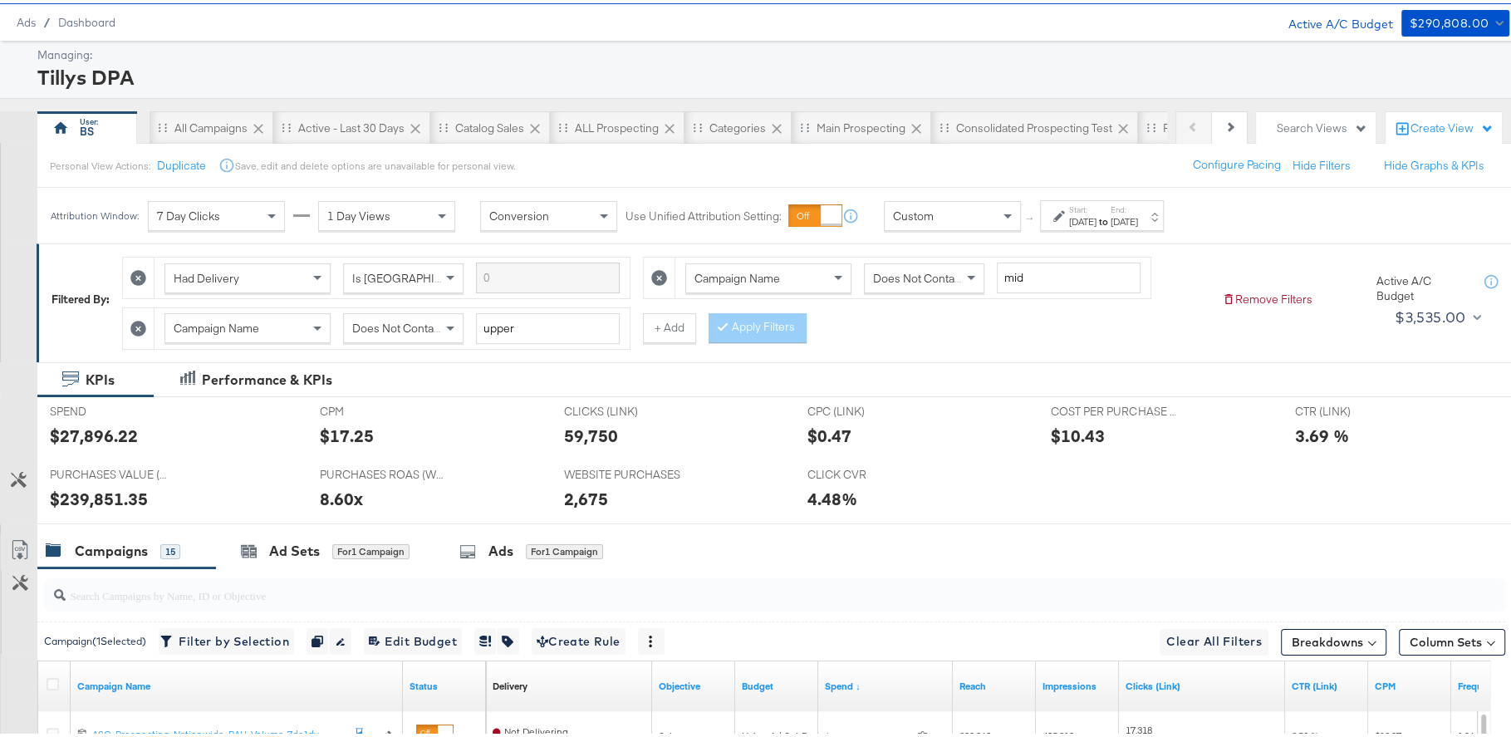
scroll to position [81, 0]
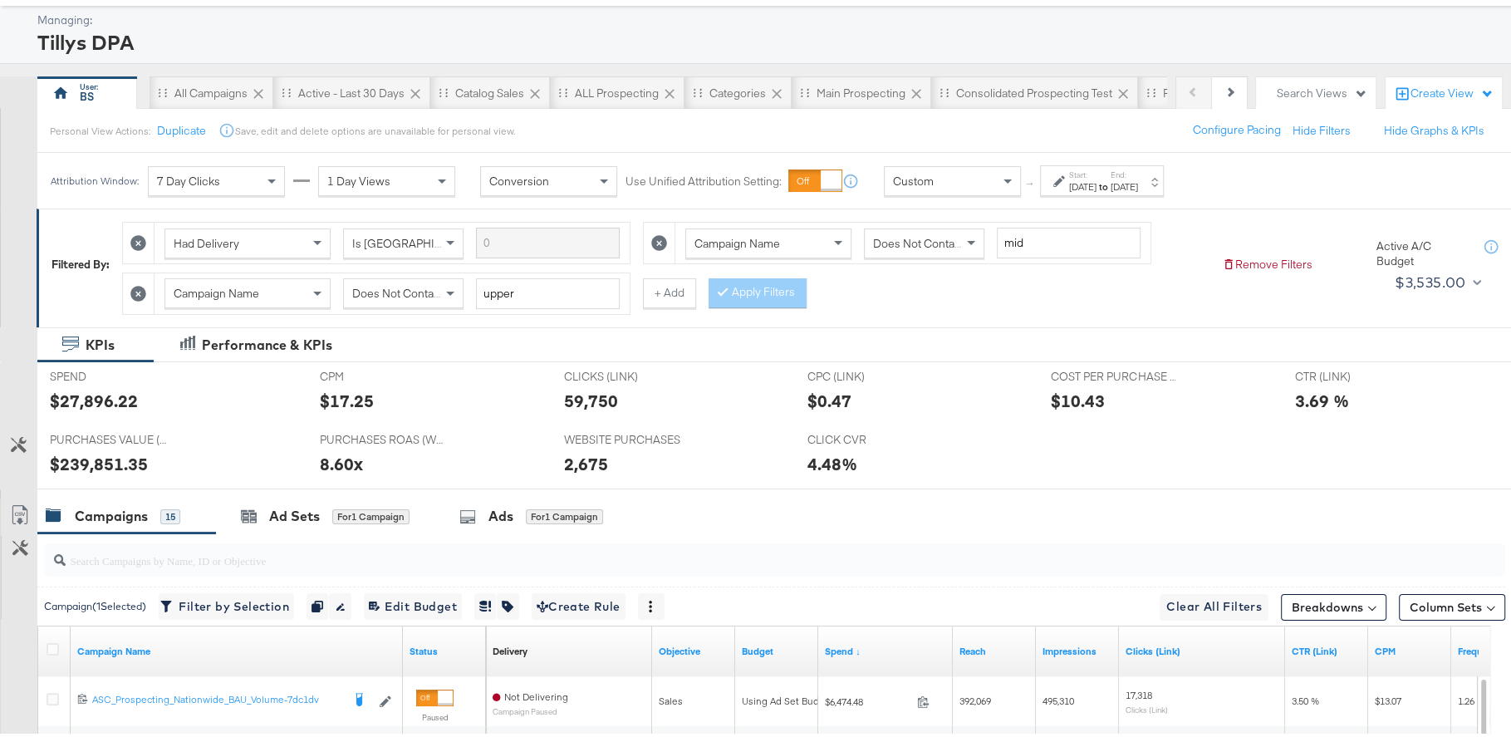
click at [571, 448] on div "2,675" at bounding box center [586, 460] width 44 height 24
click at [917, 453] on div "4.48%" at bounding box center [916, 460] width 218 height 24
click at [233, 179] on div "7 Day Clicks" at bounding box center [216, 178] width 135 height 28
click at [579, 455] on div "1,517" at bounding box center [586, 460] width 44 height 24
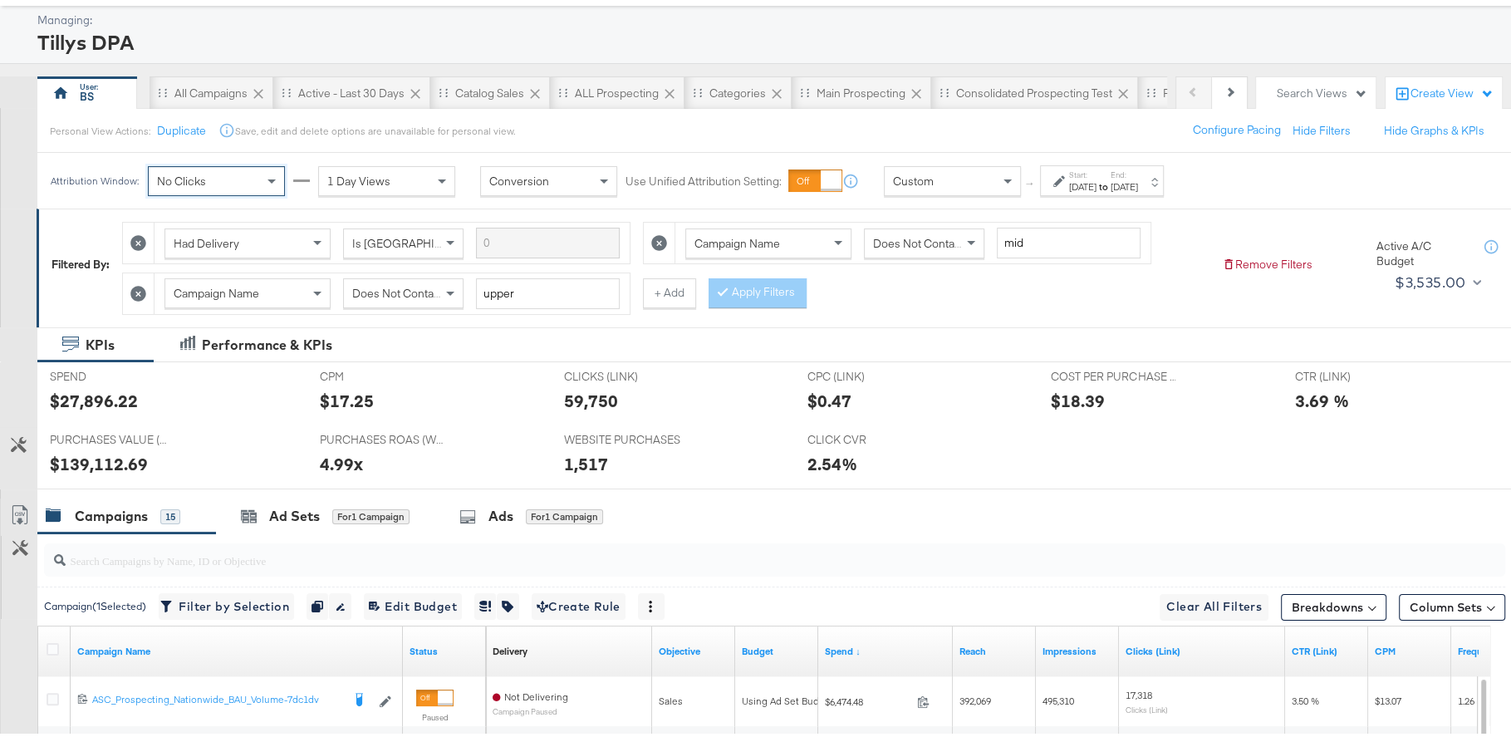
click at [572, 448] on div "1,517" at bounding box center [586, 460] width 44 height 24
click at [577, 453] on div "1,517" at bounding box center [586, 460] width 44 height 24
copy div "1,517"
click at [243, 184] on div "No Clicks" at bounding box center [216, 178] width 135 height 28
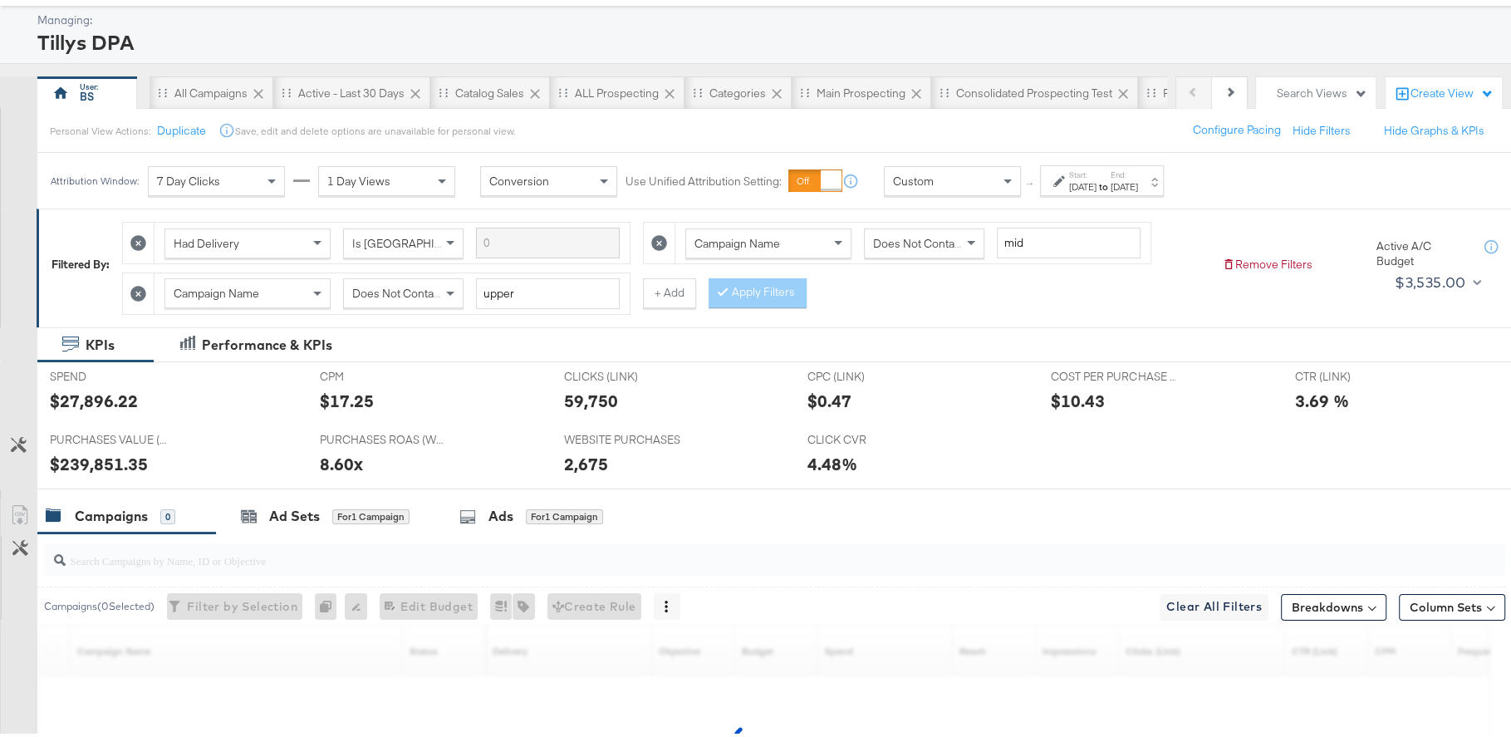
click at [579, 460] on div "2,675" at bounding box center [586, 460] width 44 height 24
copy div "2,675"
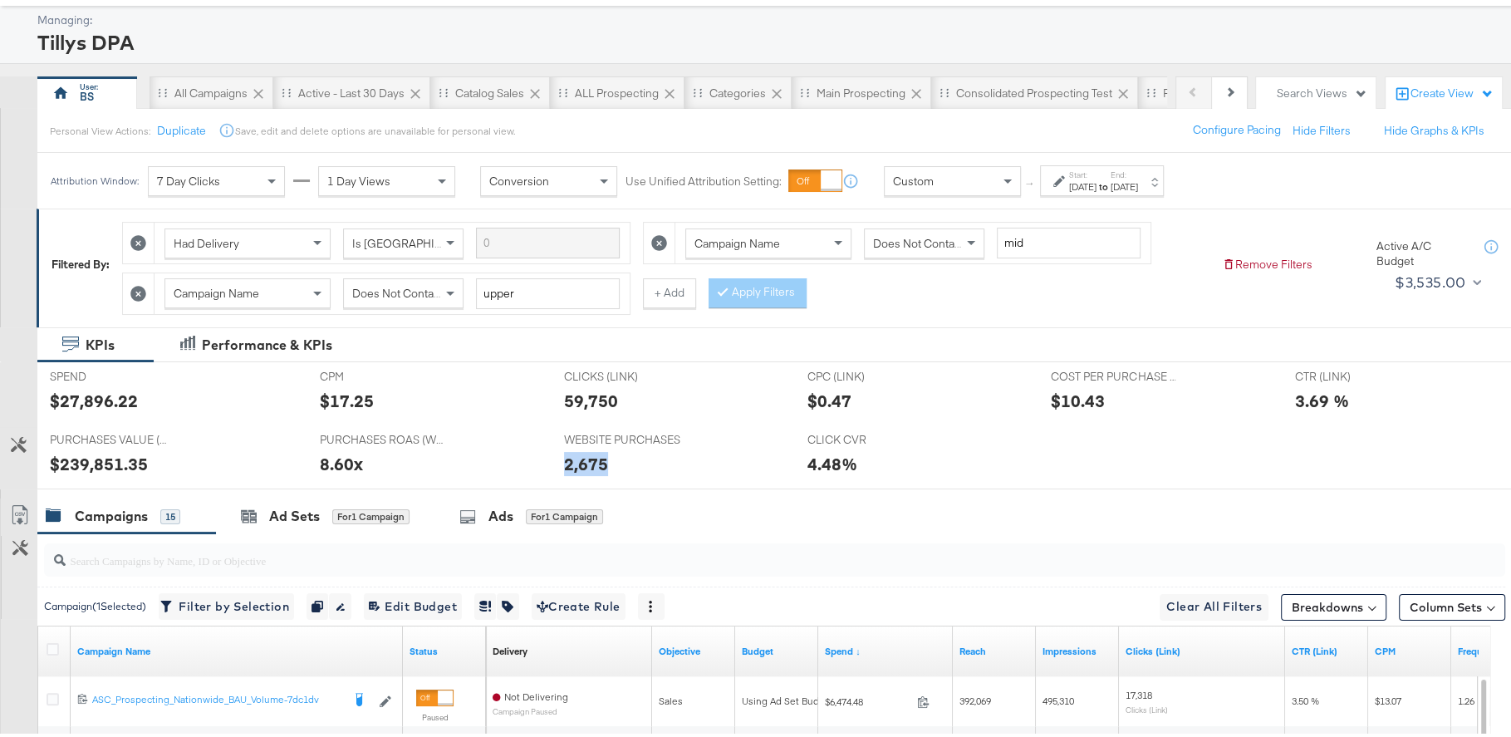
click at [750, 468] on div "WEBSITE PURCHASES WEBSITE PURCHASES 2,675" at bounding box center [672, 453] width 243 height 63
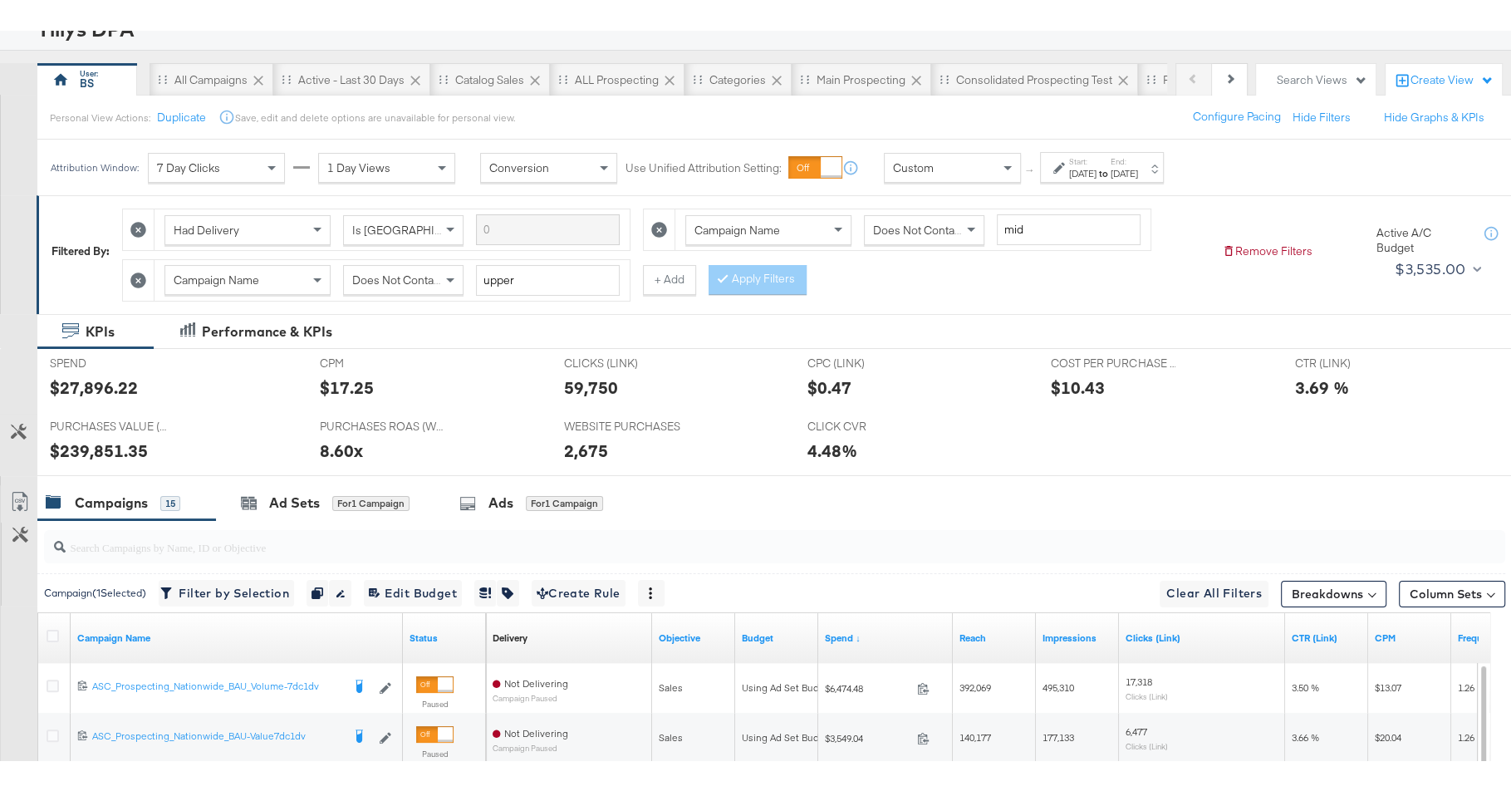
scroll to position [0, 0]
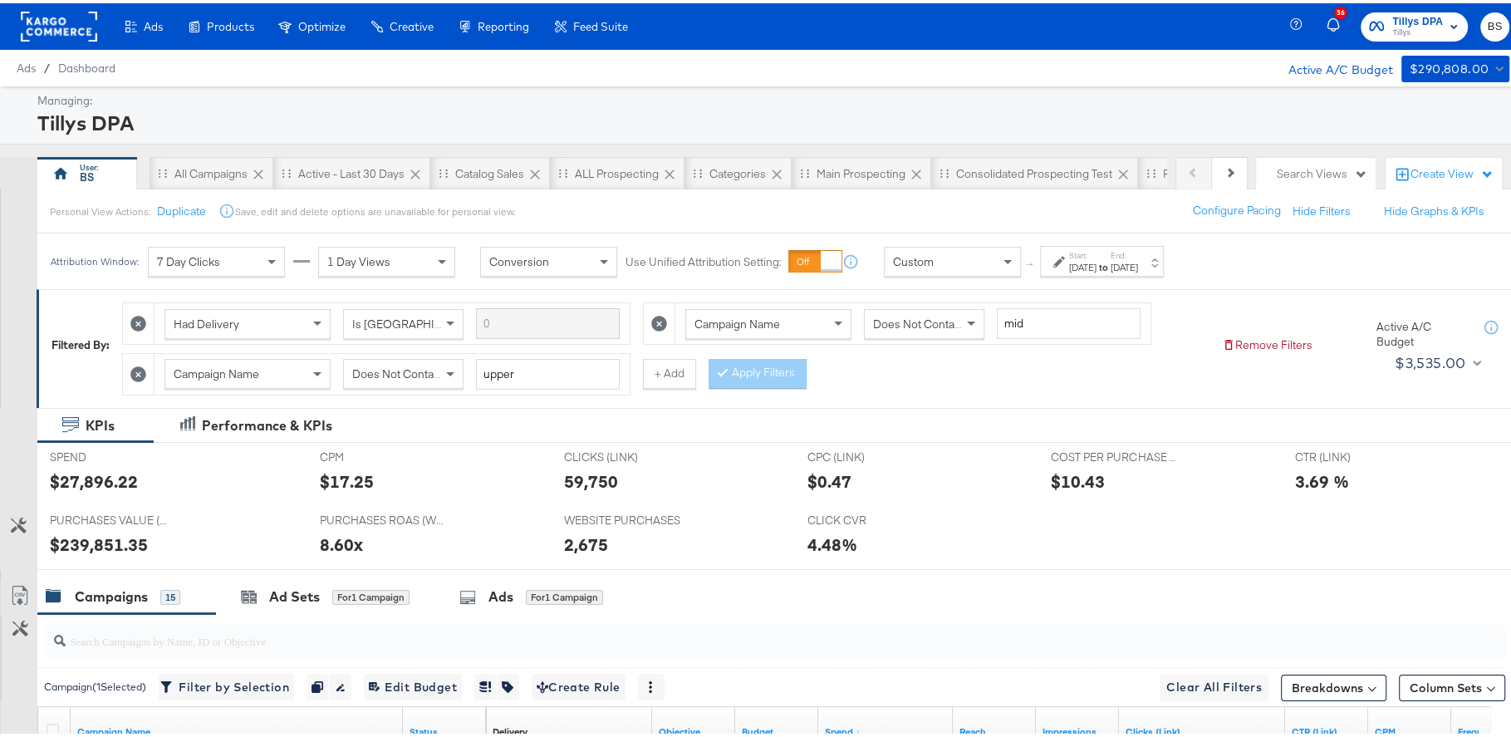
click at [1081, 247] on label "Start:" at bounding box center [1082, 252] width 27 height 11
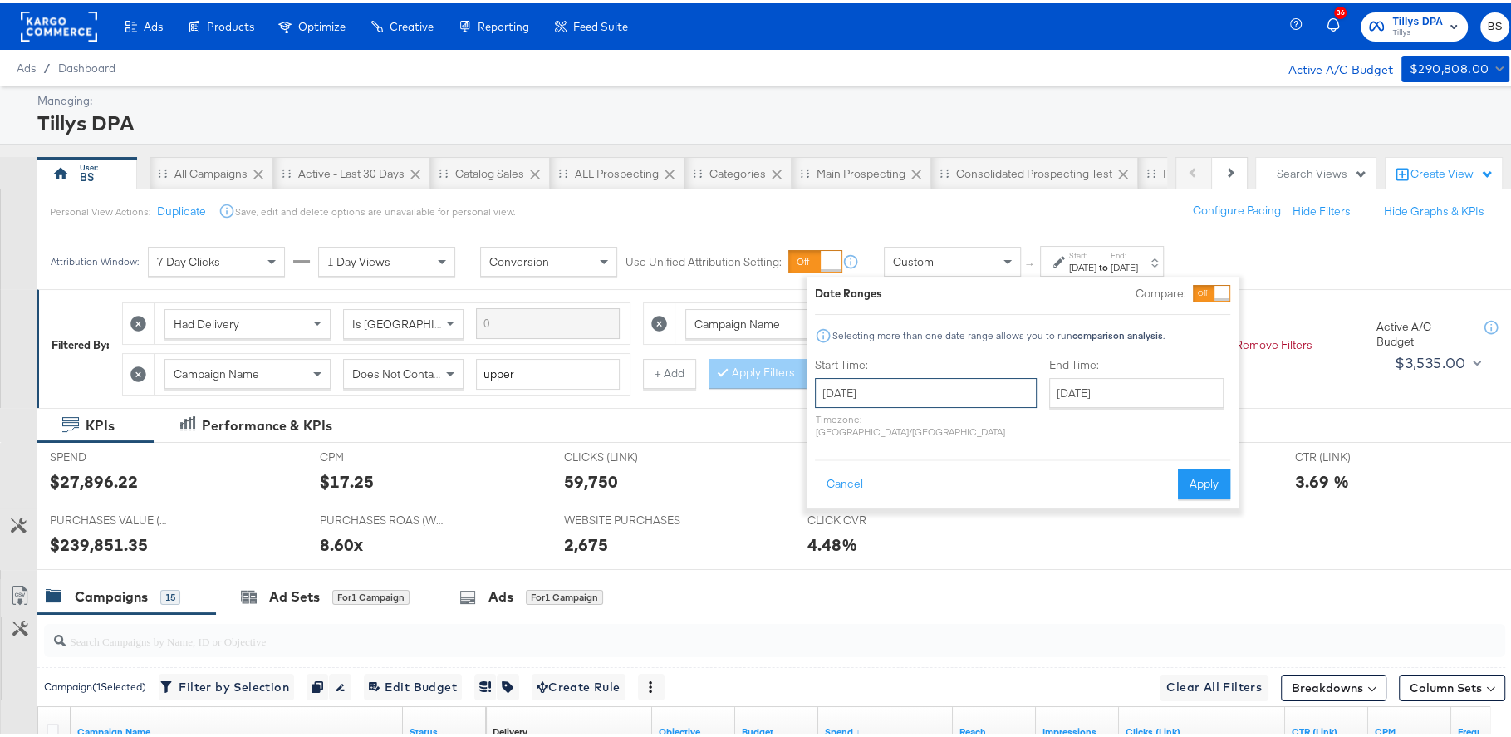
click at [941, 380] on input "November 29th 2024" at bounding box center [926, 390] width 222 height 30
click at [948, 560] on td "28" at bounding box center [947, 566] width 28 height 23
type input "November 28th 2024"
click at [1078, 400] on input "November 29th 2024" at bounding box center [1136, 390] width 174 height 30
click at [1167, 561] on td "28" at bounding box center [1181, 566] width 28 height 23
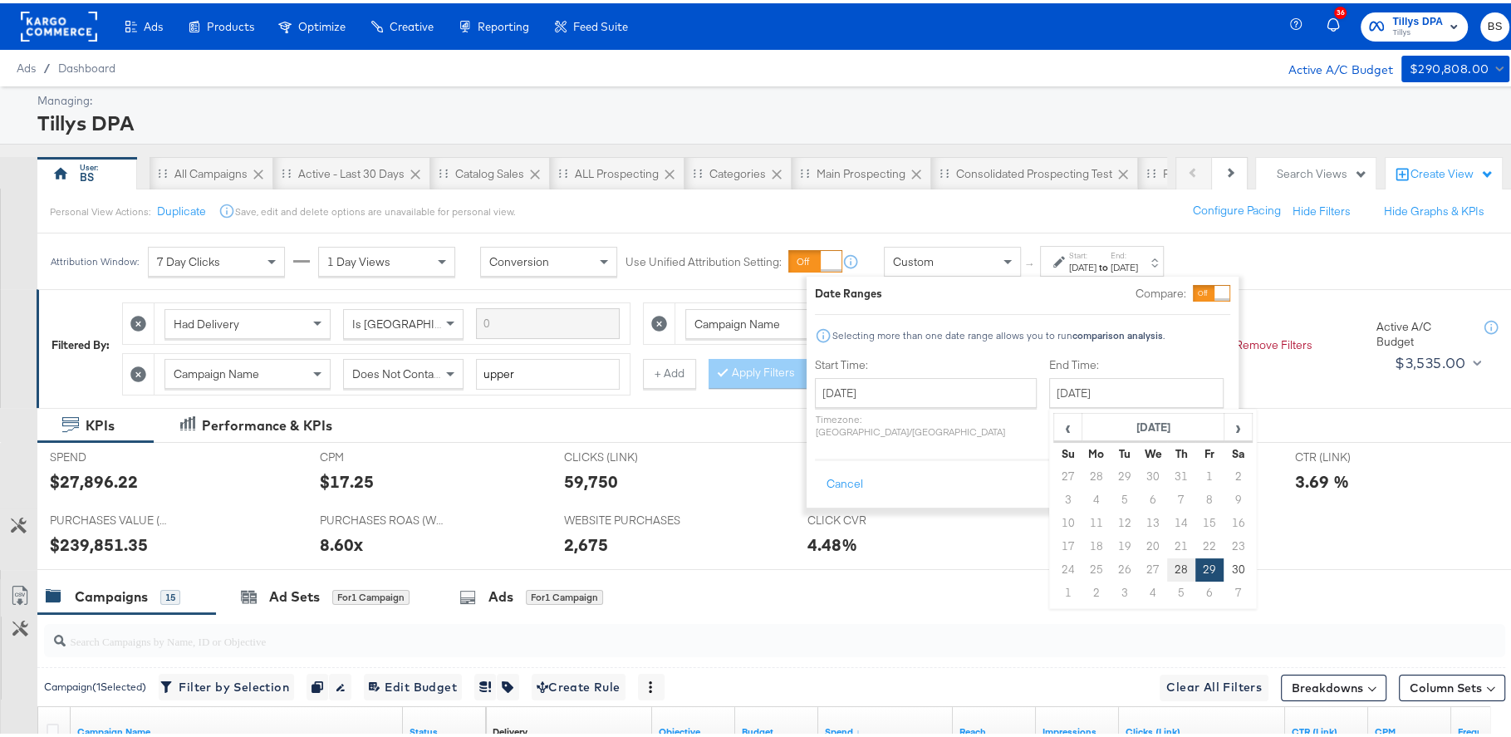
type input "November 28th 2024"
click at [1228, 466] on button "Apply" at bounding box center [1204, 481] width 52 height 30
